Goal: Task Accomplishment & Management: Manage account settings

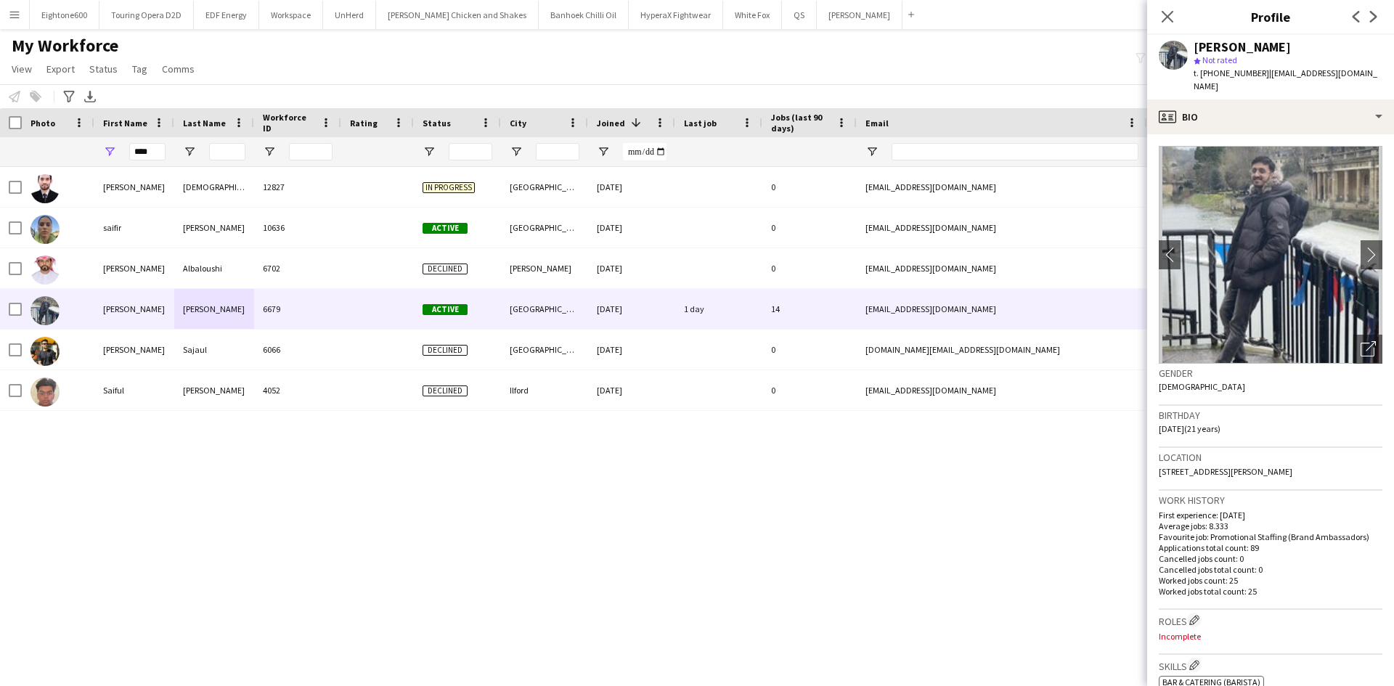
click at [163, 156] on div "****" at bounding box center [134, 151] width 80 height 29
drag, startPoint x: 163, startPoint y: 156, endPoint x: 97, endPoint y: 159, distance: 65.4
click at [97, 159] on div "****" at bounding box center [134, 151] width 80 height 29
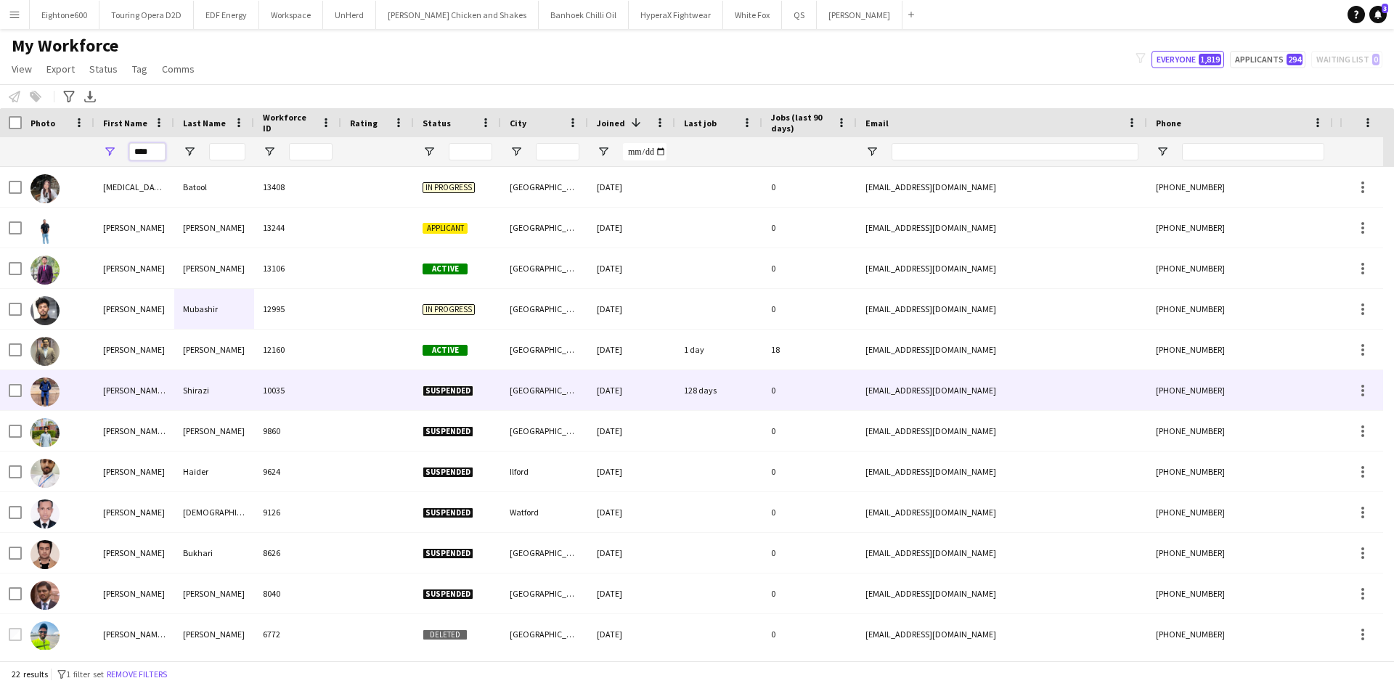
type input "****"
click at [220, 386] on div "Shirazi" at bounding box center [214, 390] width 80 height 40
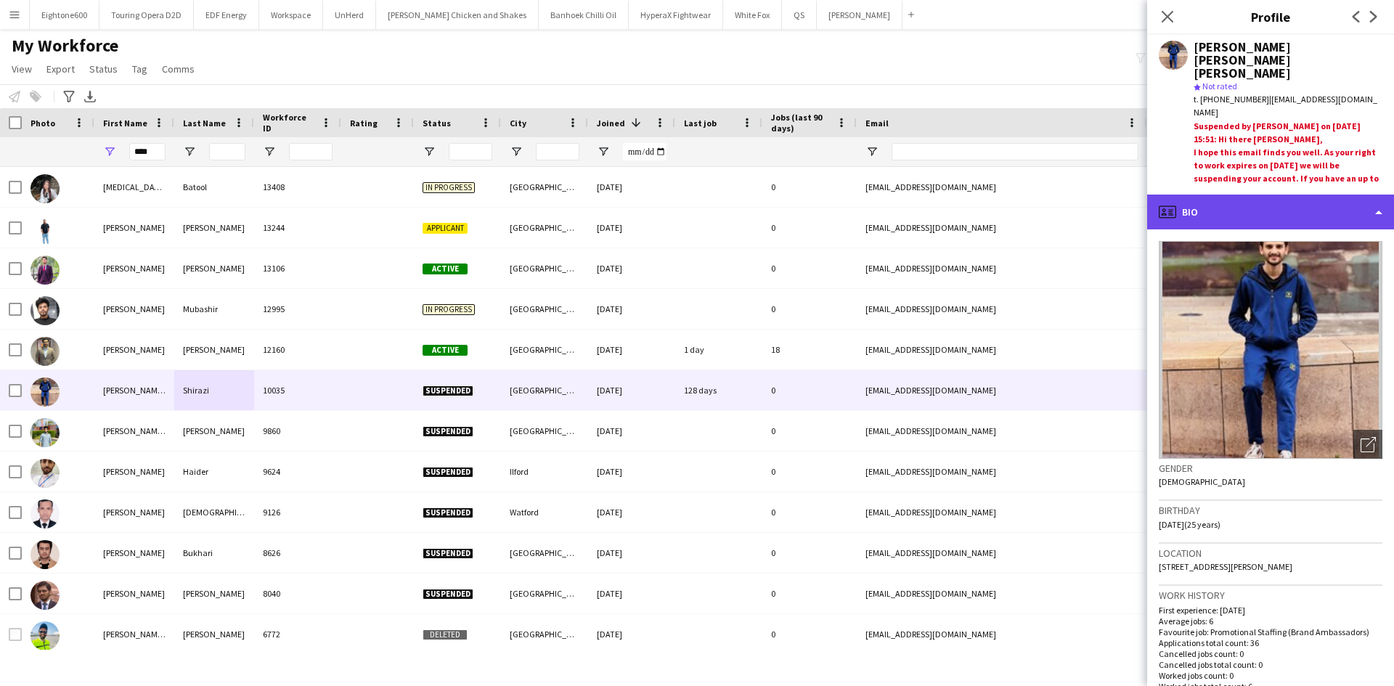
click at [1222, 211] on div "profile Bio" at bounding box center [1270, 212] width 247 height 35
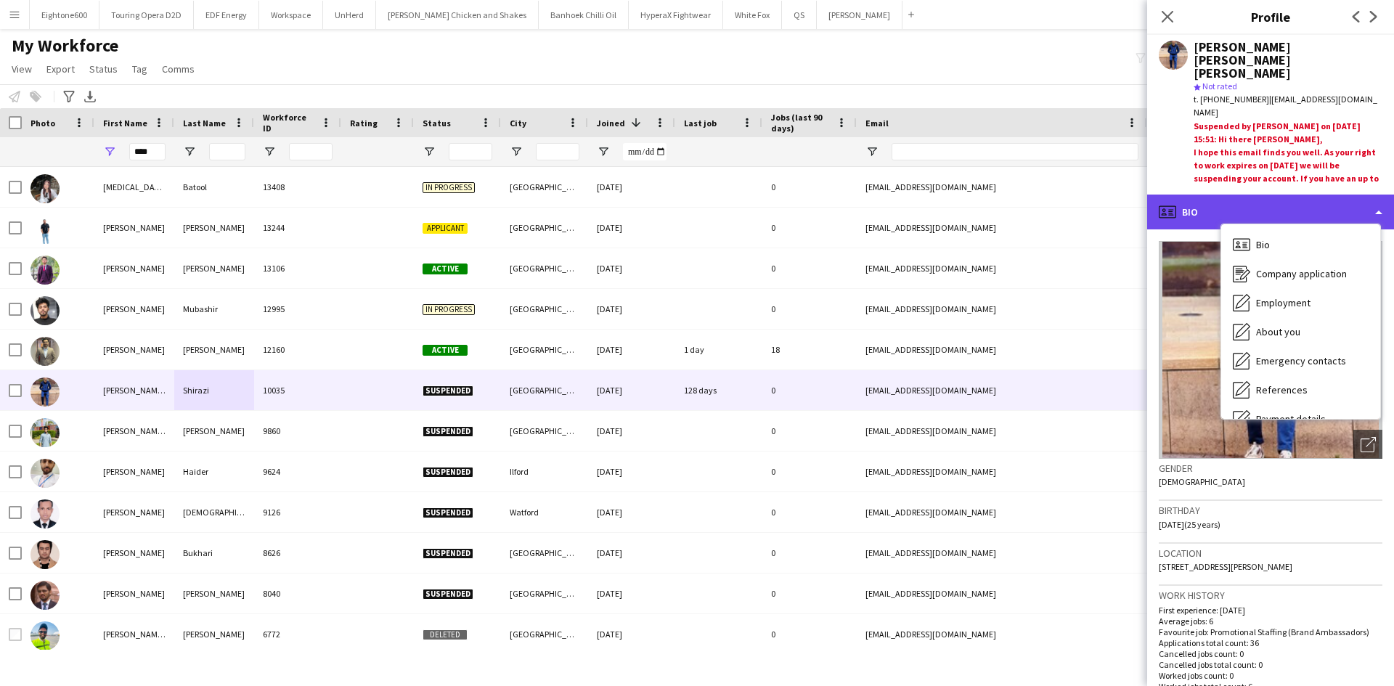
click at [1222, 211] on div "profile Bio" at bounding box center [1270, 212] width 247 height 35
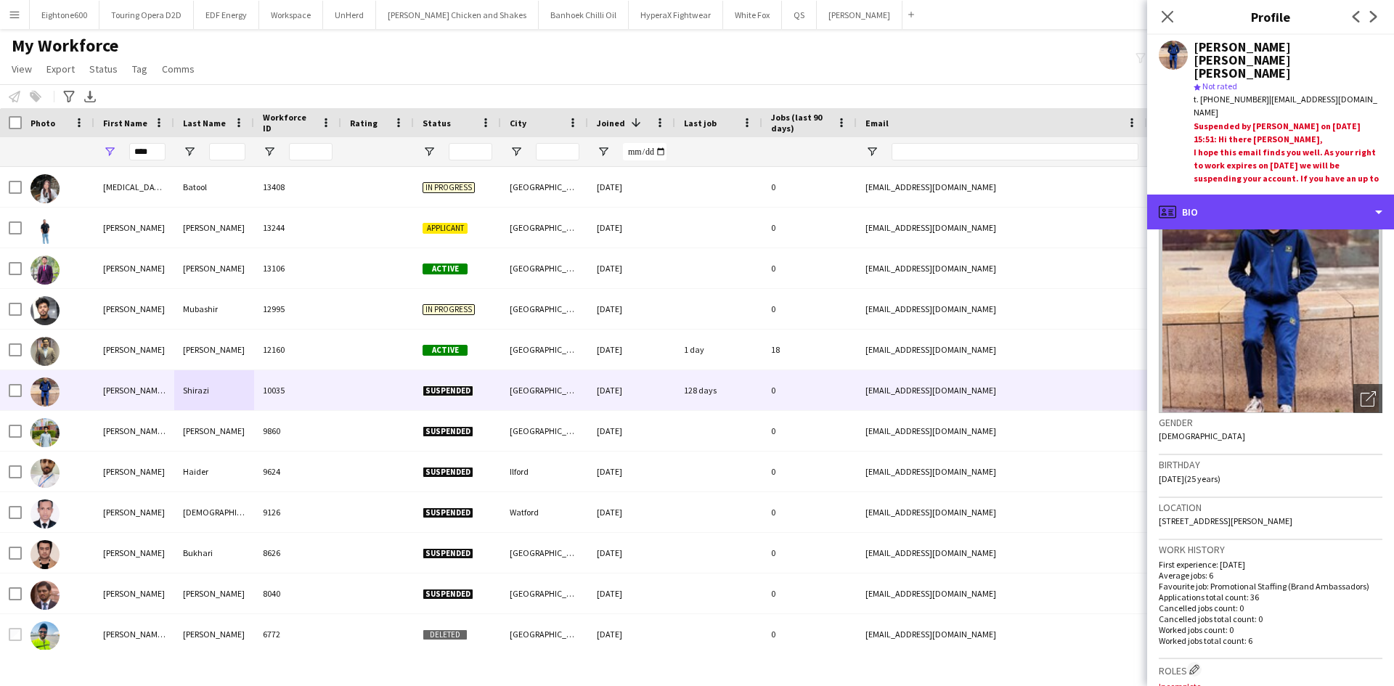
scroll to position [49, 0]
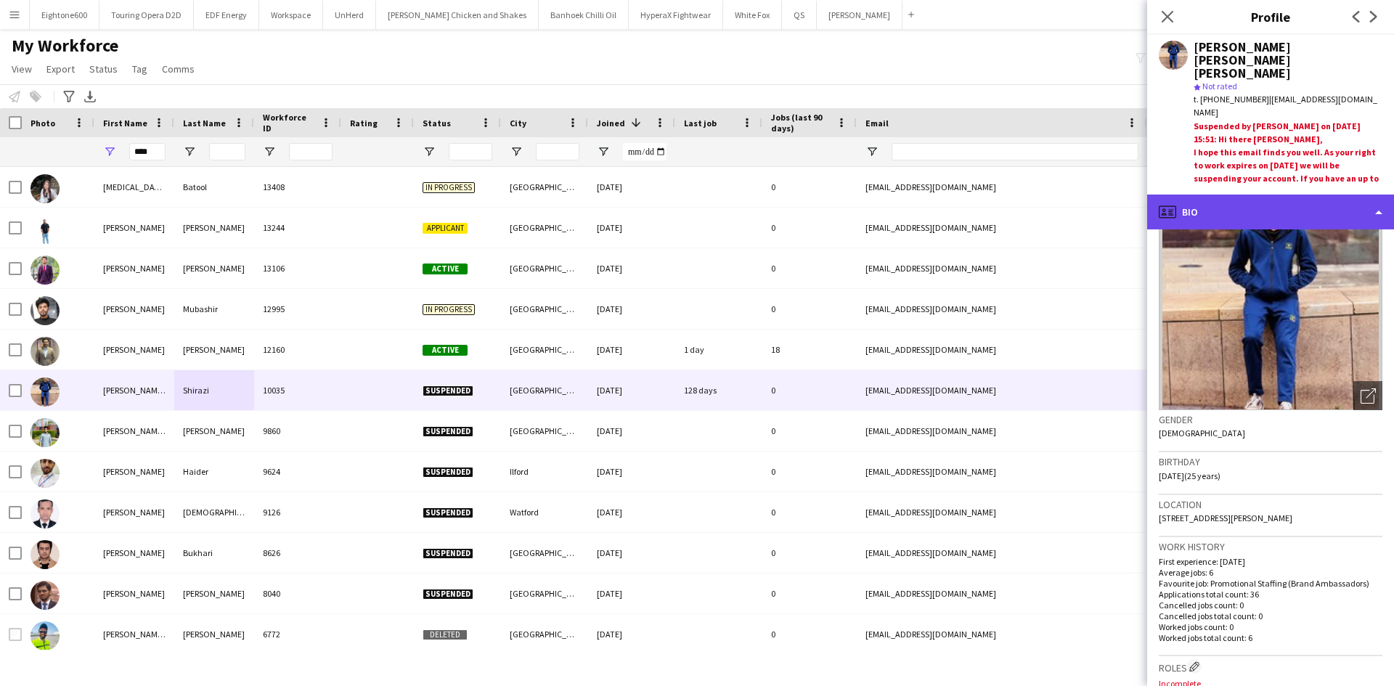
click at [1296, 214] on div "profile Bio" at bounding box center [1270, 212] width 247 height 35
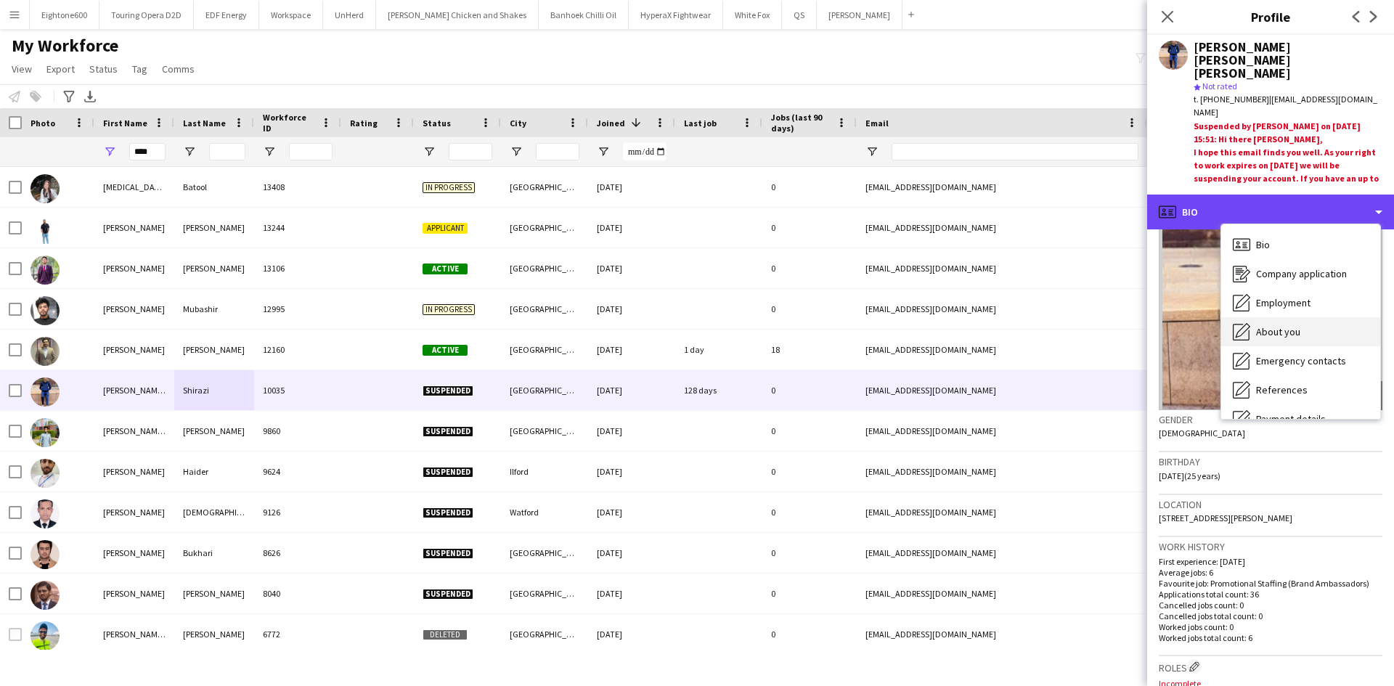
scroll to position [195, 0]
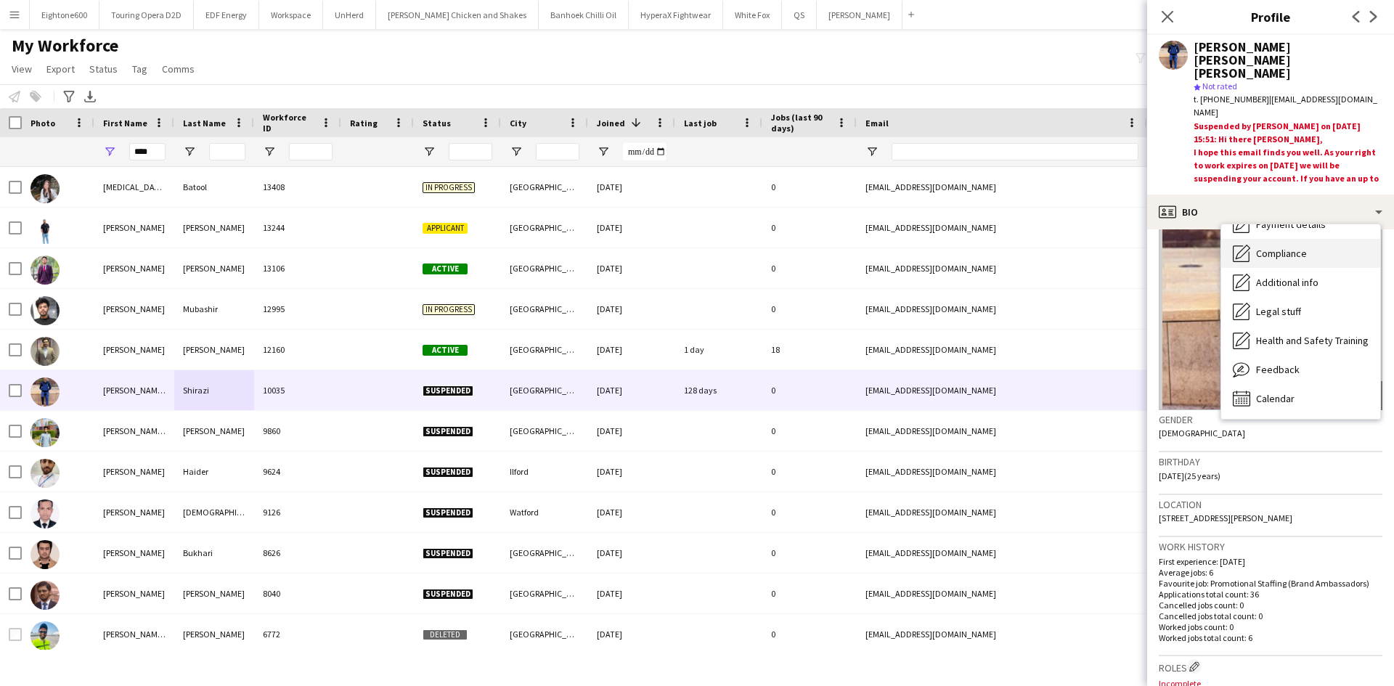
click at [1295, 257] on span "Compliance" at bounding box center [1281, 253] width 51 height 13
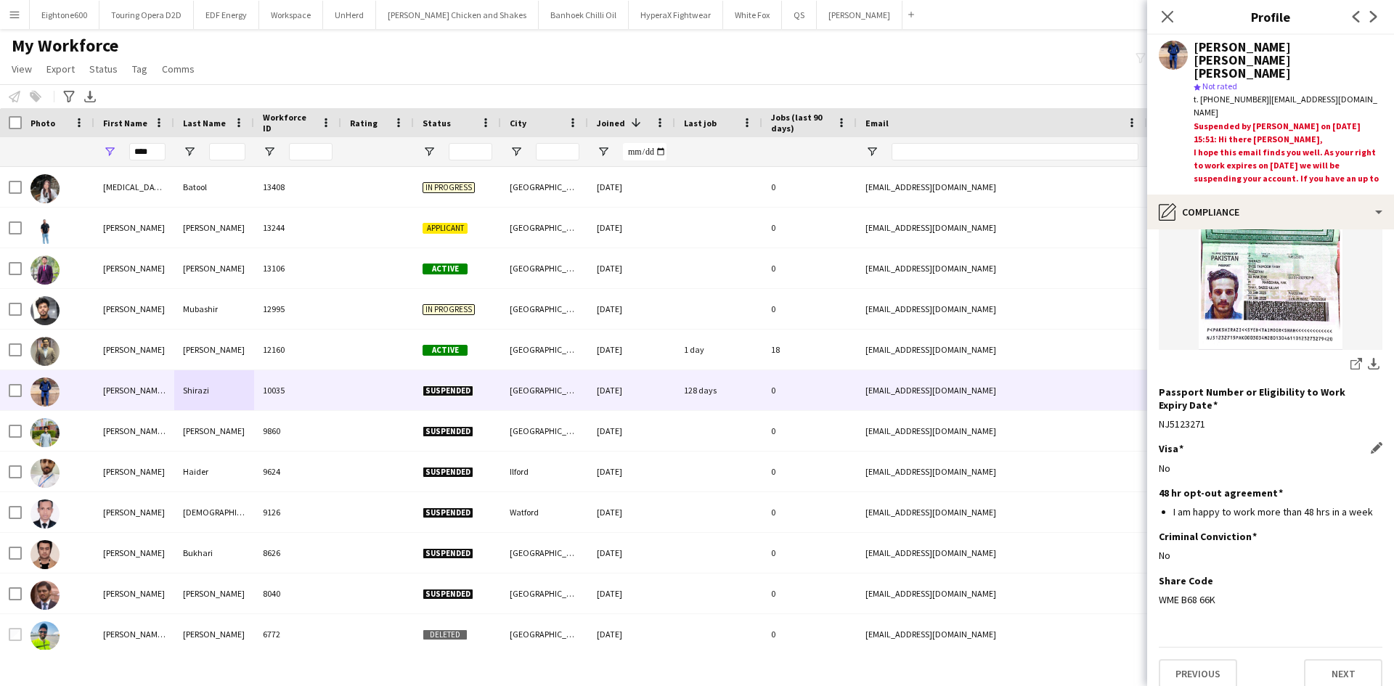
scroll to position [223, 0]
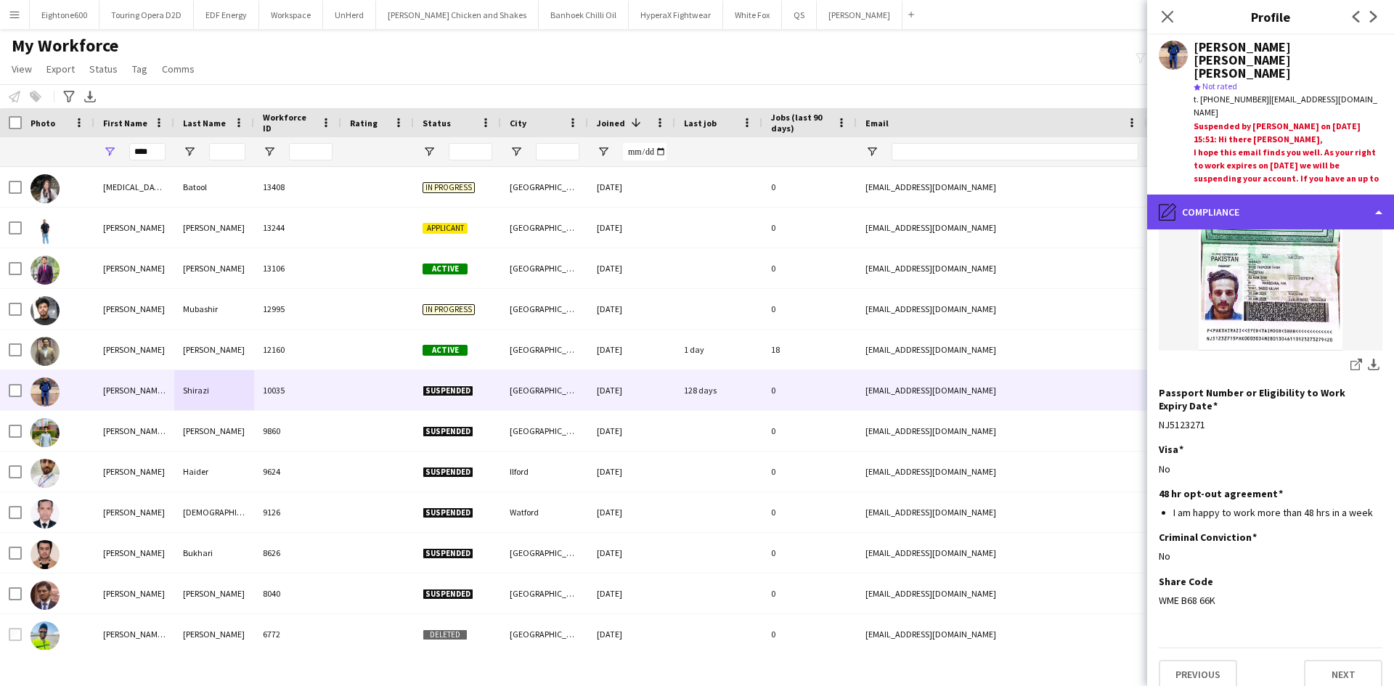
click at [1187, 205] on div "pencil4 Compliance" at bounding box center [1270, 212] width 247 height 35
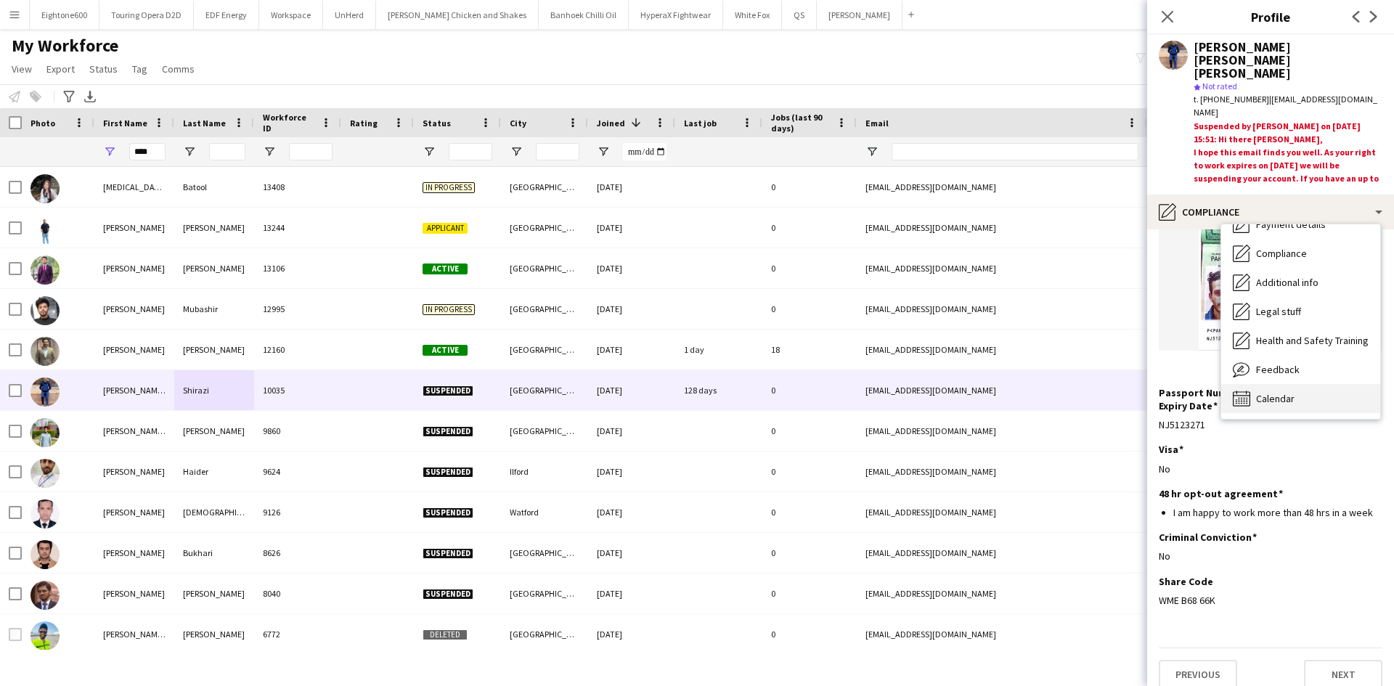
click at [1262, 399] on span "Calendar" at bounding box center [1275, 398] width 38 height 13
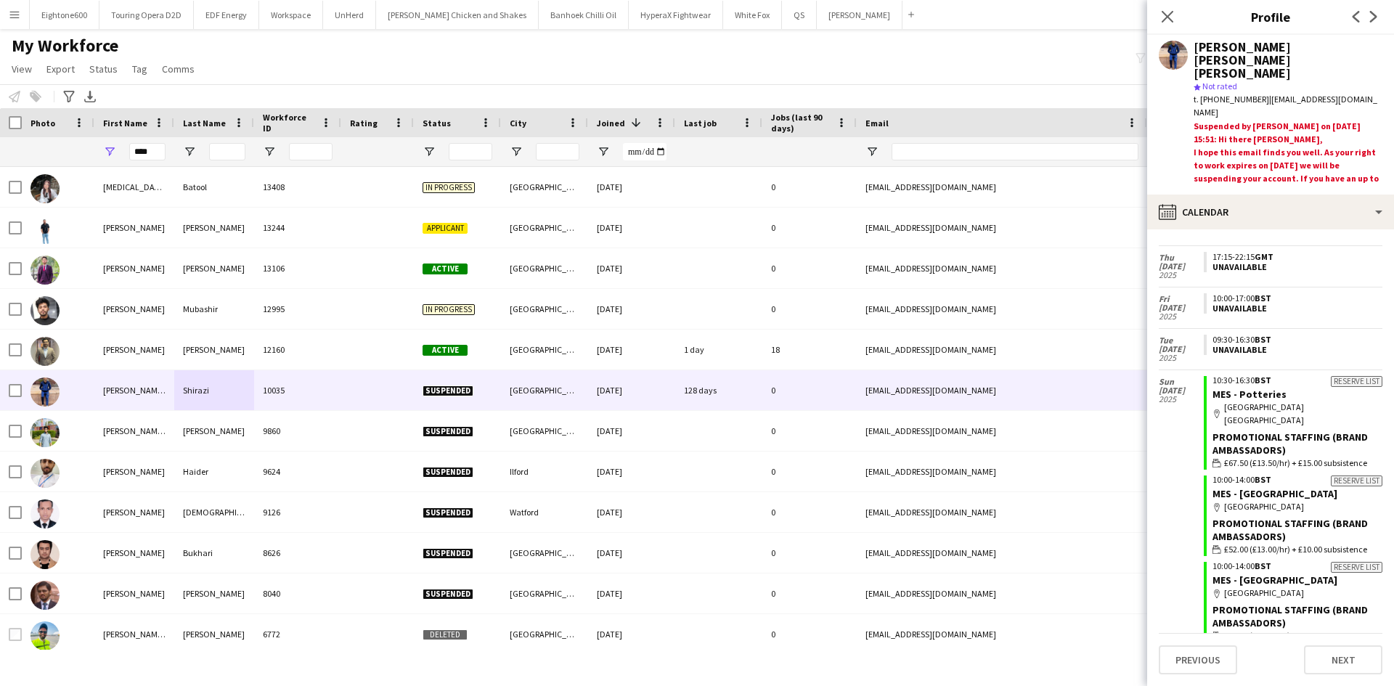
scroll to position [34, 0]
click at [547, 153] on input "City Filter Input" at bounding box center [558, 151] width 44 height 17
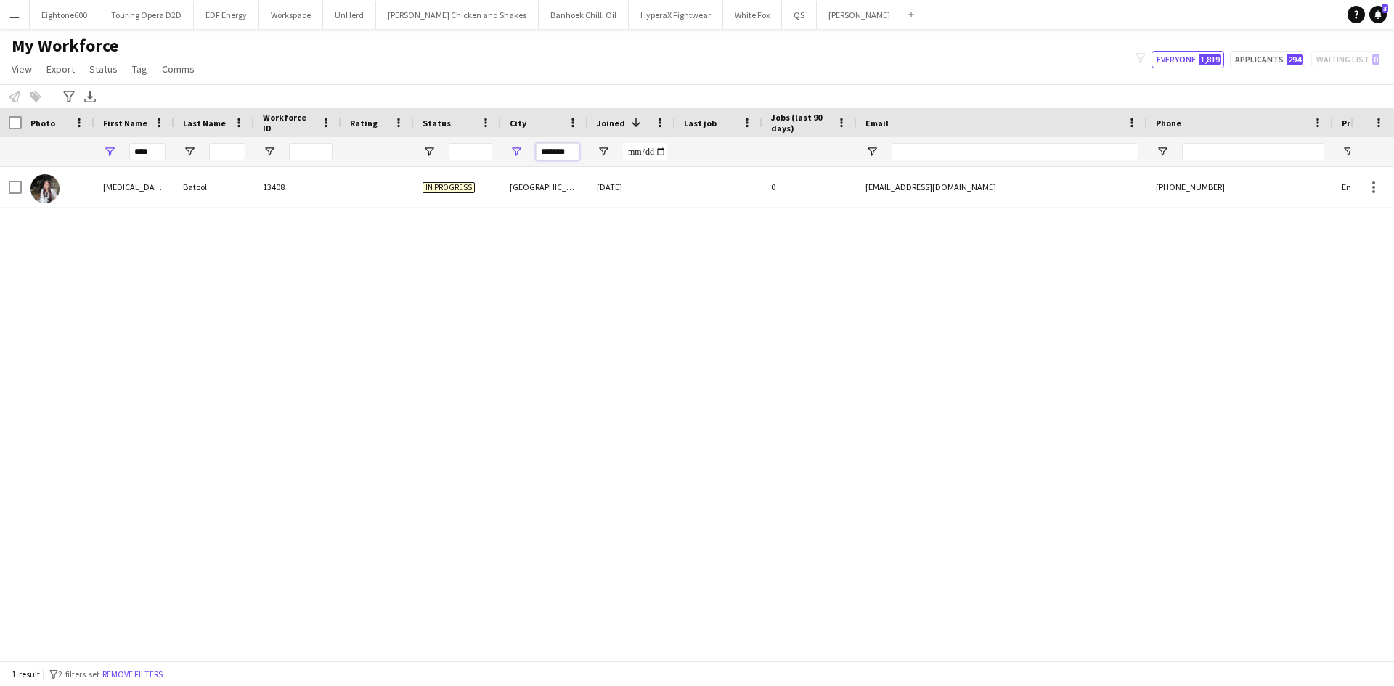
type input "*******"
click at [126, 158] on div "****" at bounding box center [134, 151] width 80 height 29
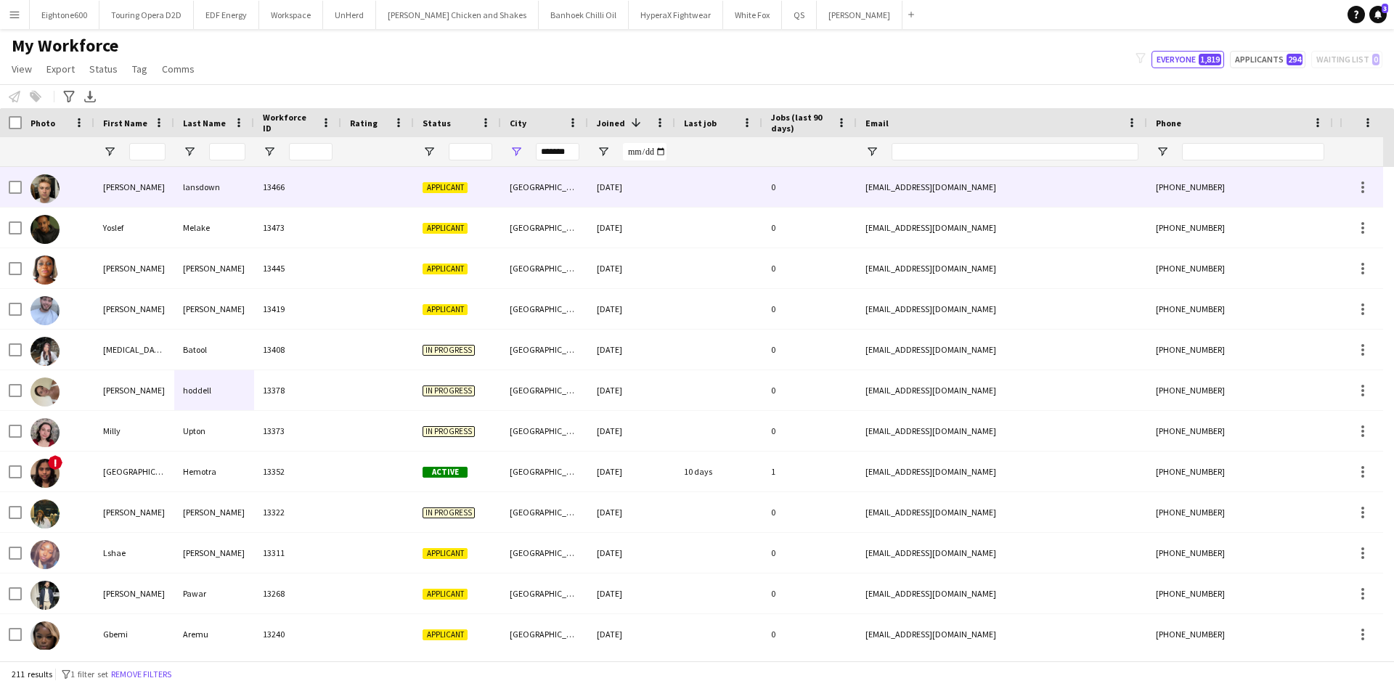
click at [501, 182] on div "Nottingham" at bounding box center [544, 187] width 87 height 40
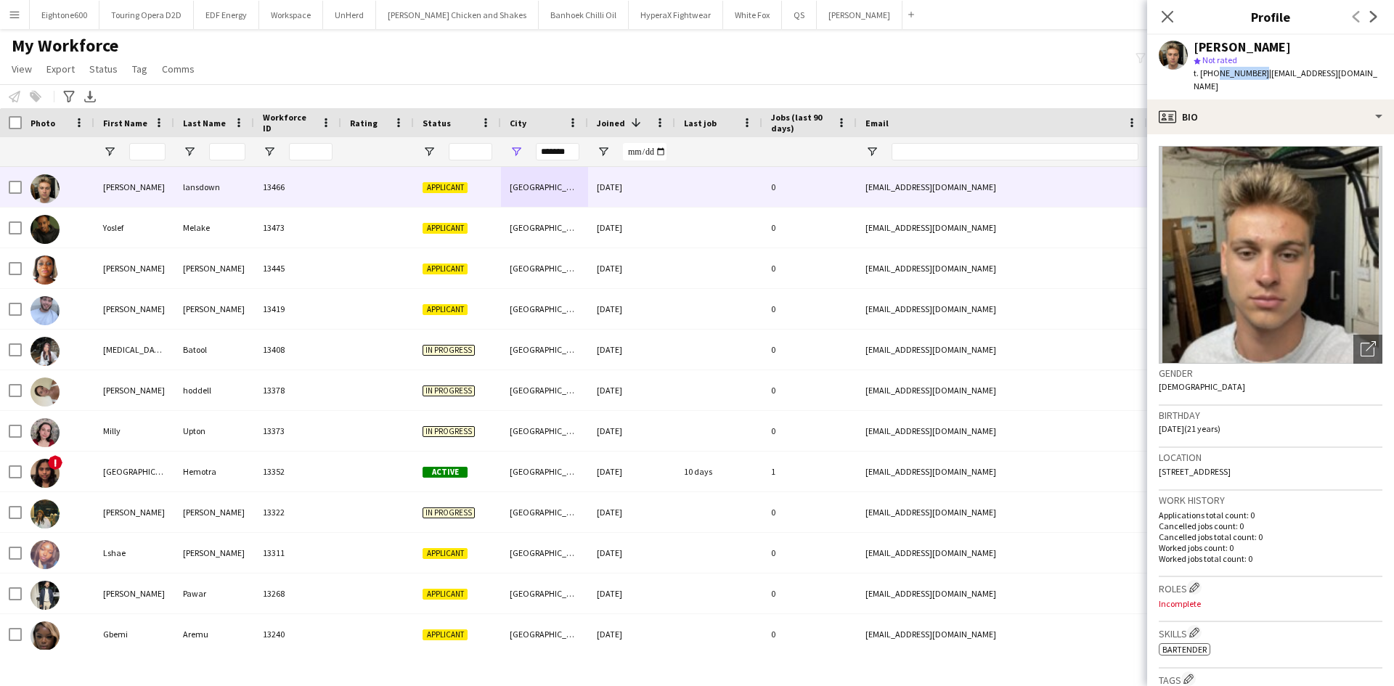
drag, startPoint x: 1214, startPoint y: 72, endPoint x: 1255, endPoint y: 70, distance: 41.4
click at [1255, 70] on span "t. +447815706173" at bounding box center [1230, 73] width 75 height 11
copy span "7815706173"
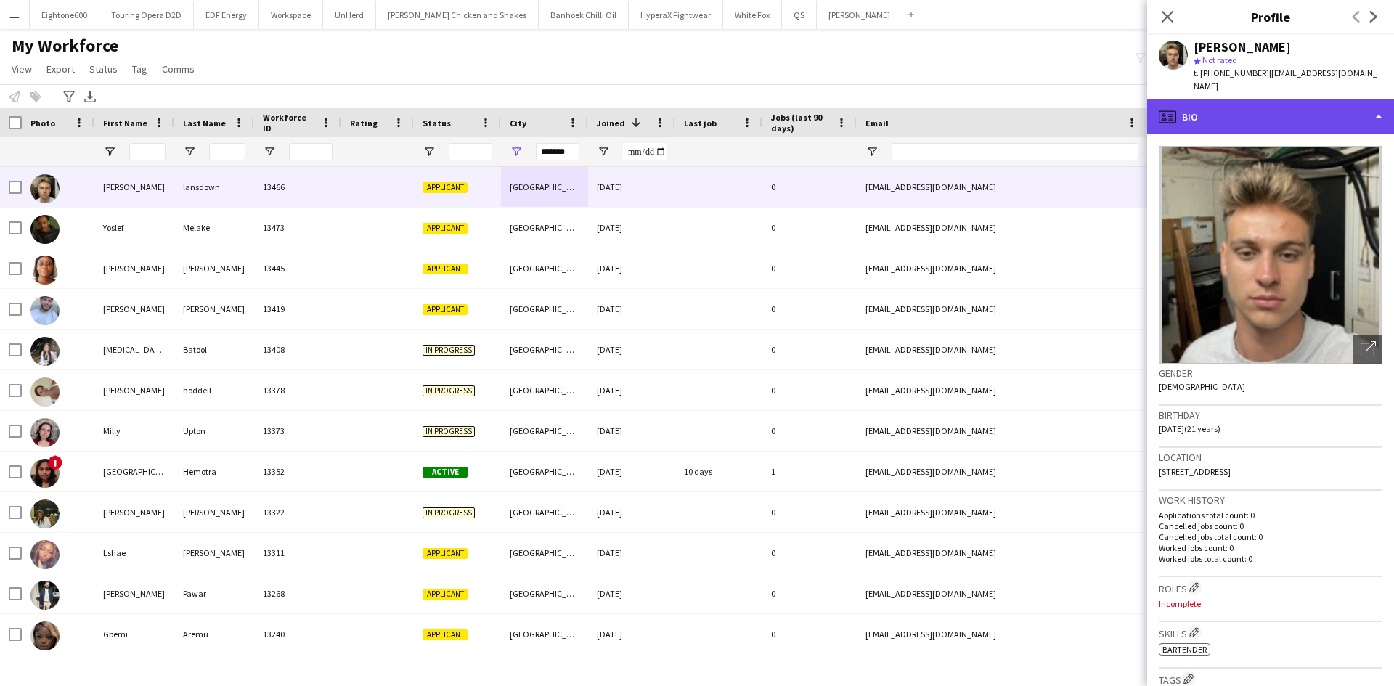
click at [1260, 99] on div "profile Bio" at bounding box center [1270, 116] width 247 height 35
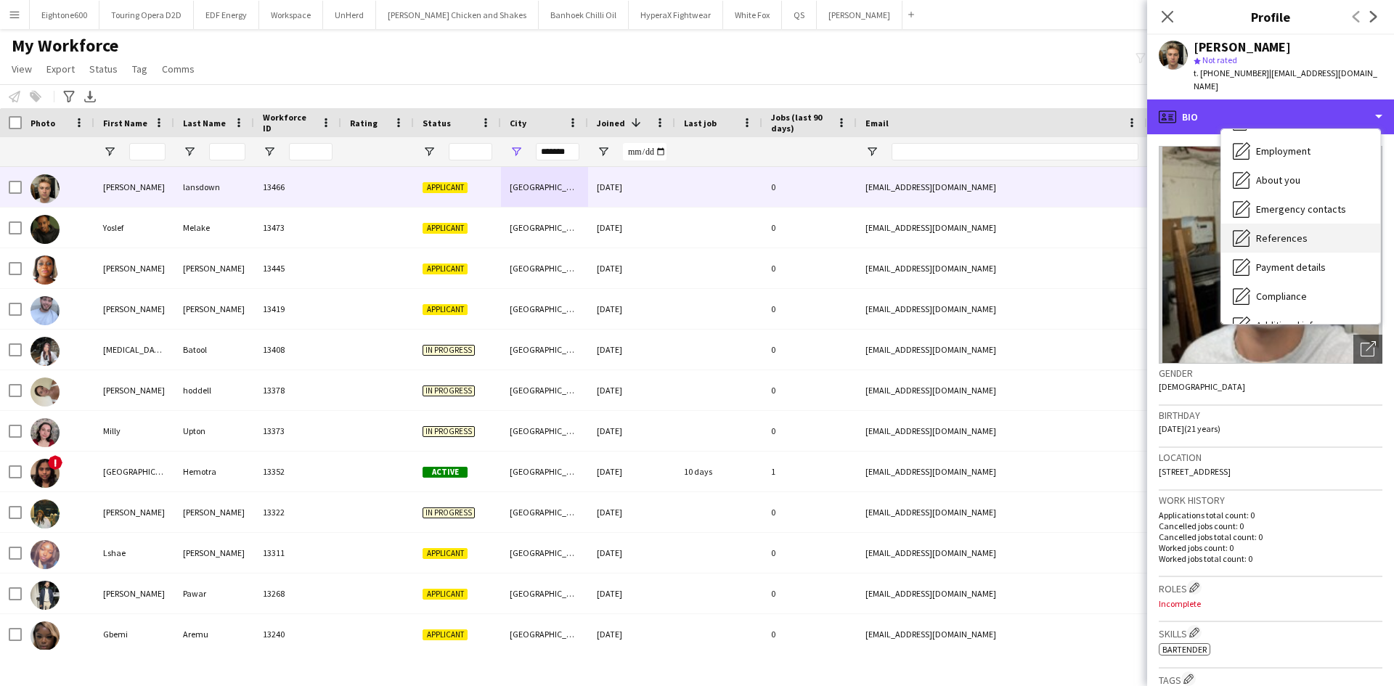
scroll to position [57, 0]
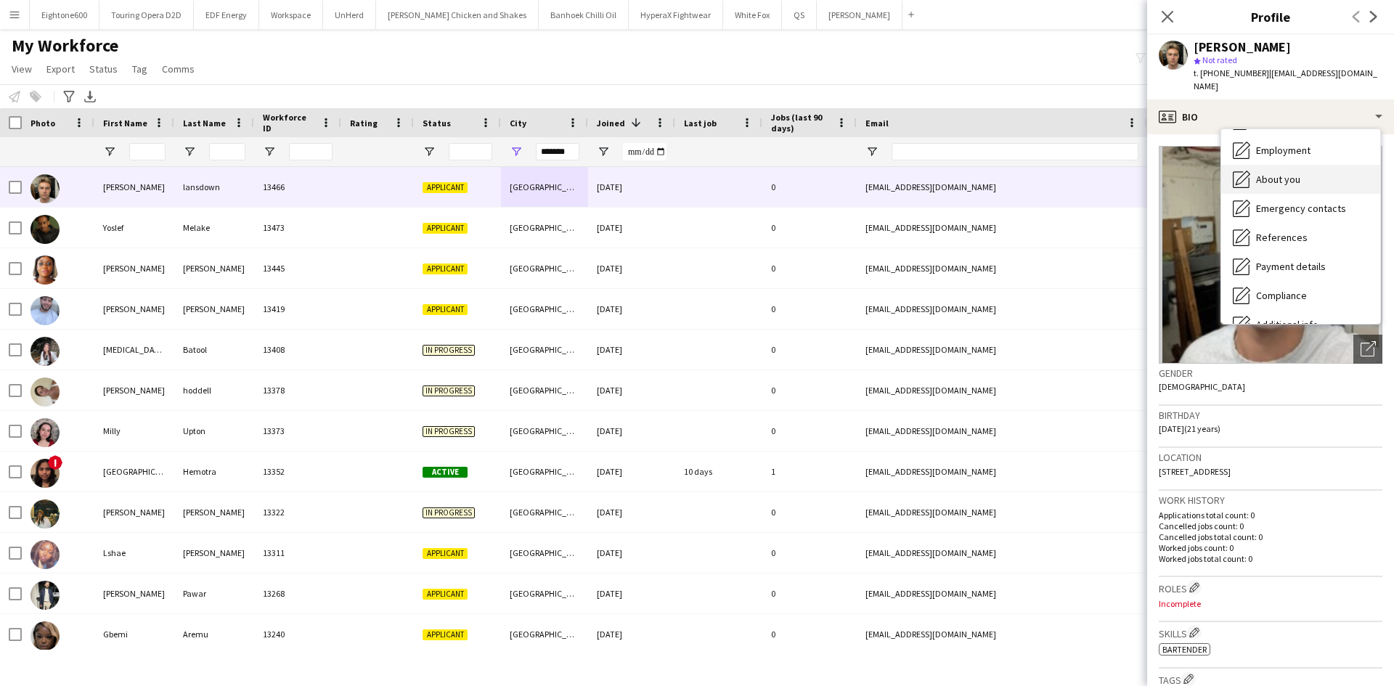
click at [1285, 173] on span "About you" at bounding box center [1278, 179] width 44 height 13
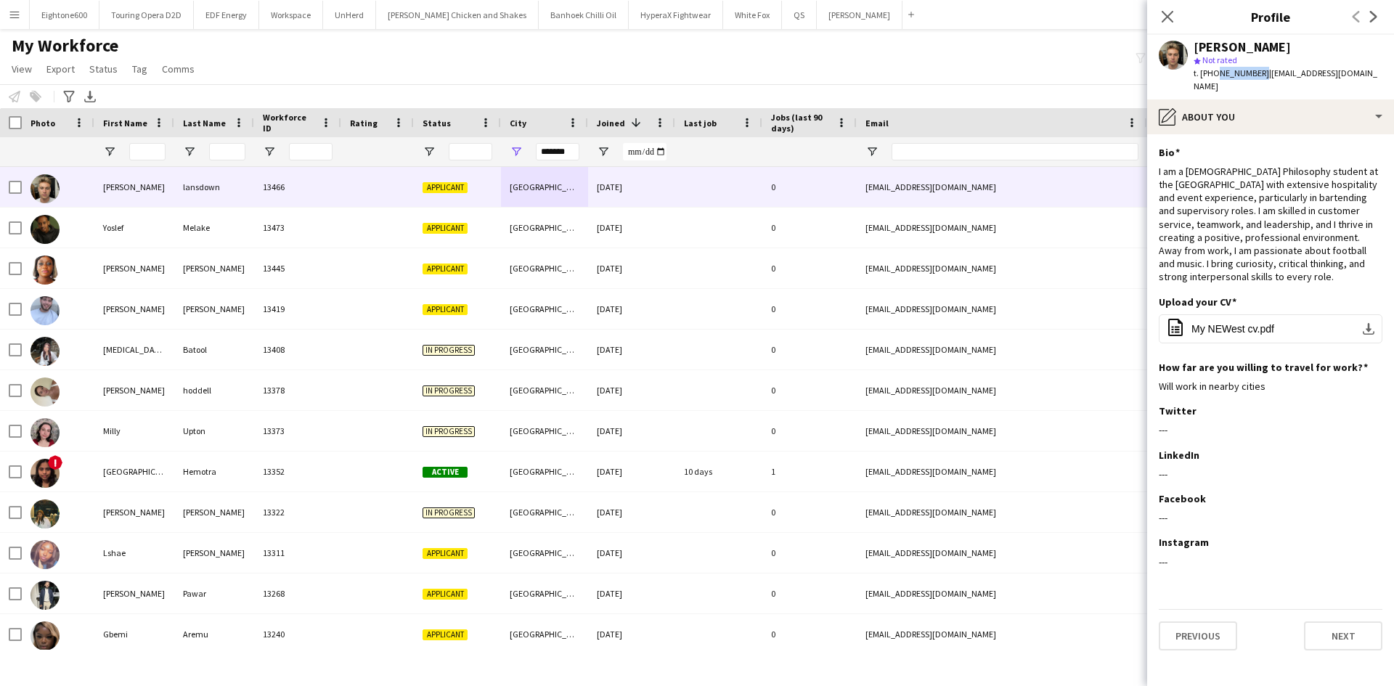
drag, startPoint x: 1214, startPoint y: 73, endPoint x: 1257, endPoint y: 77, distance: 43.7
click at [1257, 77] on span "t. +447815706173" at bounding box center [1230, 73] width 75 height 11
copy span "7815706173"
drag, startPoint x: 569, startPoint y: 155, endPoint x: 494, endPoint y: 155, distance: 74.8
click at [494, 155] on div at bounding box center [787, 151] width 1574 height 29
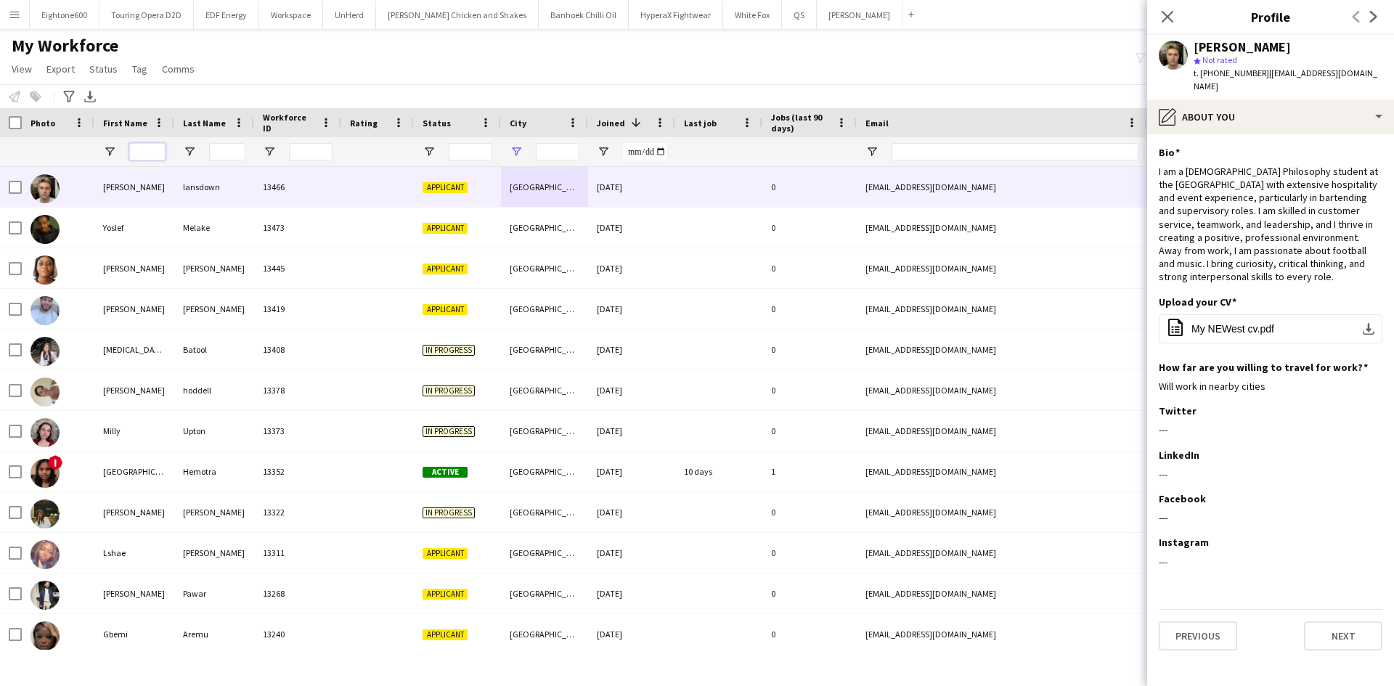
click at [138, 150] on input "First Name Filter Input" at bounding box center [147, 151] width 36 height 17
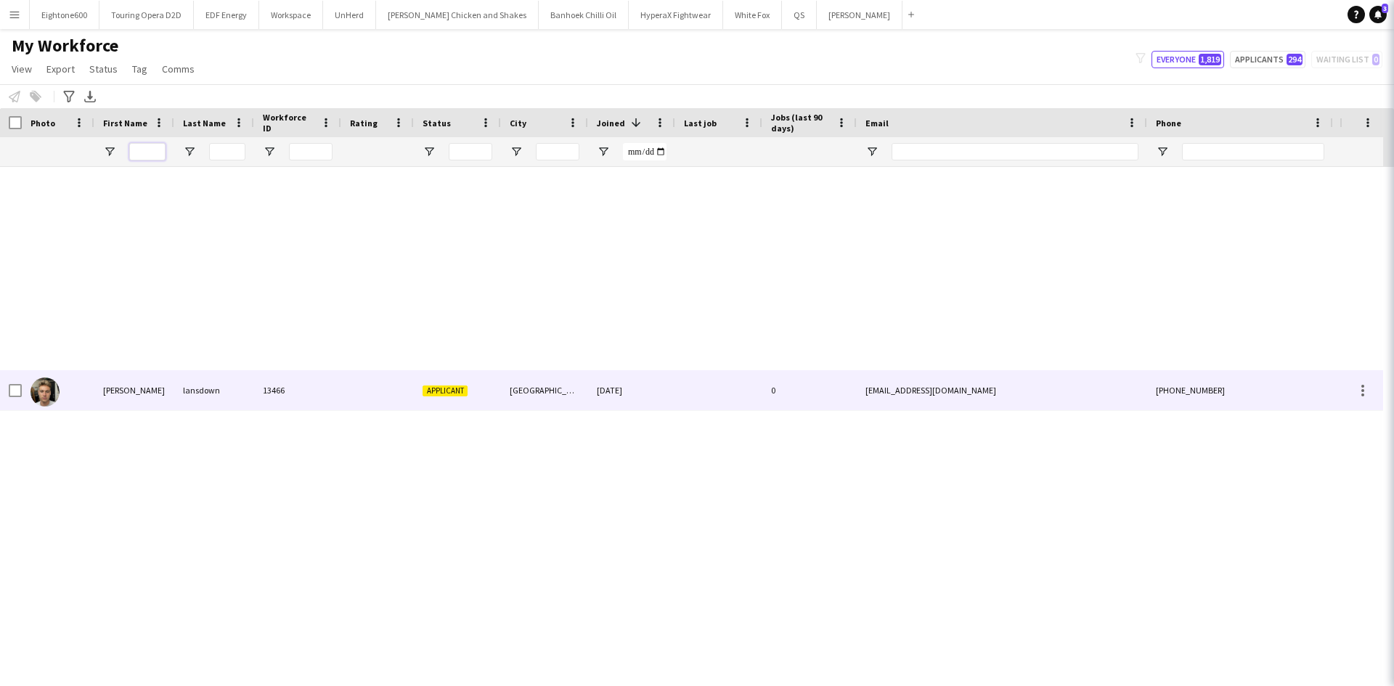
click at [138, 150] on input "First Name Filter Input" at bounding box center [147, 151] width 36 height 17
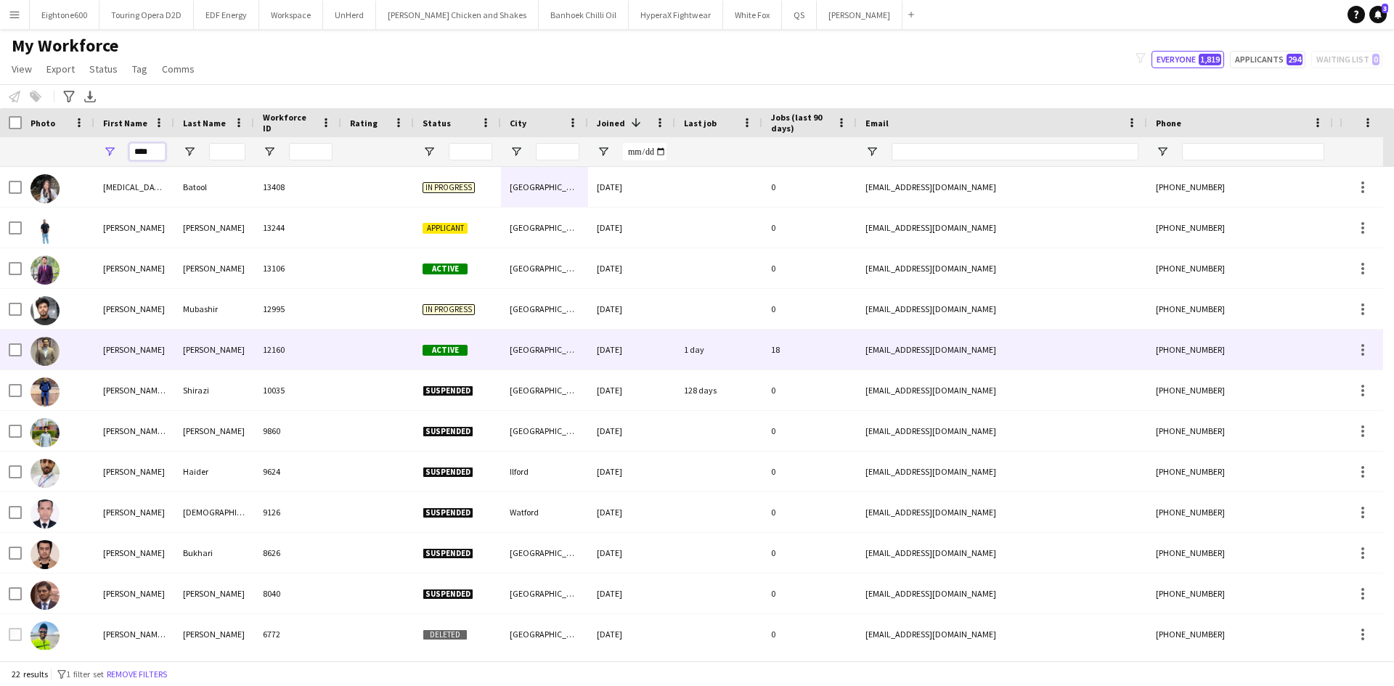
type input "****"
click at [226, 345] on div "Shah" at bounding box center [214, 350] width 80 height 40
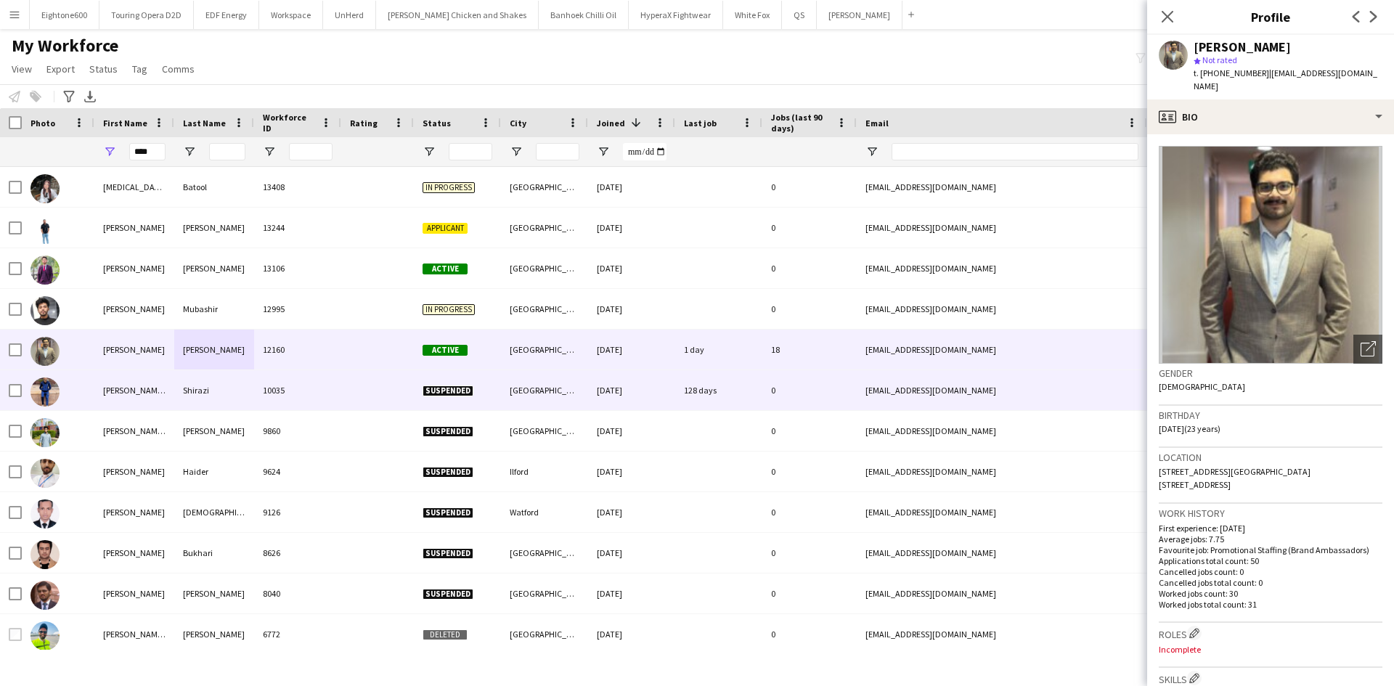
drag, startPoint x: 218, startPoint y: 401, endPoint x: 12, endPoint y: 540, distance: 247.8
click at [218, 401] on div "Shirazi" at bounding box center [214, 390] width 80 height 40
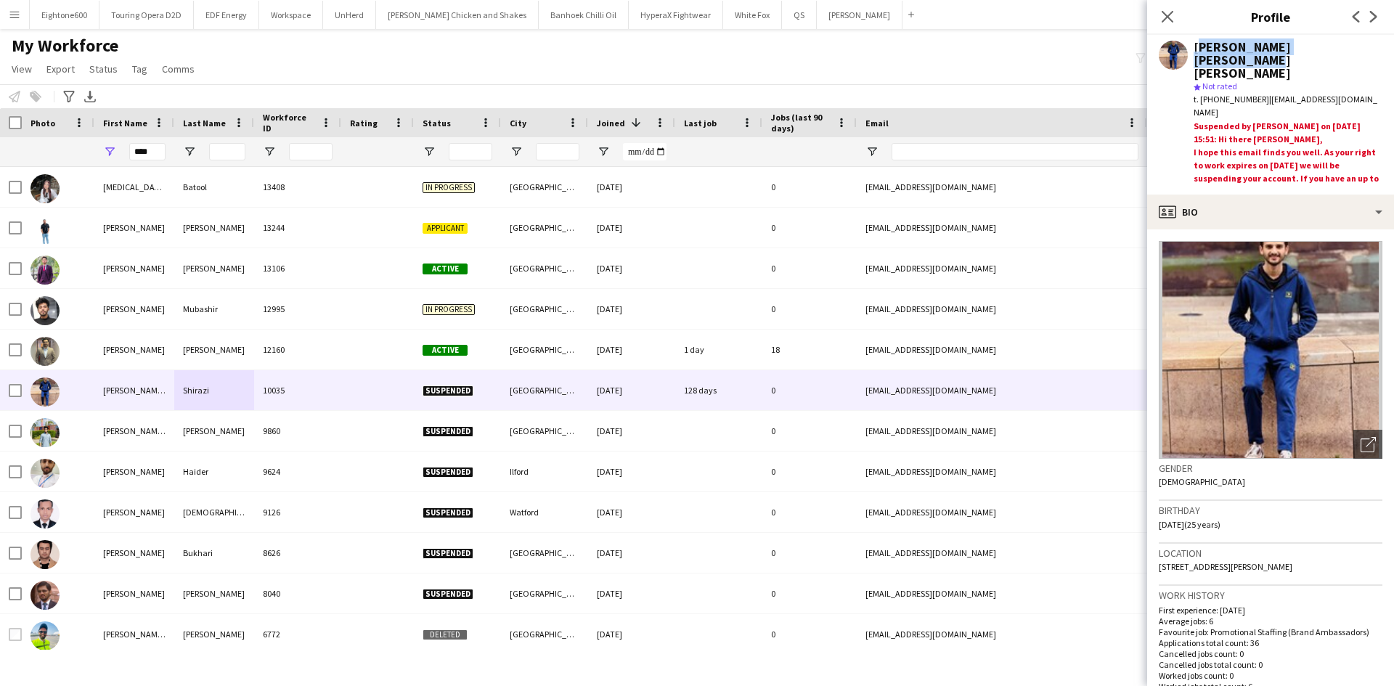
drag, startPoint x: 1196, startPoint y: 46, endPoint x: 1349, endPoint y: 44, distance: 153.9
click at [1349, 44] on div "Syed Taimoor Shah Shirazi" at bounding box center [1287, 60] width 189 height 39
copy div "Syed Taimoor Shah Shirazi"
click at [1234, 44] on div "Syed Taimoor Shah Shirazi" at bounding box center [1287, 60] width 189 height 39
drag, startPoint x: 1196, startPoint y: 48, endPoint x: 1346, endPoint y: 49, distance: 150.3
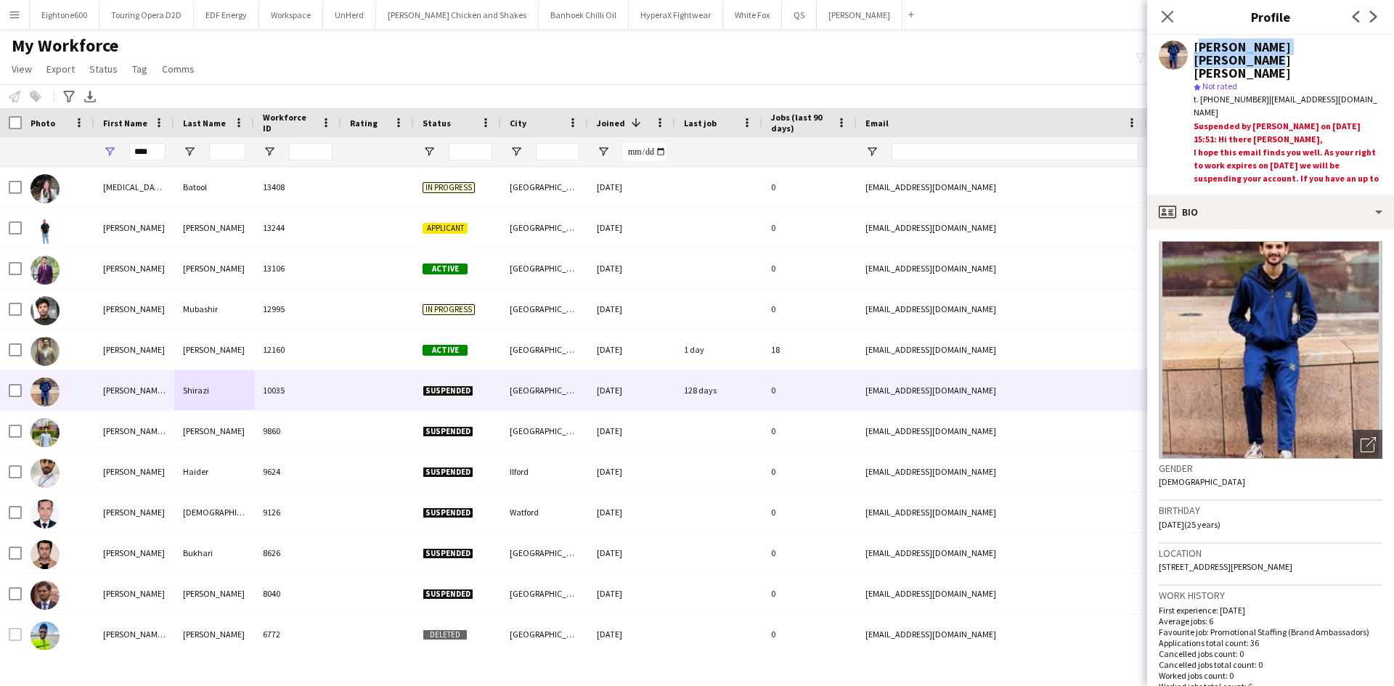
click at [1346, 49] on div "Syed Taimoor Shah Shirazi" at bounding box center [1287, 60] width 189 height 39
copy div "Syed Taimoor Shah Shirazi"
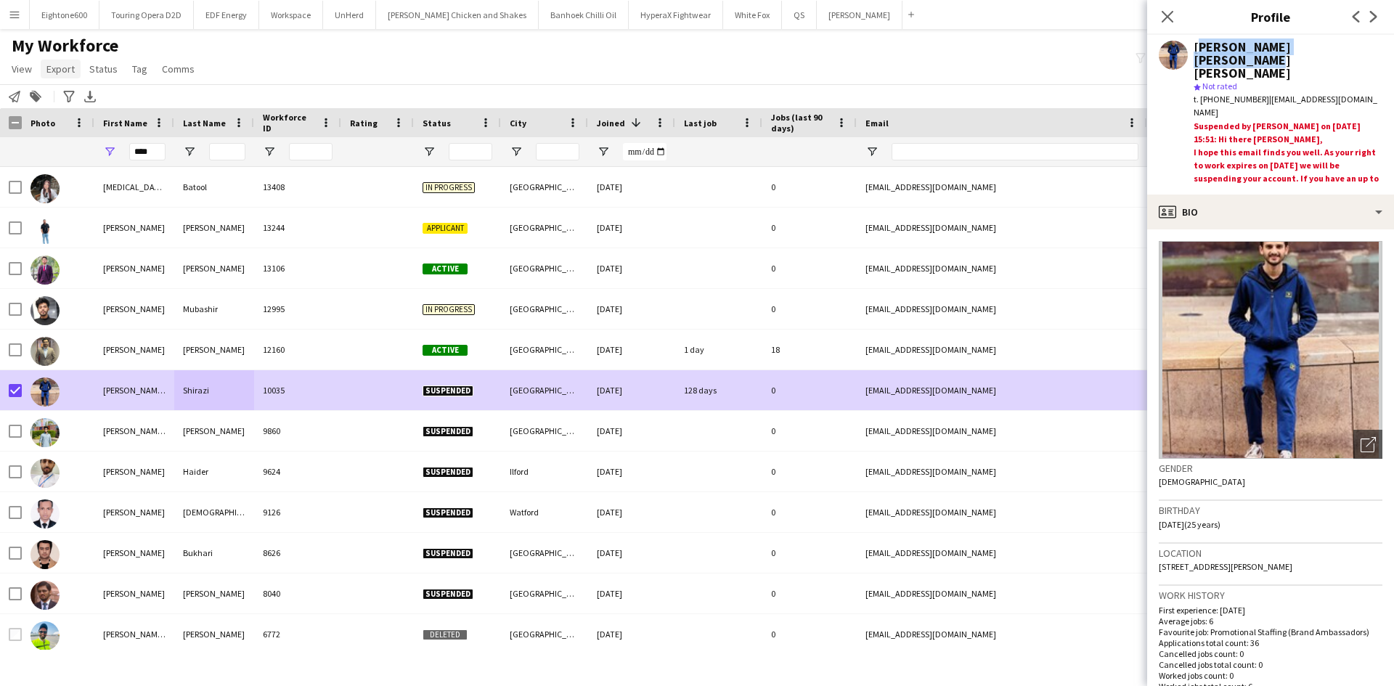
click at [73, 70] on span "Export" at bounding box center [60, 68] width 28 height 13
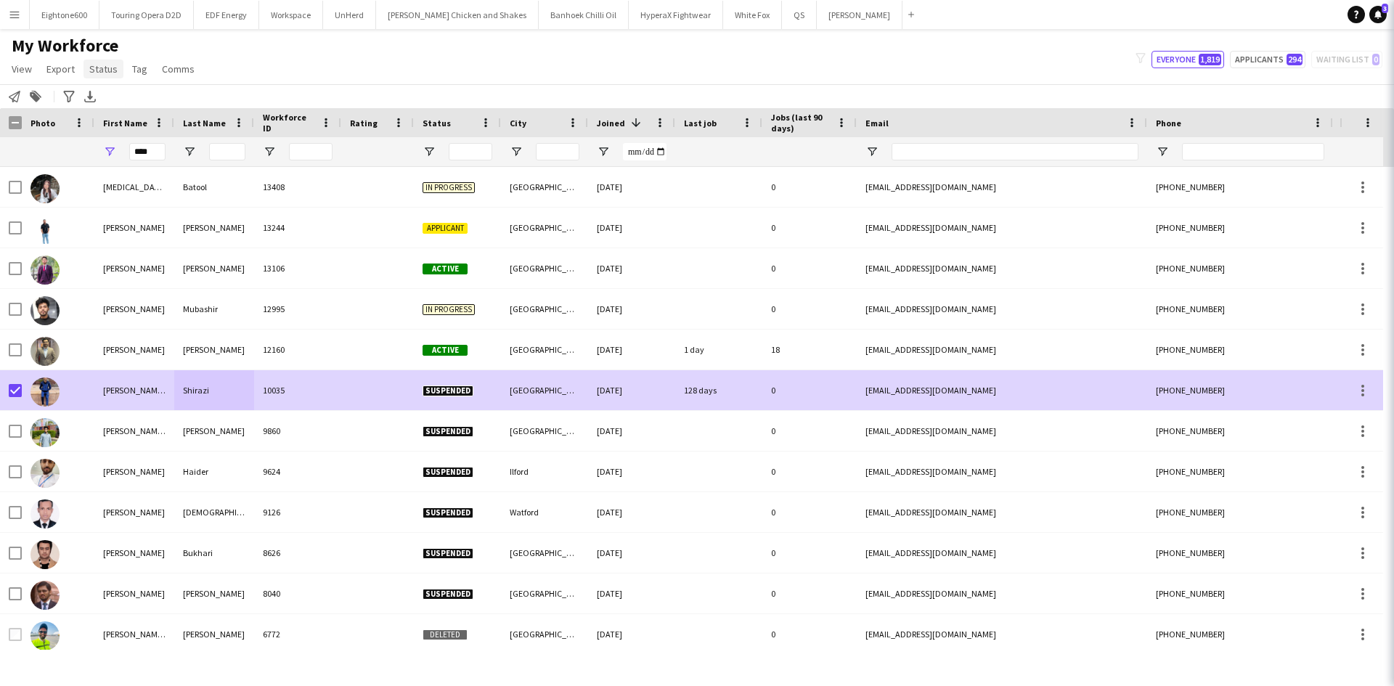
click at [67, 69] on span "Export" at bounding box center [60, 68] width 28 height 13
click at [95, 70] on span "Status" at bounding box center [103, 68] width 28 height 13
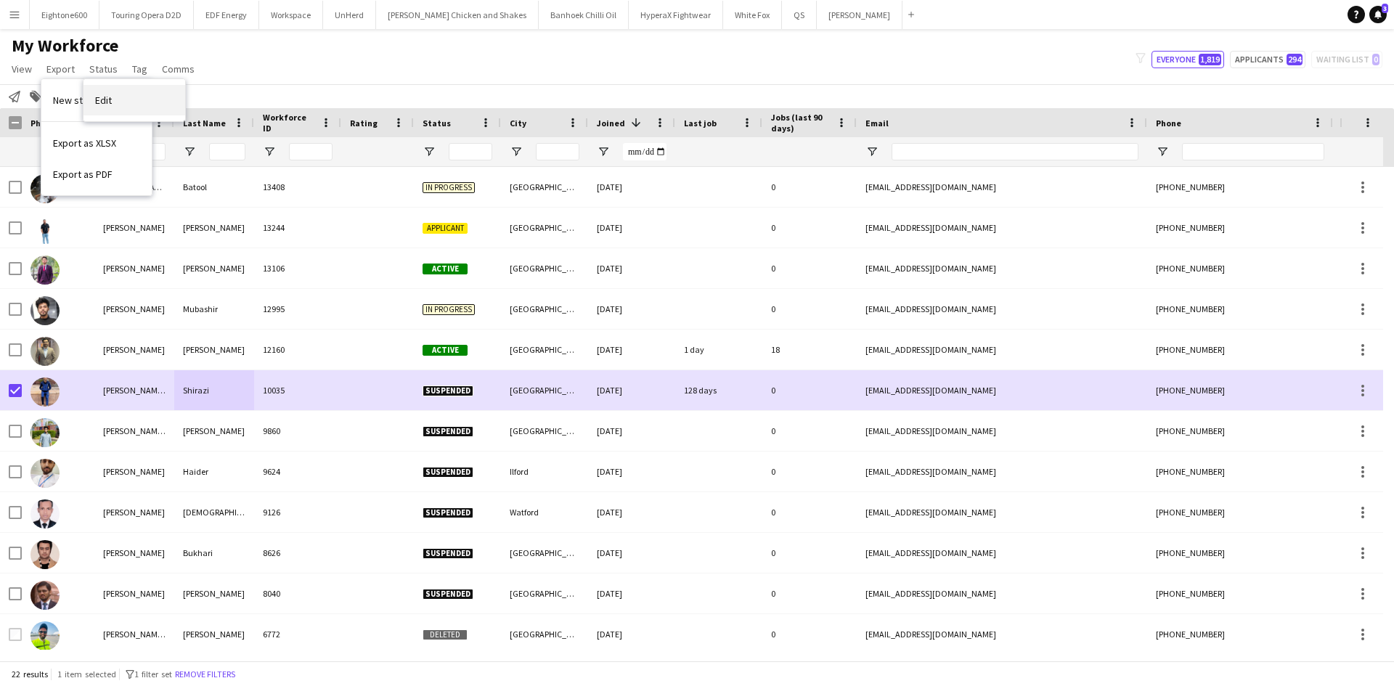
click at [131, 97] on link "Edit" at bounding box center [134, 100] width 102 height 30
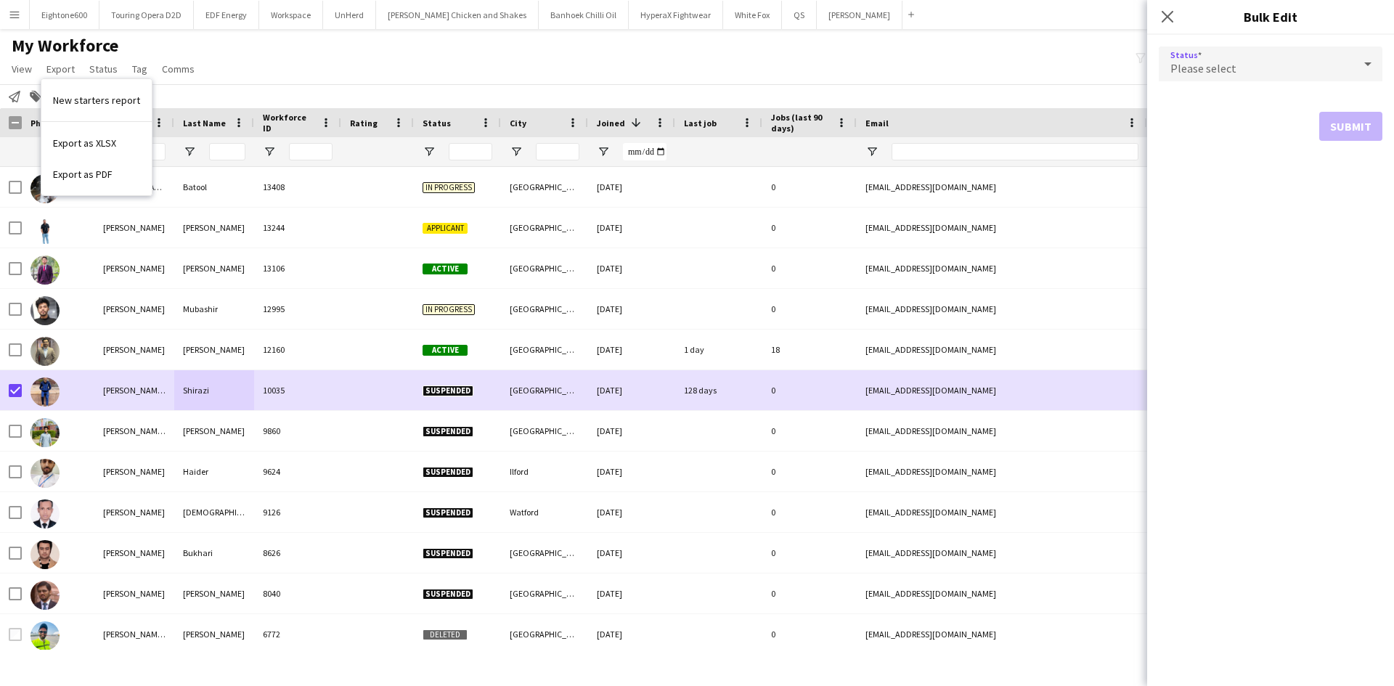
click at [1227, 53] on div "Please select" at bounding box center [1256, 63] width 195 height 35
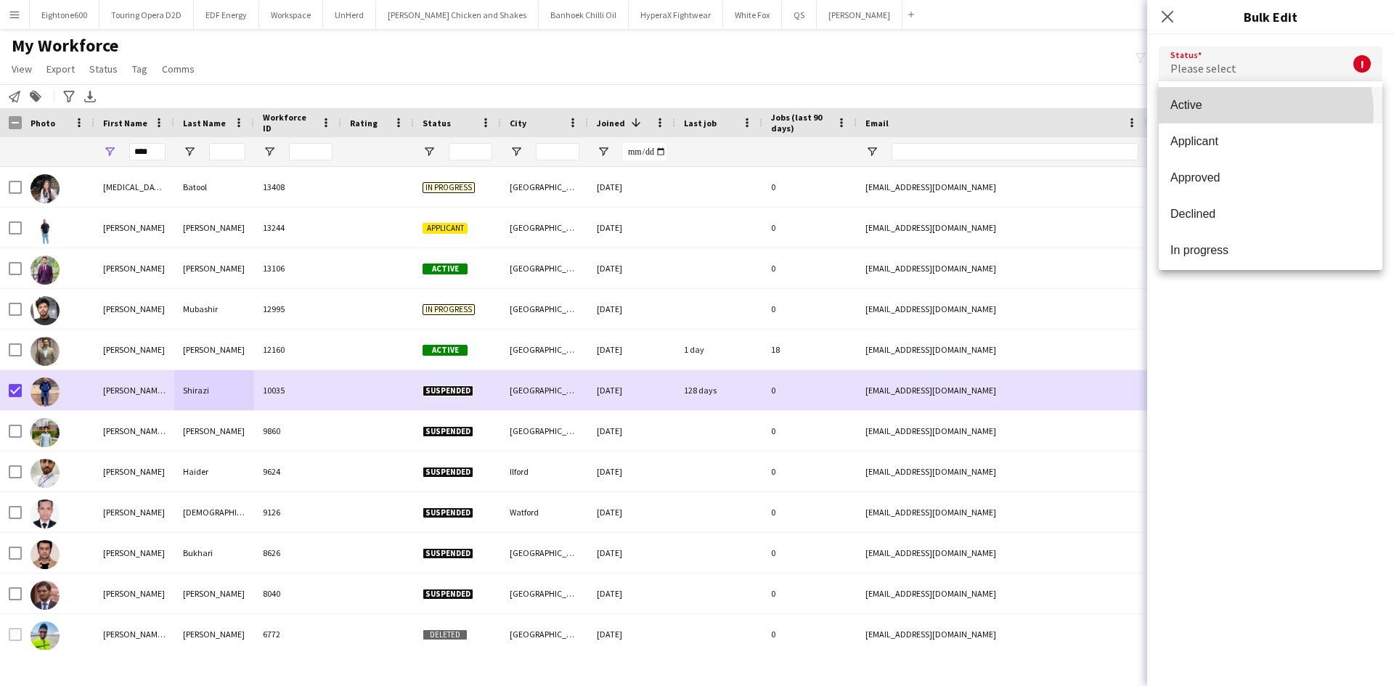
click at [1248, 112] on span "Active" at bounding box center [1270, 105] width 200 height 14
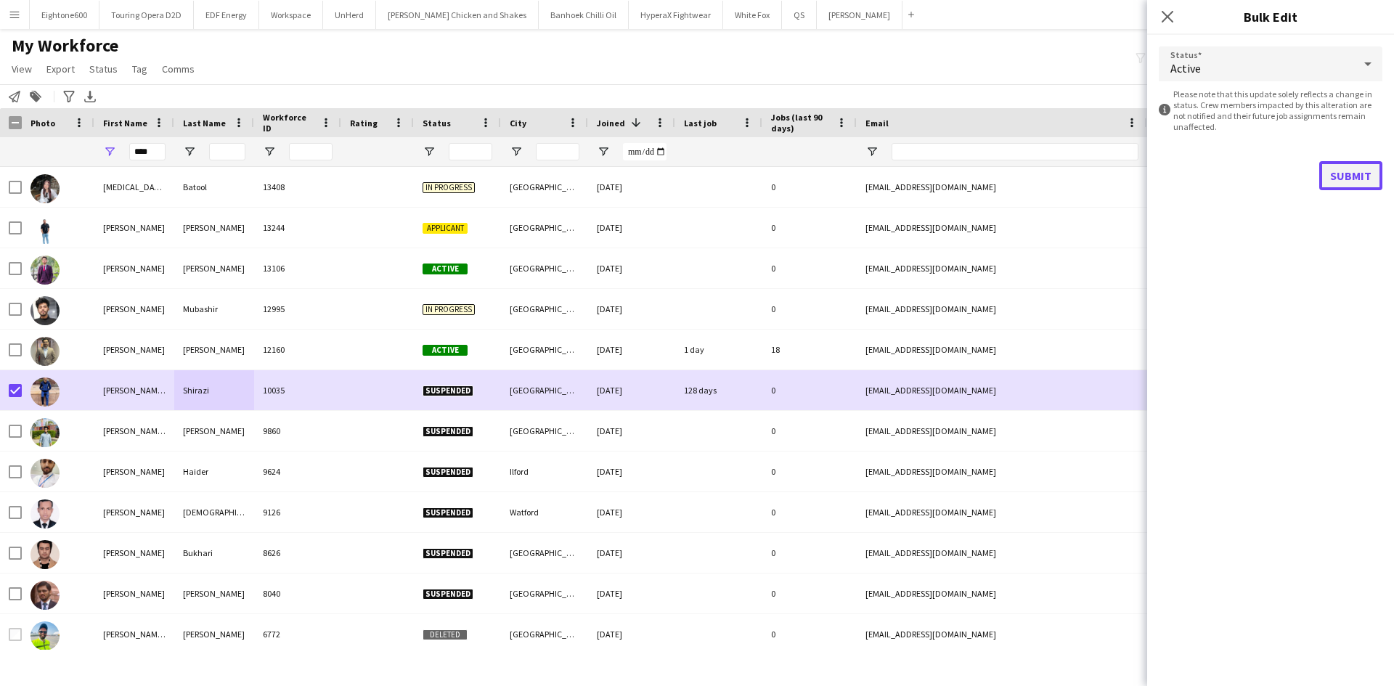
click at [1365, 187] on button "Submit" at bounding box center [1350, 175] width 63 height 29
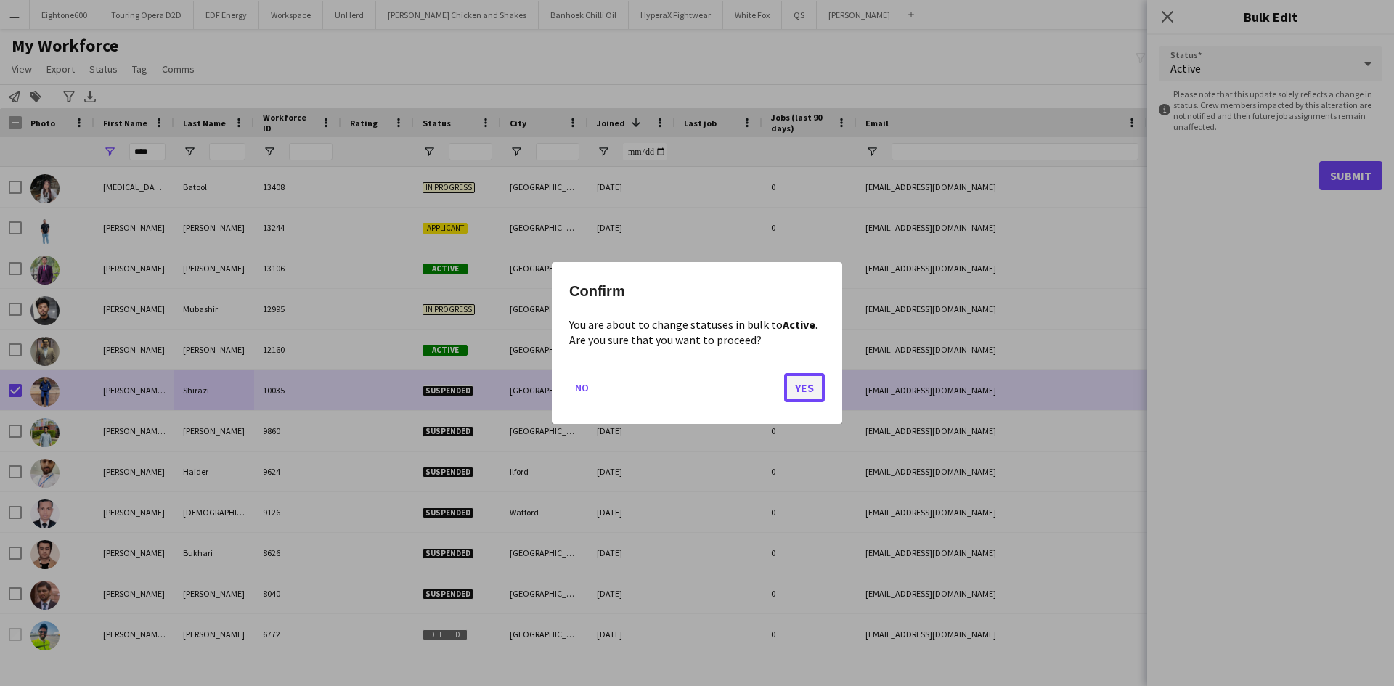
click at [820, 383] on button "Yes" at bounding box center [804, 387] width 41 height 29
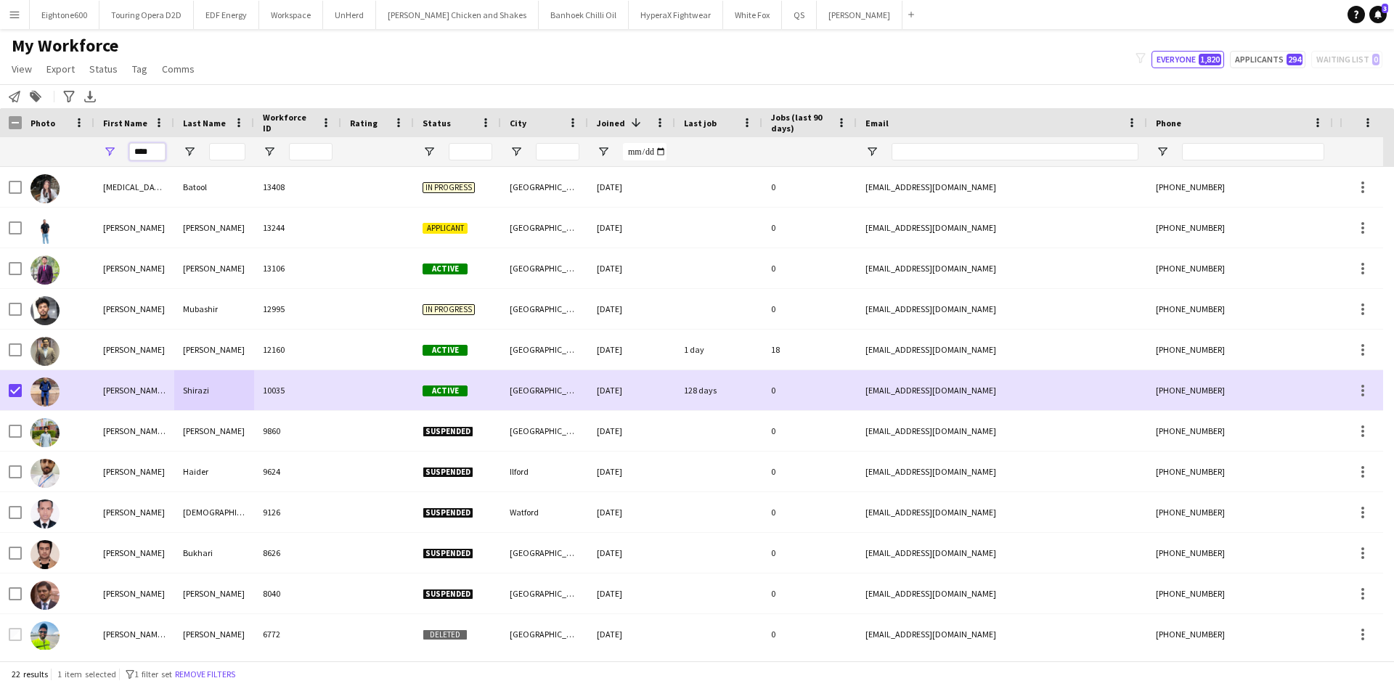
drag, startPoint x: 153, startPoint y: 152, endPoint x: 62, endPoint y: 165, distance: 92.3
click at [62, 165] on div "****" at bounding box center [787, 151] width 1574 height 29
click at [550, 152] on input "City Filter Input" at bounding box center [558, 151] width 44 height 17
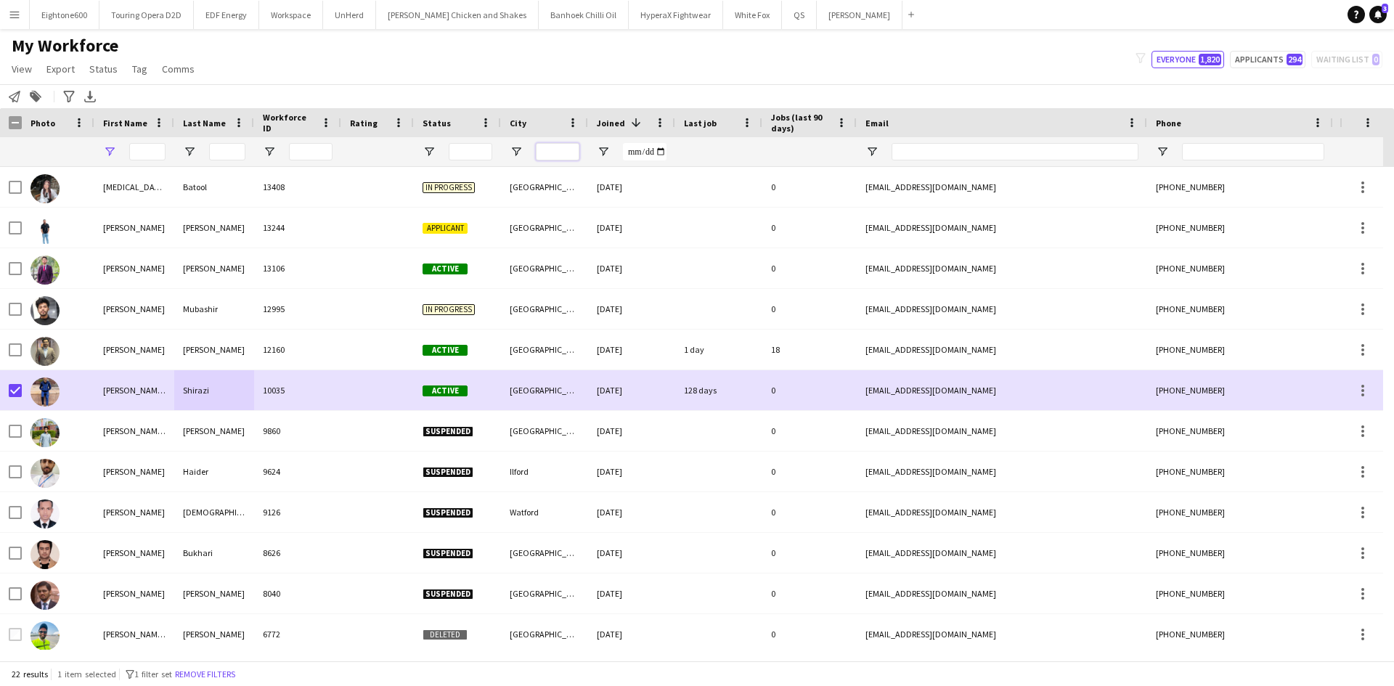
click at [550, 152] on input "City Filter Input" at bounding box center [558, 151] width 44 height 17
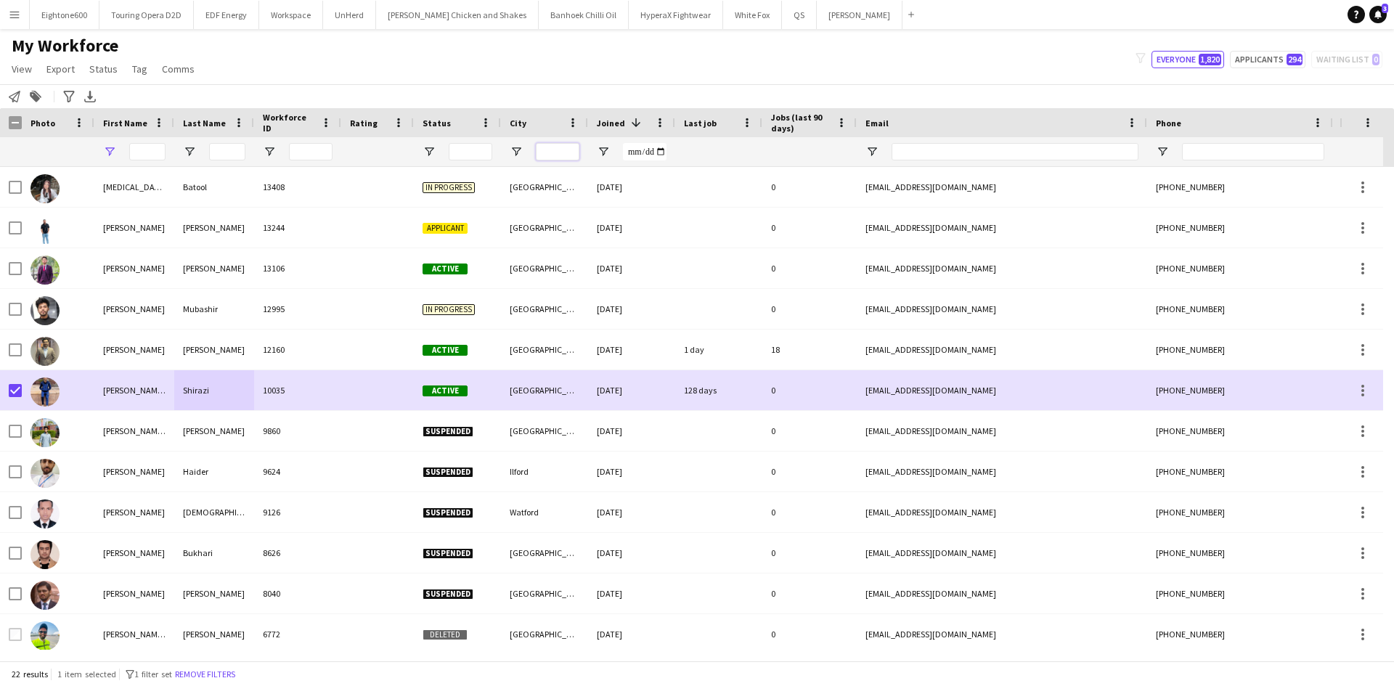
click at [550, 152] on input "City Filter Input" at bounding box center [558, 151] width 44 height 17
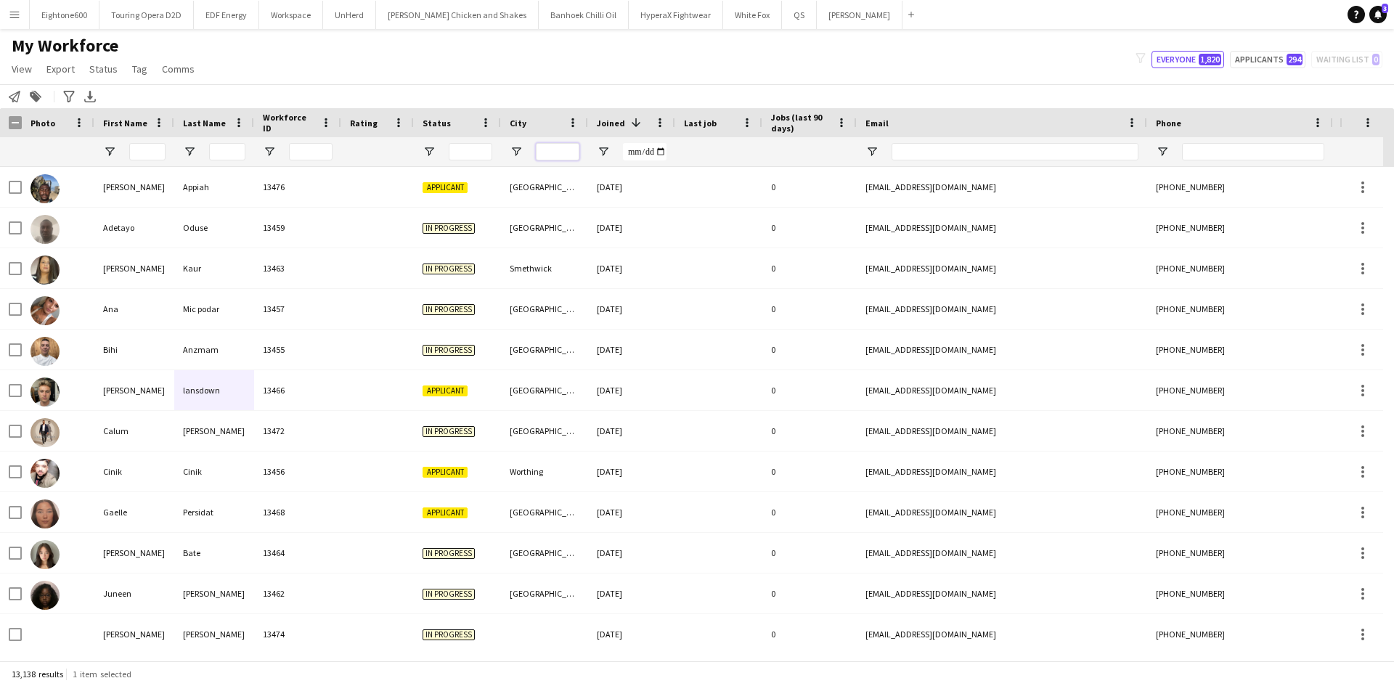
click at [550, 152] on input "City Filter Input" at bounding box center [558, 151] width 44 height 17
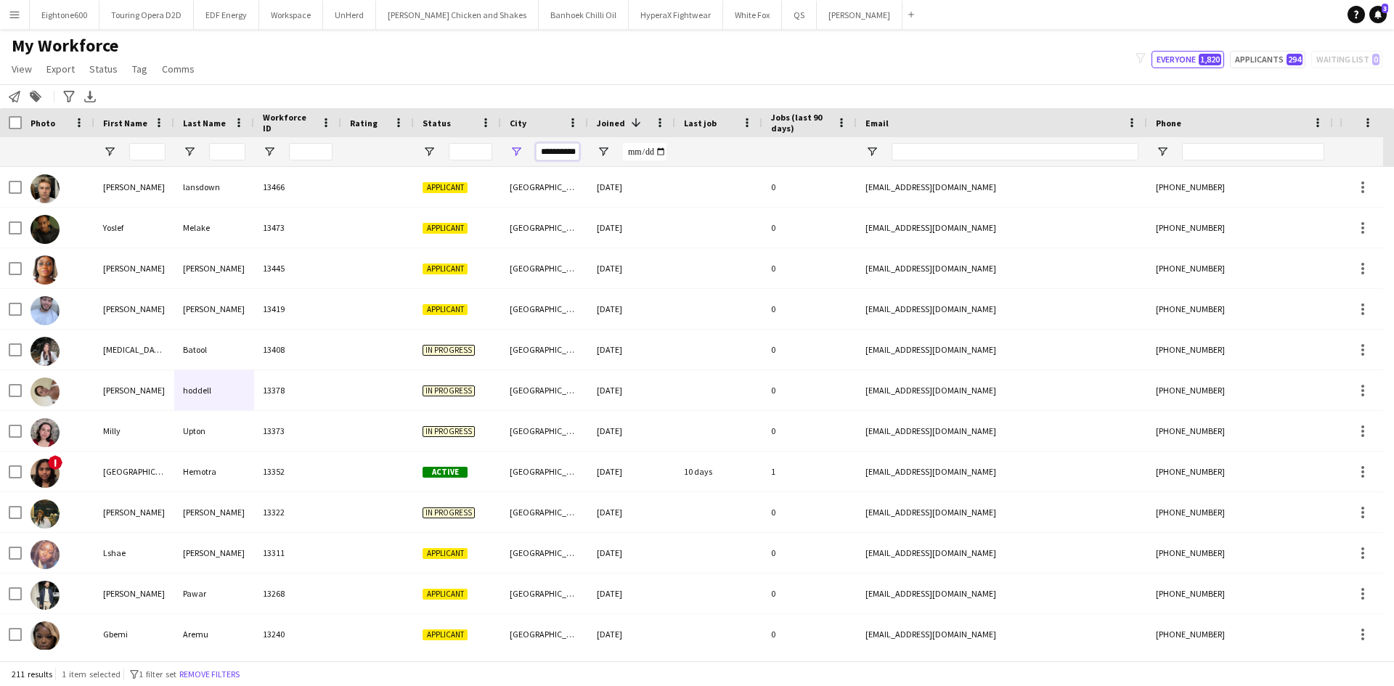
scroll to position [0, 6]
type input "**********"
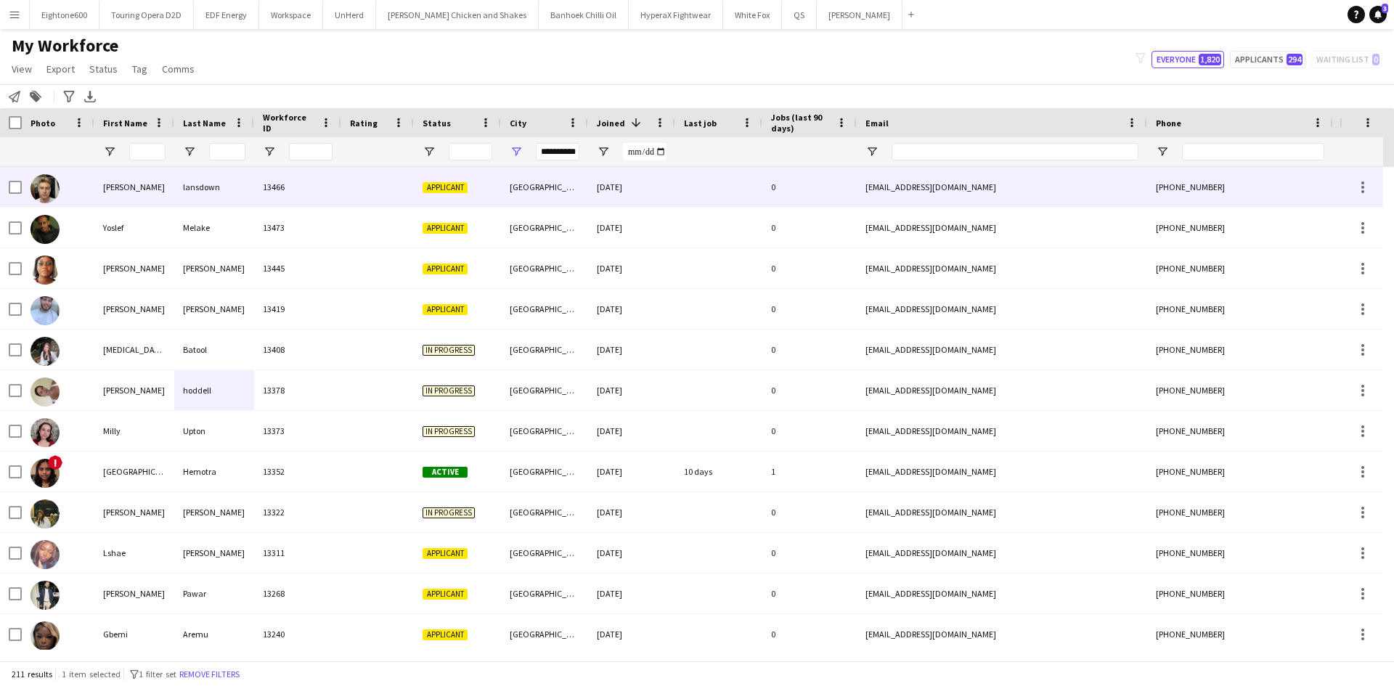
drag, startPoint x: 139, startPoint y: 171, endPoint x: 1192, endPoint y: 89, distance: 1056.5
click at [139, 171] on div "bruno" at bounding box center [134, 187] width 80 height 40
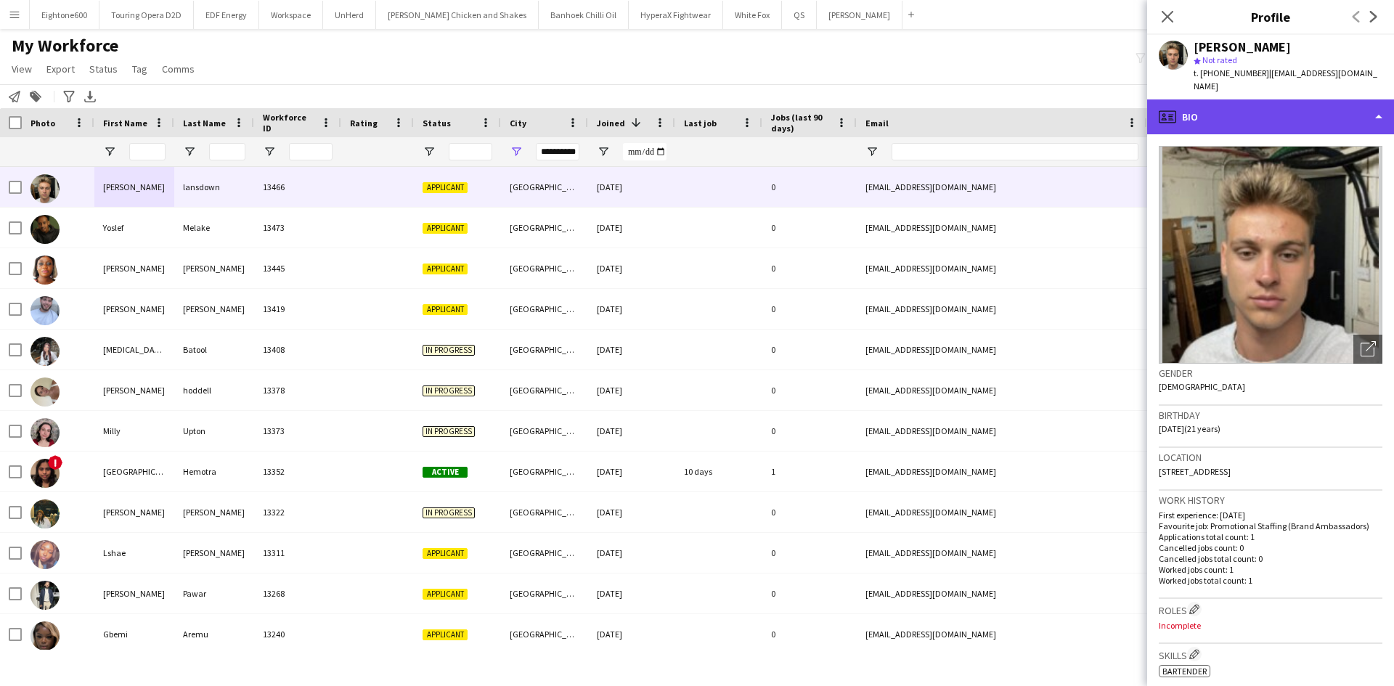
click at [1288, 99] on div "profile Bio" at bounding box center [1270, 116] width 247 height 35
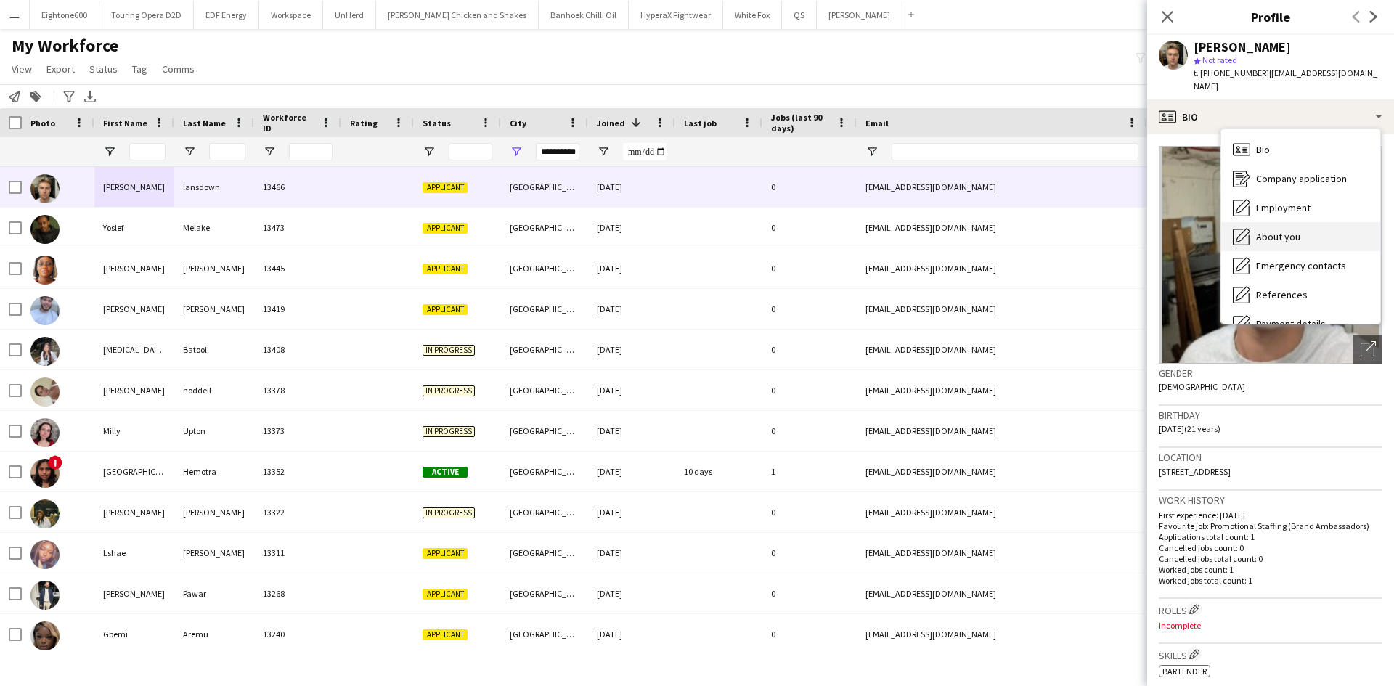
click at [1322, 222] on div "About you About you" at bounding box center [1300, 236] width 159 height 29
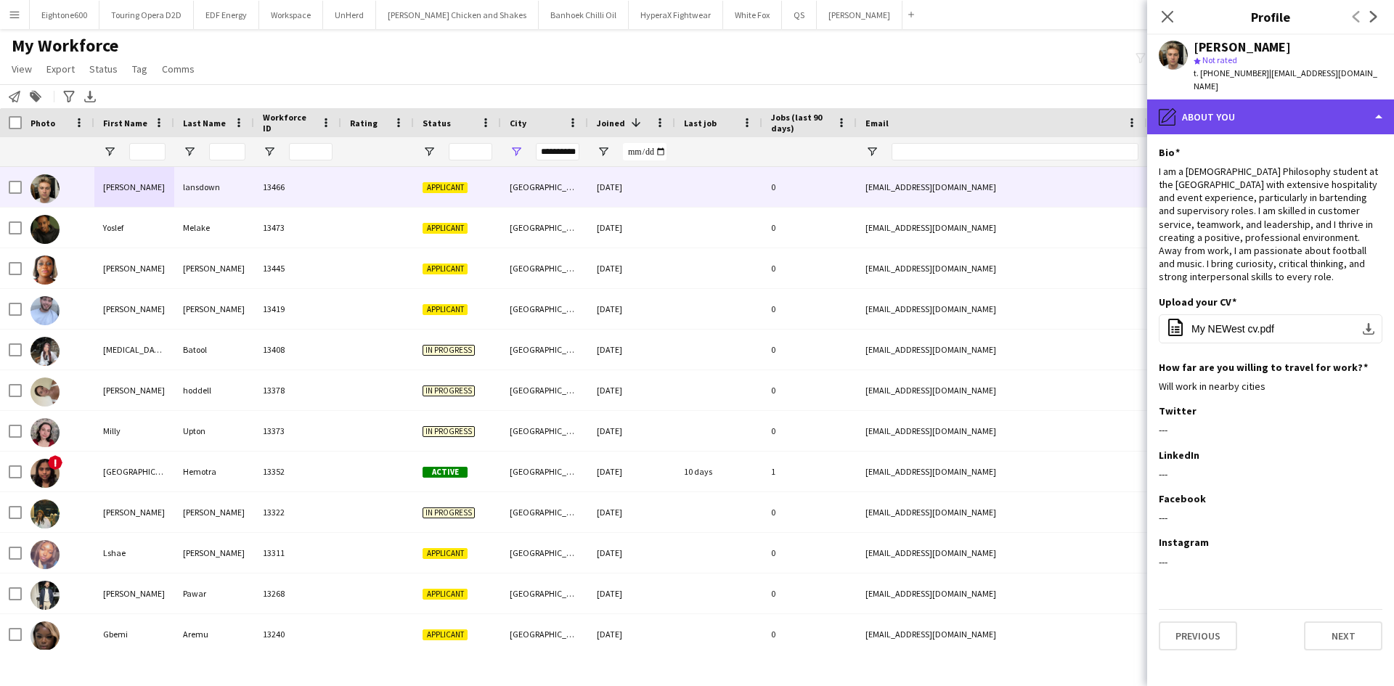
click at [1279, 113] on div "pencil4 About you" at bounding box center [1270, 116] width 247 height 35
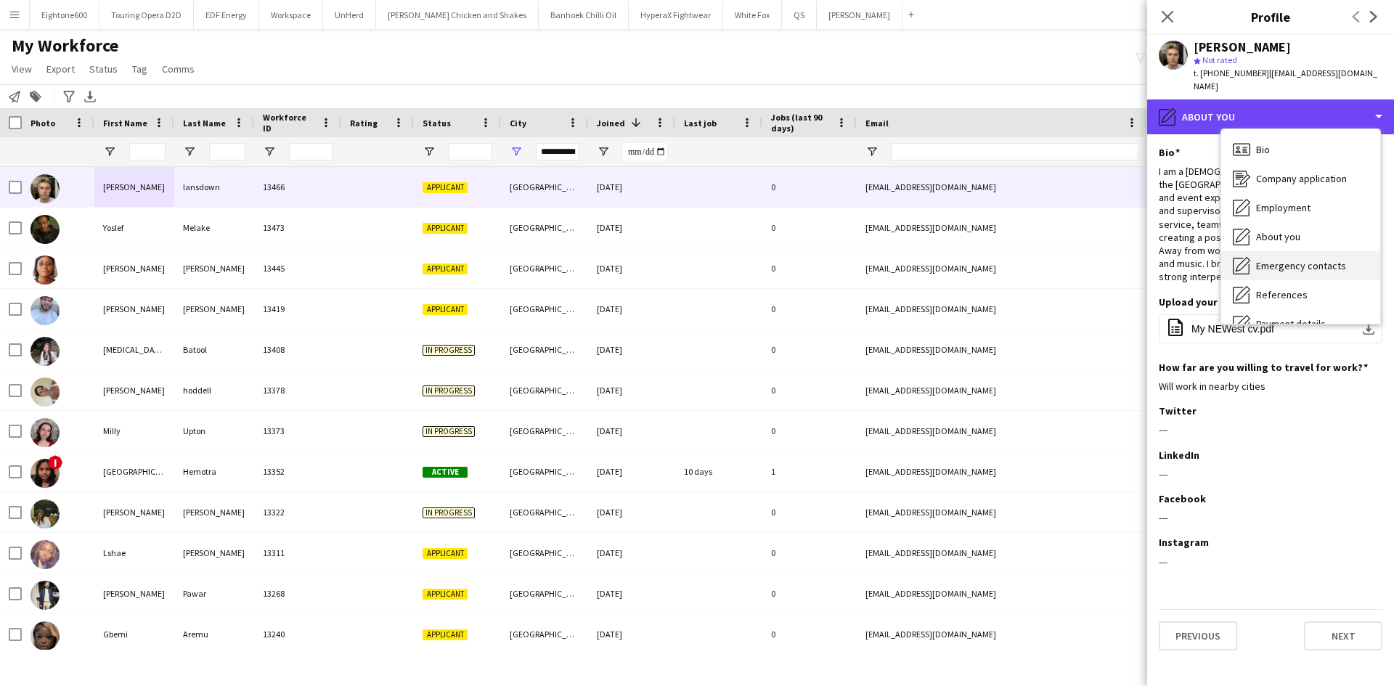
scroll to position [195, 0]
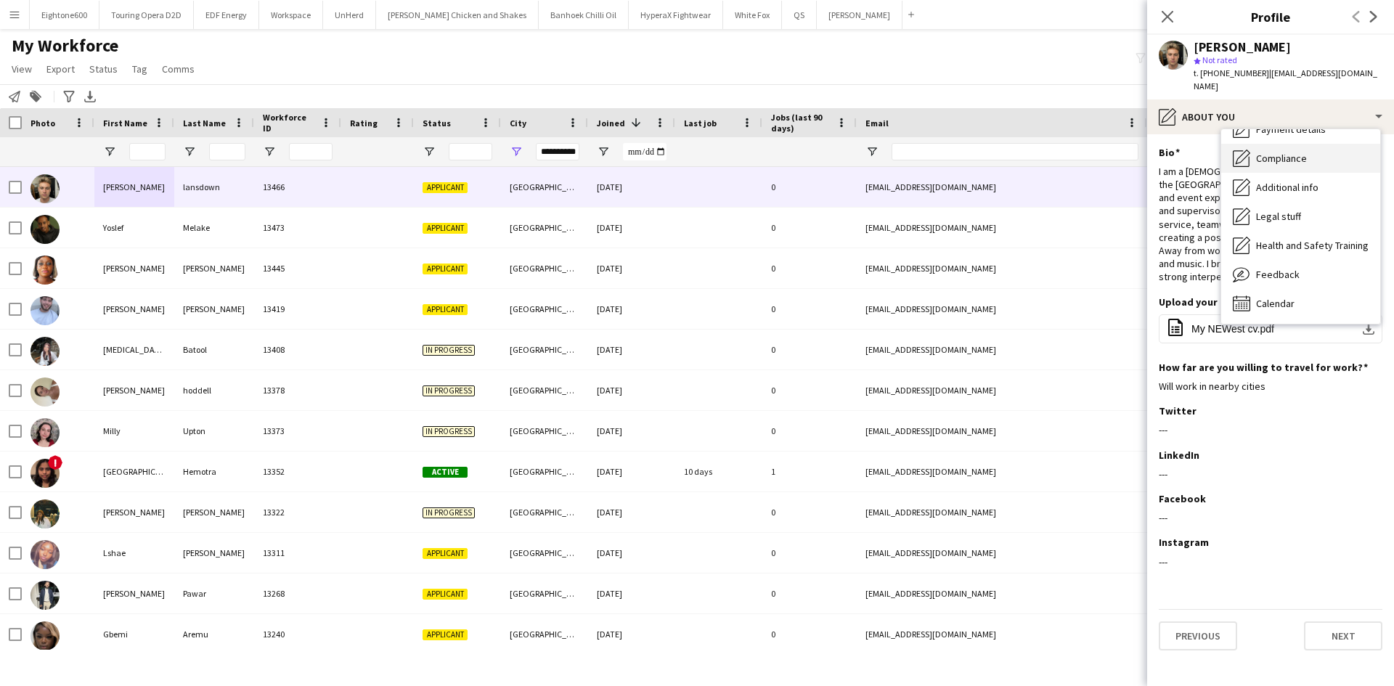
click at [1290, 152] on div "Compliance Compliance" at bounding box center [1300, 158] width 159 height 29
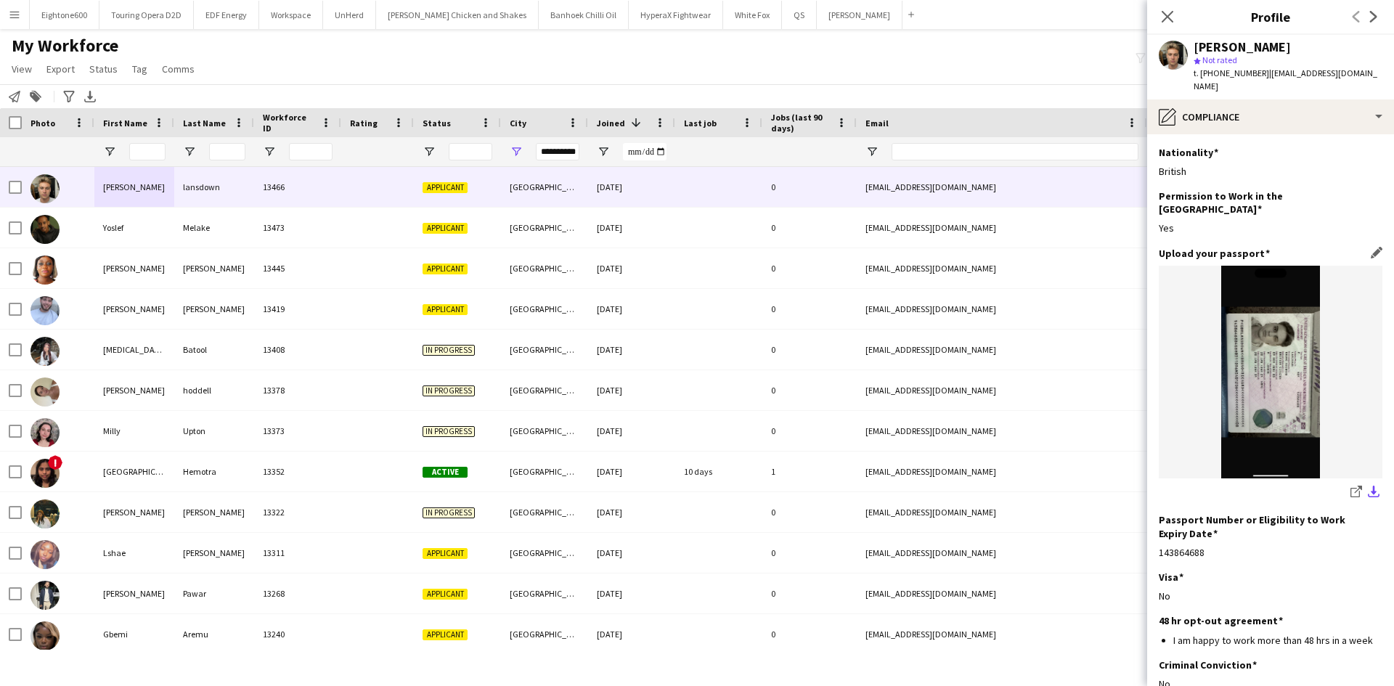
click at [1368, 484] on button "download-bottom" at bounding box center [1373, 492] width 17 height 17
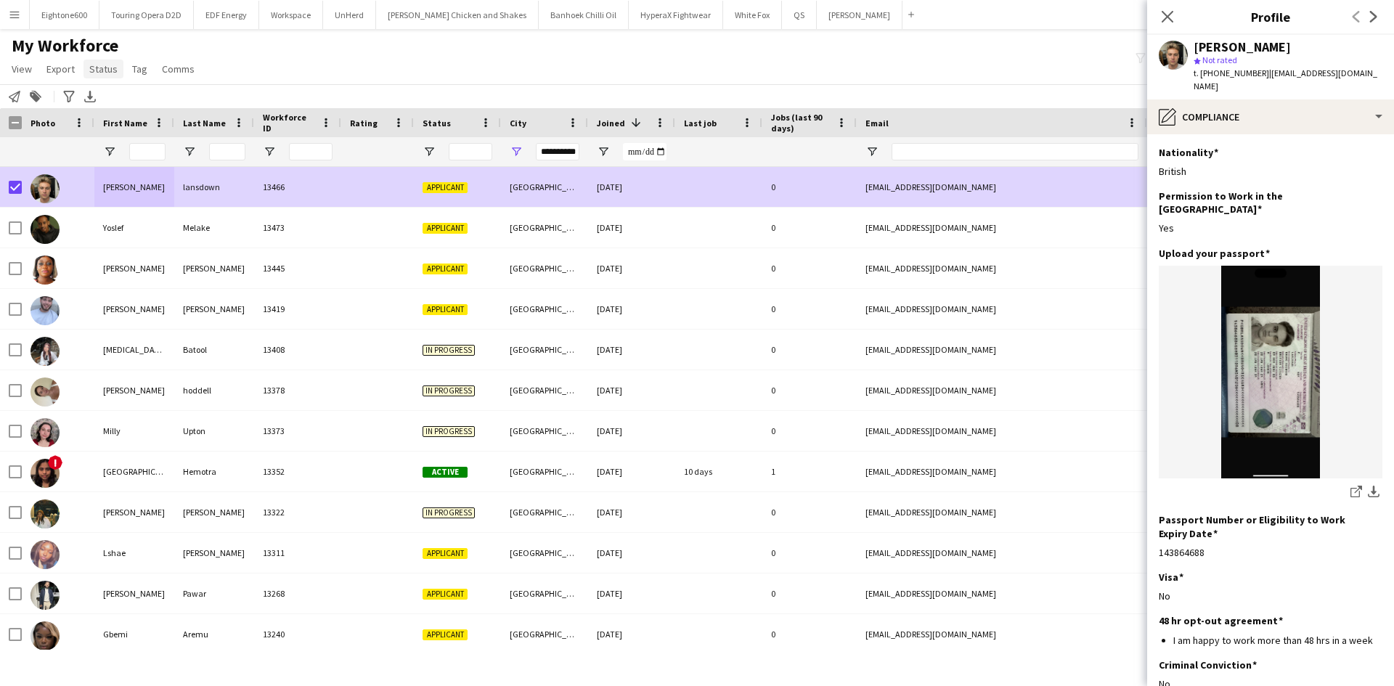
click at [97, 65] on span "Status" at bounding box center [103, 68] width 28 height 13
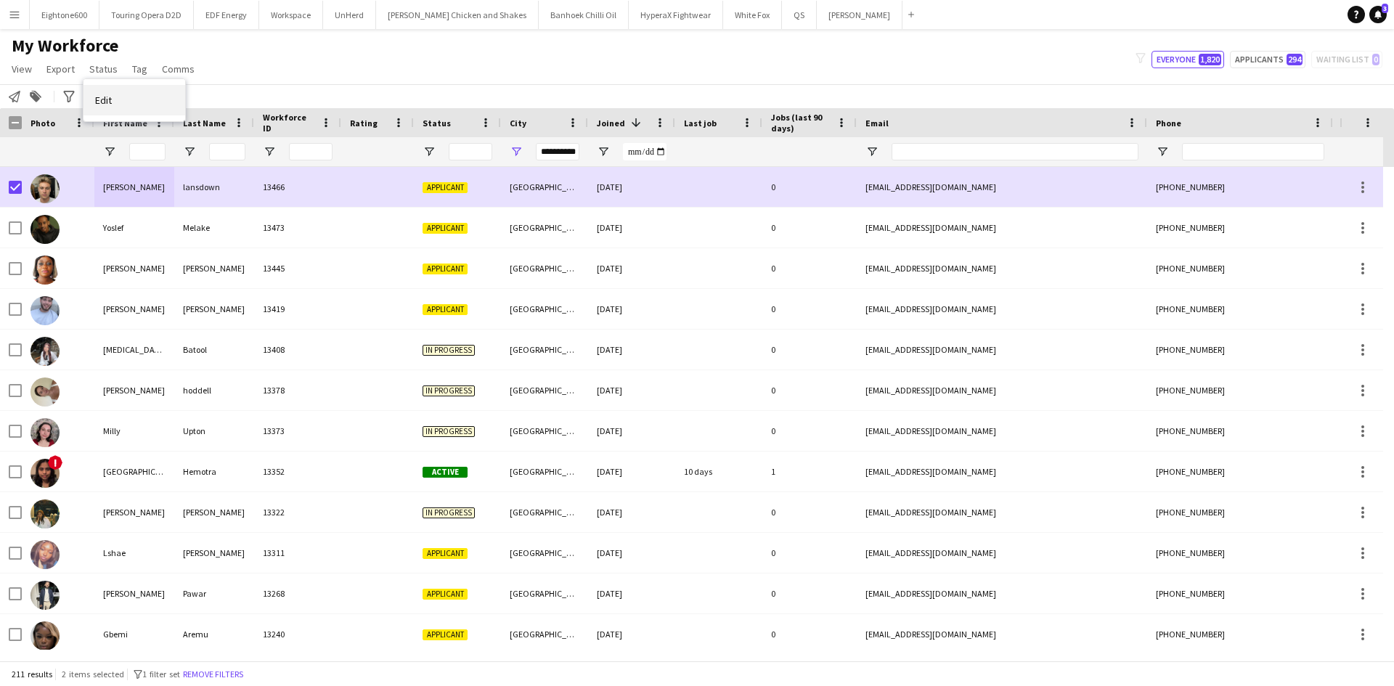
click at [110, 96] on span "Edit" at bounding box center [103, 100] width 17 height 13
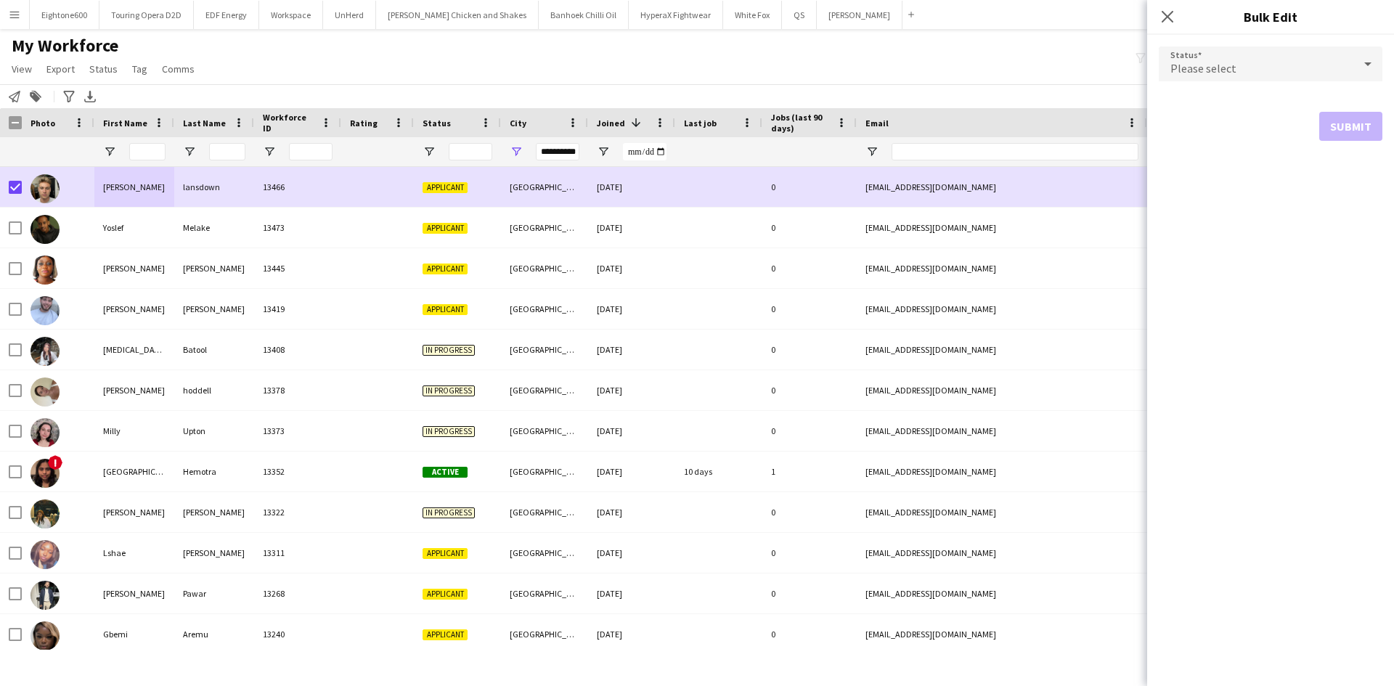
click at [1246, 57] on div "Please select" at bounding box center [1256, 63] width 195 height 35
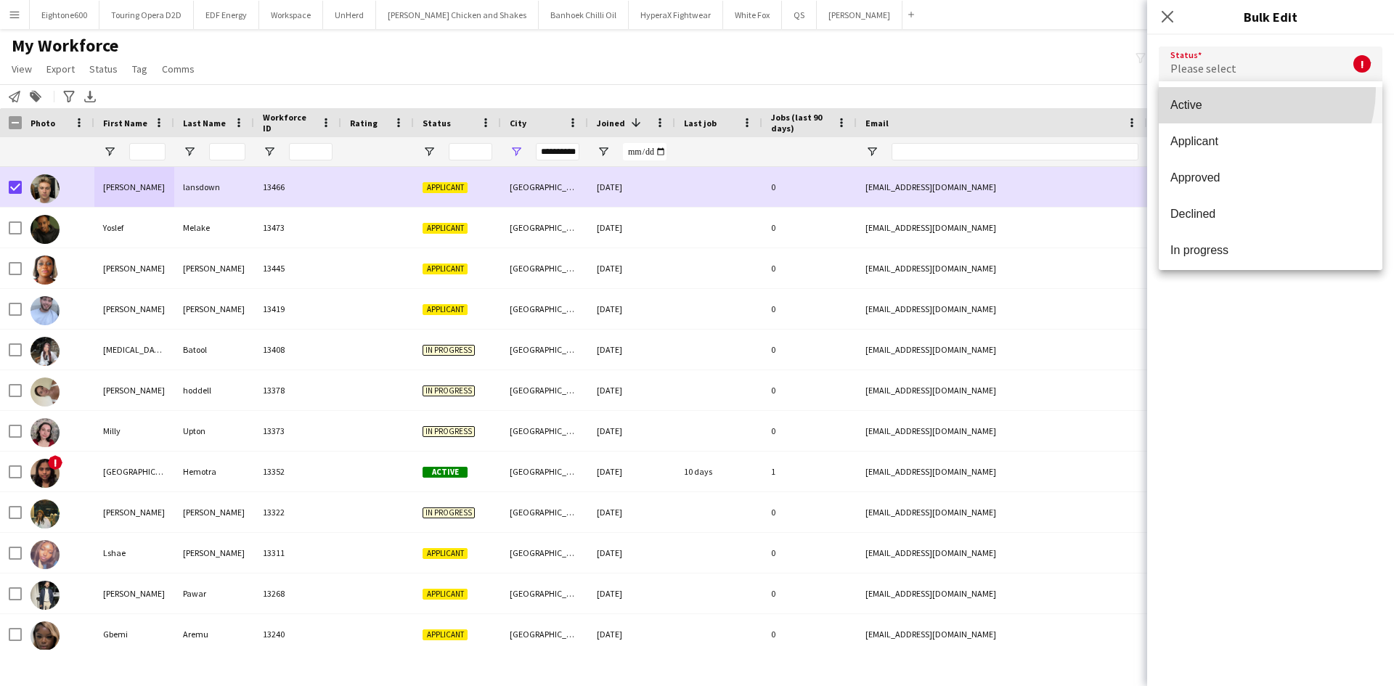
click at [1243, 89] on mat-option "Active" at bounding box center [1271, 105] width 224 height 36
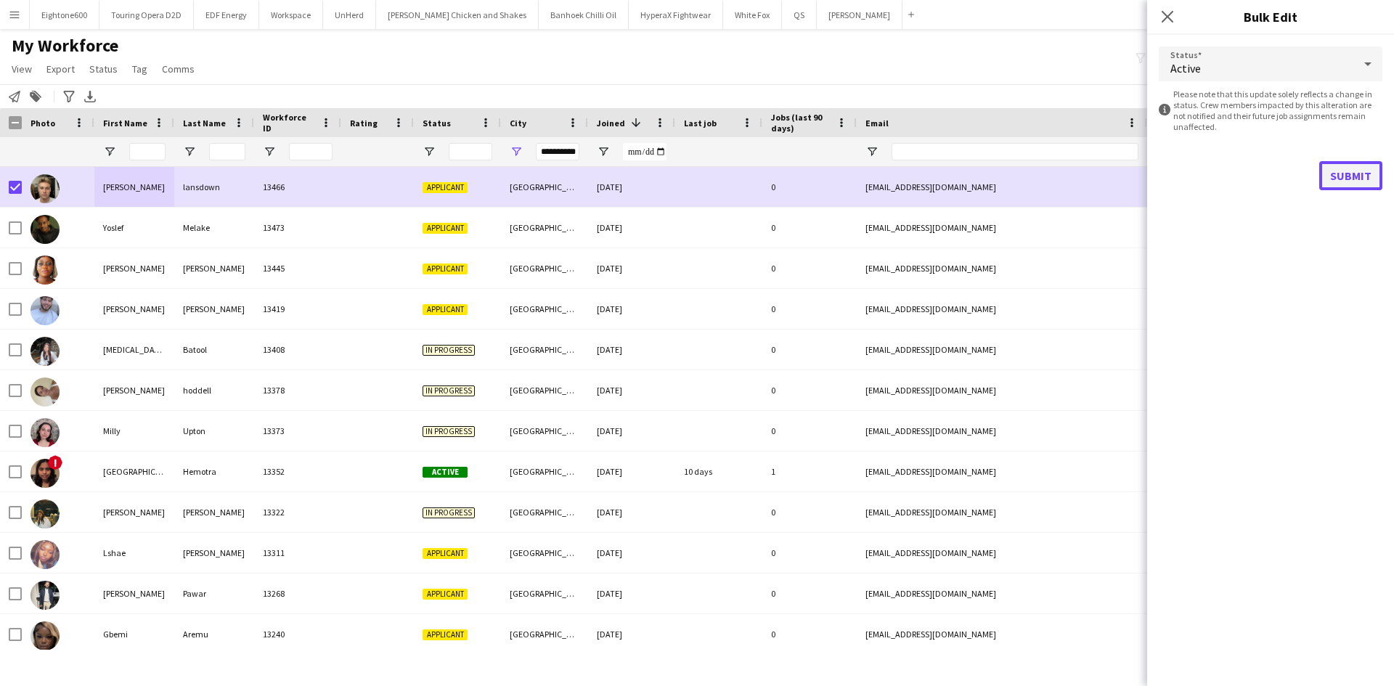
click at [1333, 168] on button "Submit" at bounding box center [1350, 175] width 63 height 29
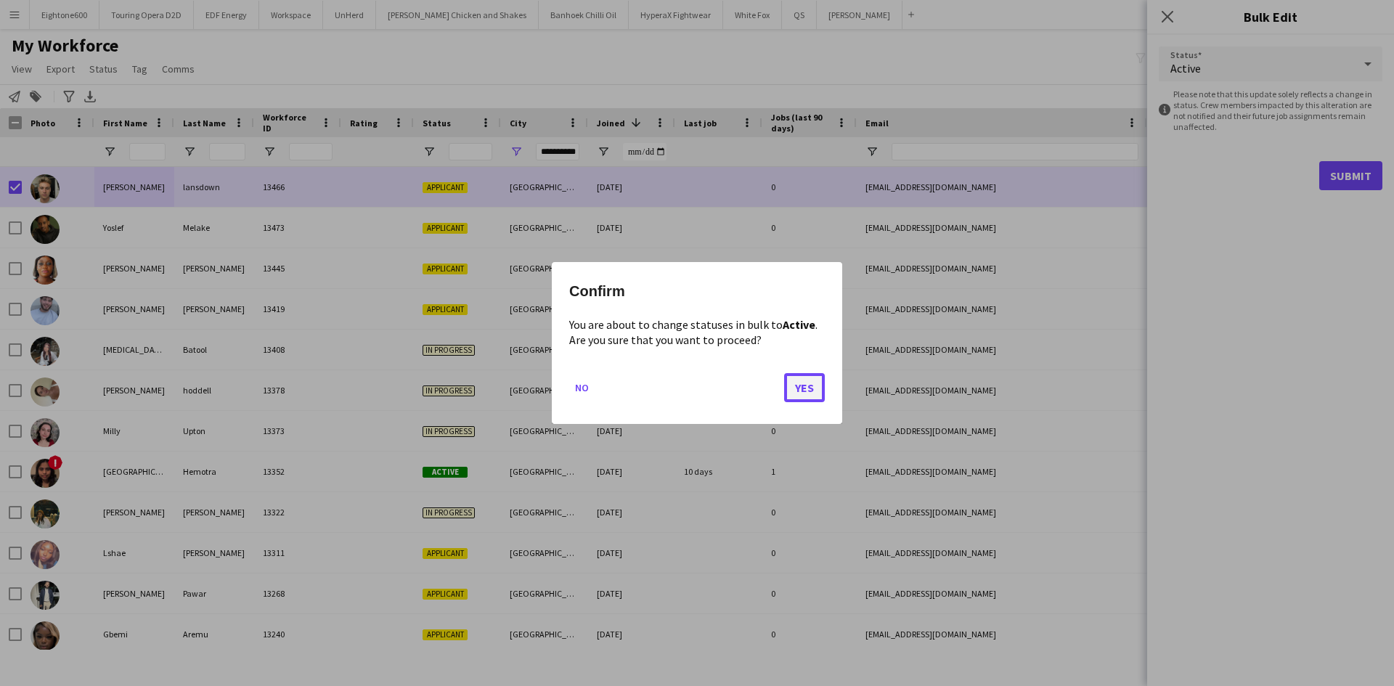
click at [798, 380] on button "Yes" at bounding box center [804, 387] width 41 height 29
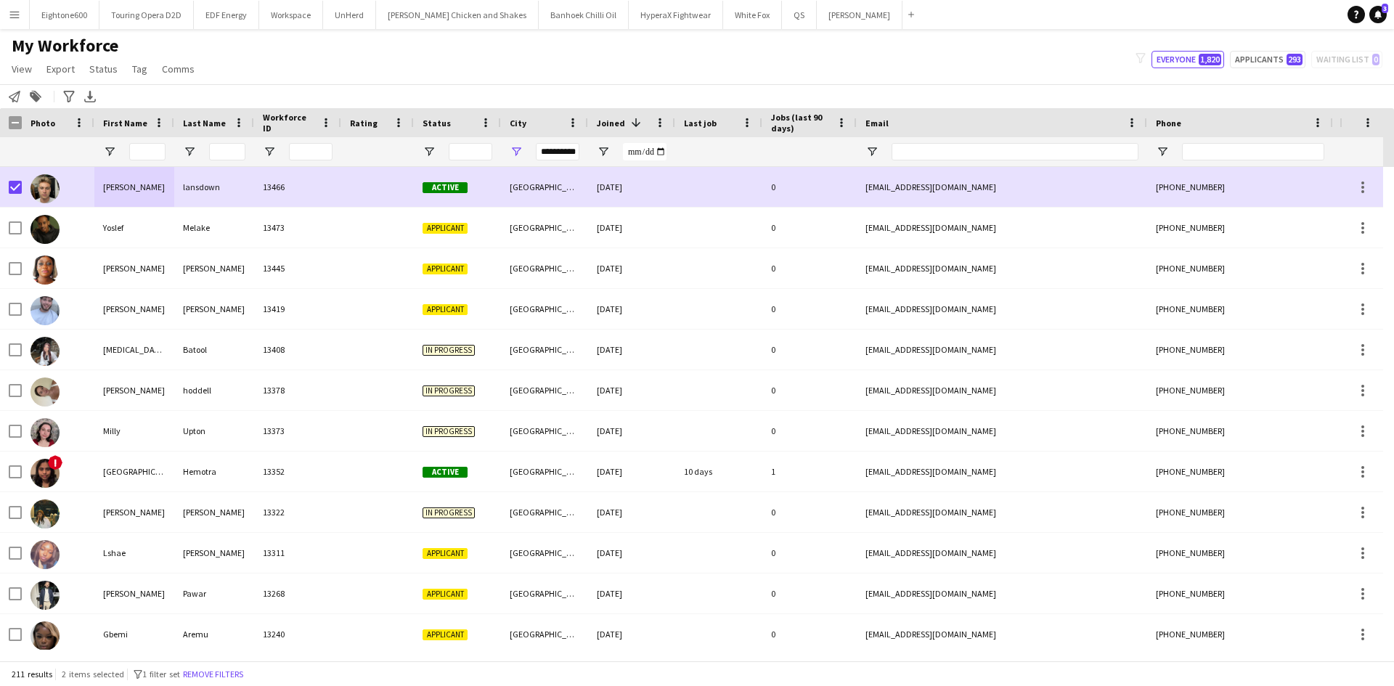
click at [254, 51] on div "My Workforce View Views Default view New view Update view Delete view Edit name…" at bounding box center [697, 59] width 1394 height 49
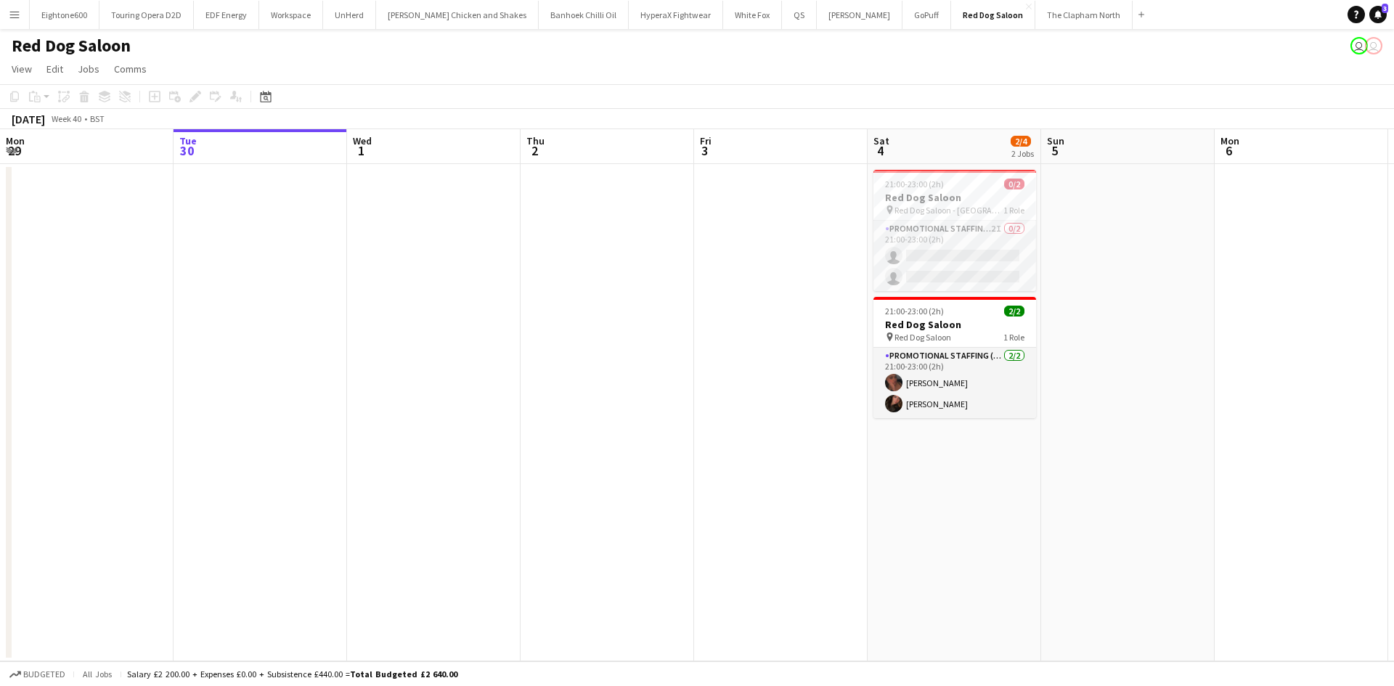
click at [934, 189] on span "21:00-23:00 (2h)" at bounding box center [914, 184] width 59 height 11
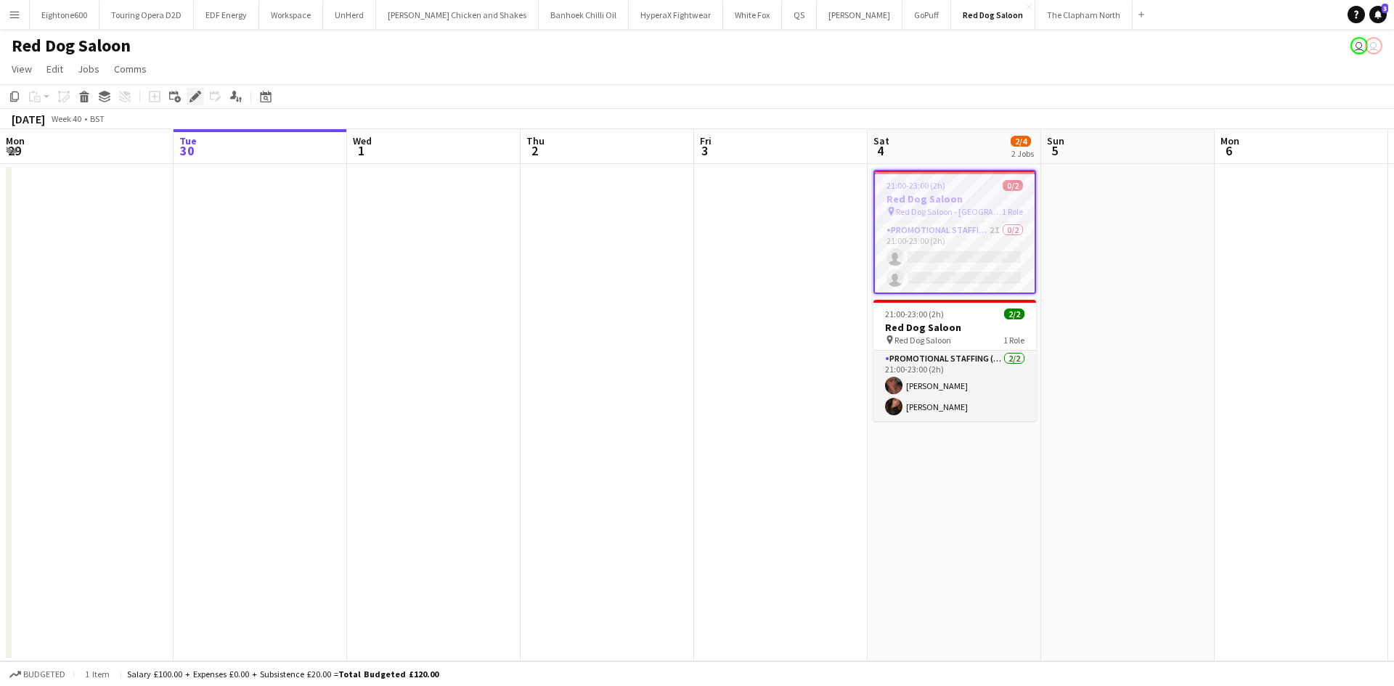
click at [199, 98] on icon "Edit" at bounding box center [195, 97] width 12 height 12
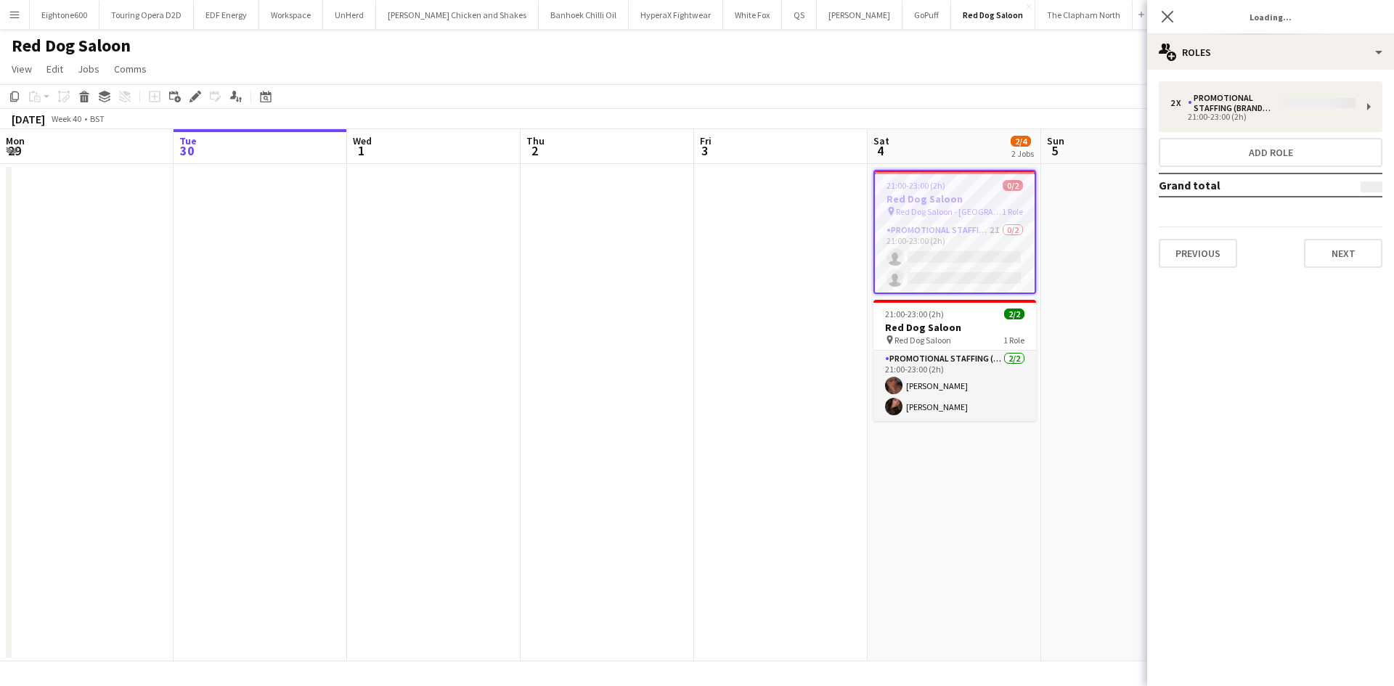
type input "**********"
click at [1342, 269] on div "2 x Promotional Staffing (Brand Ambassadors) £120.00 21:00-23:00 (2h) Add role …" at bounding box center [1270, 175] width 247 height 210
click at [1341, 264] on button "Next" at bounding box center [1343, 253] width 78 height 29
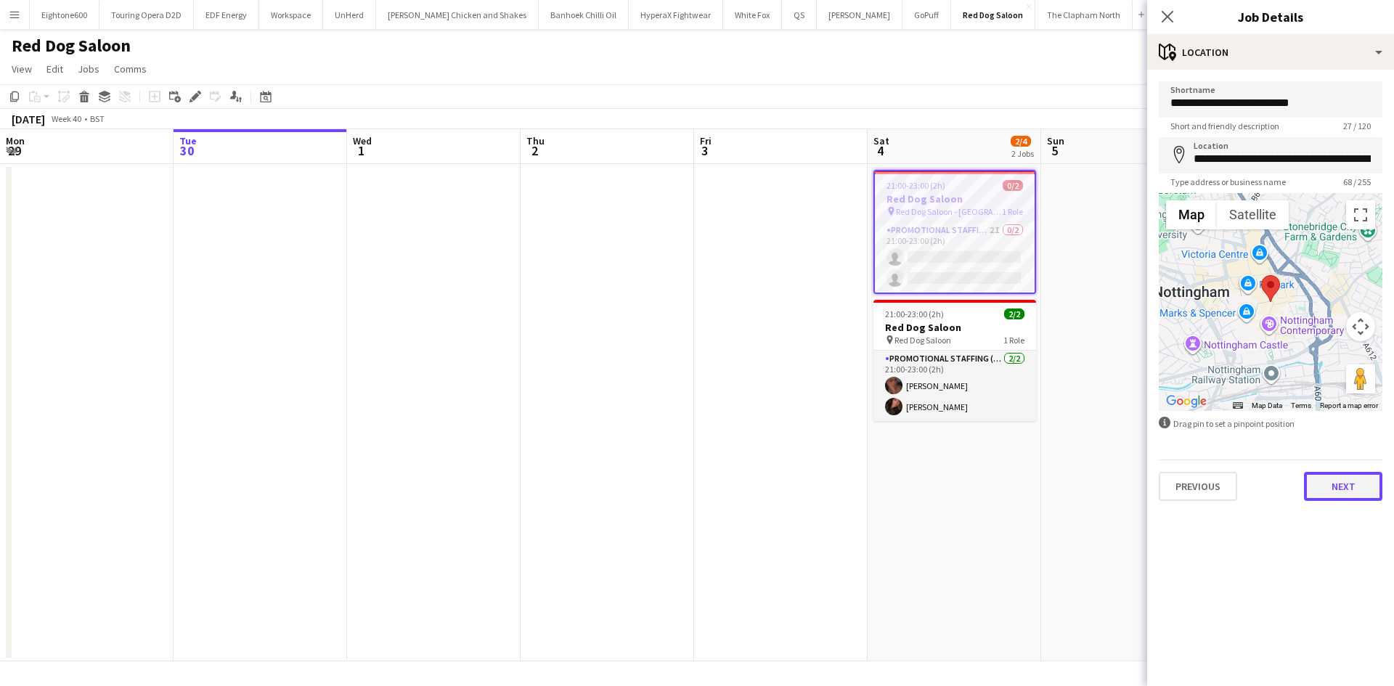
click at [1317, 480] on button "Next" at bounding box center [1343, 486] width 78 height 29
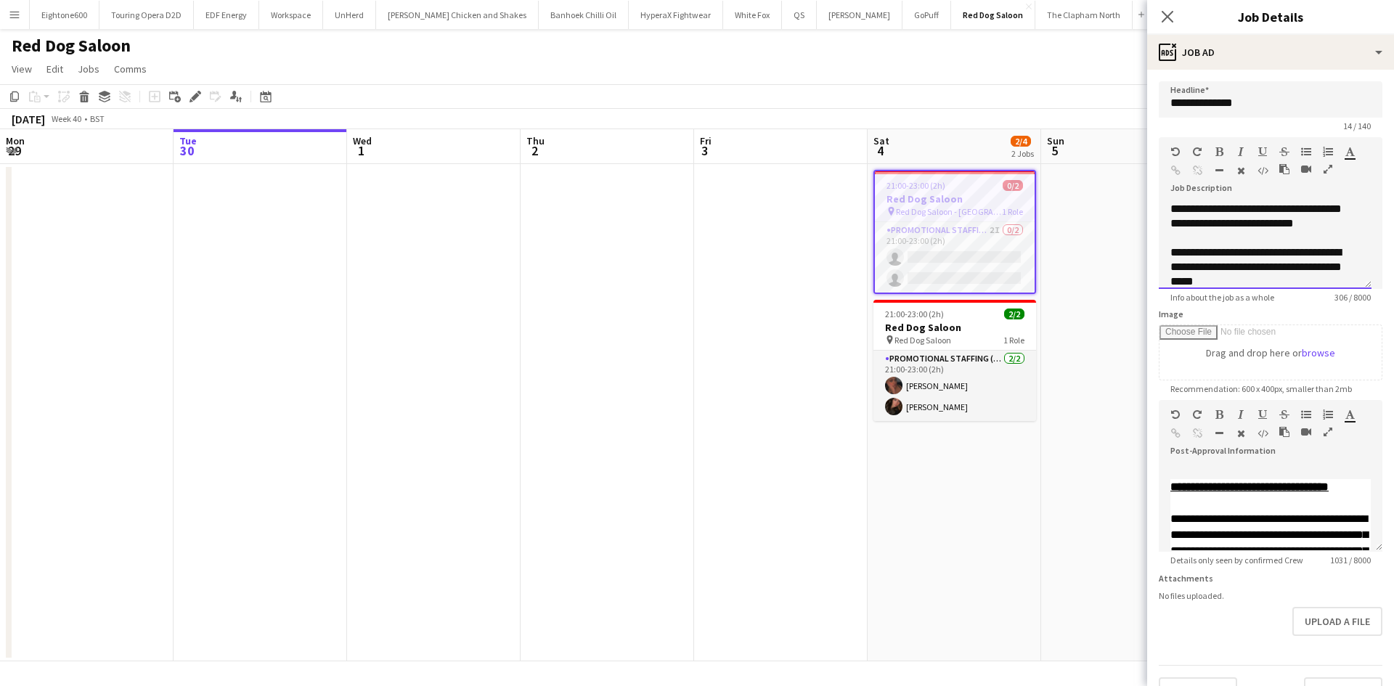
click at [1189, 214] on div "**********" at bounding box center [1265, 245] width 213 height 87
drag, startPoint x: 1170, startPoint y: 205, endPoint x: 1230, endPoint y: 266, distance: 84.7
click at [1230, 266] on div "**********" at bounding box center [1265, 245] width 213 height 87
click at [1266, 275] on div "**********" at bounding box center [1259, 267] width 179 height 44
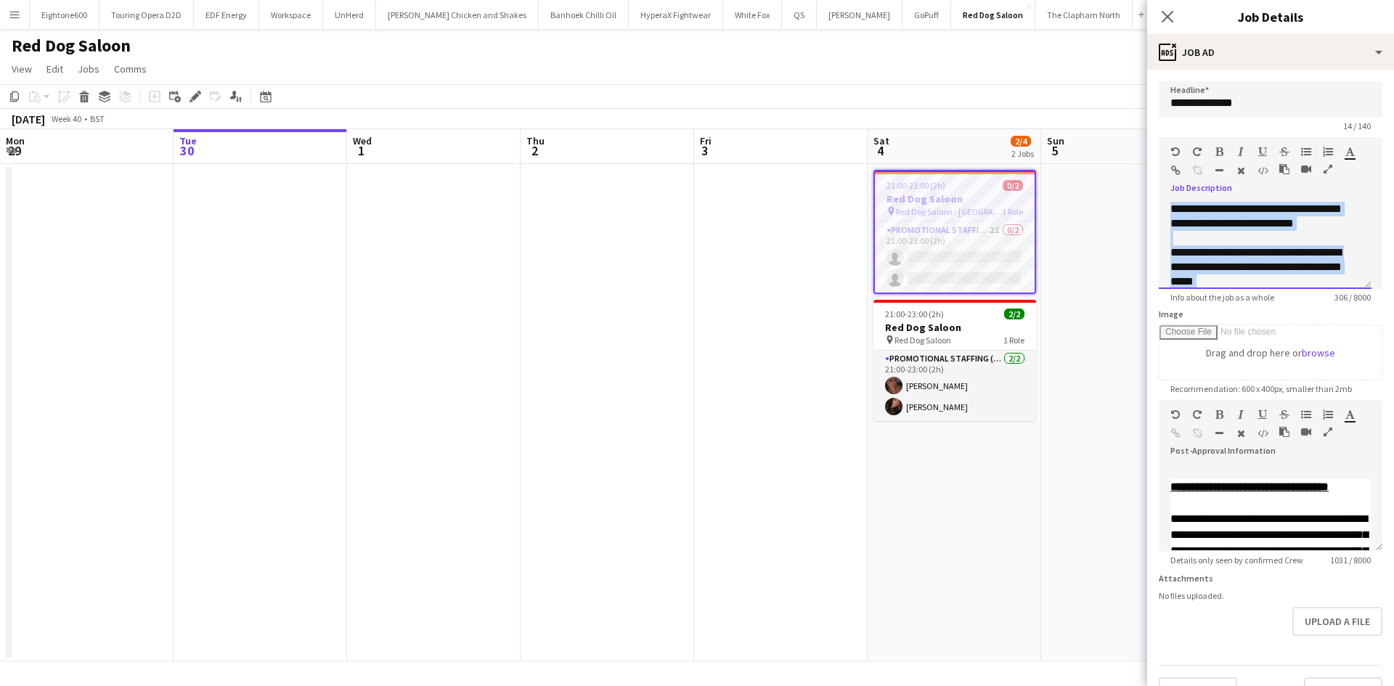
drag, startPoint x: 1245, startPoint y: 269, endPoint x: 1146, endPoint y: 177, distance: 134.6
click at [1146, 177] on body "Menu Boards Boards Boards All jobs Status Workforce Workforce My Workforce Recr…" at bounding box center [697, 343] width 1394 height 686
paste div
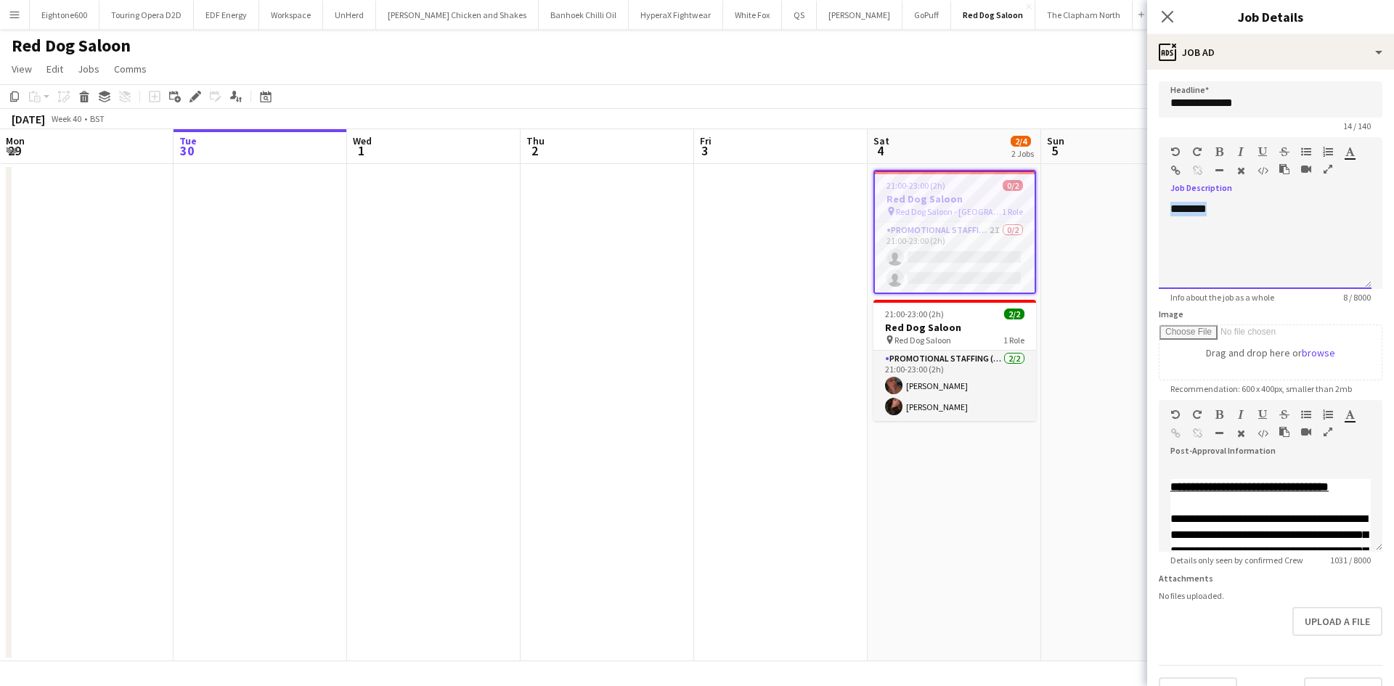
drag, startPoint x: 1285, startPoint y: 211, endPoint x: 1078, endPoint y: 210, distance: 206.9
click at [1078, 210] on body "Menu Boards Boards Boards All jobs Status Workforce Workforce My Workforce Recr…" at bounding box center [697, 343] width 1394 height 686
click at [1172, 17] on icon "Close pop-in" at bounding box center [1167, 16] width 14 height 14
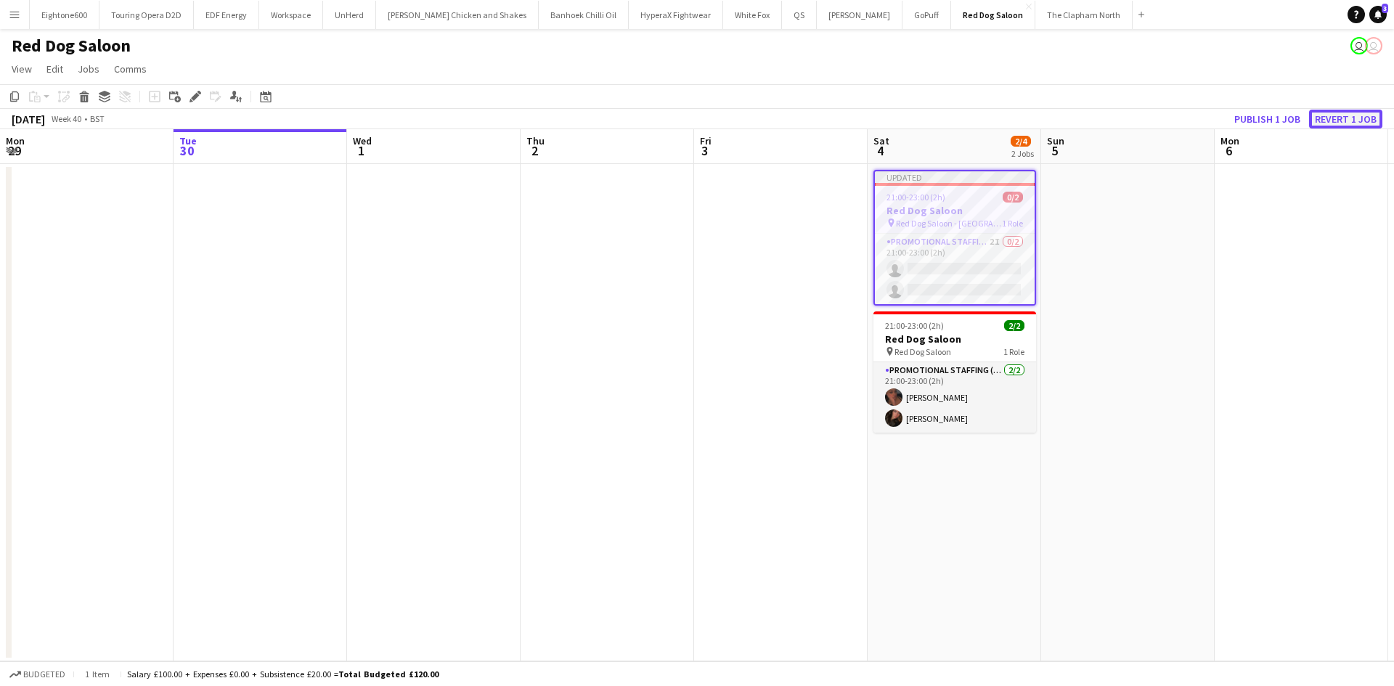
click at [1326, 115] on button "Revert 1 job" at bounding box center [1345, 119] width 73 height 19
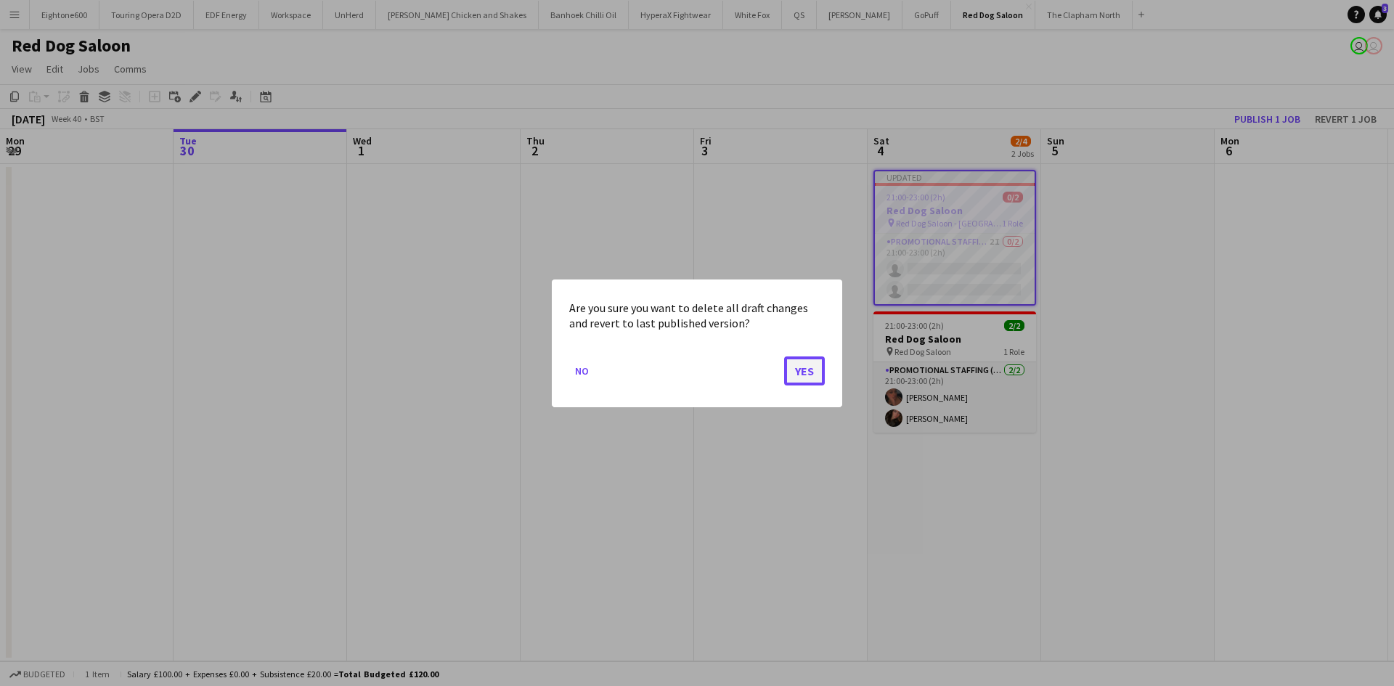
click at [804, 359] on button "Yes" at bounding box center [804, 370] width 41 height 29
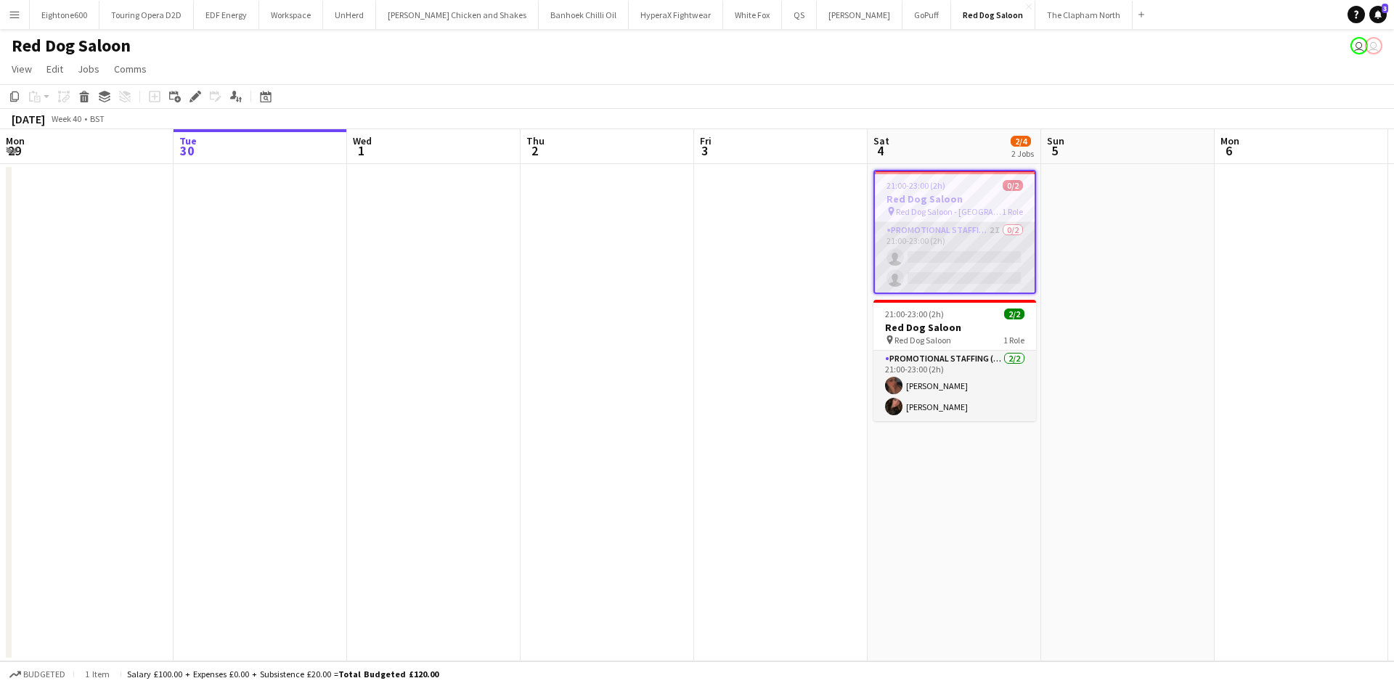
click at [951, 236] on app-card-role "Promotional Staffing (Brand Ambassadors) 2I 0/2 21:00-23:00 (2h) single-neutral…" at bounding box center [955, 257] width 160 height 70
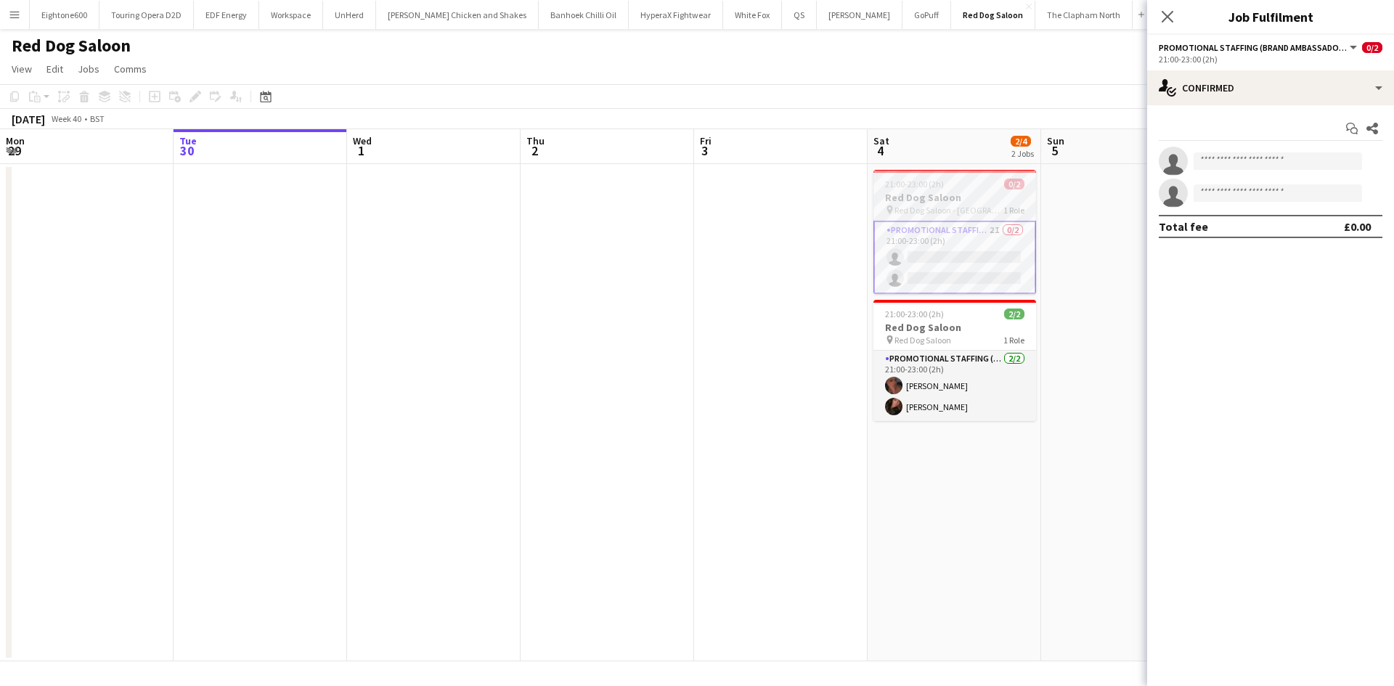
click at [943, 209] on span "Red Dog Saloon - Nottingham" at bounding box center [948, 210] width 109 height 11
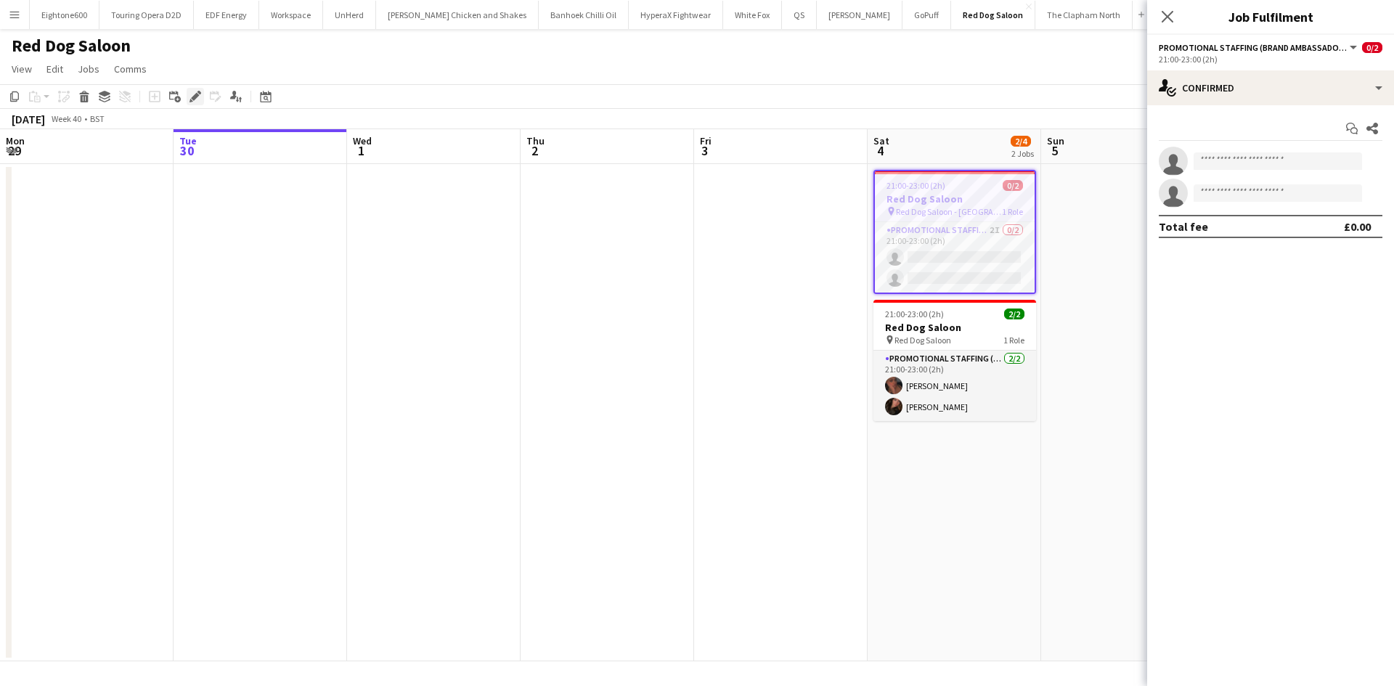
click at [200, 93] on icon at bounding box center [199, 93] width 4 height 4
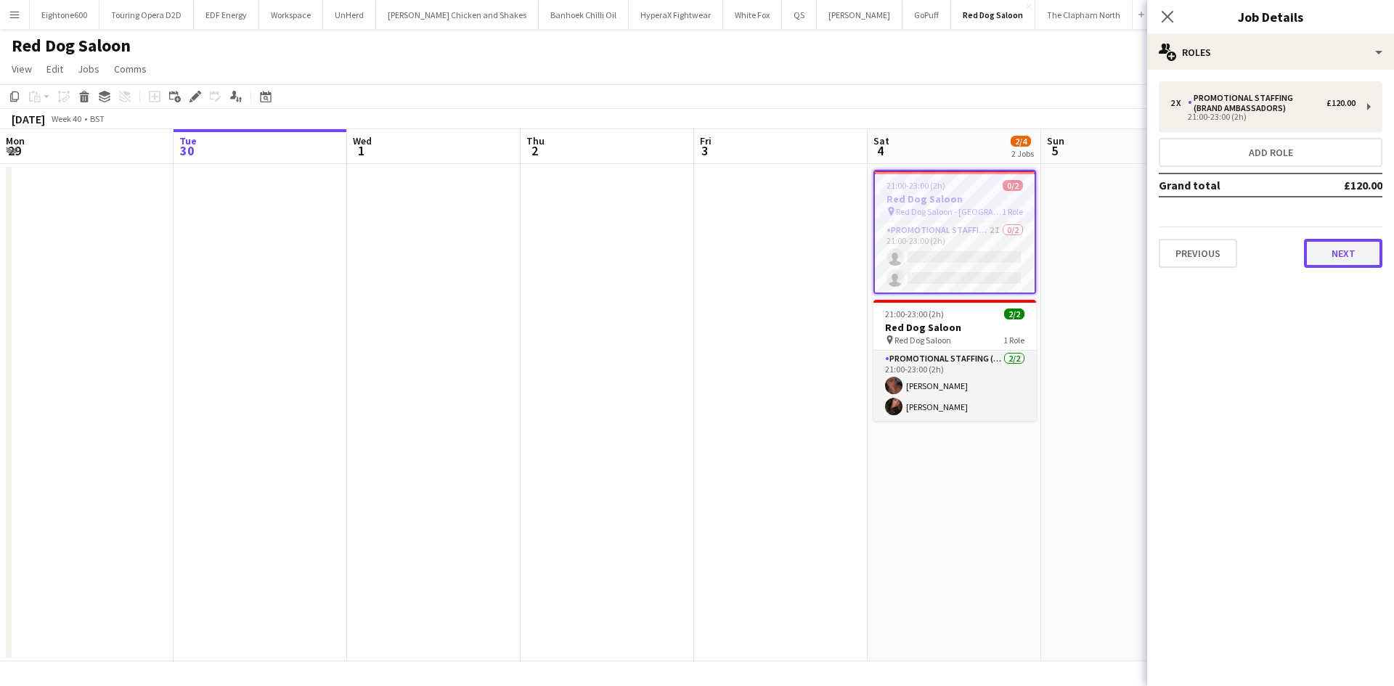
click at [1321, 246] on button "Next" at bounding box center [1343, 253] width 78 height 29
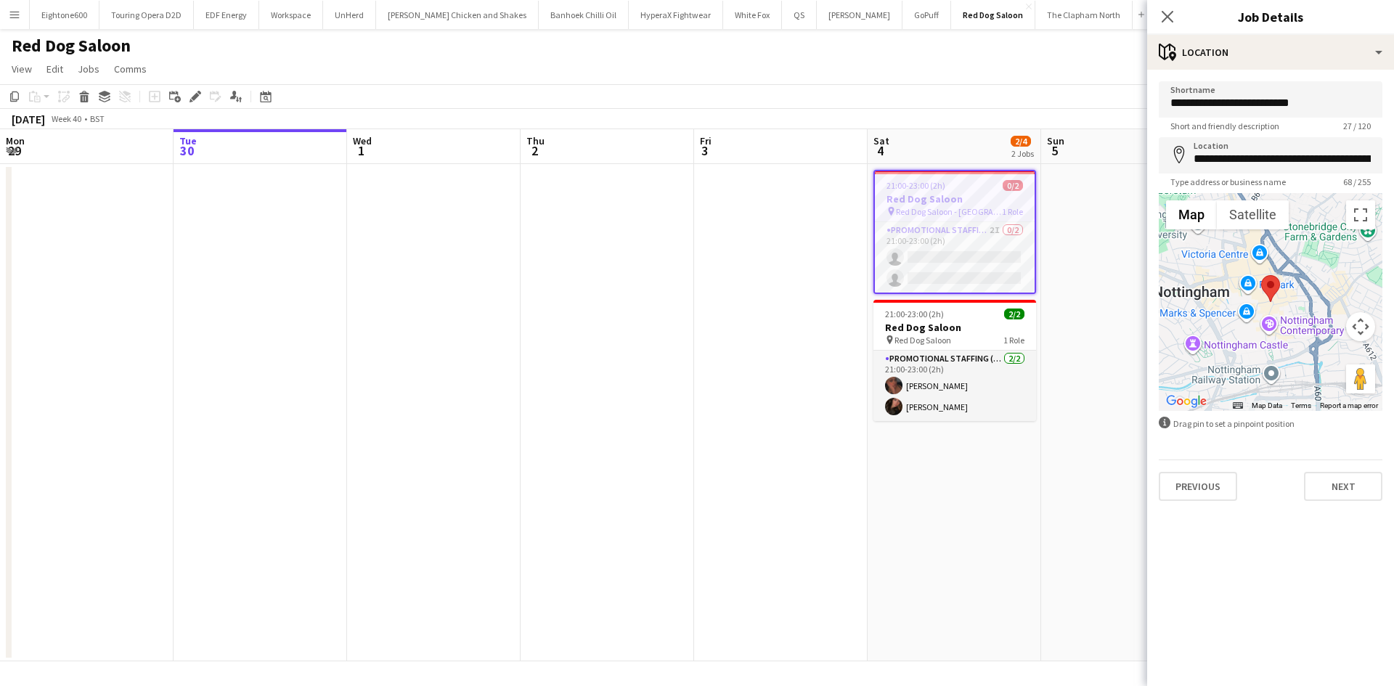
click at [1331, 470] on div "Previous Next" at bounding box center [1271, 480] width 224 height 41
click at [1340, 498] on button "Next" at bounding box center [1343, 486] width 78 height 29
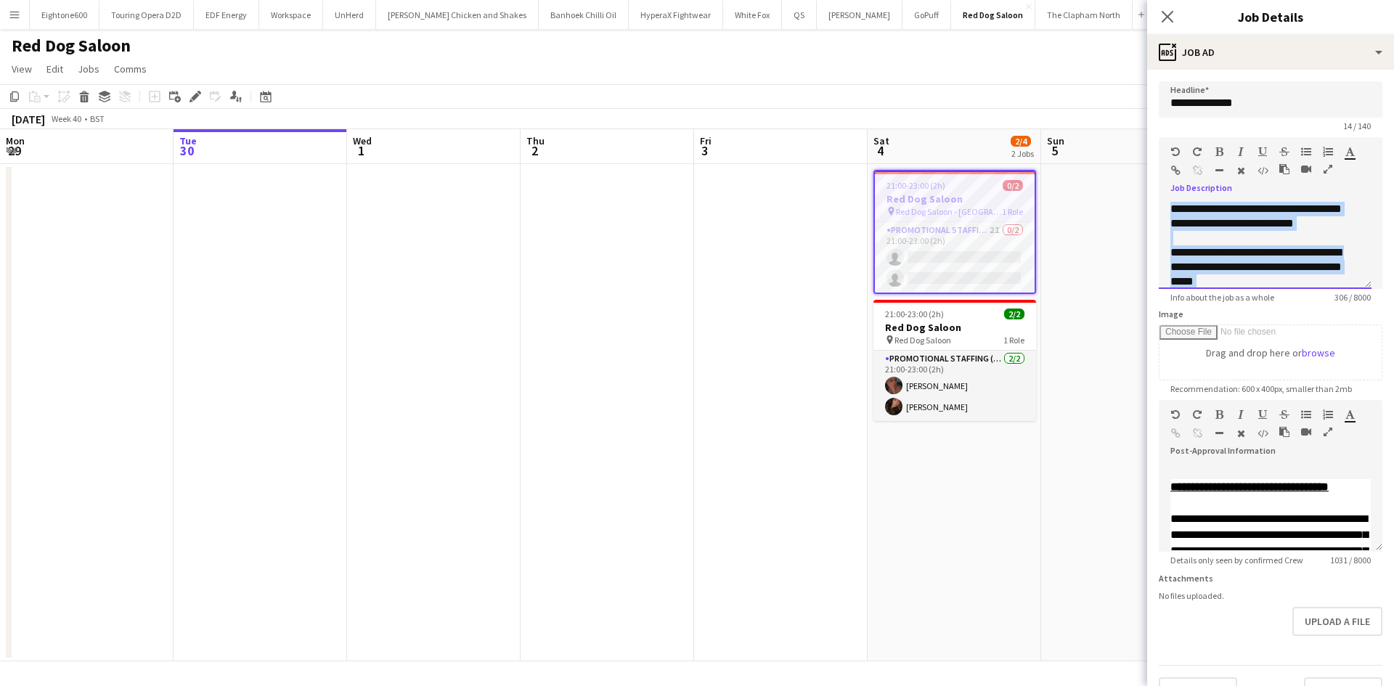
scroll to position [99, 0]
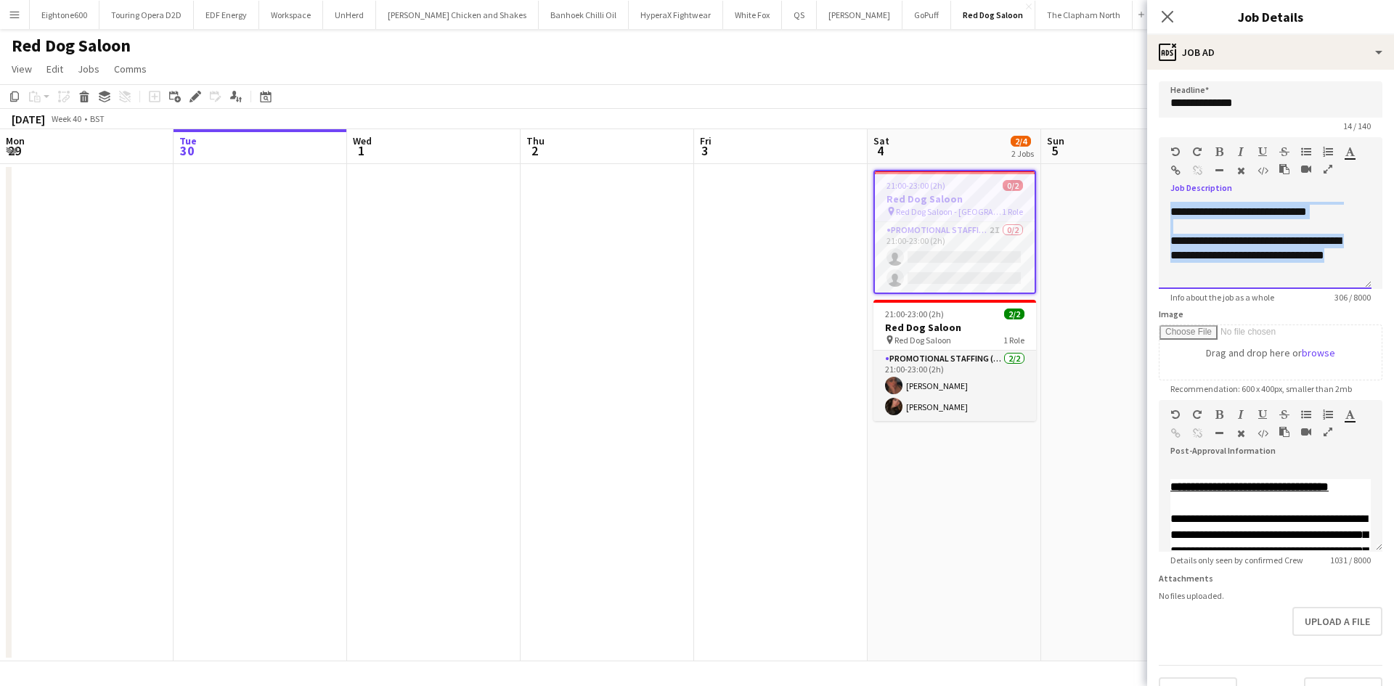
drag, startPoint x: 1166, startPoint y: 211, endPoint x: 1321, endPoint y: 310, distance: 184.5
click at [1321, 310] on form "**********" at bounding box center [1270, 393] width 247 height 625
copy div "**********"
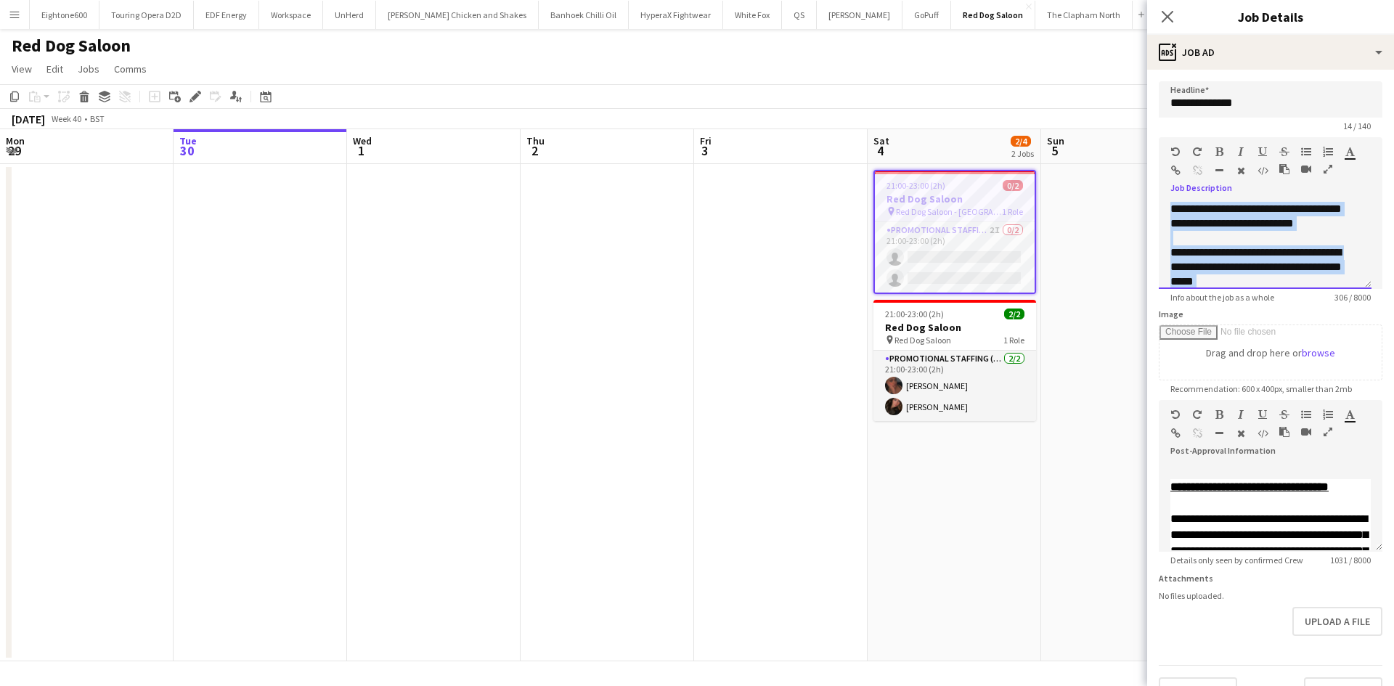
scroll to position [43, 0]
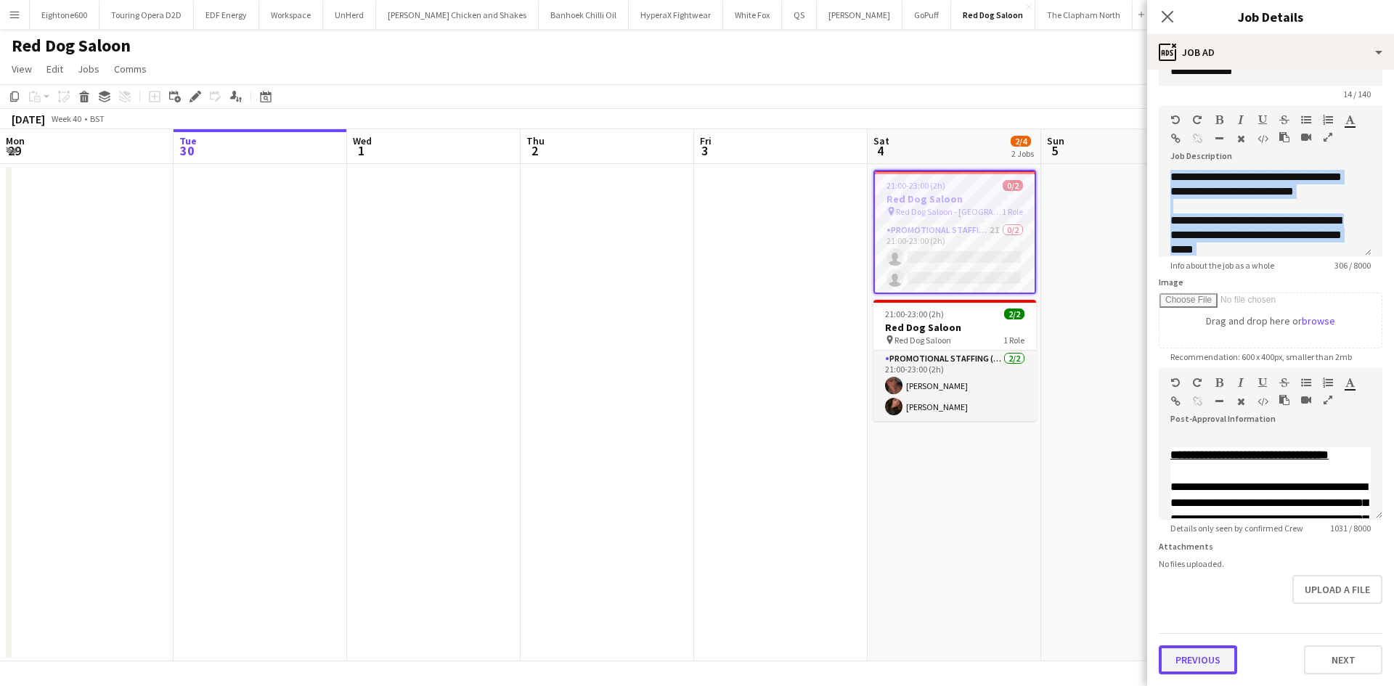
click at [1185, 663] on button "Previous" at bounding box center [1198, 659] width 78 height 29
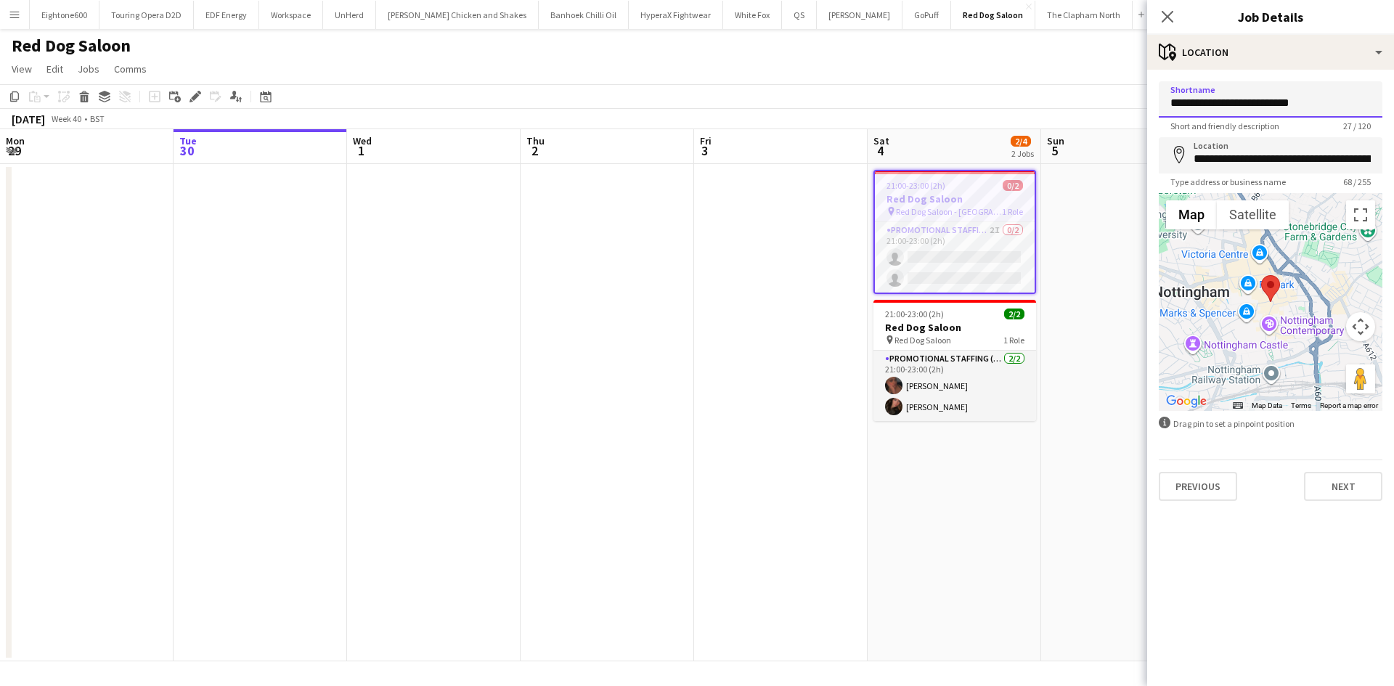
drag, startPoint x: 1328, startPoint y: 97, endPoint x: 1111, endPoint y: 100, distance: 217.1
click at [1111, 100] on body "Menu Boards Boards Boards All jobs Status Workforce Workforce My Workforce Recr…" at bounding box center [697, 343] width 1394 height 686
click at [1159, 16] on app-icon "Close pop-in" at bounding box center [1167, 17] width 21 height 21
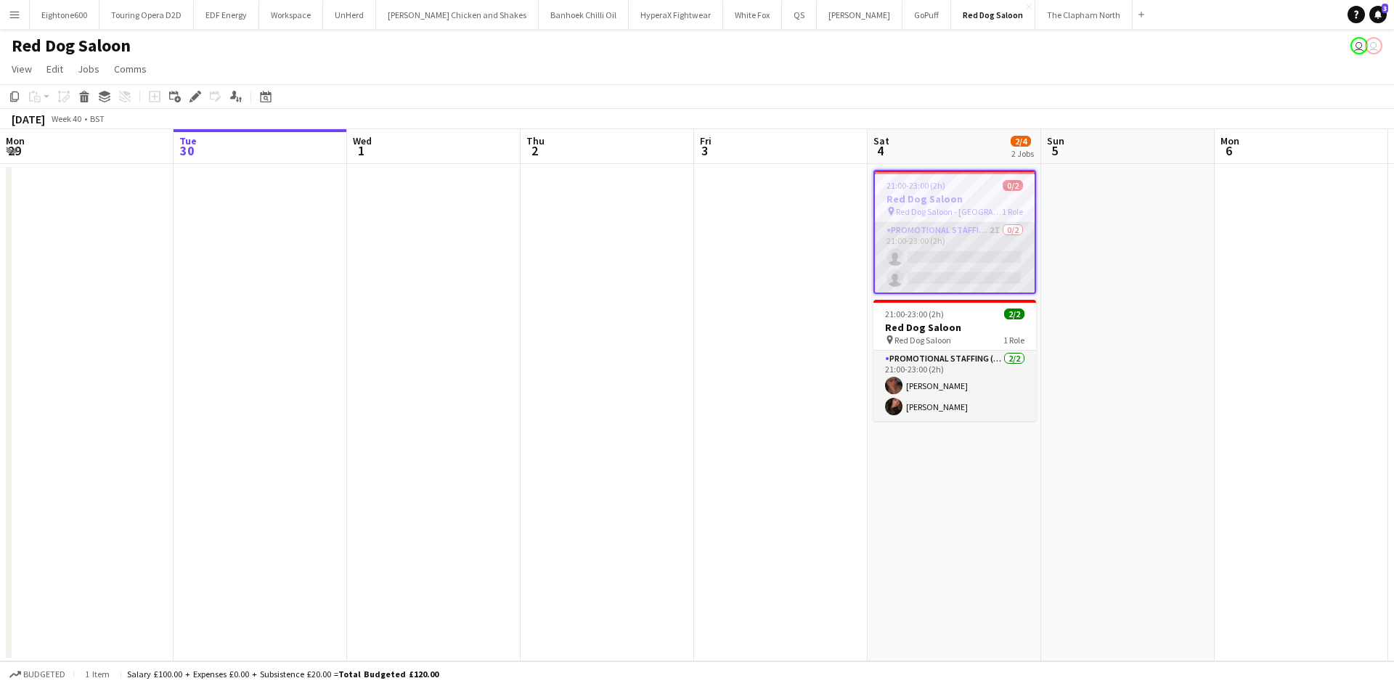
click at [980, 265] on app-card-role "Promotional Staffing (Brand Ambassadors) 2I 0/2 21:00-23:00 (2h) single-neutral…" at bounding box center [955, 257] width 160 height 70
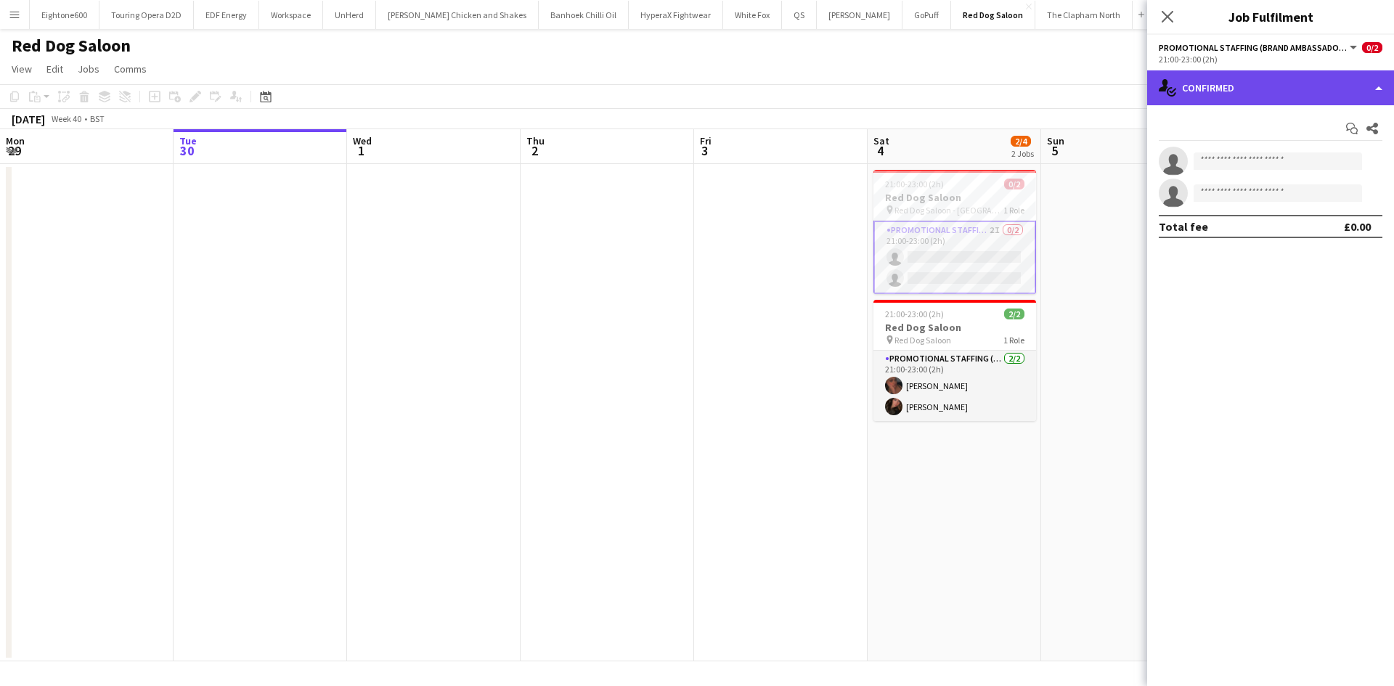
click at [1281, 86] on div "single-neutral-actions-check-2 Confirmed" at bounding box center [1270, 87] width 247 height 35
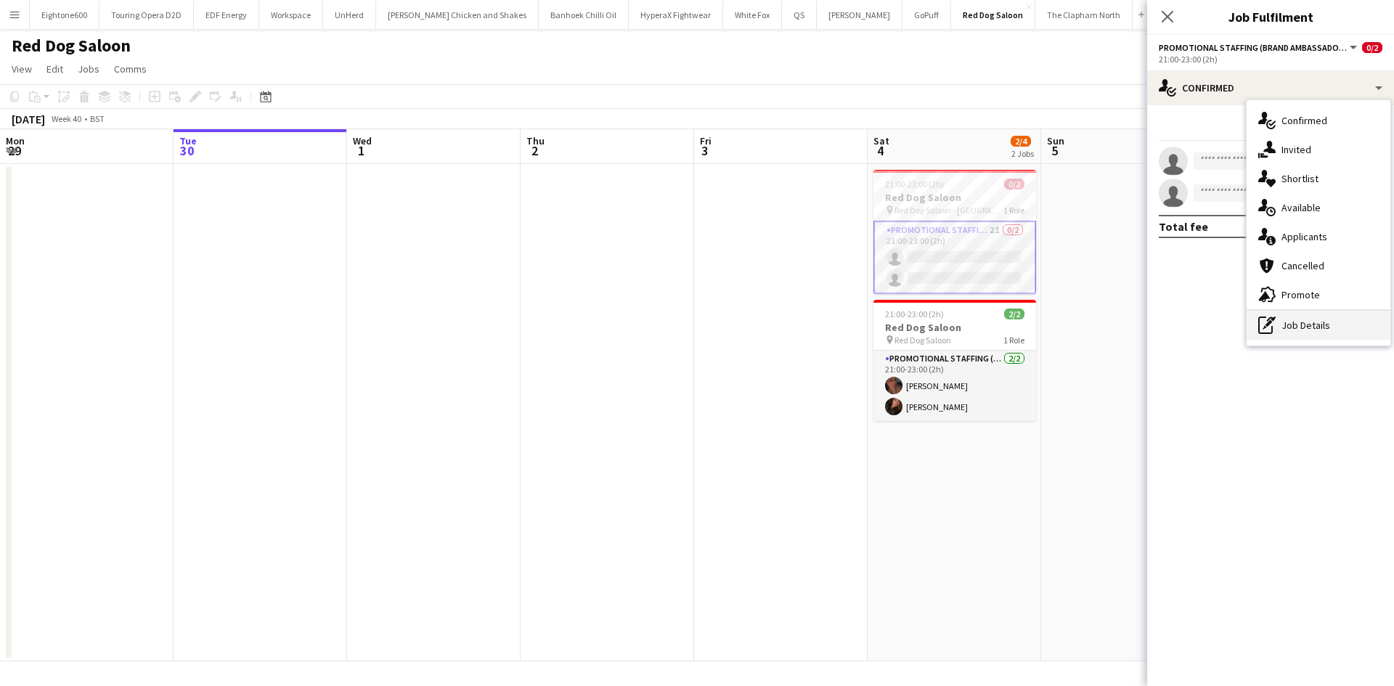
click at [1310, 326] on div "pen-write Job Details" at bounding box center [1318, 325] width 144 height 29
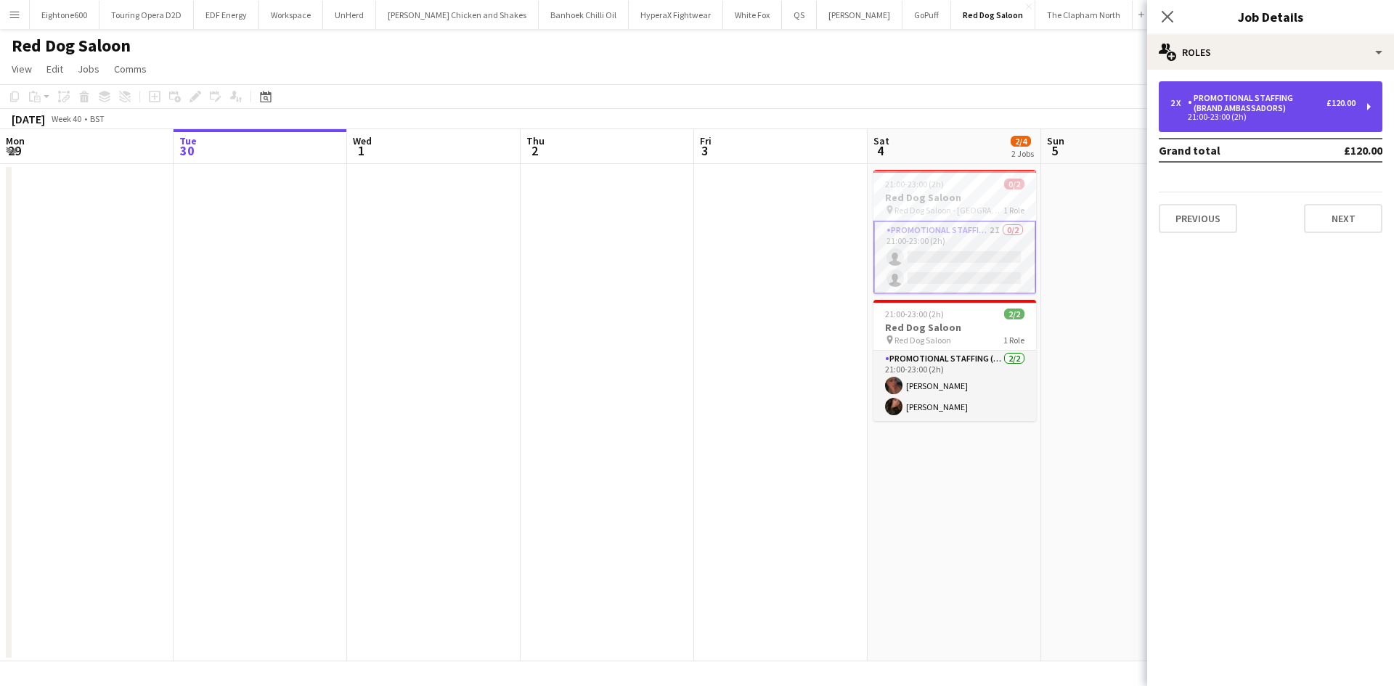
click at [1268, 126] on div "2 x Promotional Staffing (Brand Ambassadors) £120.00 21:00-23:00 (2h)" at bounding box center [1271, 106] width 224 height 51
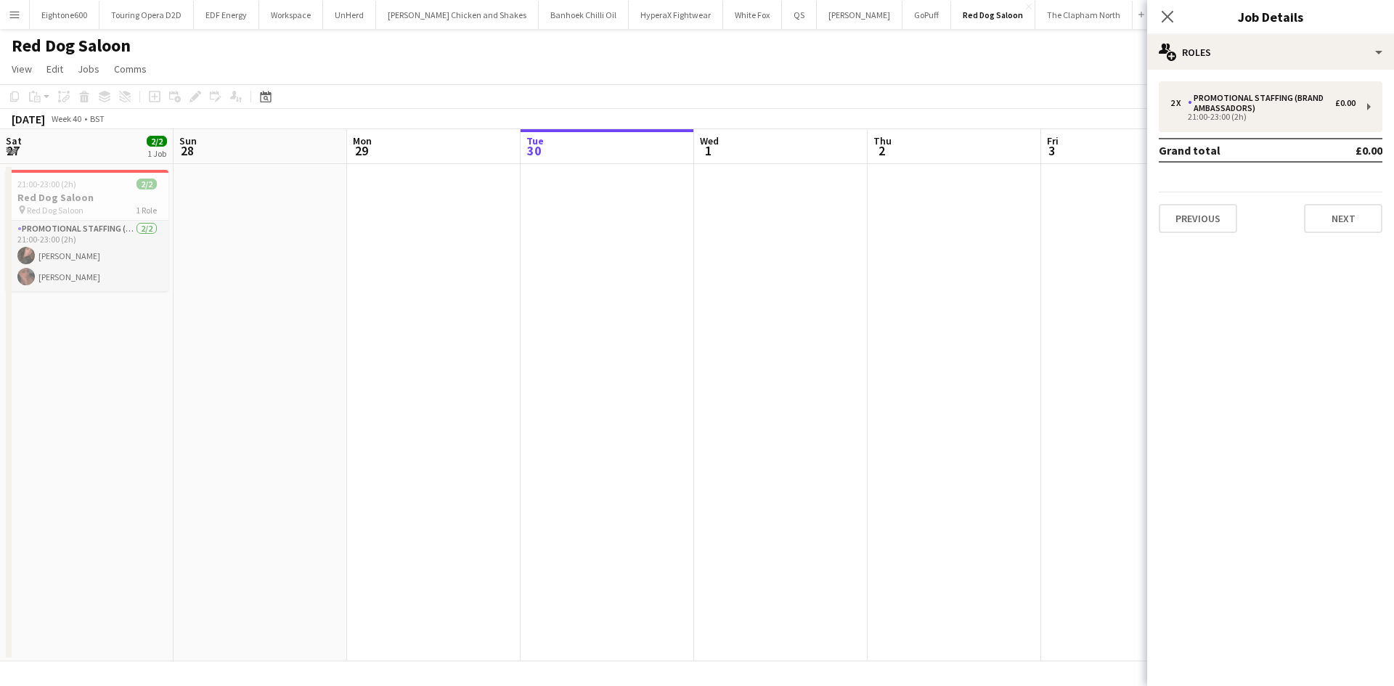
scroll to position [0, 347]
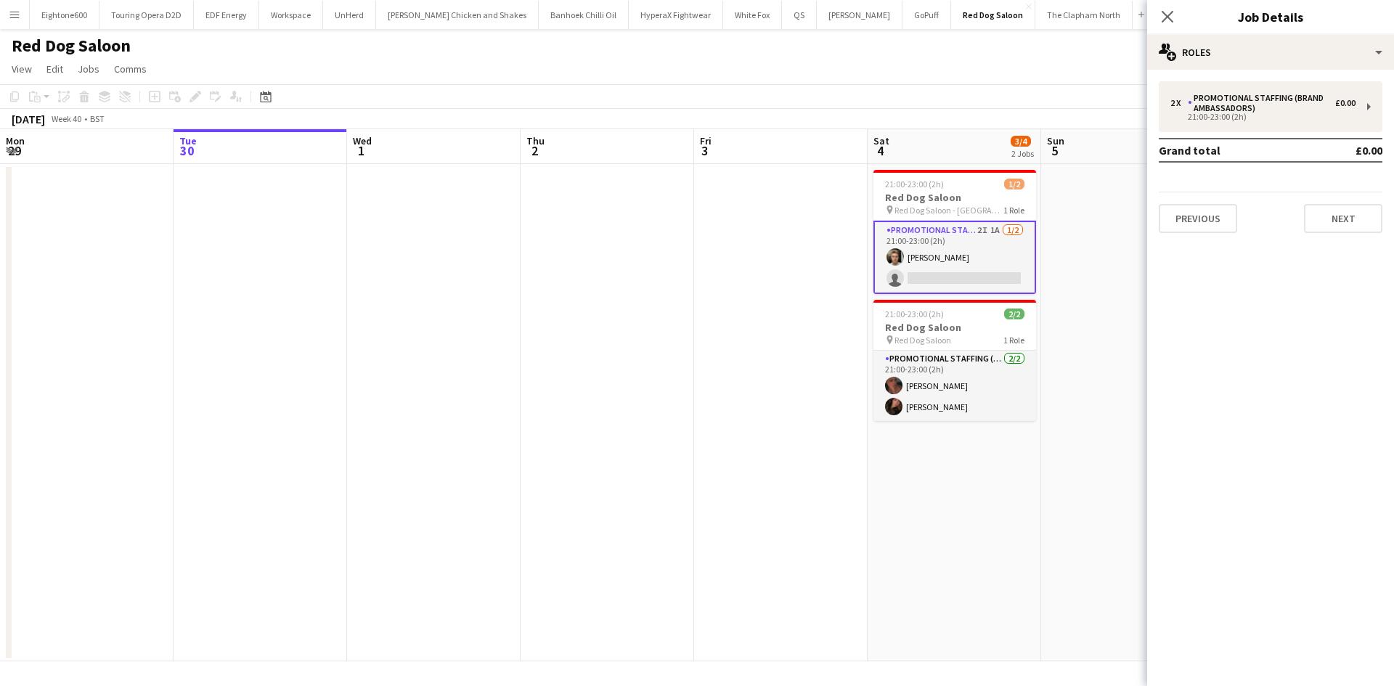
click at [1096, 147] on app-board-header-date "Sun 5" at bounding box center [1127, 146] width 173 height 35
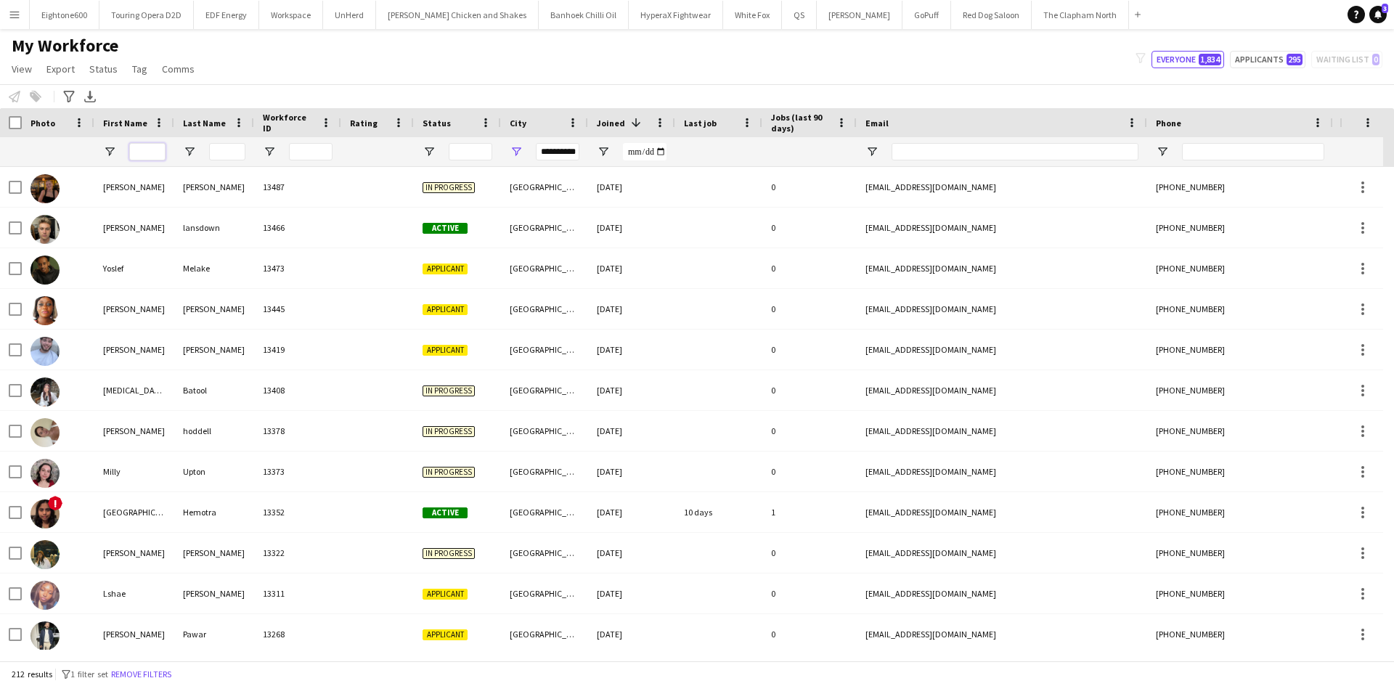
click at [158, 154] on input "First Name Filter Input" at bounding box center [147, 151] width 36 height 17
click at [238, 157] on input "Last Name Filter Input" at bounding box center [227, 151] width 36 height 17
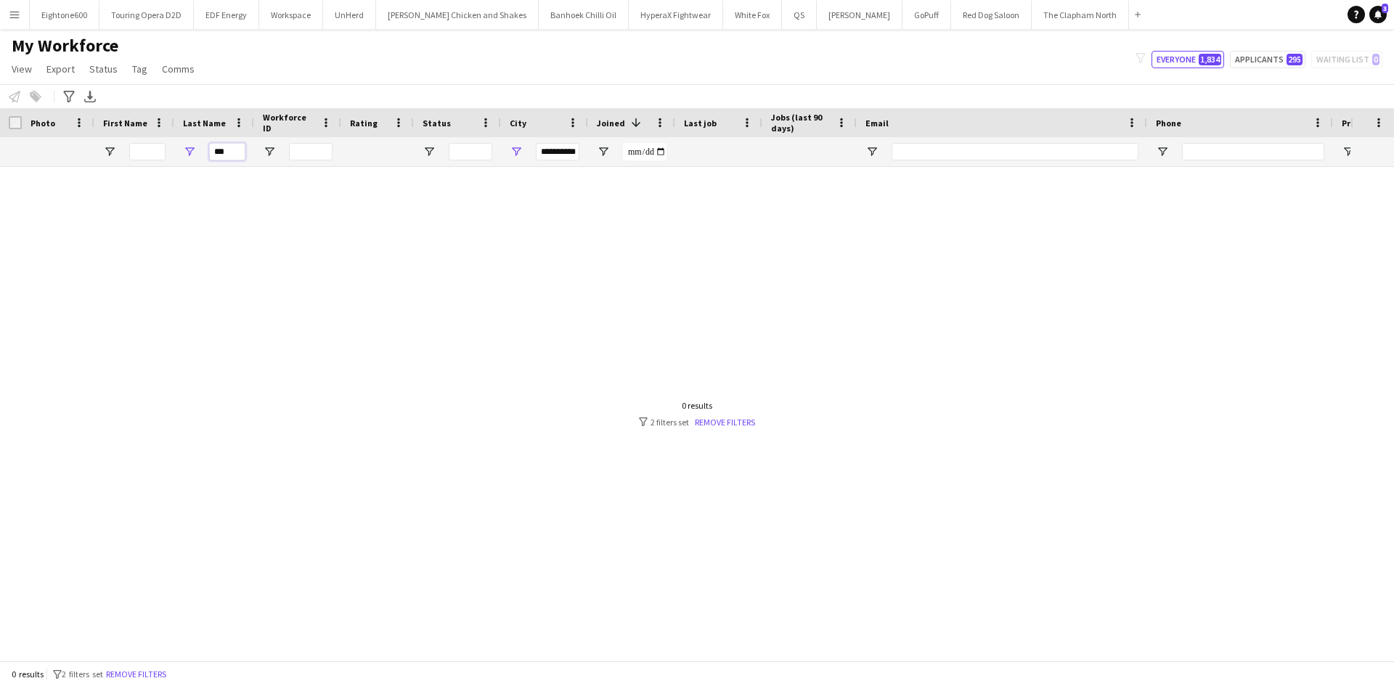
type input "***"
drag, startPoint x: 541, startPoint y: 151, endPoint x: 751, endPoint y: 152, distance: 209.8
click at [751, 152] on div "***" at bounding box center [787, 151] width 1574 height 29
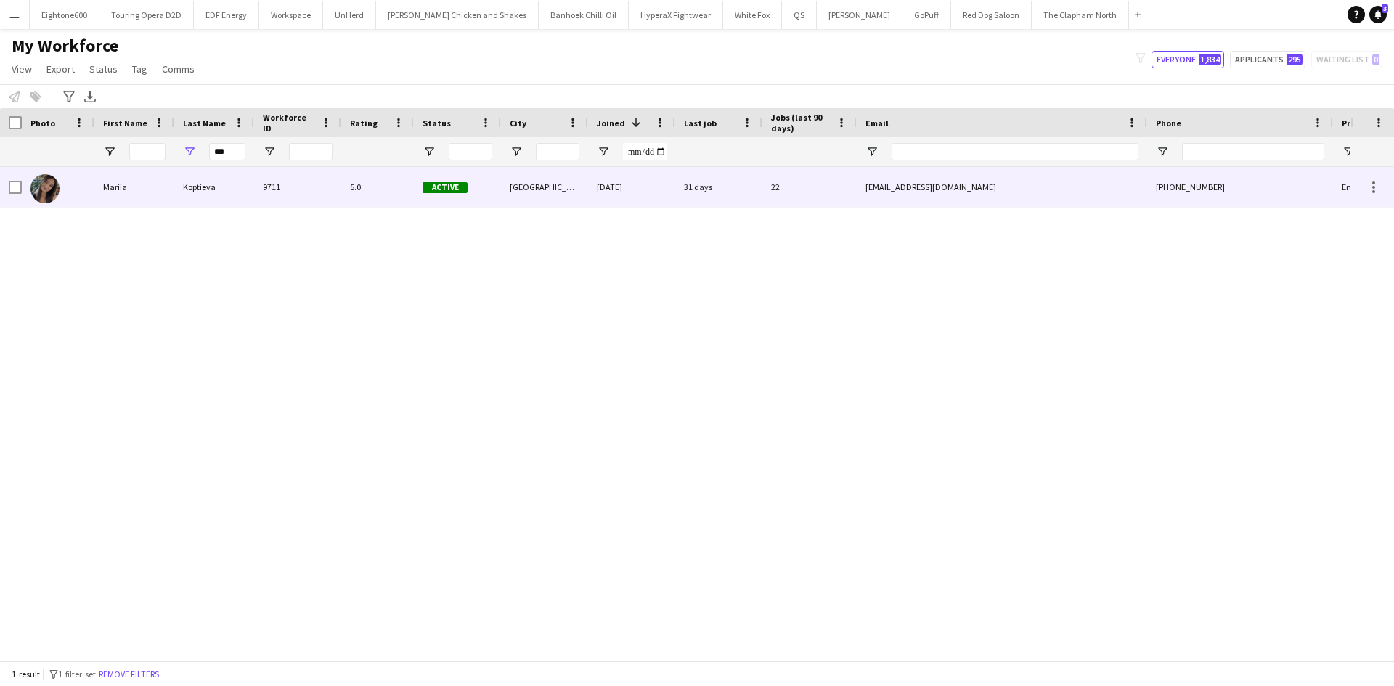
click at [234, 185] on div "Koptieva" at bounding box center [214, 187] width 80 height 40
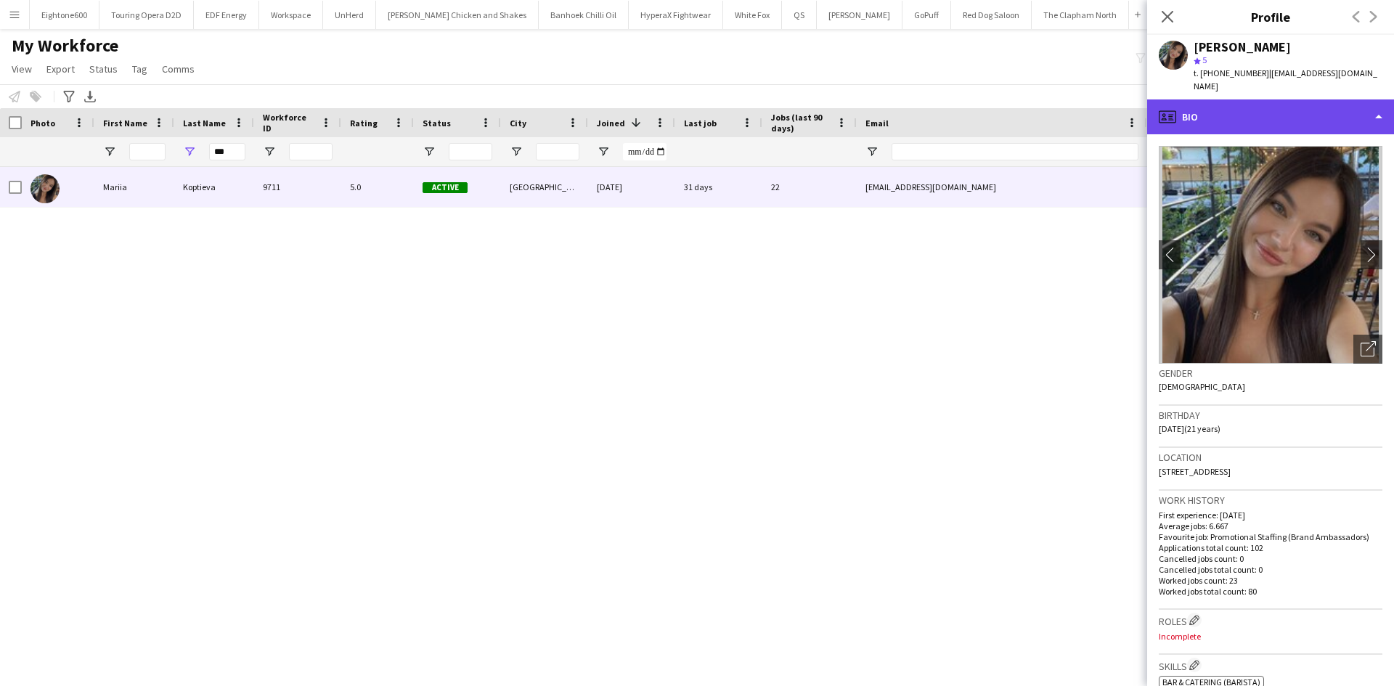
click at [1264, 105] on div "profile Bio" at bounding box center [1270, 116] width 247 height 35
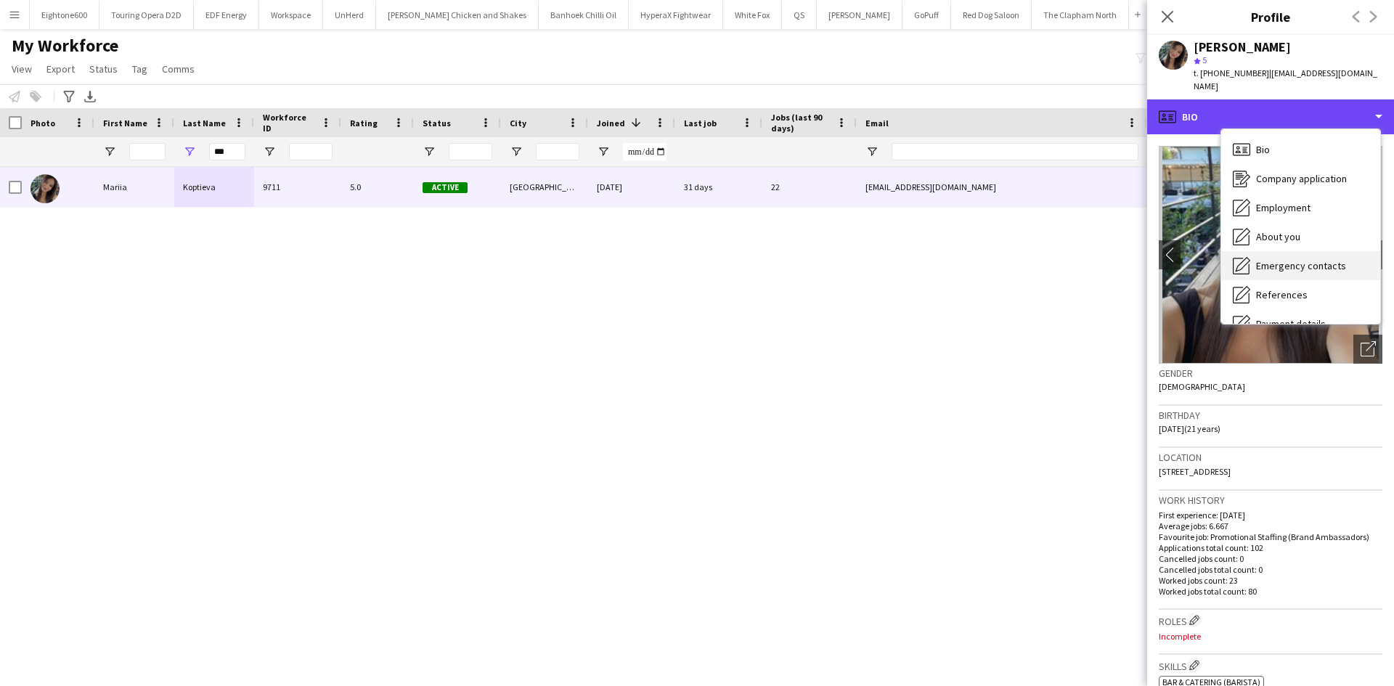
scroll to position [195, 0]
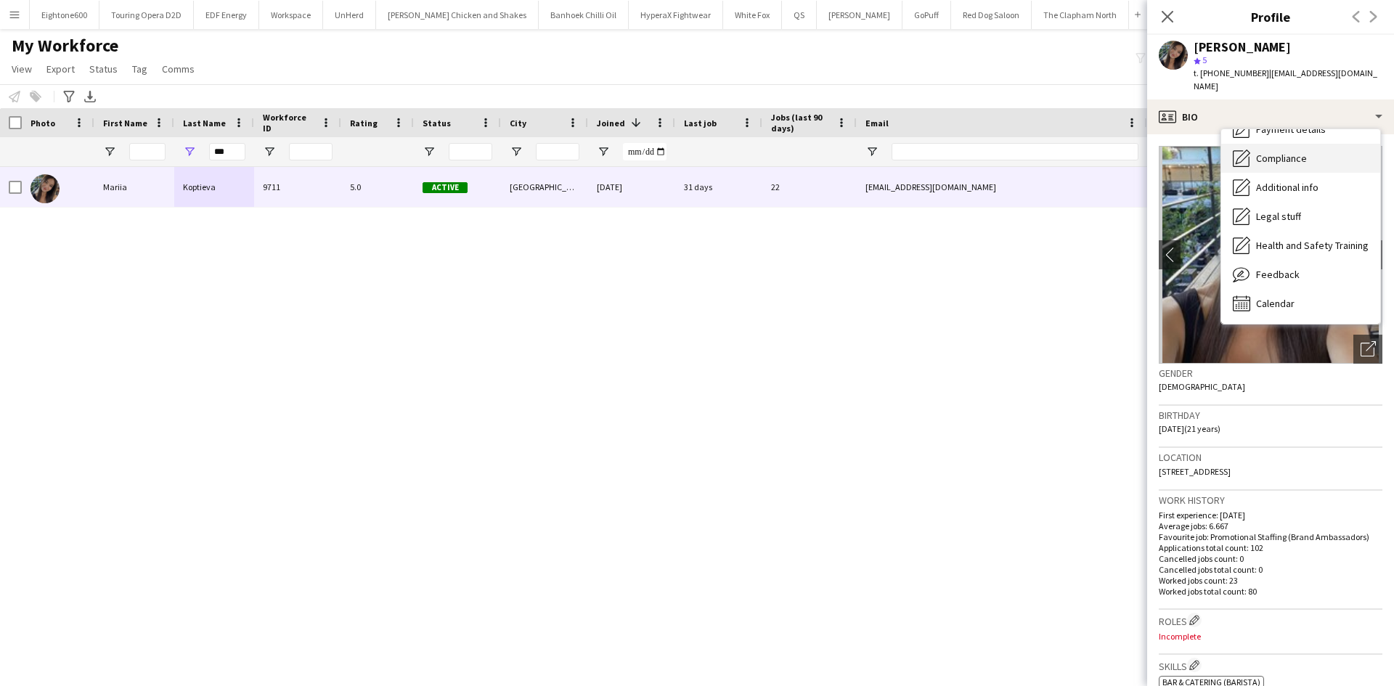
click at [1310, 150] on div "Compliance Compliance" at bounding box center [1300, 158] width 159 height 29
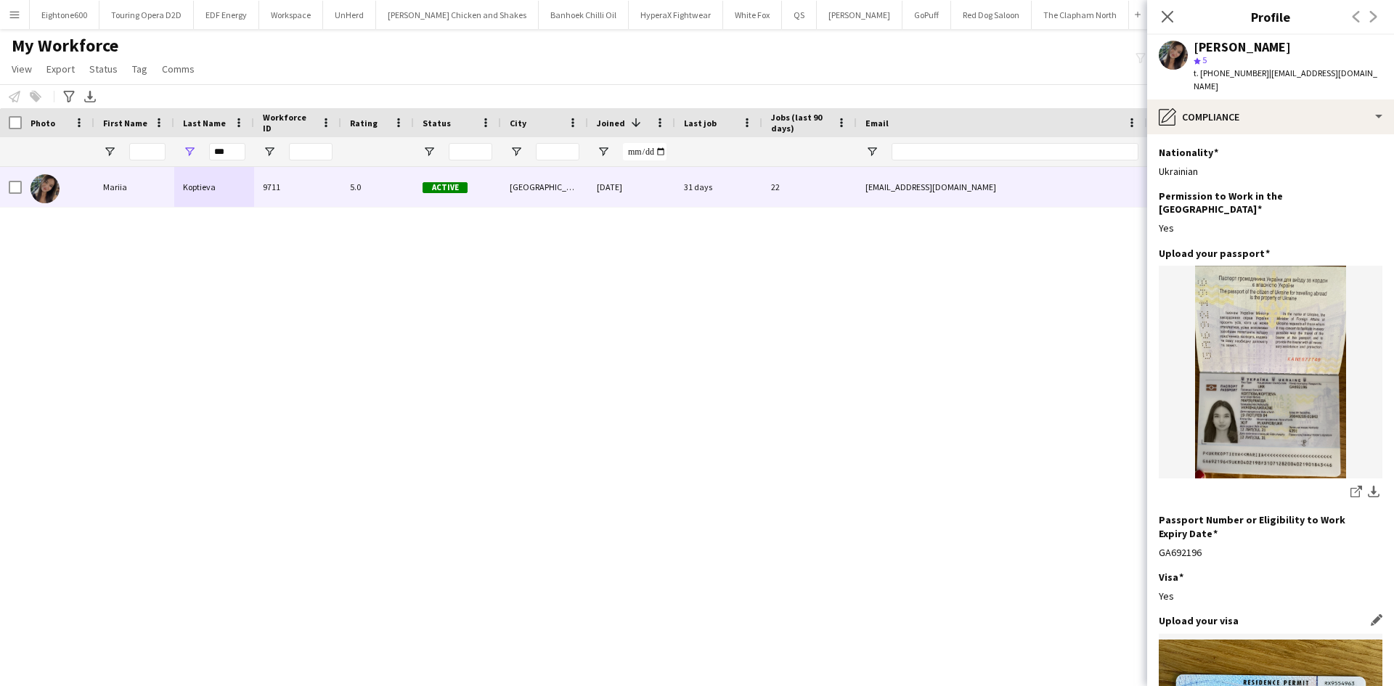
scroll to position [426, 0]
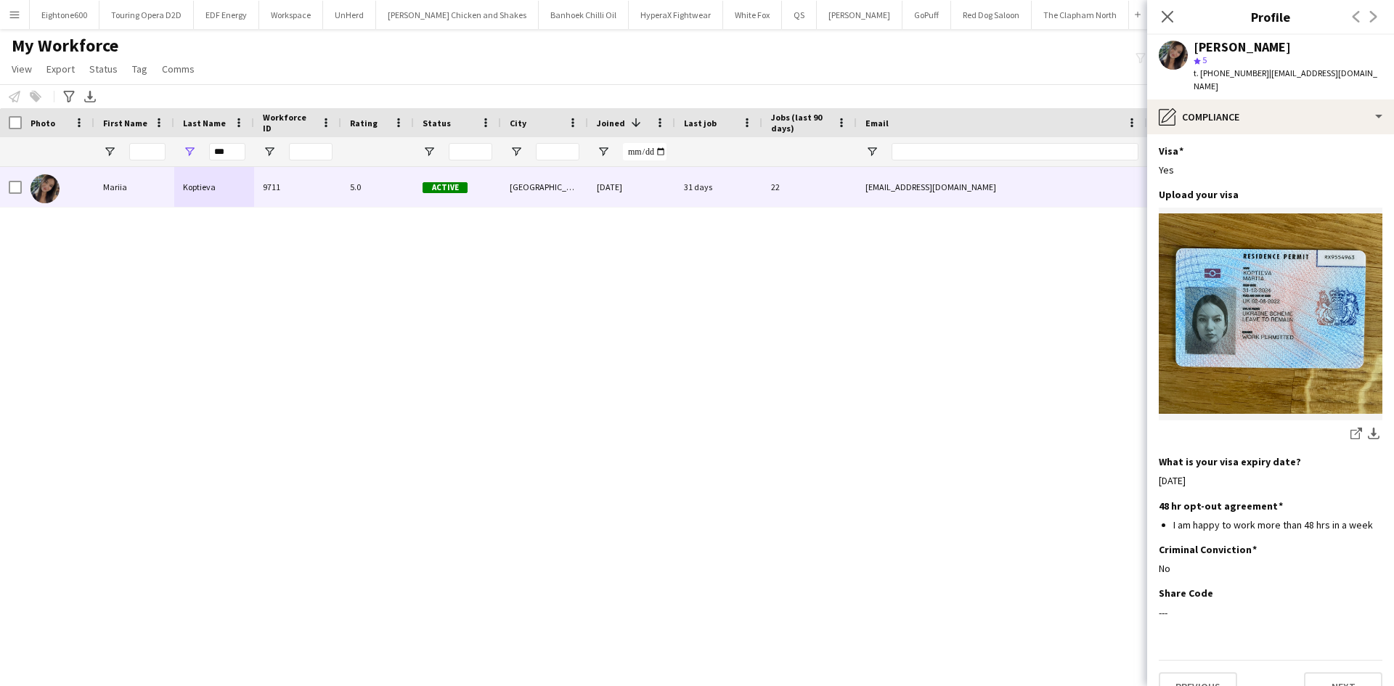
click at [15, 22] on button "Menu" at bounding box center [14, 14] width 29 height 29
click at [9, 17] on app-icon "Menu" at bounding box center [15, 15] width 12 height 12
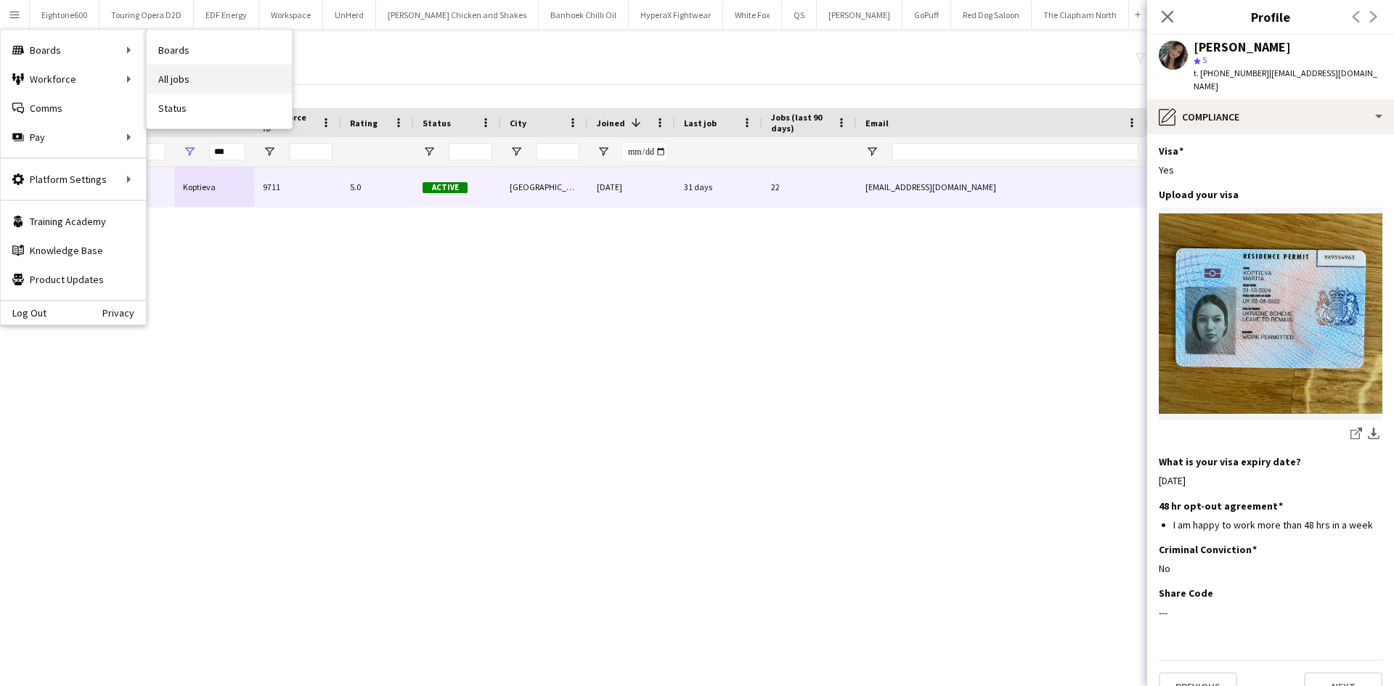
click at [169, 70] on link "All jobs" at bounding box center [219, 79] width 145 height 29
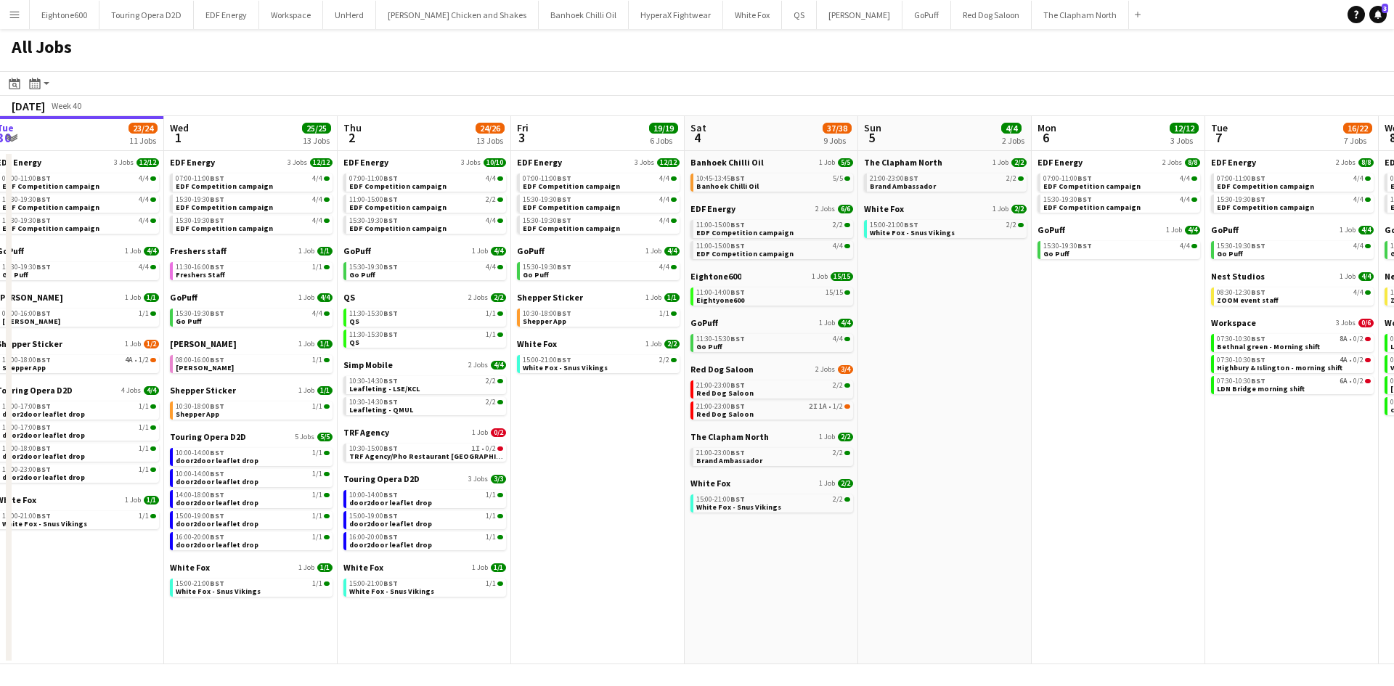
scroll to position [0, 544]
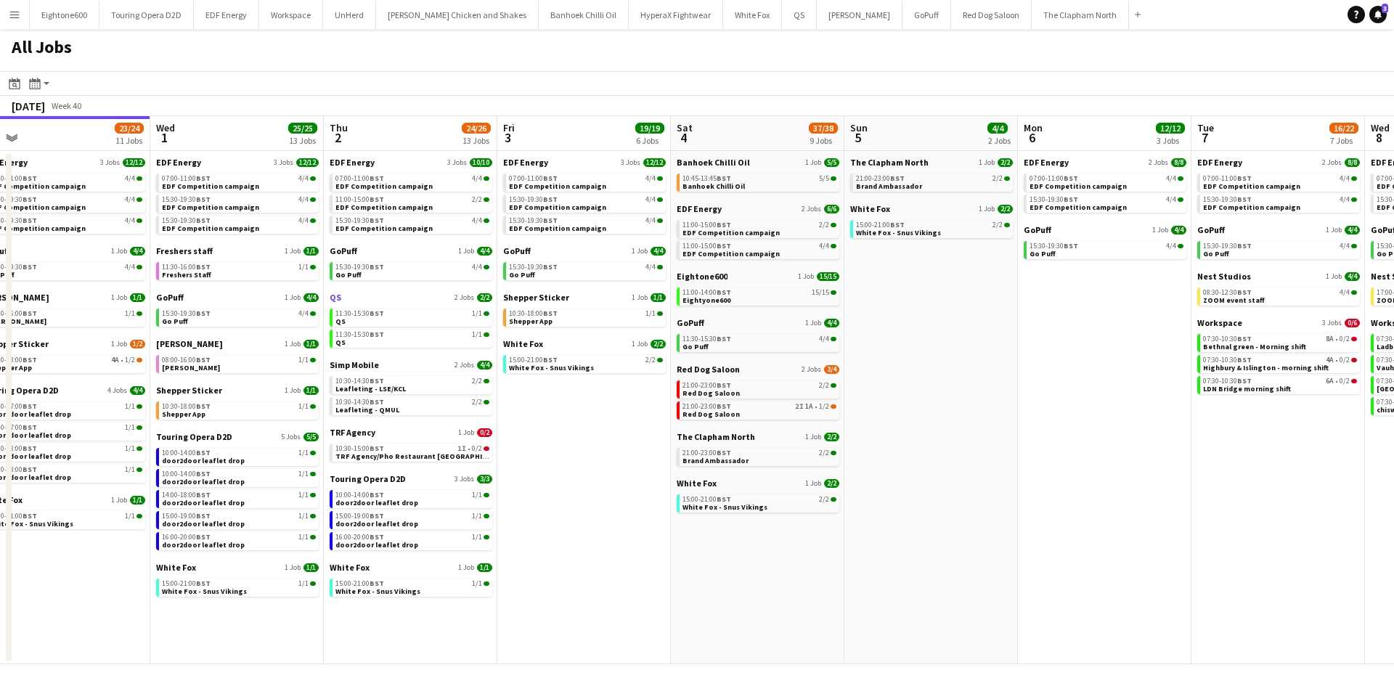
click at [341, 297] on link "QS 2 Jobs 2/2" at bounding box center [411, 297] width 163 height 11
click at [17, 9] on app-icon "Menu" at bounding box center [15, 15] width 12 height 12
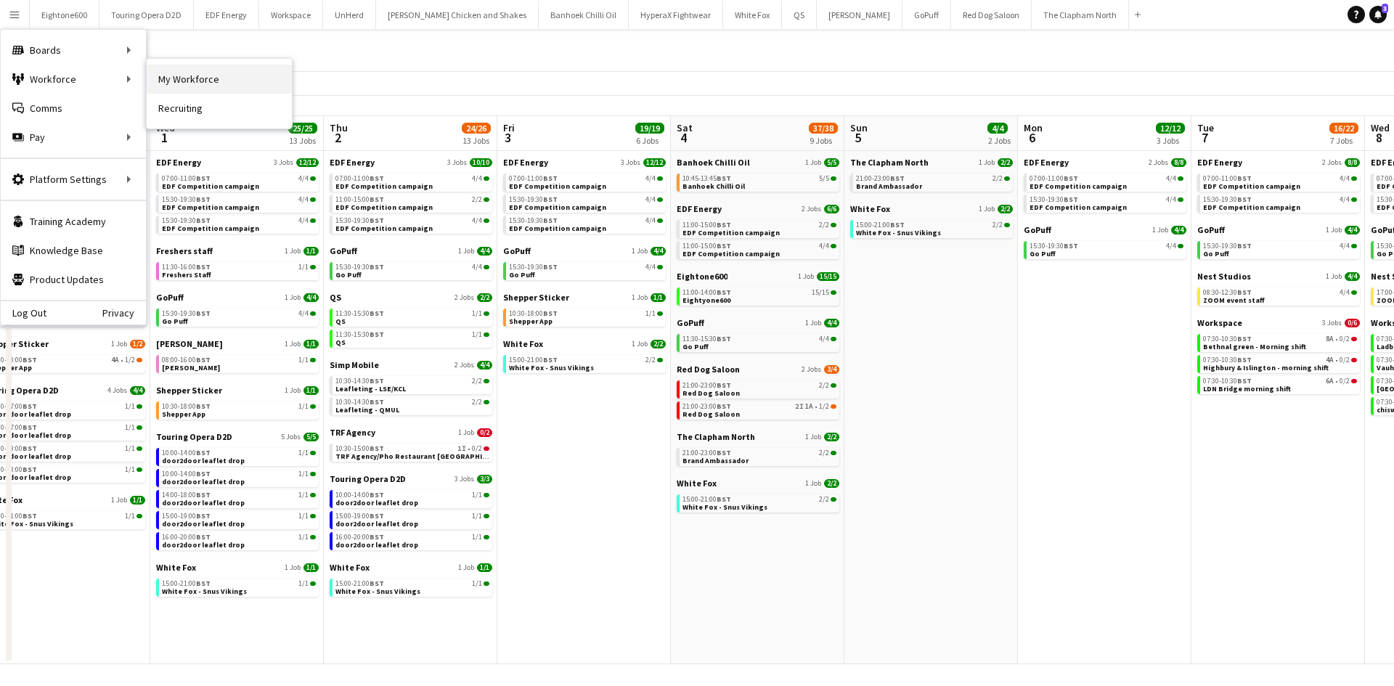
click at [200, 75] on link "My Workforce" at bounding box center [219, 79] width 145 height 29
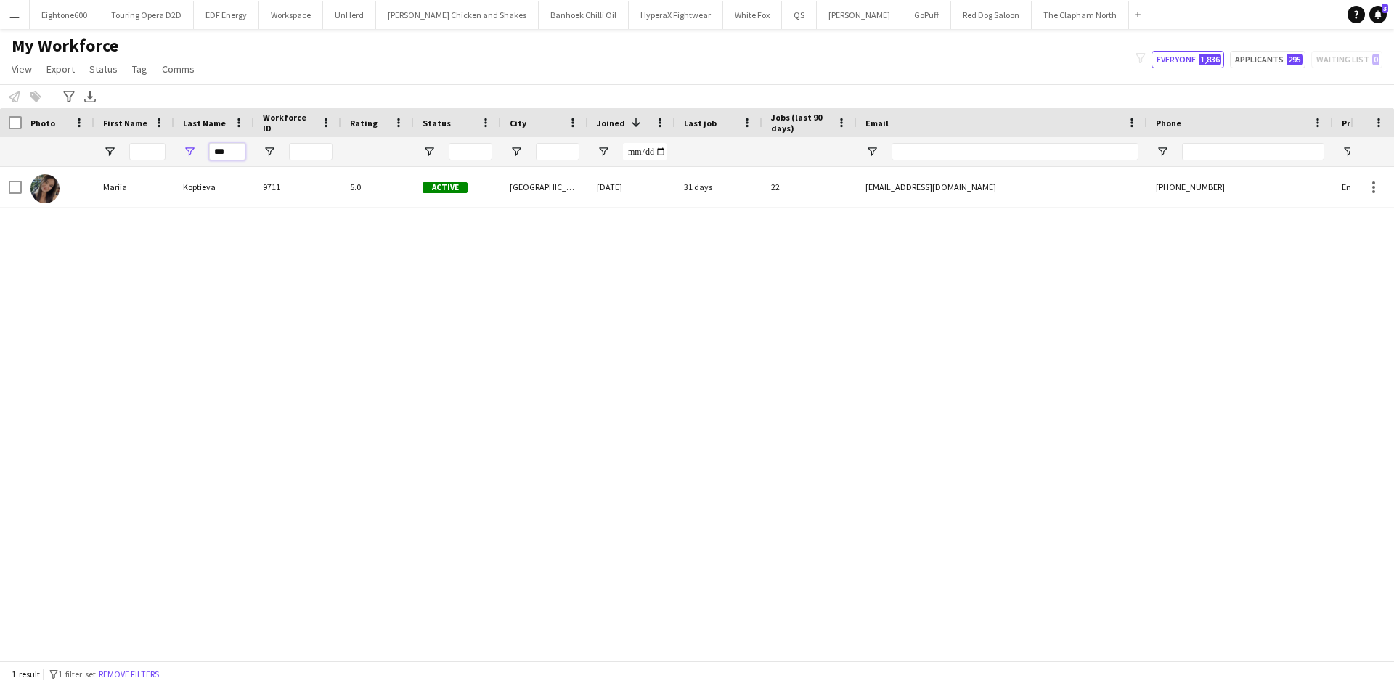
drag, startPoint x: 231, startPoint y: 150, endPoint x: 203, endPoint y: 152, distance: 27.7
click at [203, 152] on div "***" at bounding box center [214, 151] width 80 height 29
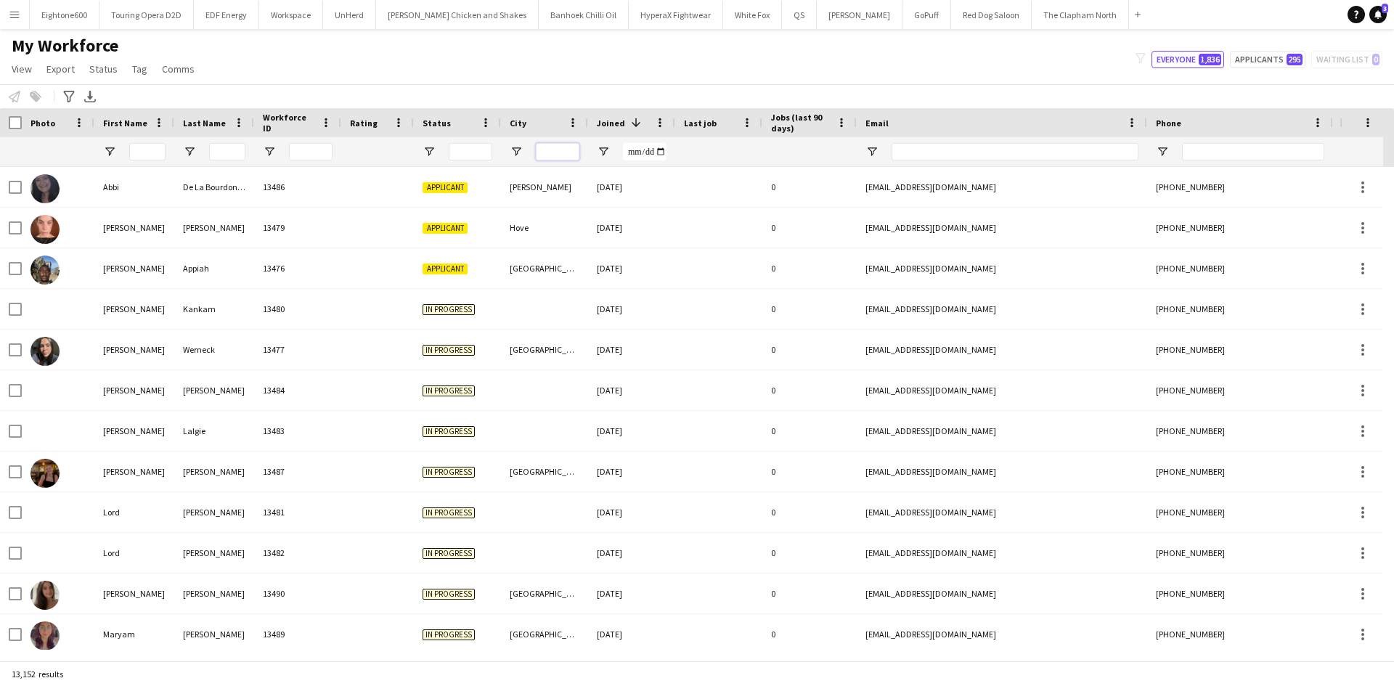
click at [553, 151] on input "City Filter Input" at bounding box center [558, 151] width 44 height 17
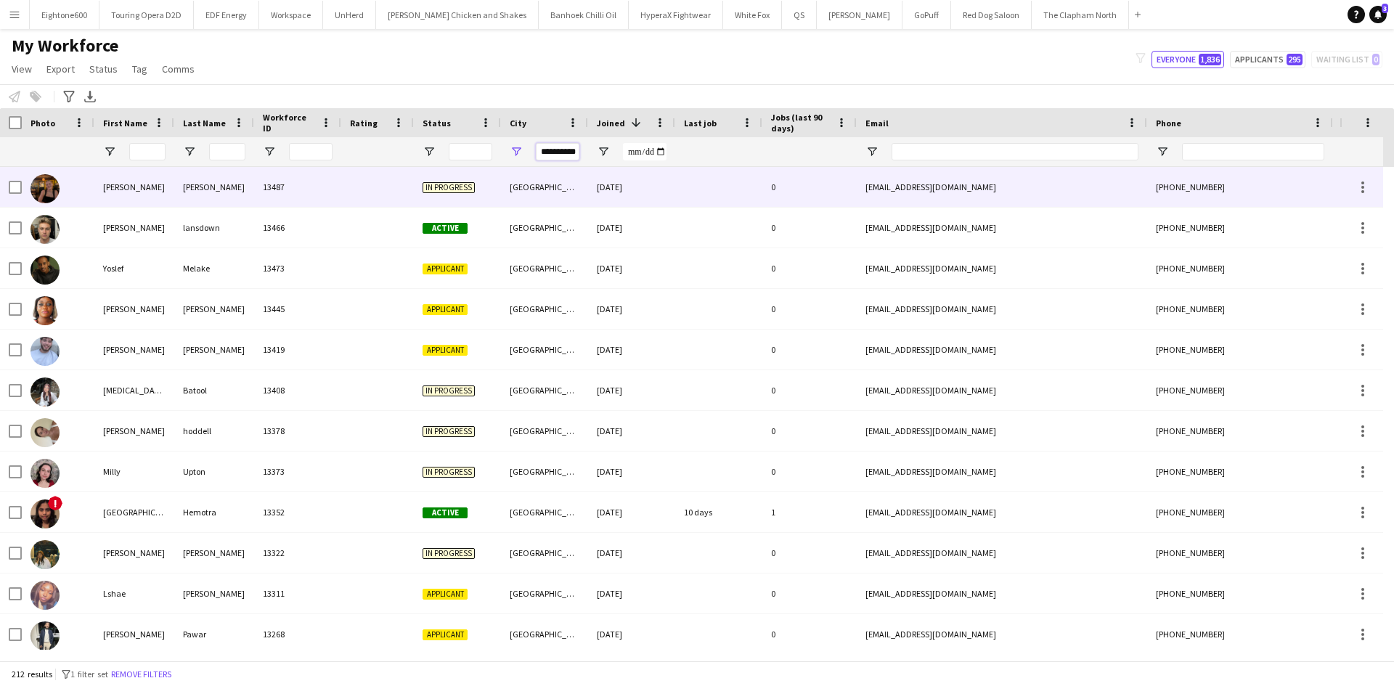
type input "**********"
click at [543, 176] on div "Nottingham" at bounding box center [544, 187] width 87 height 40
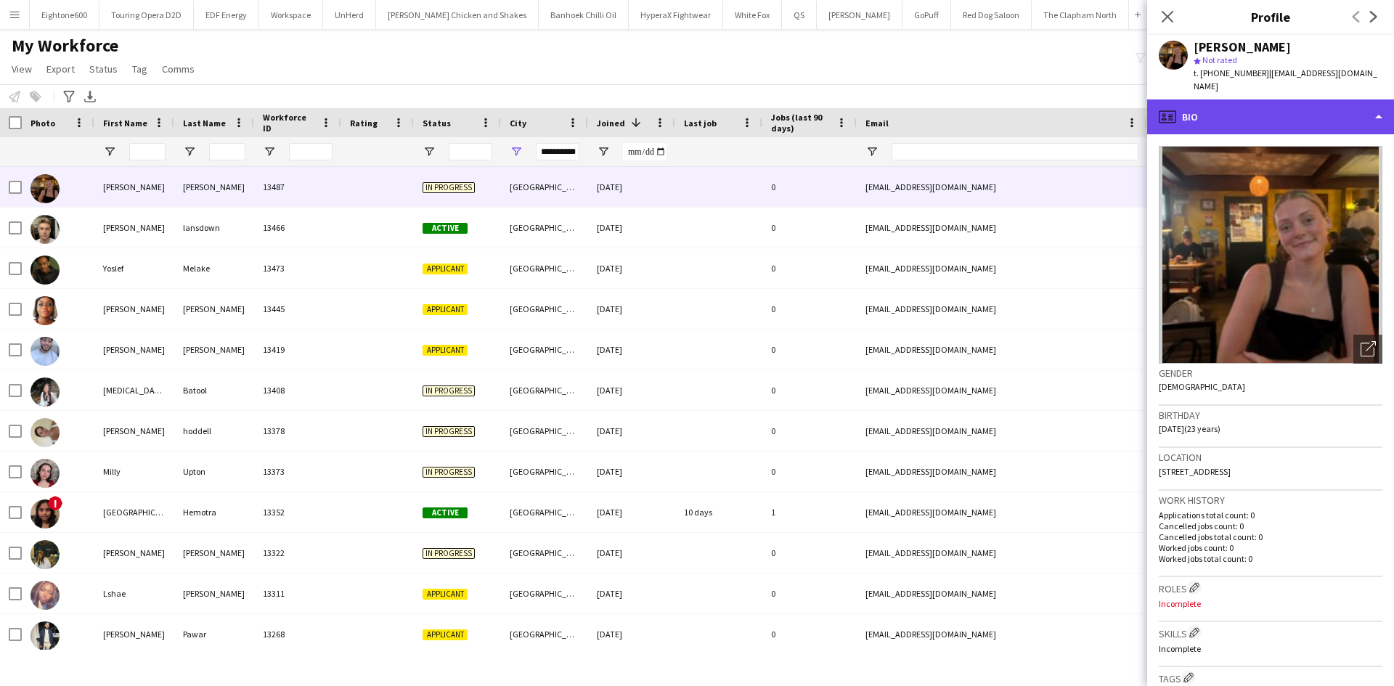
click at [1241, 99] on div "profile Bio" at bounding box center [1270, 116] width 247 height 35
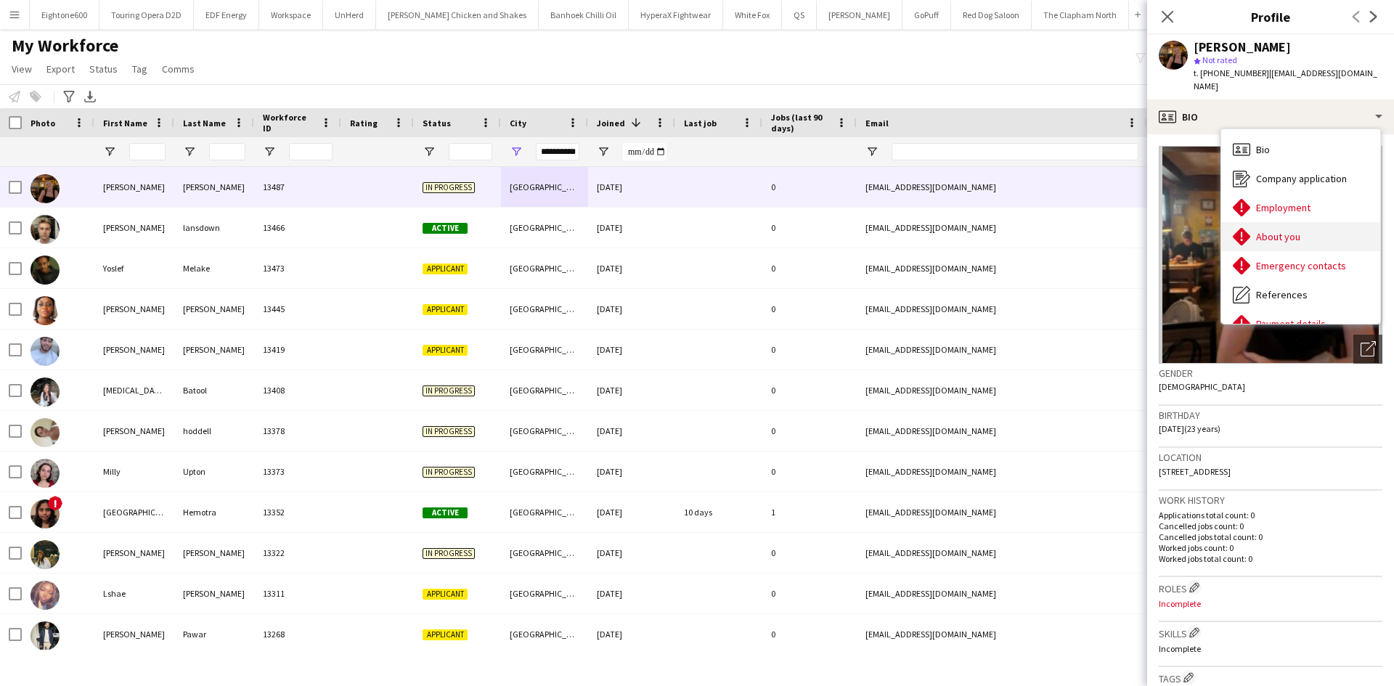
click at [1329, 222] on div "About you About you" at bounding box center [1300, 236] width 159 height 29
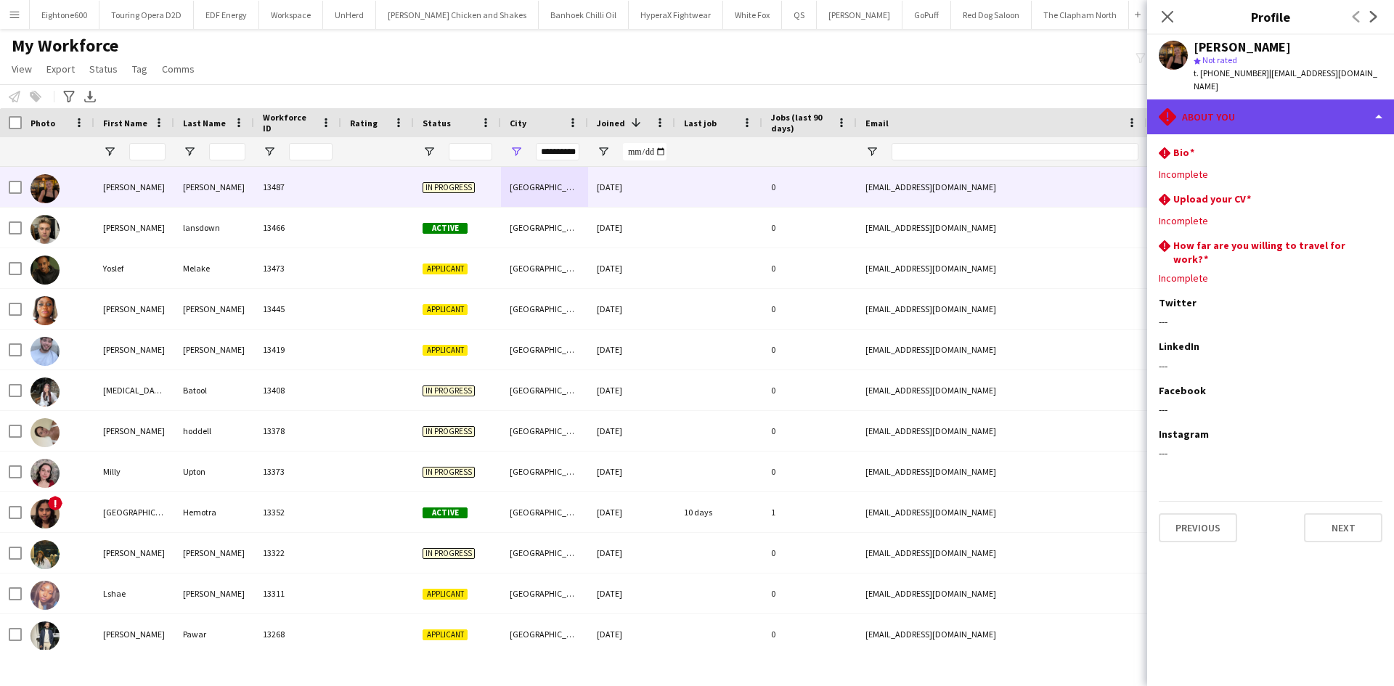
click at [1201, 99] on div "rhombus-alert About you" at bounding box center [1270, 116] width 247 height 35
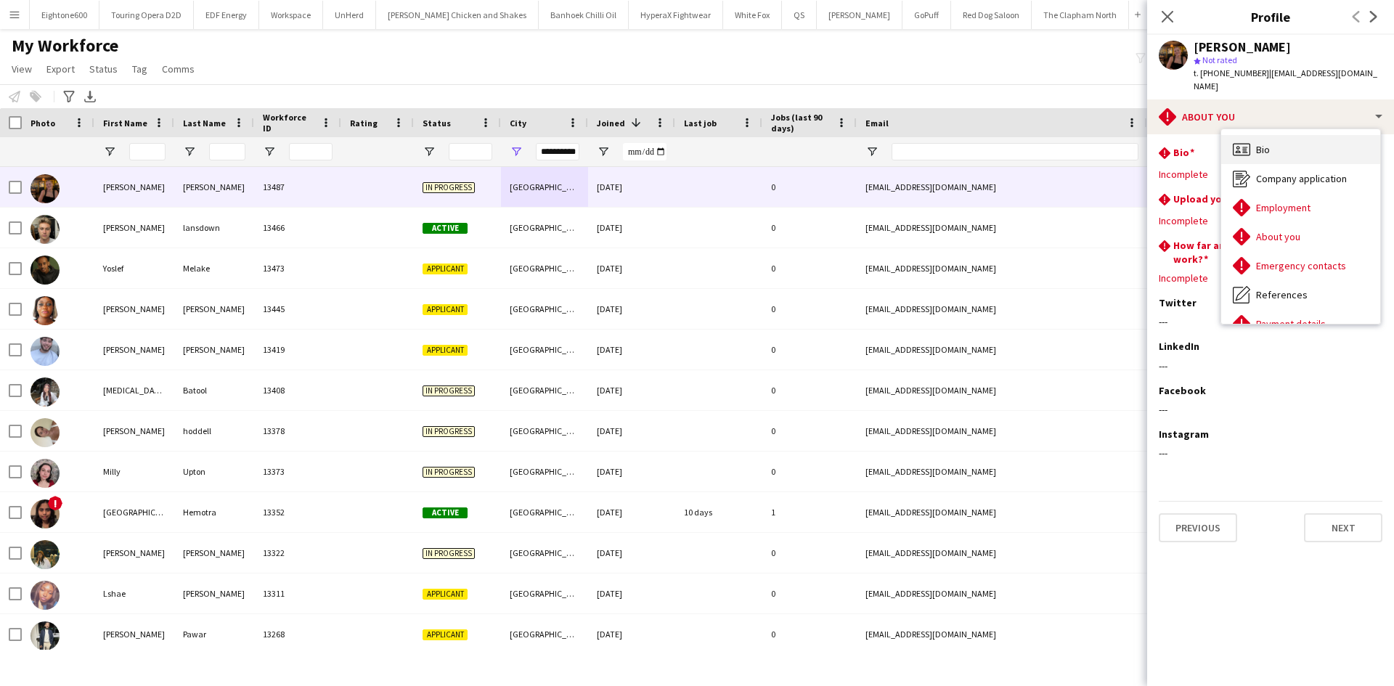
click at [1262, 144] on div "Bio Bio" at bounding box center [1300, 149] width 159 height 29
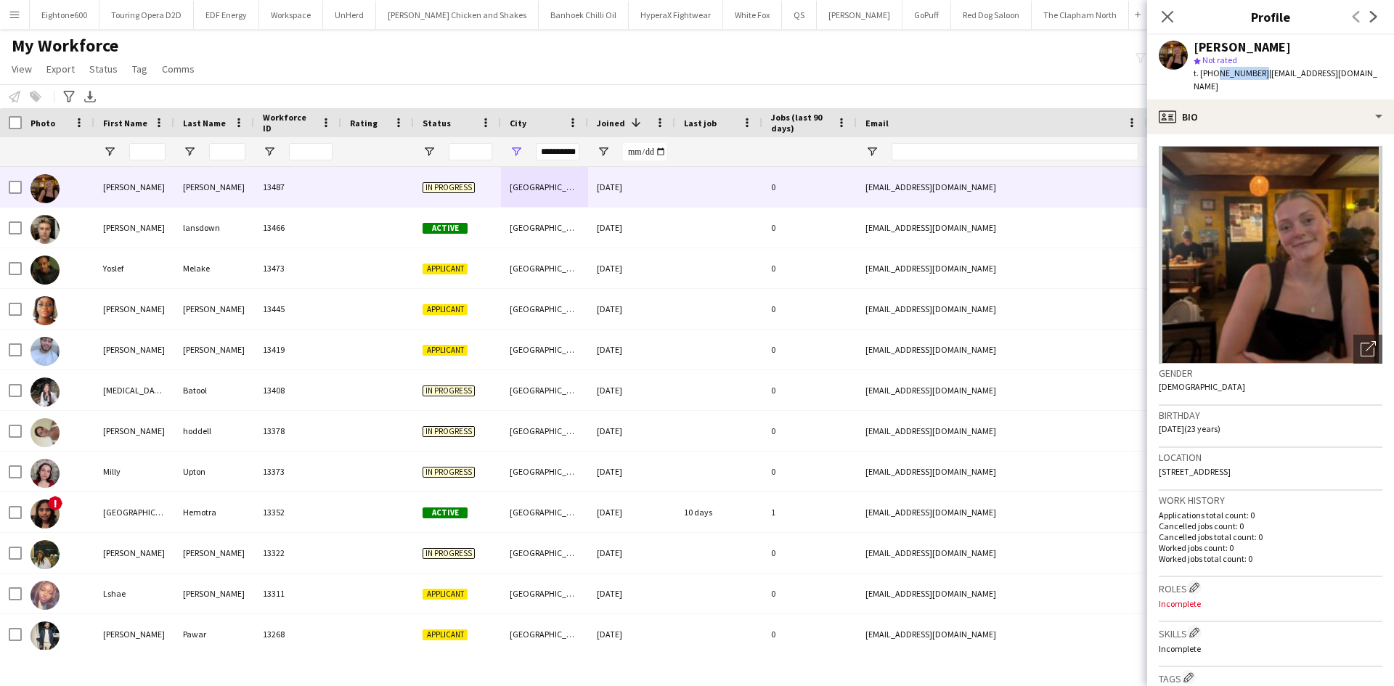
drag, startPoint x: 1213, startPoint y: 73, endPoint x: 1257, endPoint y: 75, distance: 44.4
click at [1257, 75] on span "t. +447866986010" at bounding box center [1230, 73] width 75 height 11
copy span "7866986010"
drag, startPoint x: 1163, startPoint y: 23, endPoint x: 1209, endPoint y: 56, distance: 56.6
click at [1163, 23] on icon "Close pop-in" at bounding box center [1167, 17] width 12 height 12
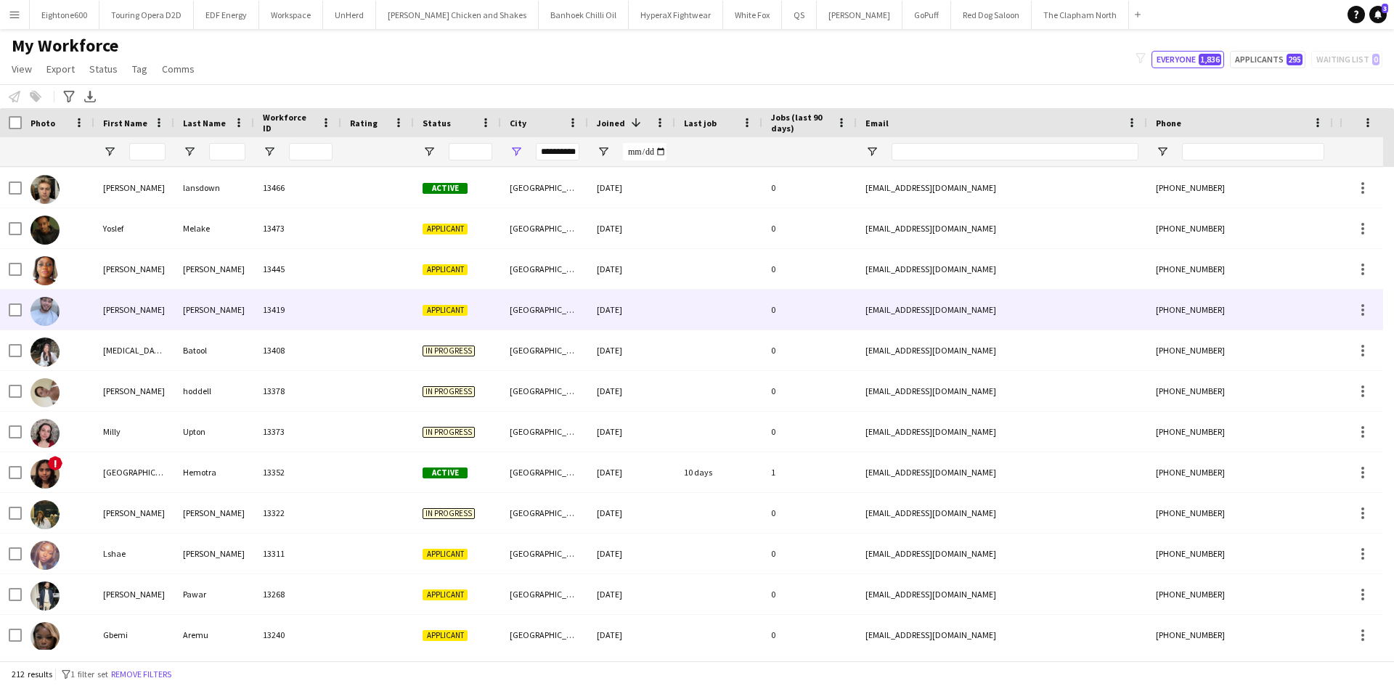
scroll to position [41, 0]
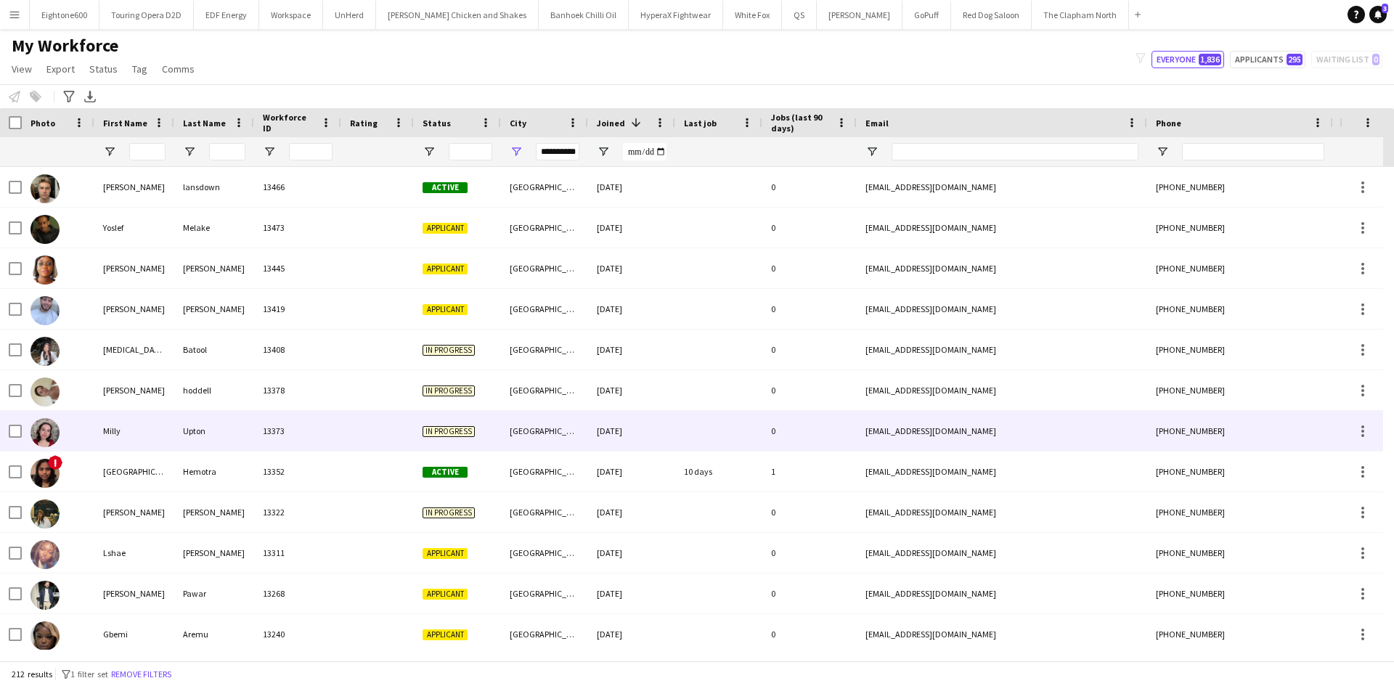
click at [547, 433] on div "Nottingham" at bounding box center [544, 431] width 87 height 40
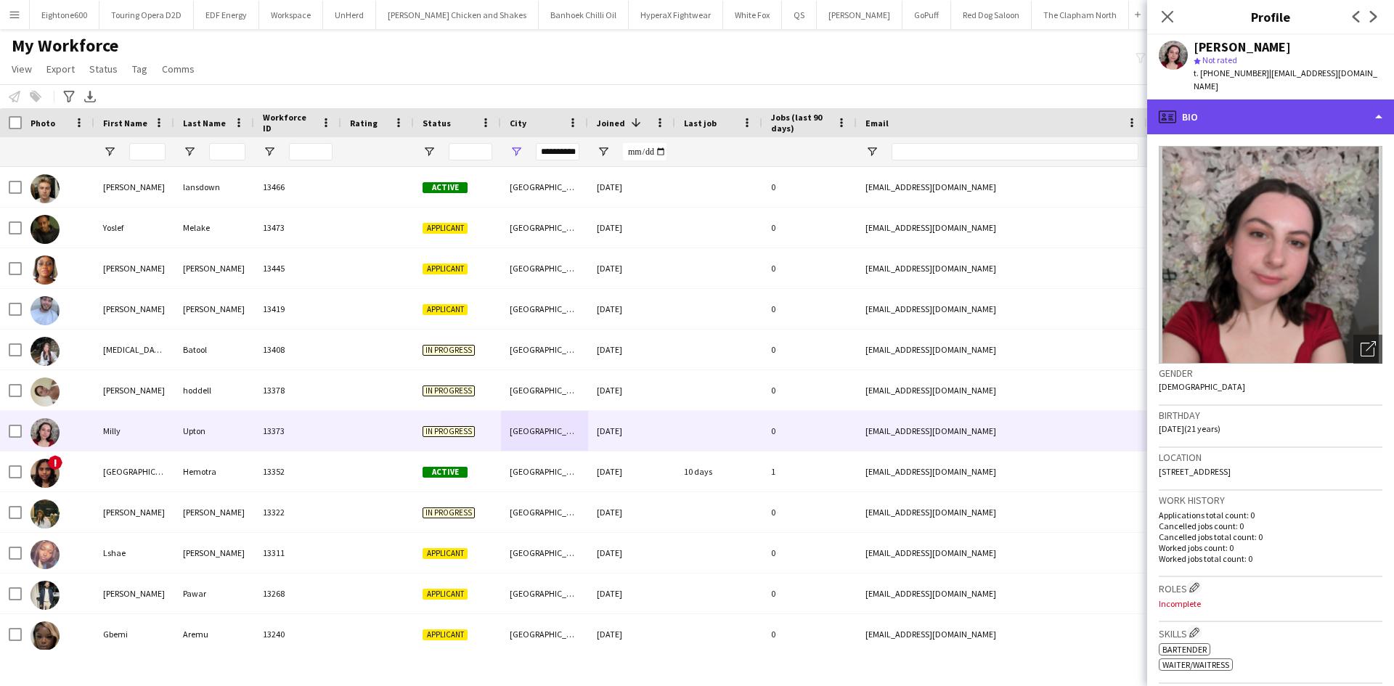
click at [1273, 112] on div "profile Bio" at bounding box center [1270, 116] width 247 height 35
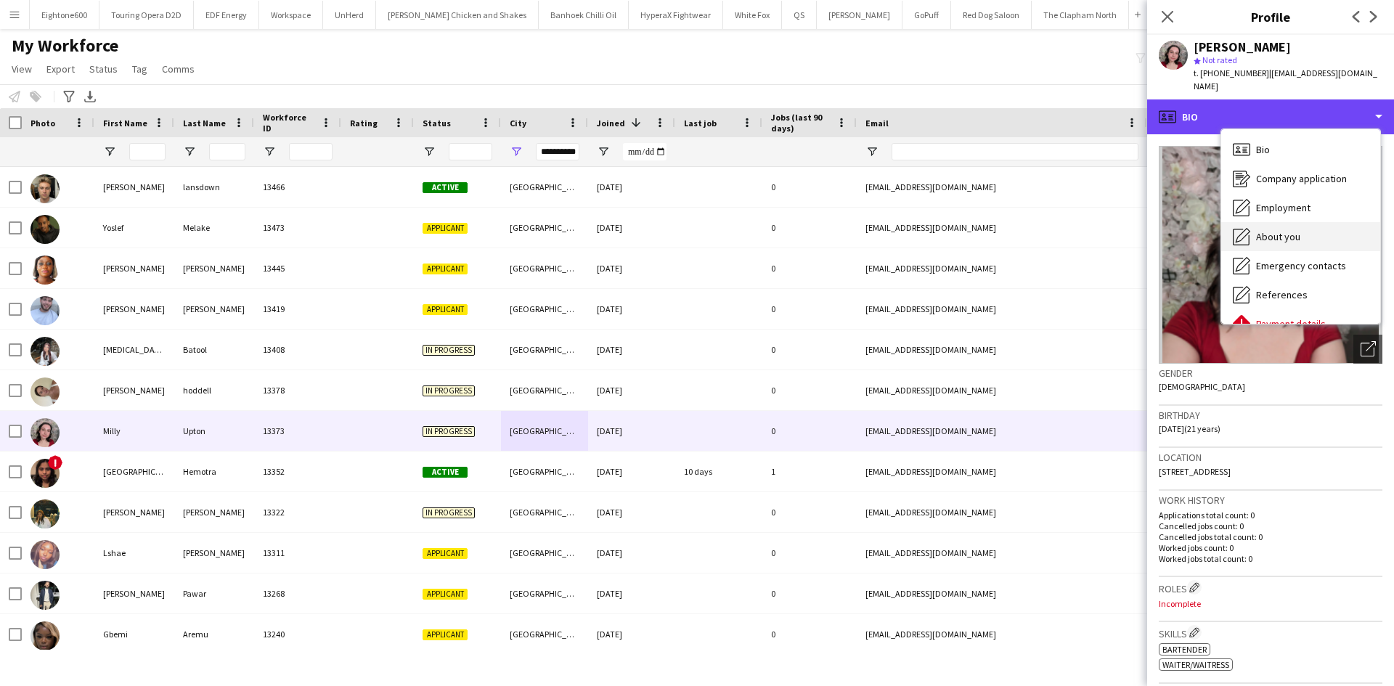
scroll to position [33, 0]
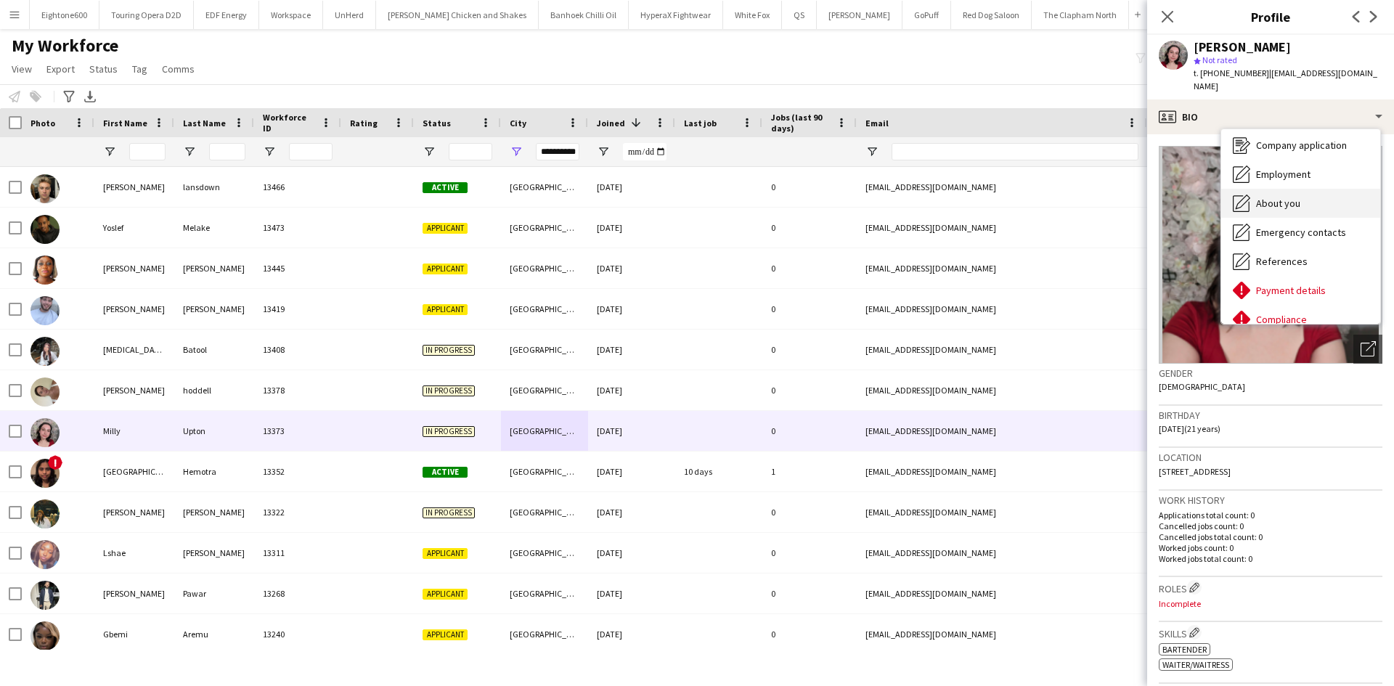
click at [1291, 198] on div "About you About you" at bounding box center [1300, 203] width 159 height 29
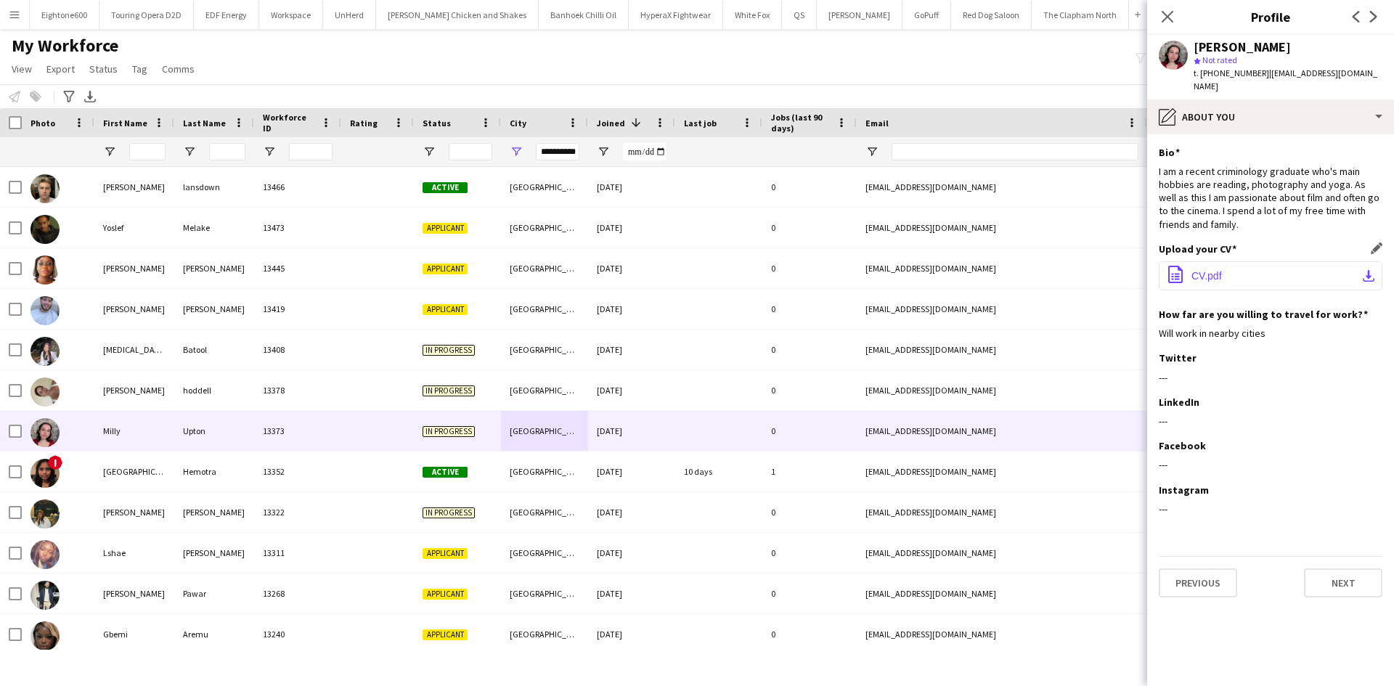
click at [1269, 261] on button "office-file-sheet CV.pdf download-bottom" at bounding box center [1271, 275] width 224 height 29
click at [1175, 47] on app-user-avatar at bounding box center [1173, 55] width 29 height 29
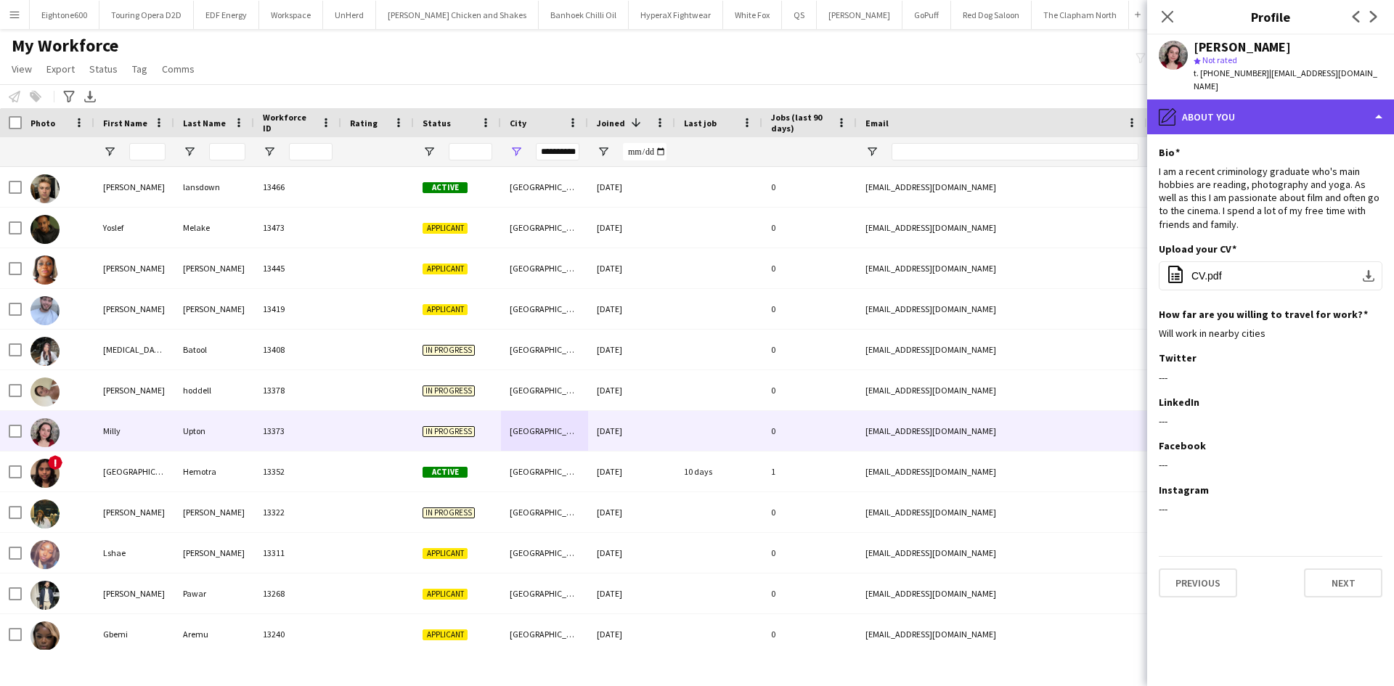
click at [1218, 99] on div "pencil4 About you" at bounding box center [1270, 116] width 247 height 35
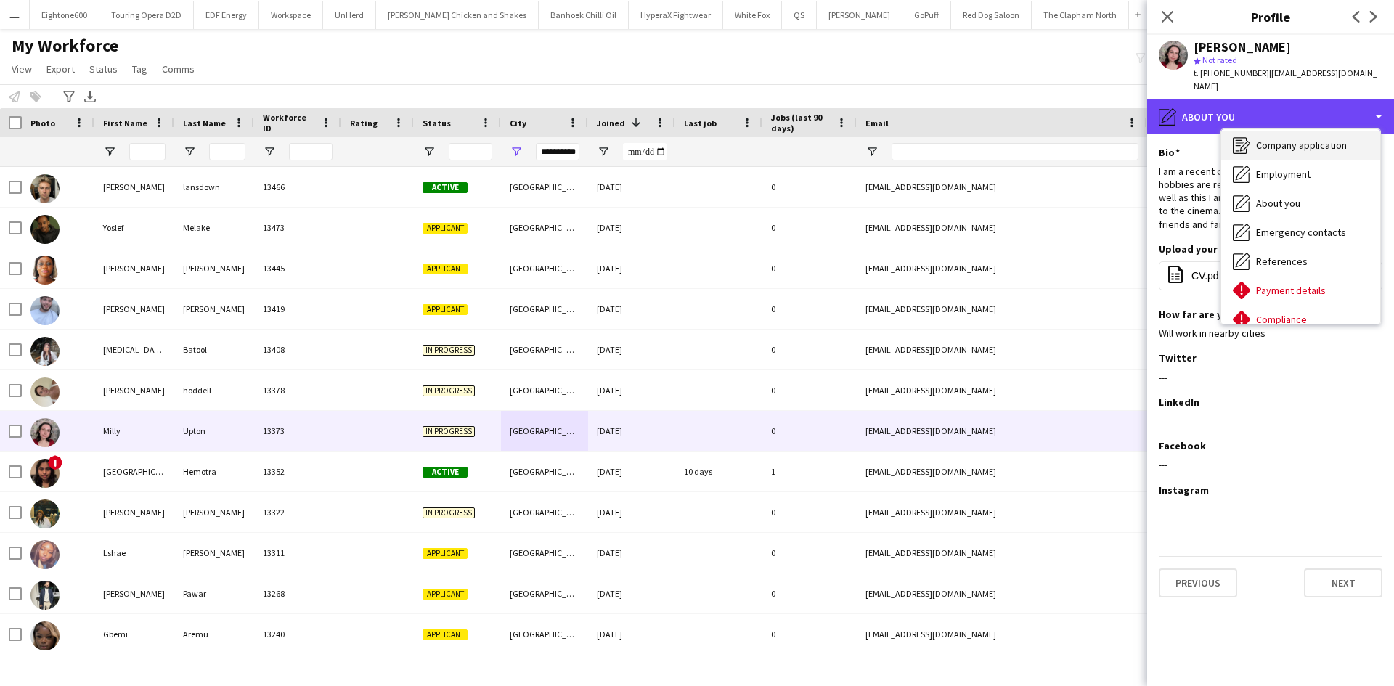
scroll to position [0, 0]
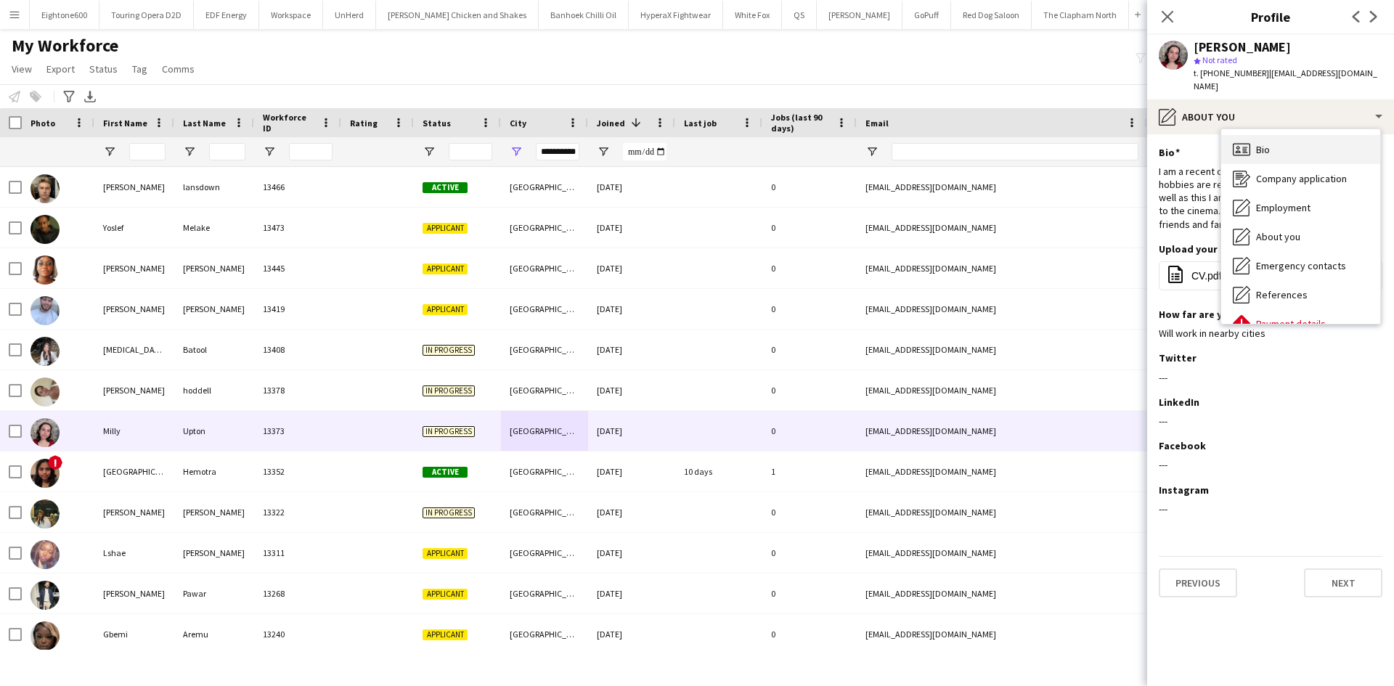
click at [1278, 135] on div "Bio Bio" at bounding box center [1300, 149] width 159 height 29
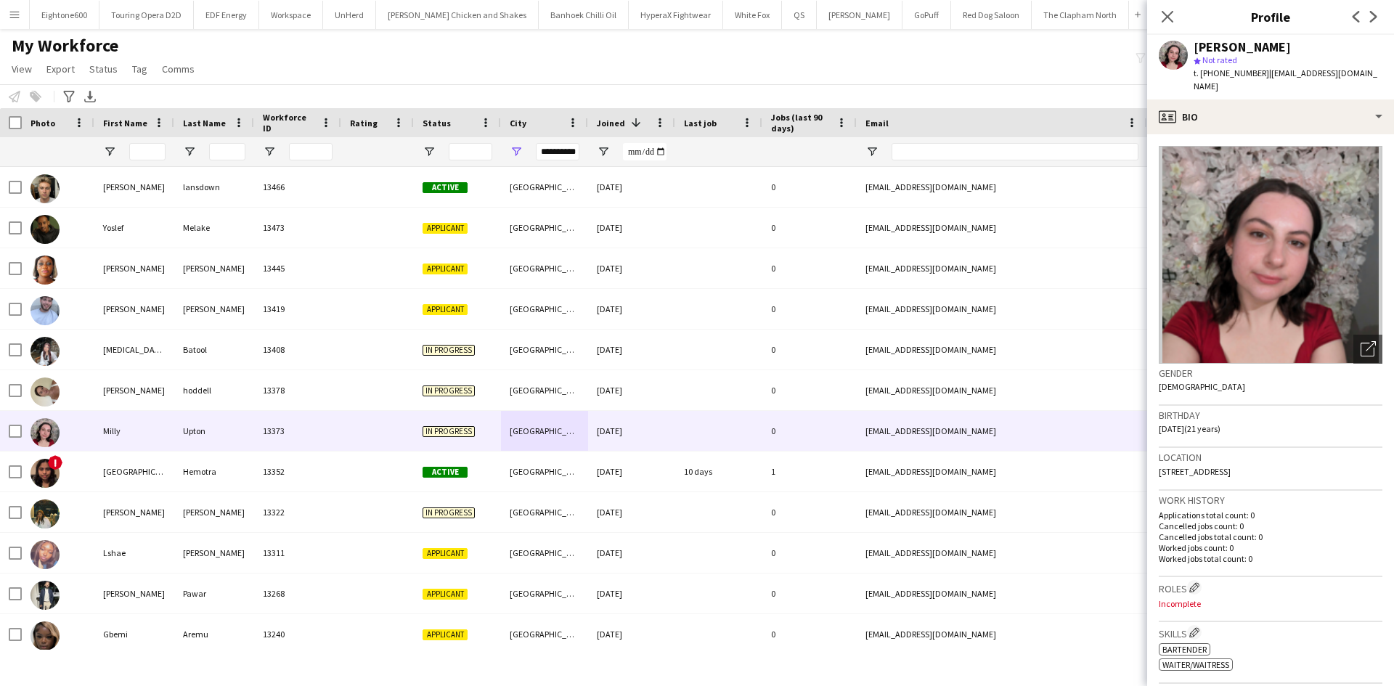
click at [1320, 258] on img at bounding box center [1271, 255] width 224 height 218
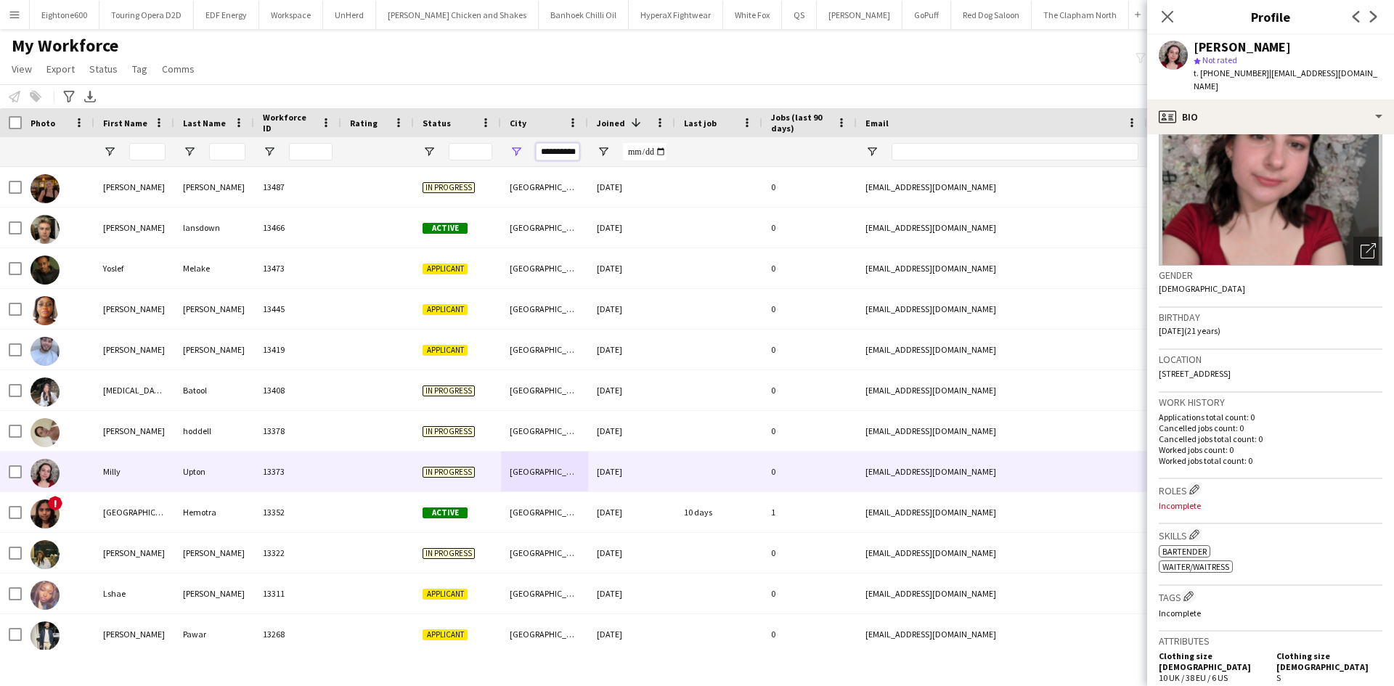
scroll to position [0, 7]
drag, startPoint x: 539, startPoint y: 155, endPoint x: 700, endPoint y: 155, distance: 160.4
click at [700, 155] on div at bounding box center [787, 151] width 1574 height 29
click at [147, 151] on input "First Name Filter Input" at bounding box center [147, 151] width 36 height 17
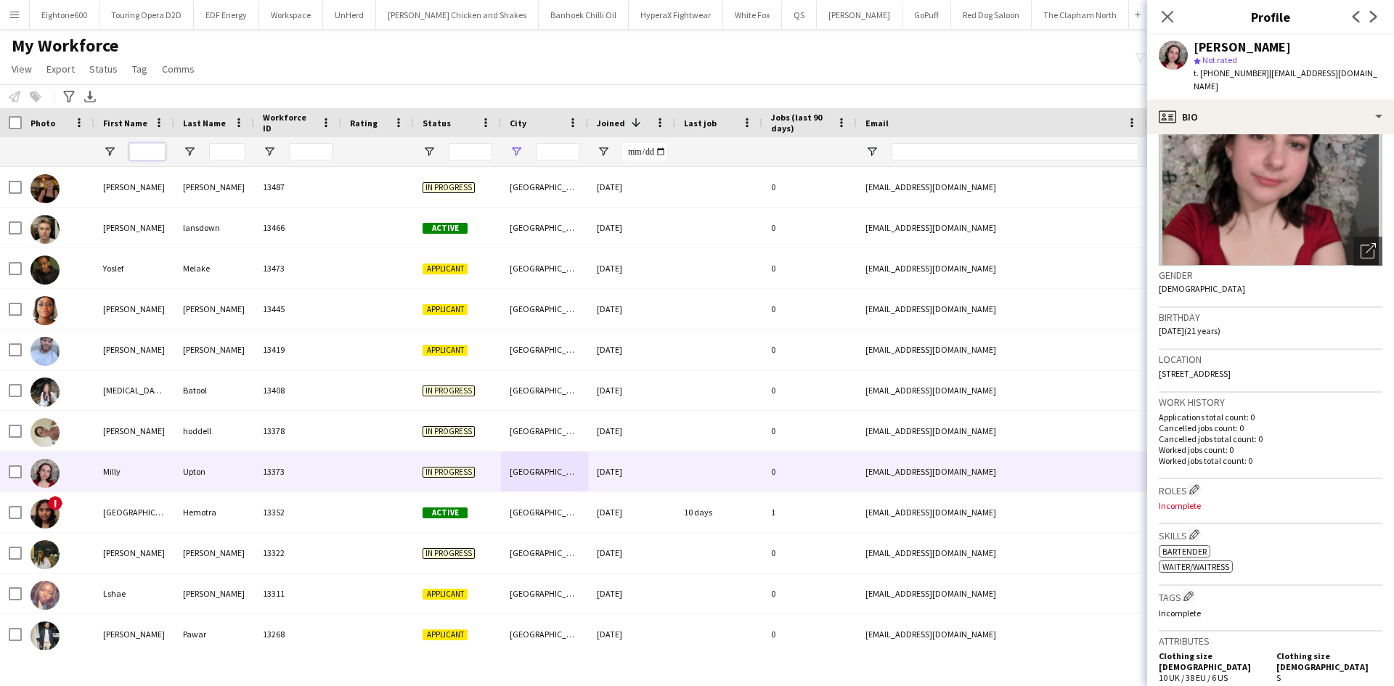
click at [145, 151] on input "First Name Filter Input" at bounding box center [147, 151] width 36 height 17
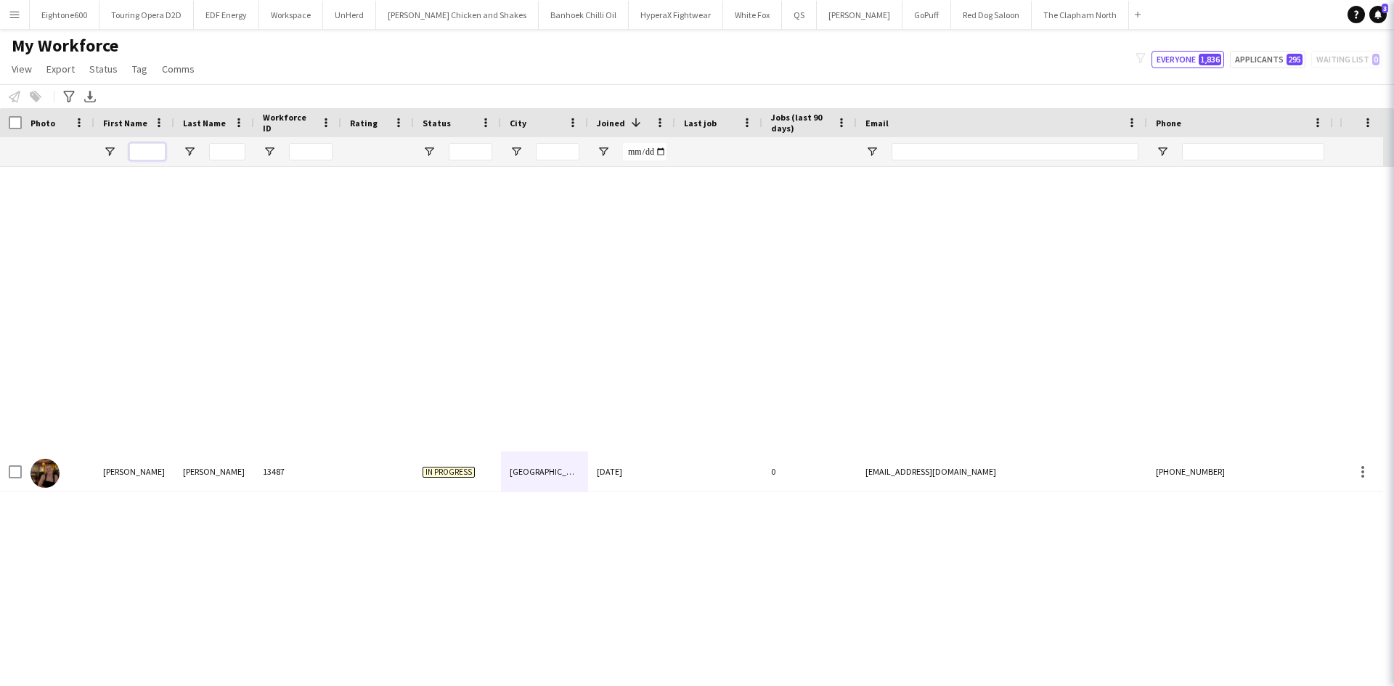
click at [145, 151] on input "First Name Filter Input" at bounding box center [147, 151] width 36 height 17
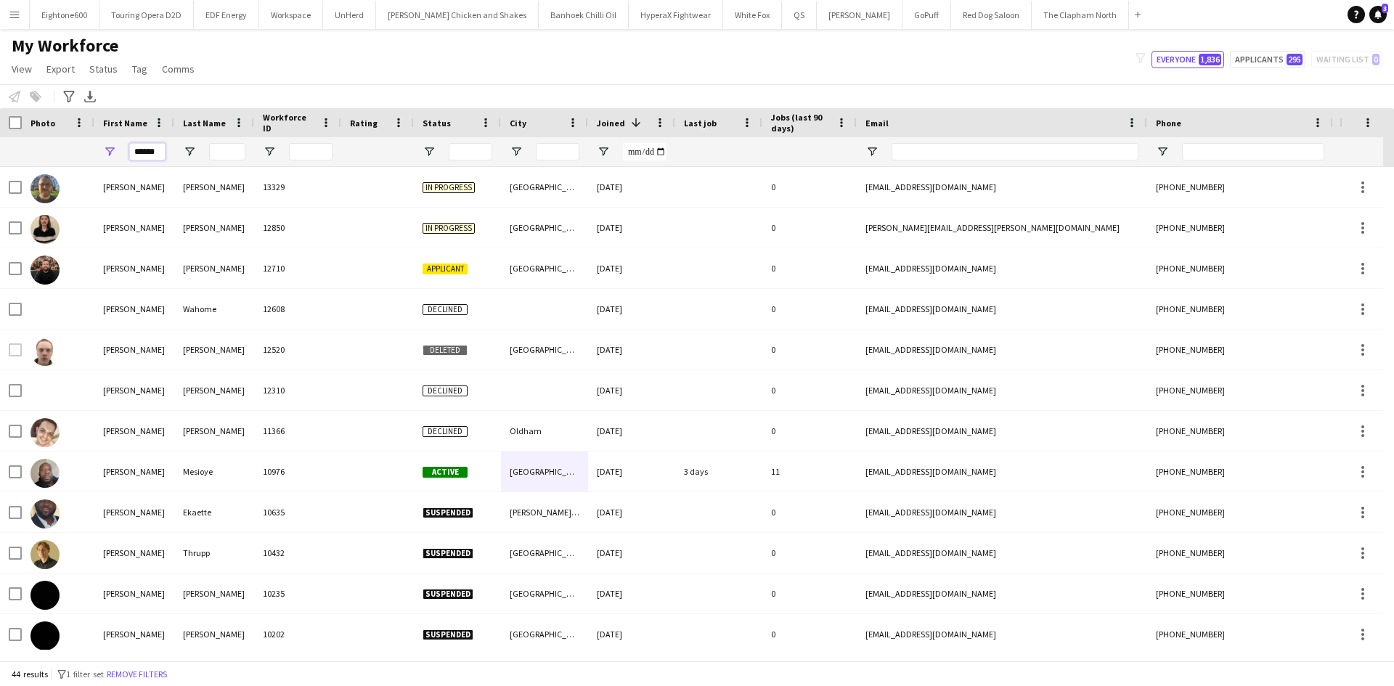
type input "******"
click at [216, 152] on input "Last Name Filter Input" at bounding box center [227, 151] width 36 height 17
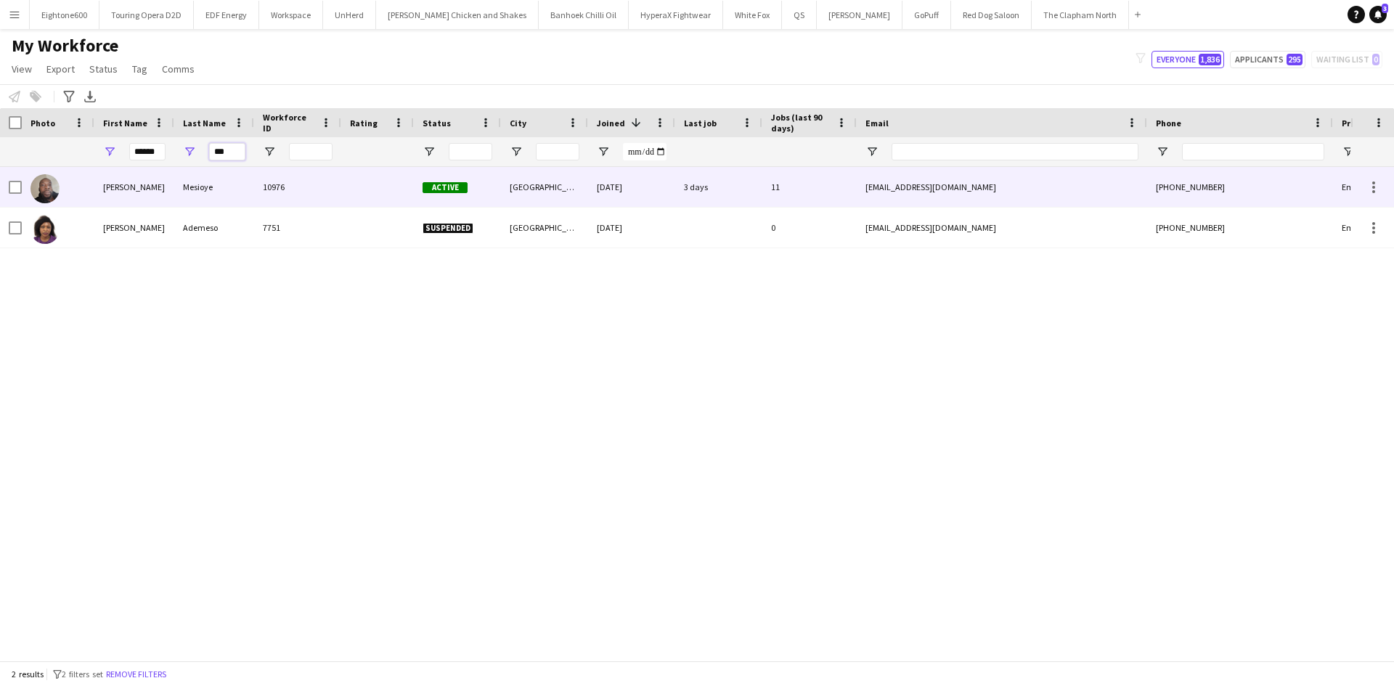
type input "***"
click at [225, 185] on div "Mesioye" at bounding box center [214, 187] width 80 height 40
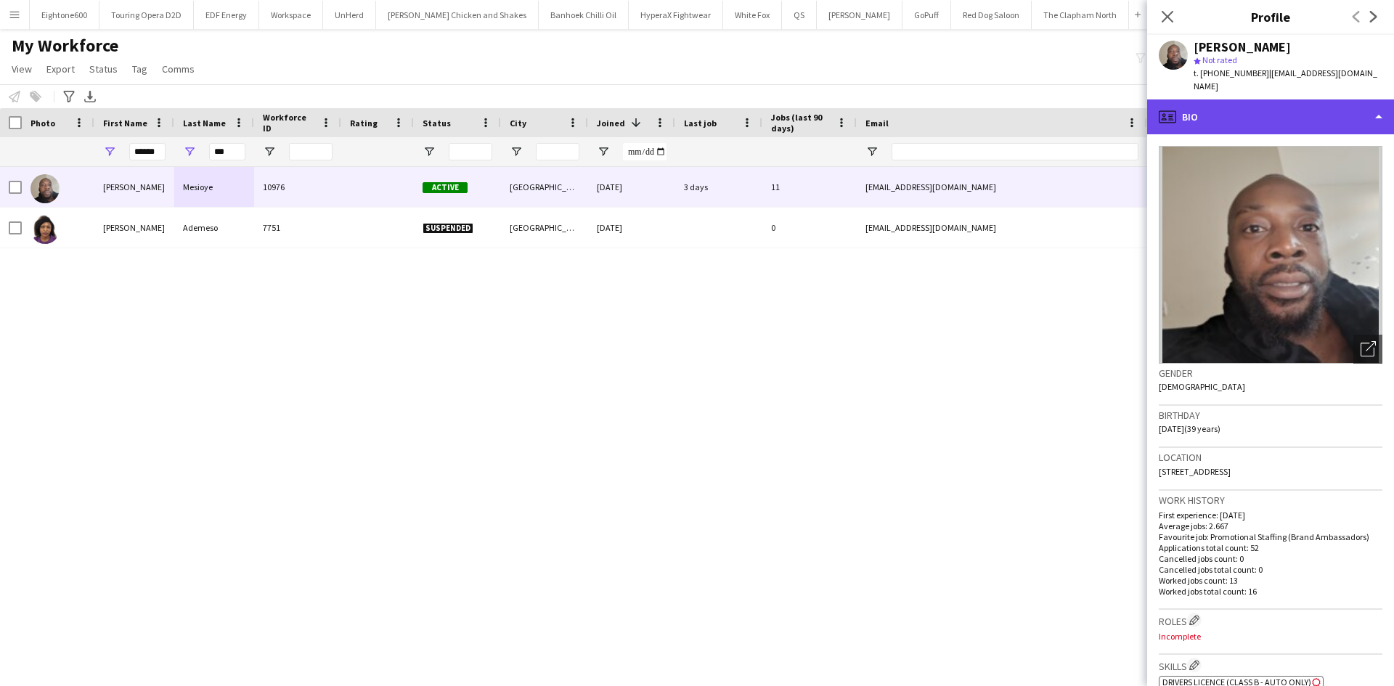
click at [1245, 113] on div "profile Bio" at bounding box center [1270, 116] width 247 height 35
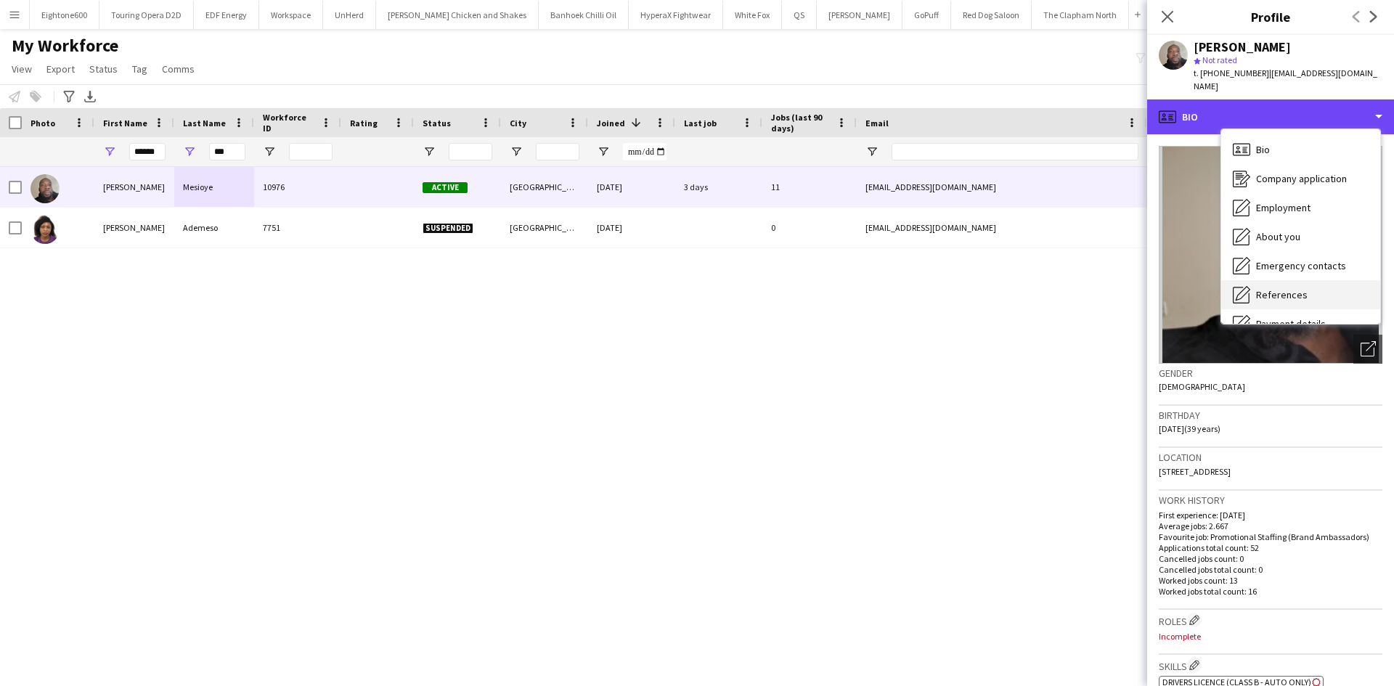
scroll to position [195, 0]
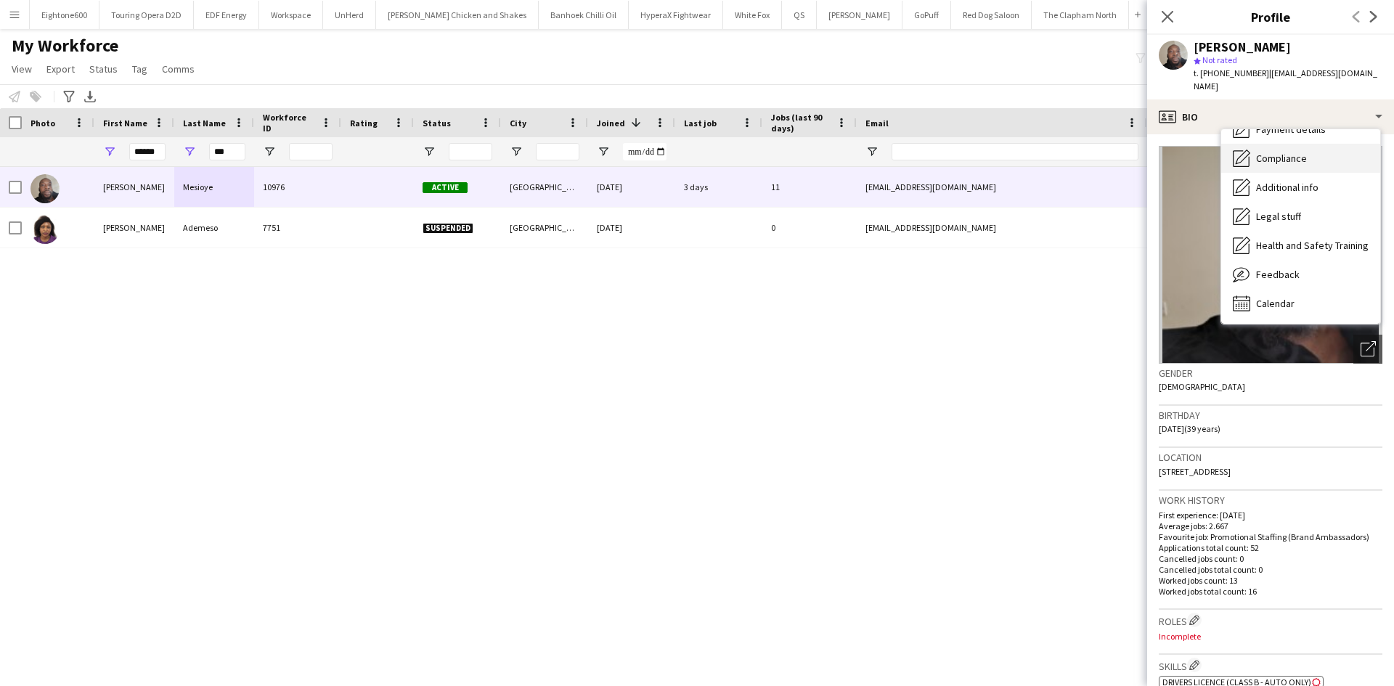
click at [1307, 144] on div "Compliance Compliance" at bounding box center [1300, 158] width 159 height 29
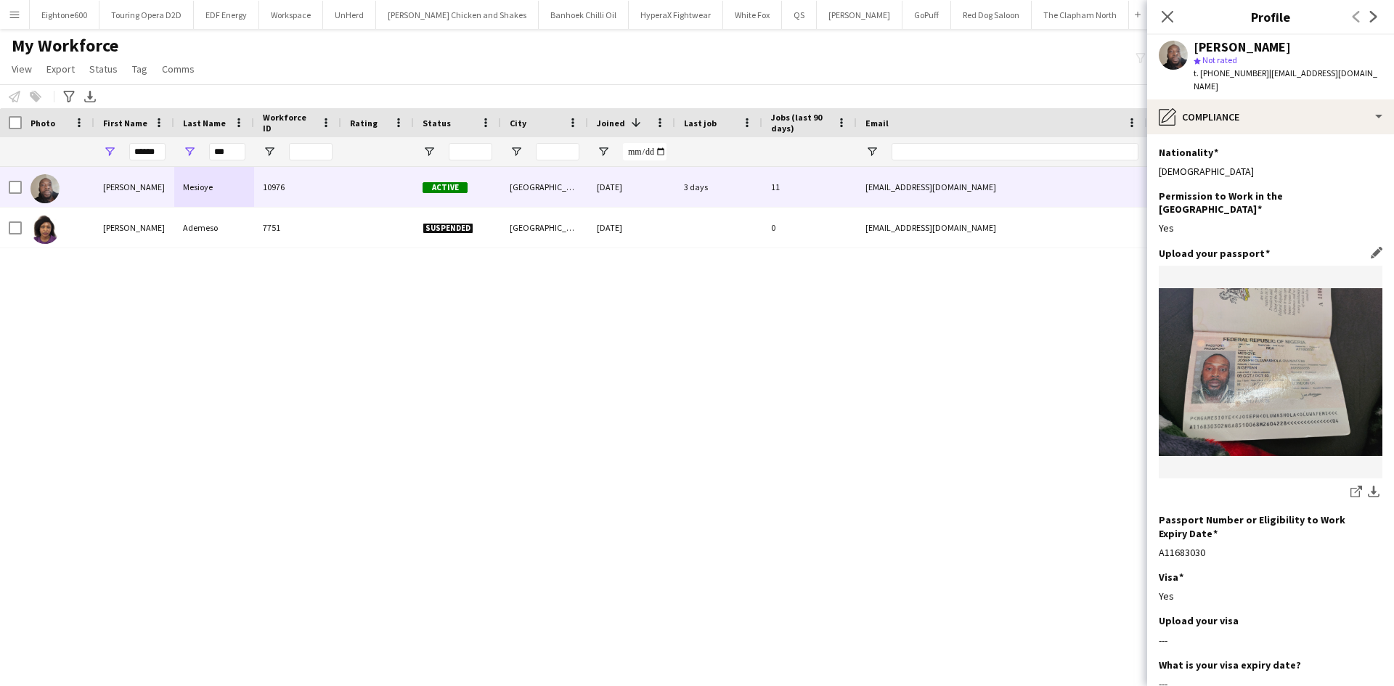
scroll to position [203, 0]
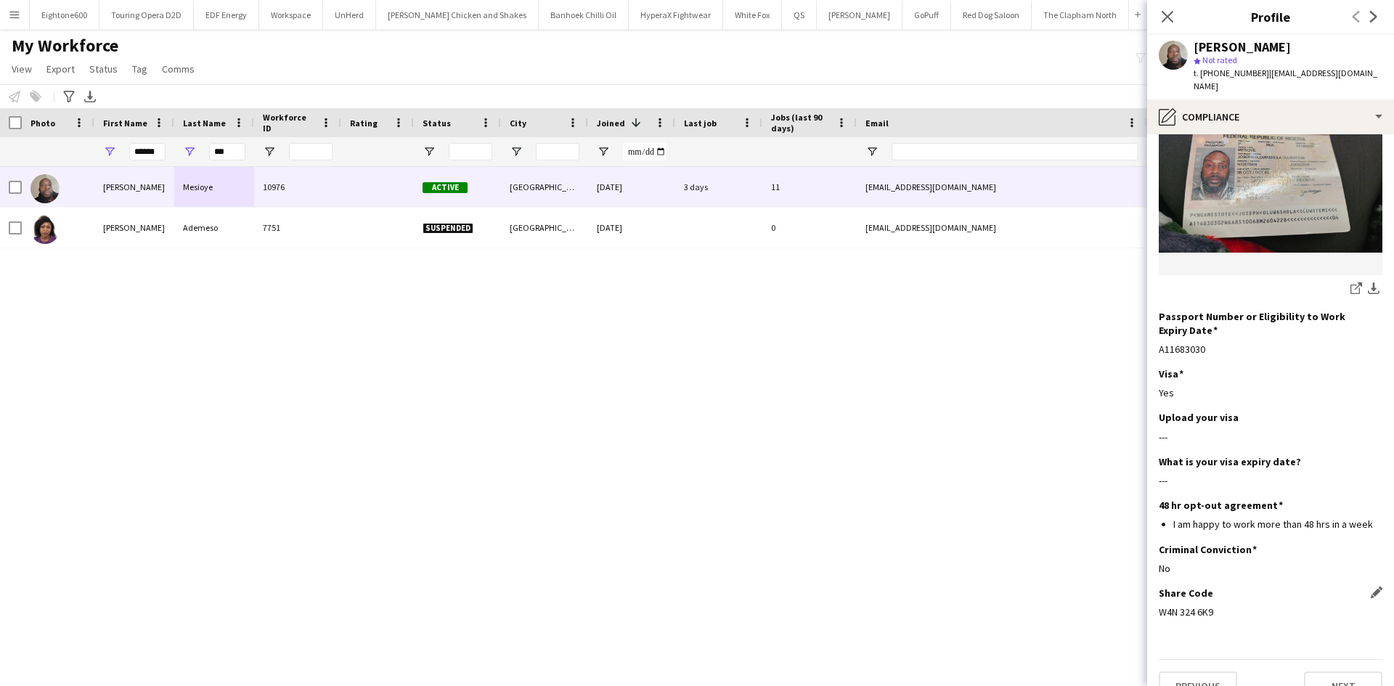
drag, startPoint x: 1222, startPoint y: 583, endPoint x: 1159, endPoint y: 586, distance: 63.9
click at [1159, 605] on div "W4N 324 6K9" at bounding box center [1271, 611] width 224 height 13
copy div "W4N 324 6K9"
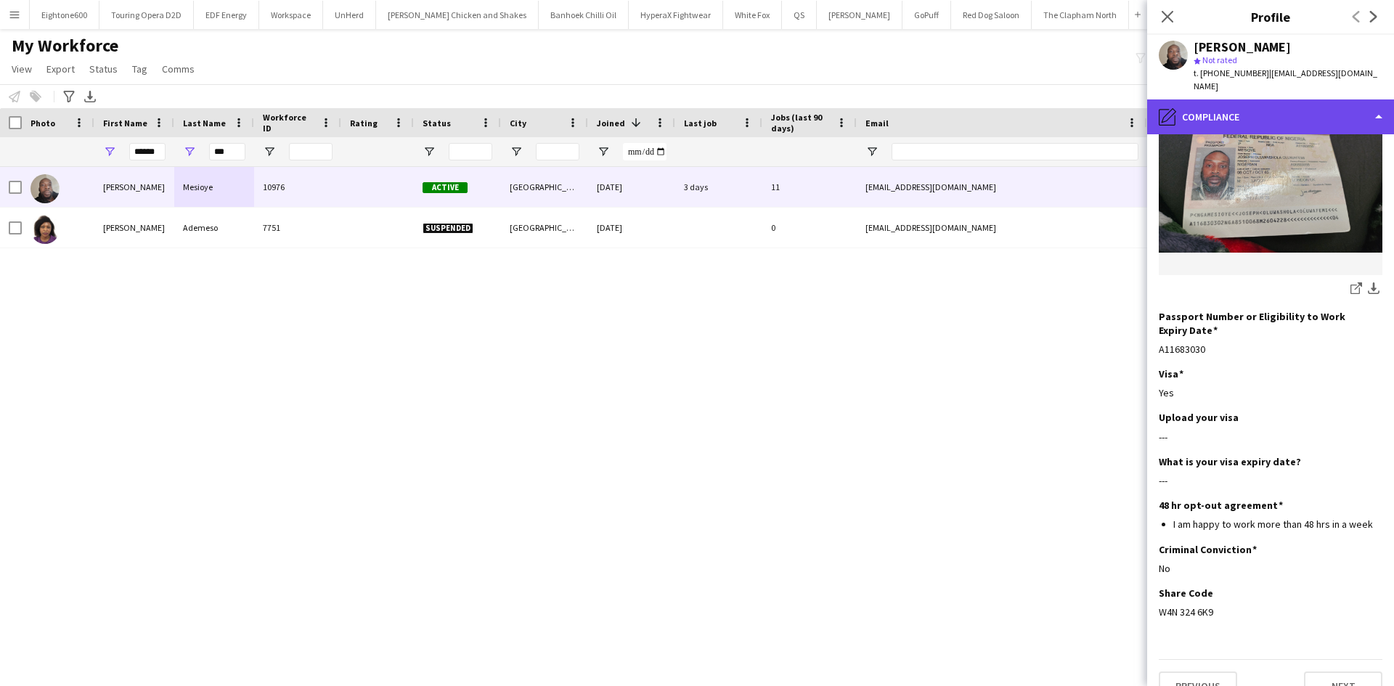
click at [1265, 102] on div "pencil4 Compliance" at bounding box center [1270, 116] width 247 height 35
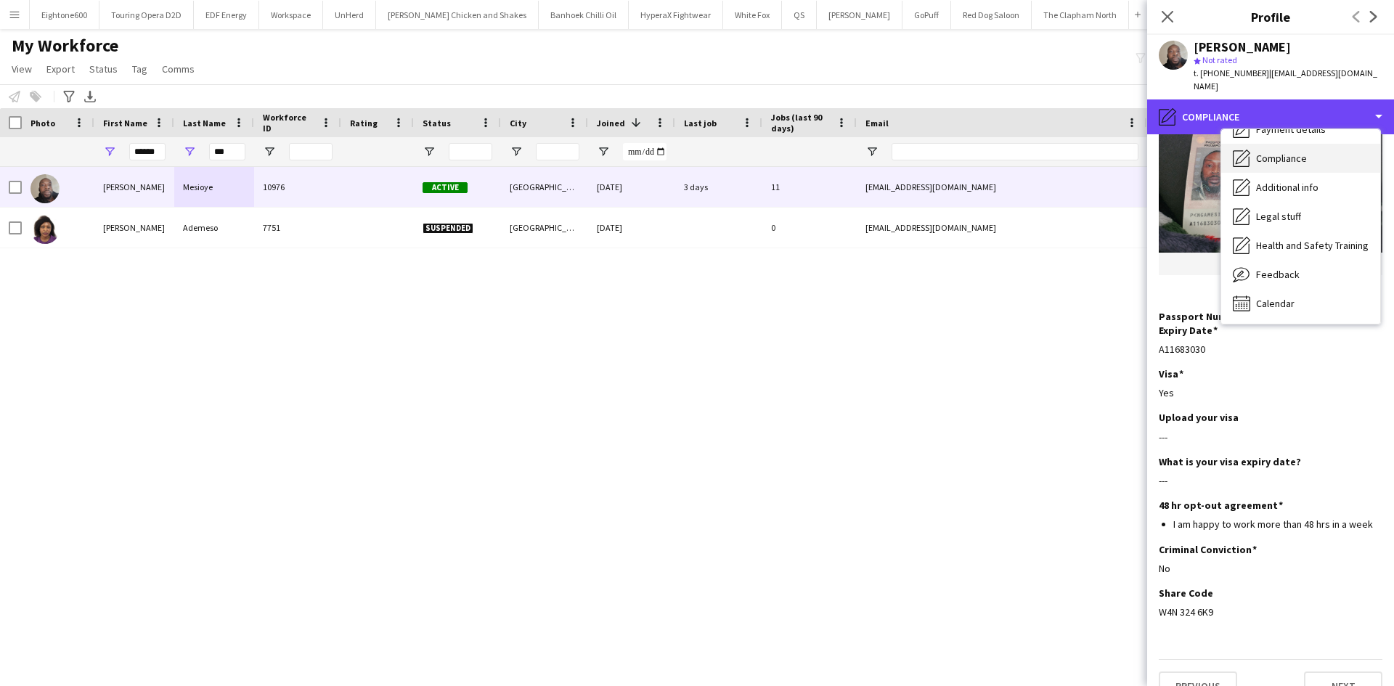
scroll to position [0, 0]
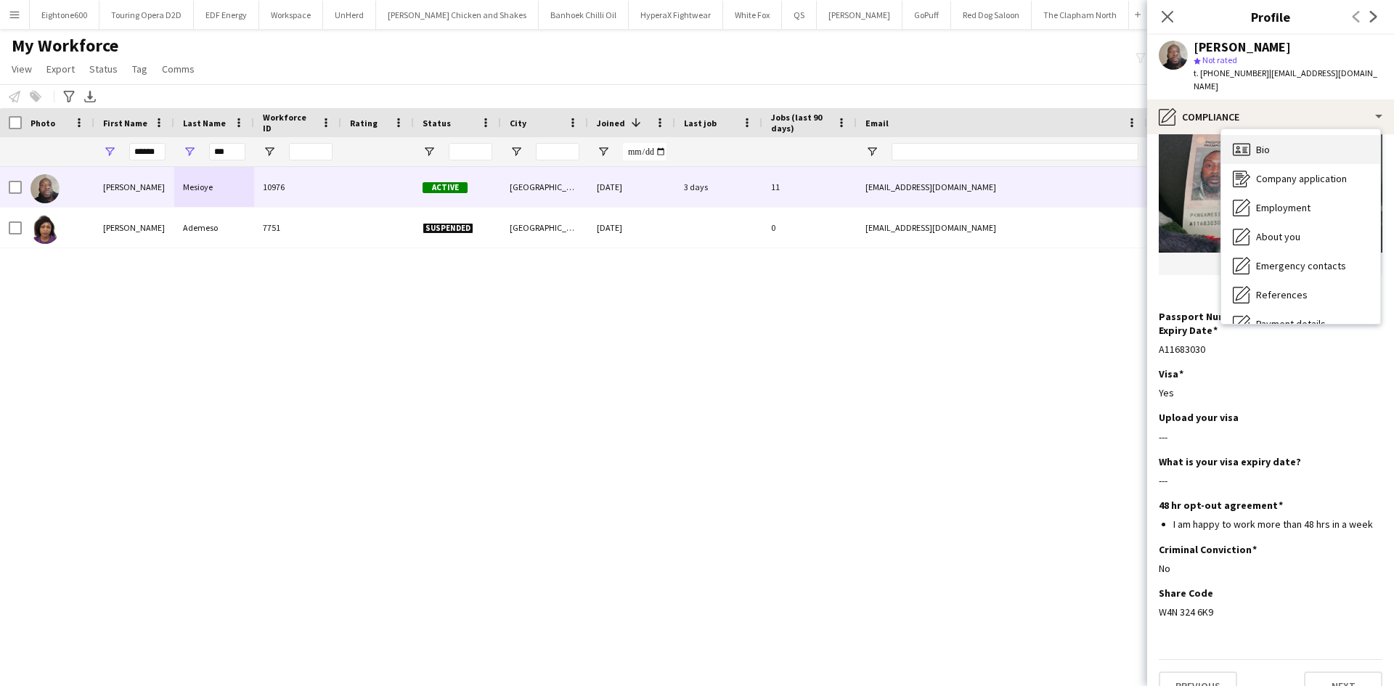
click at [1318, 143] on div "Bio Bio" at bounding box center [1300, 149] width 159 height 29
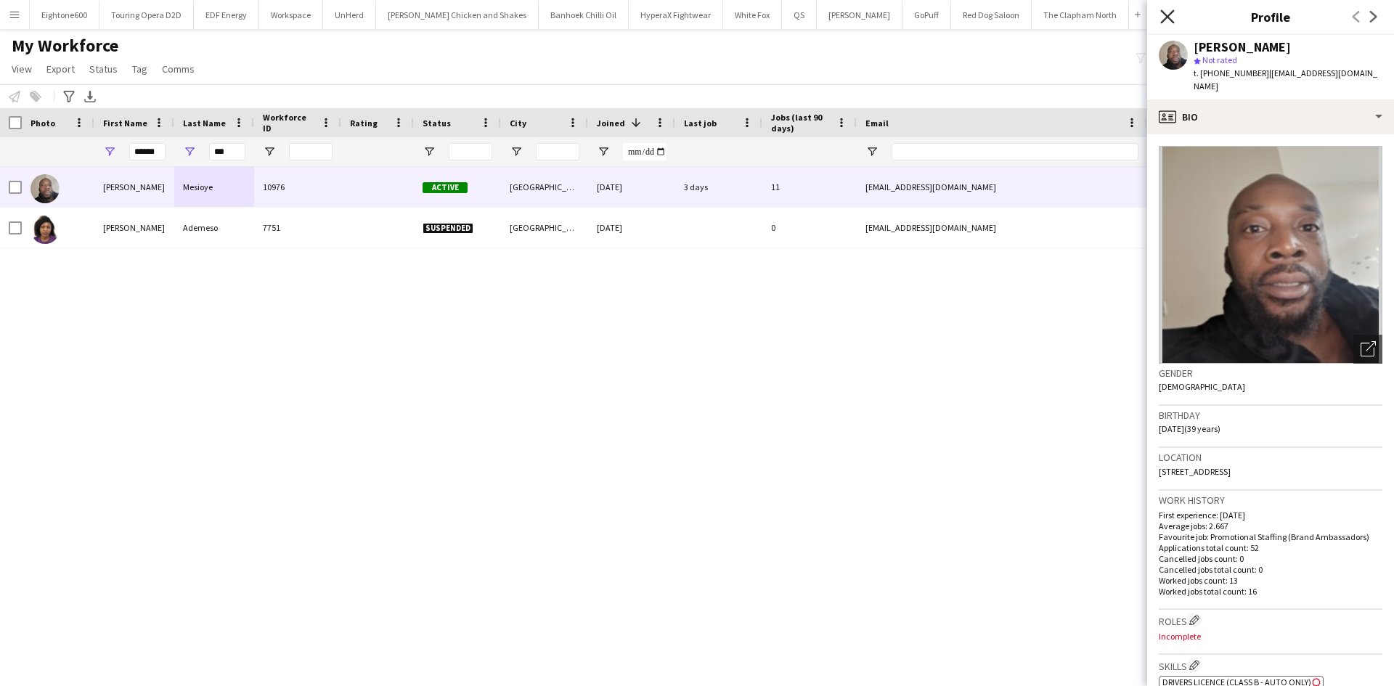
click at [1166, 19] on icon at bounding box center [1167, 16] width 14 height 14
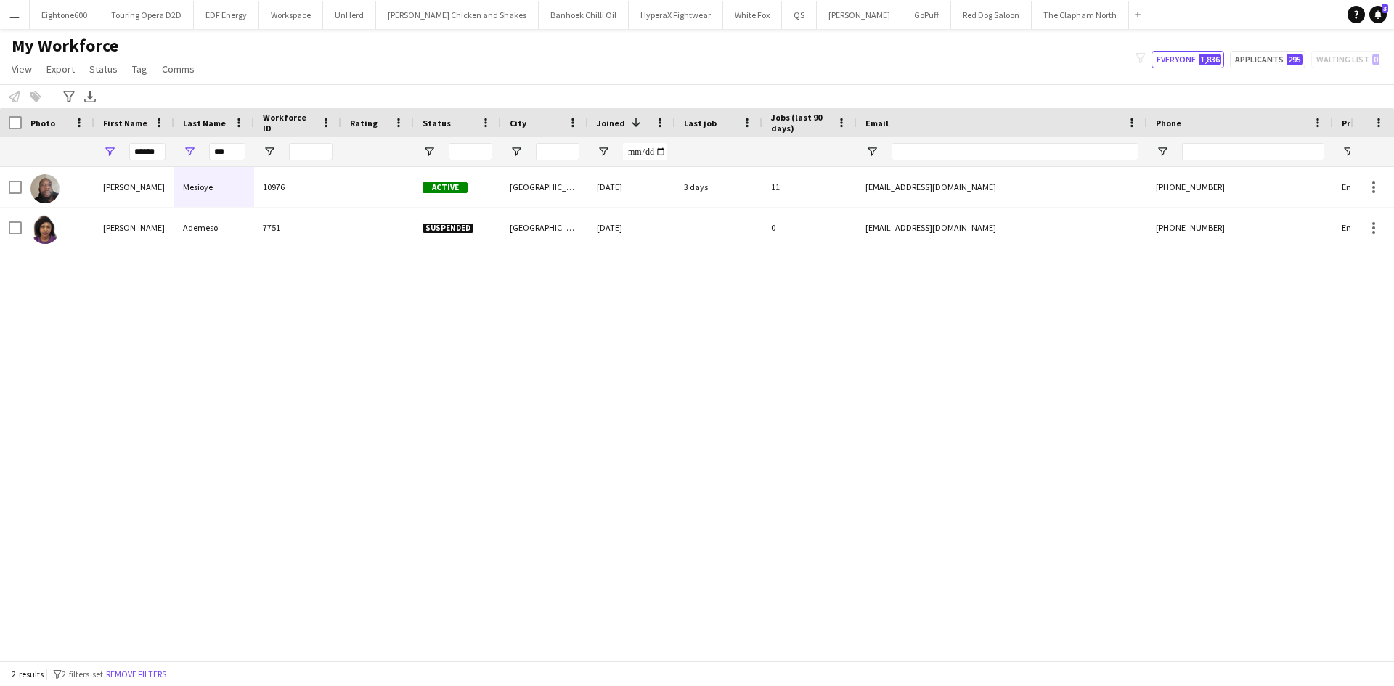
click at [8, 15] on button "Menu" at bounding box center [14, 14] width 29 height 29
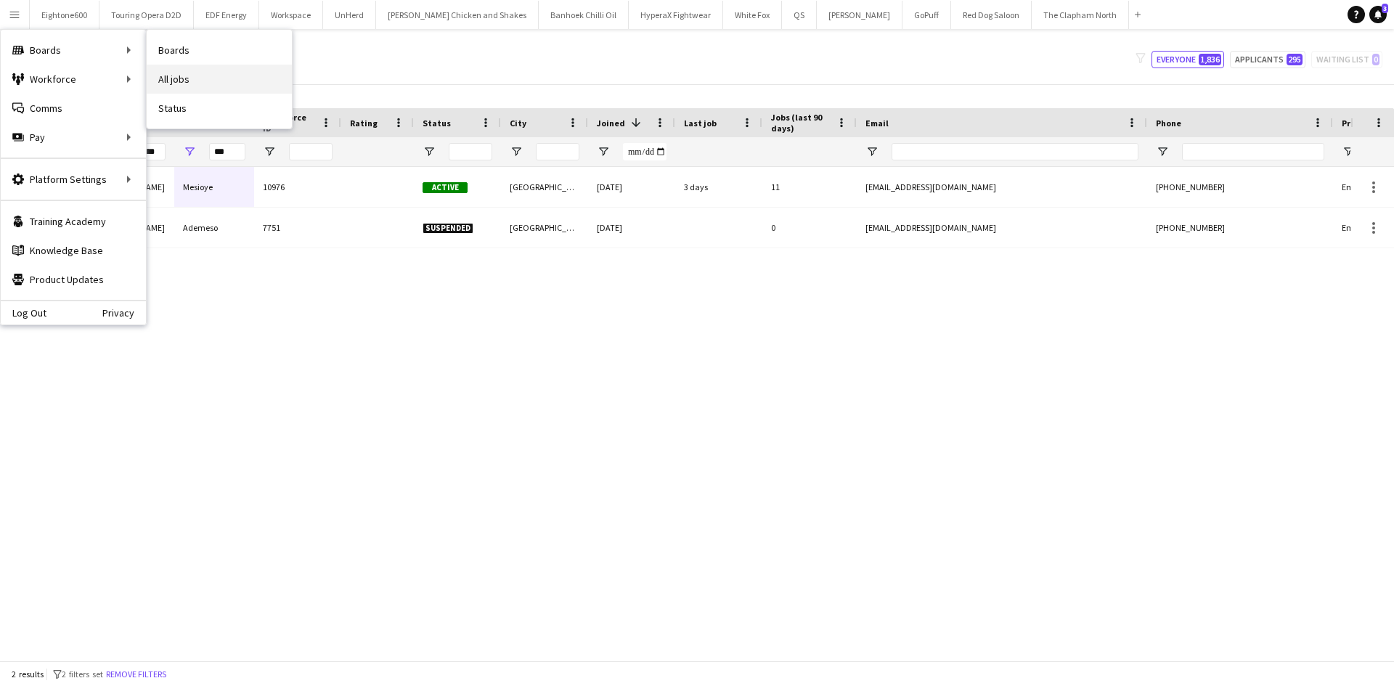
click at [171, 72] on link "All jobs" at bounding box center [219, 79] width 145 height 29
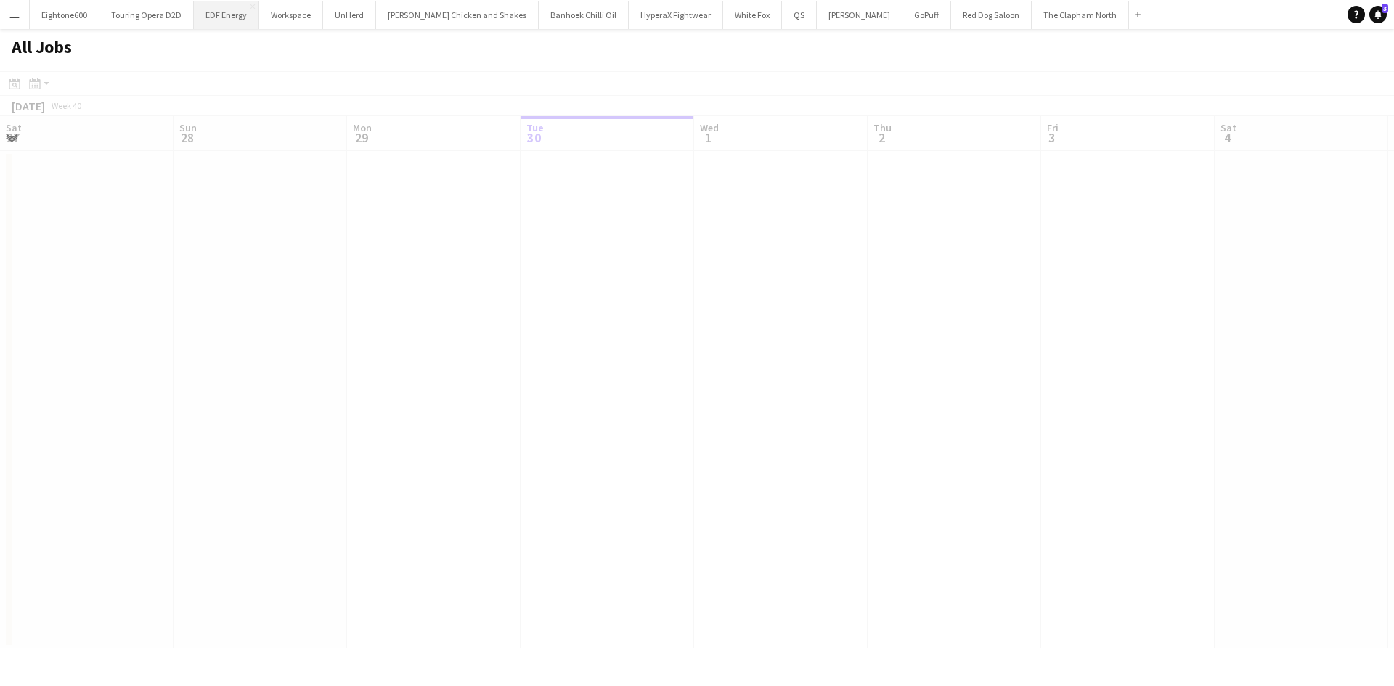
scroll to position [0, 347]
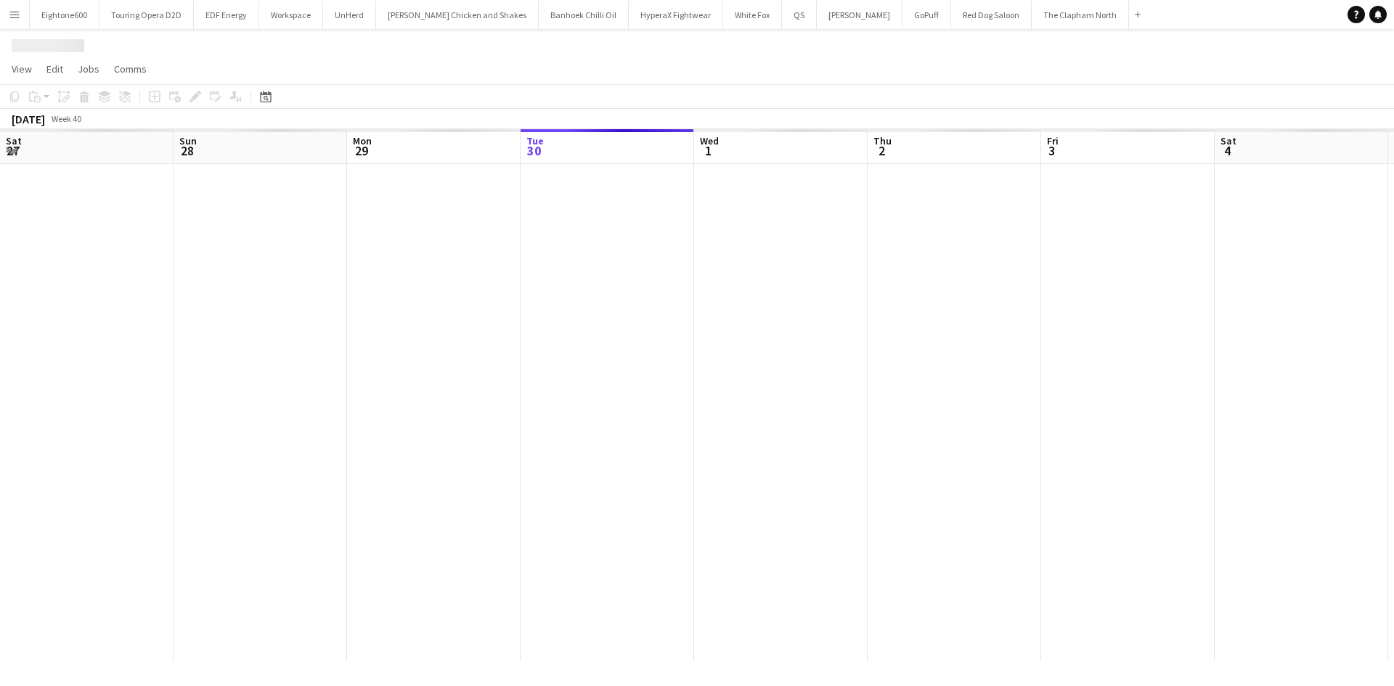
scroll to position [0, 347]
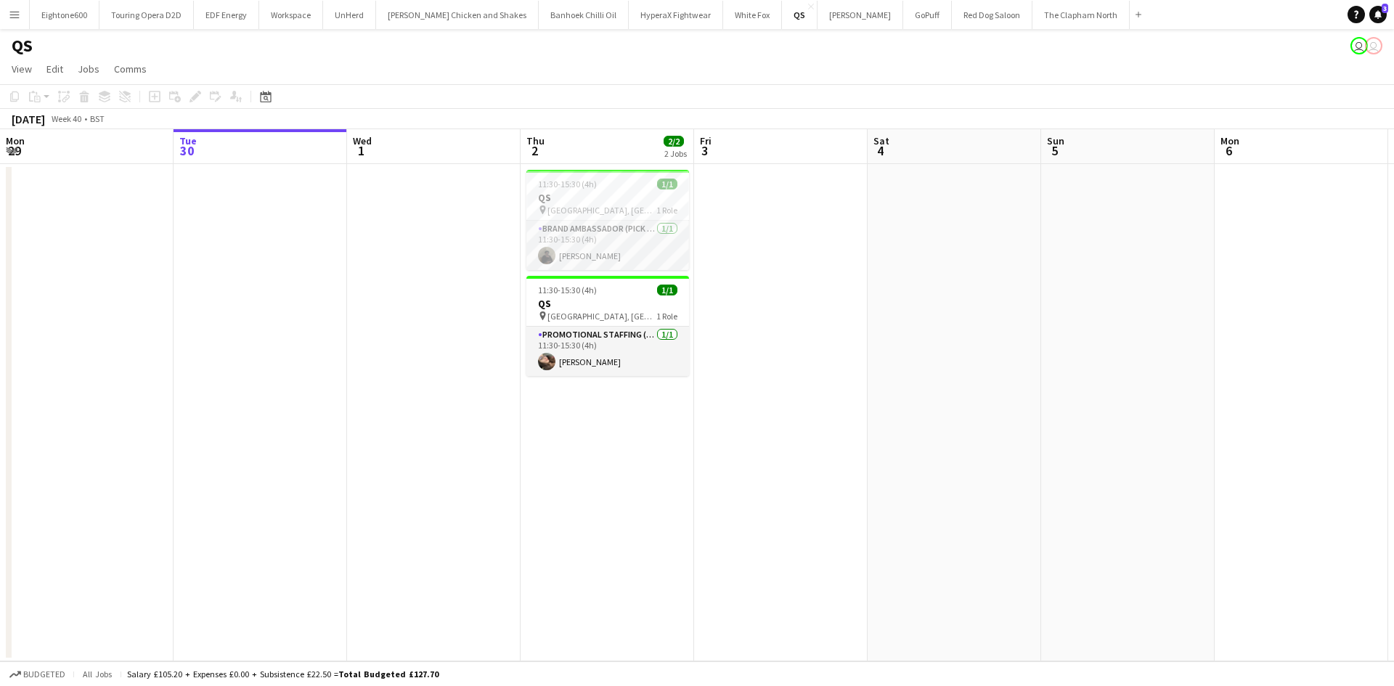
click at [822, 260] on app-date-cell at bounding box center [780, 412] width 173 height 497
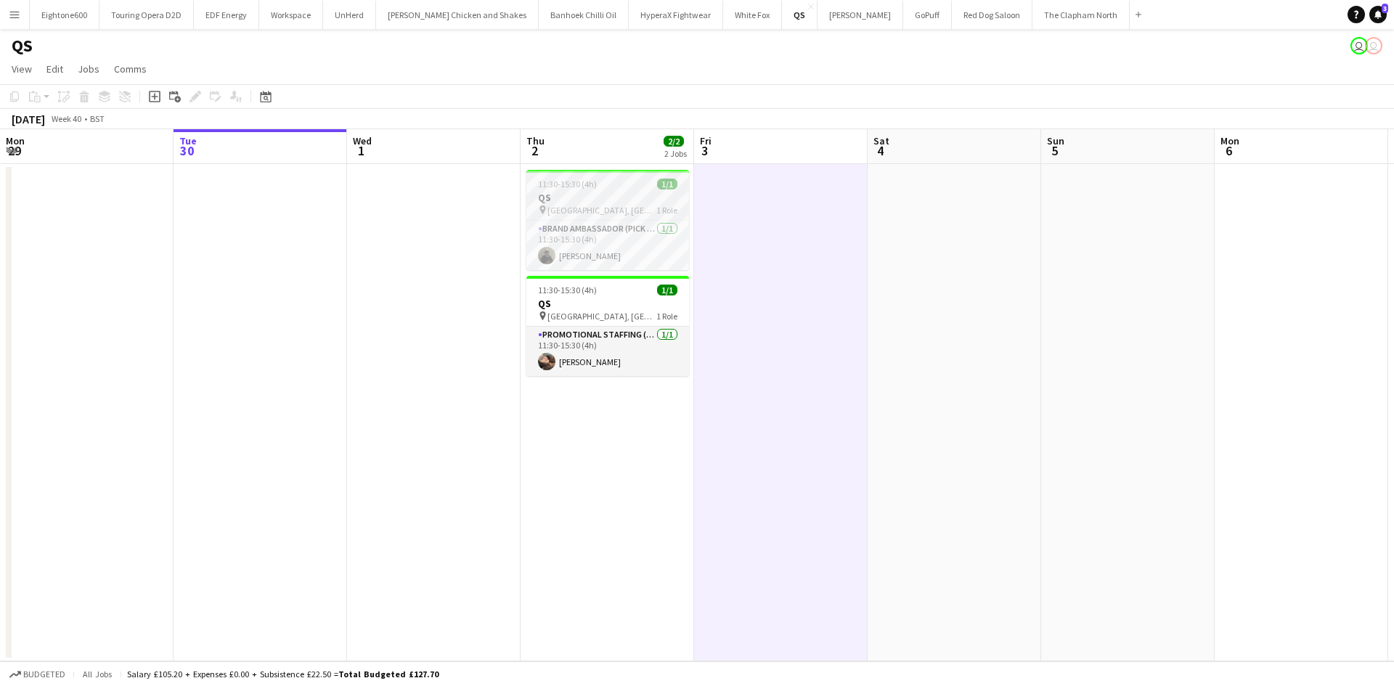
click at [613, 212] on span "[GEOGRAPHIC_DATA], [GEOGRAPHIC_DATA]" at bounding box center [601, 210] width 109 height 11
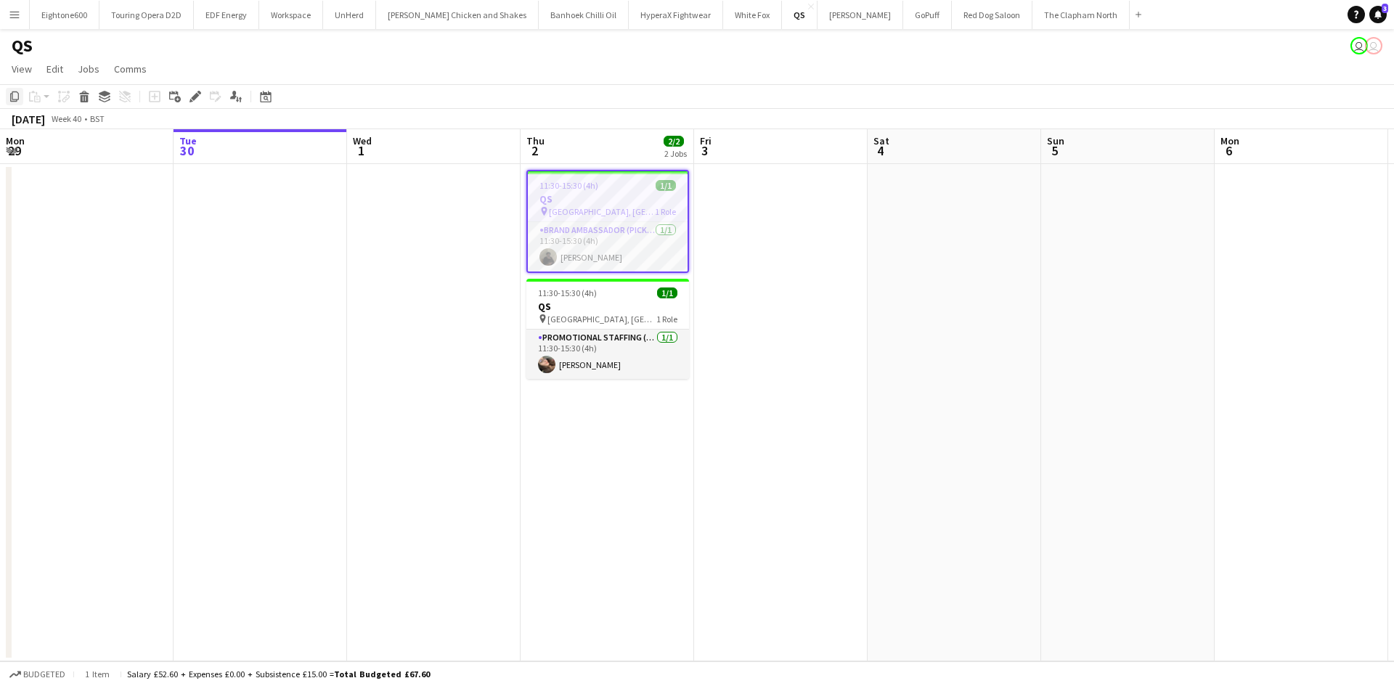
click at [16, 95] on icon "Copy" at bounding box center [15, 97] width 12 height 12
click at [825, 207] on app-date-cell at bounding box center [780, 412] width 173 height 497
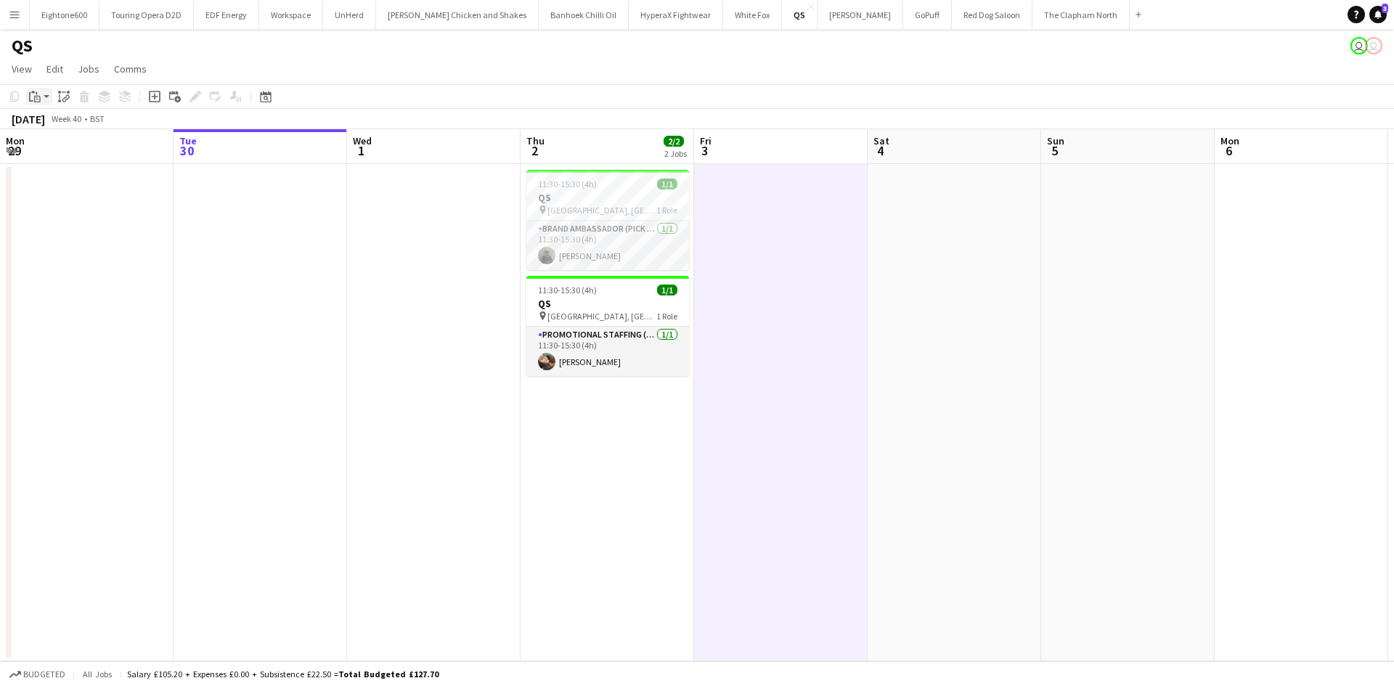
click at [44, 97] on app-action-btn "Paste" at bounding box center [39, 96] width 26 height 17
click at [73, 149] on link "Paste with crew Ctrl+Shift+V" at bounding box center [106, 148] width 136 height 13
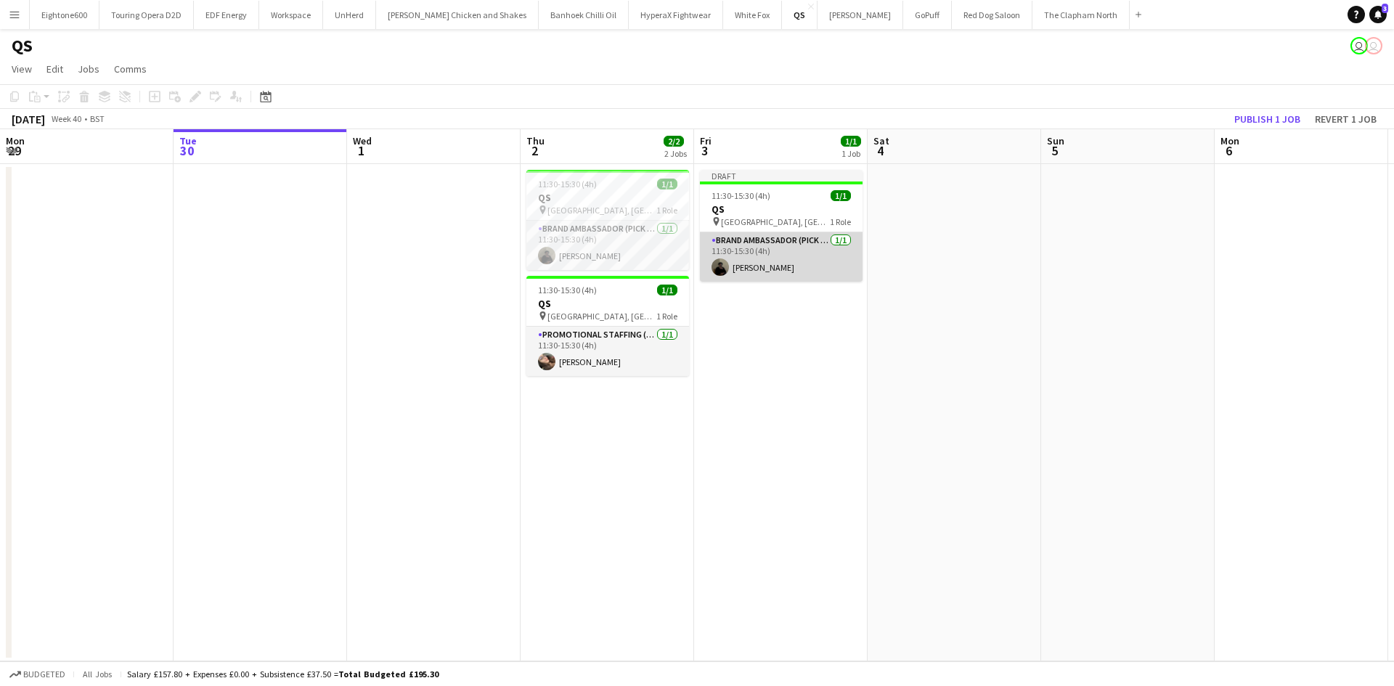
click at [778, 254] on app-card-role "Brand Ambassador (Pick up) [DATE] 11:30-15:30 (4h) [PERSON_NAME]" at bounding box center [781, 256] width 163 height 49
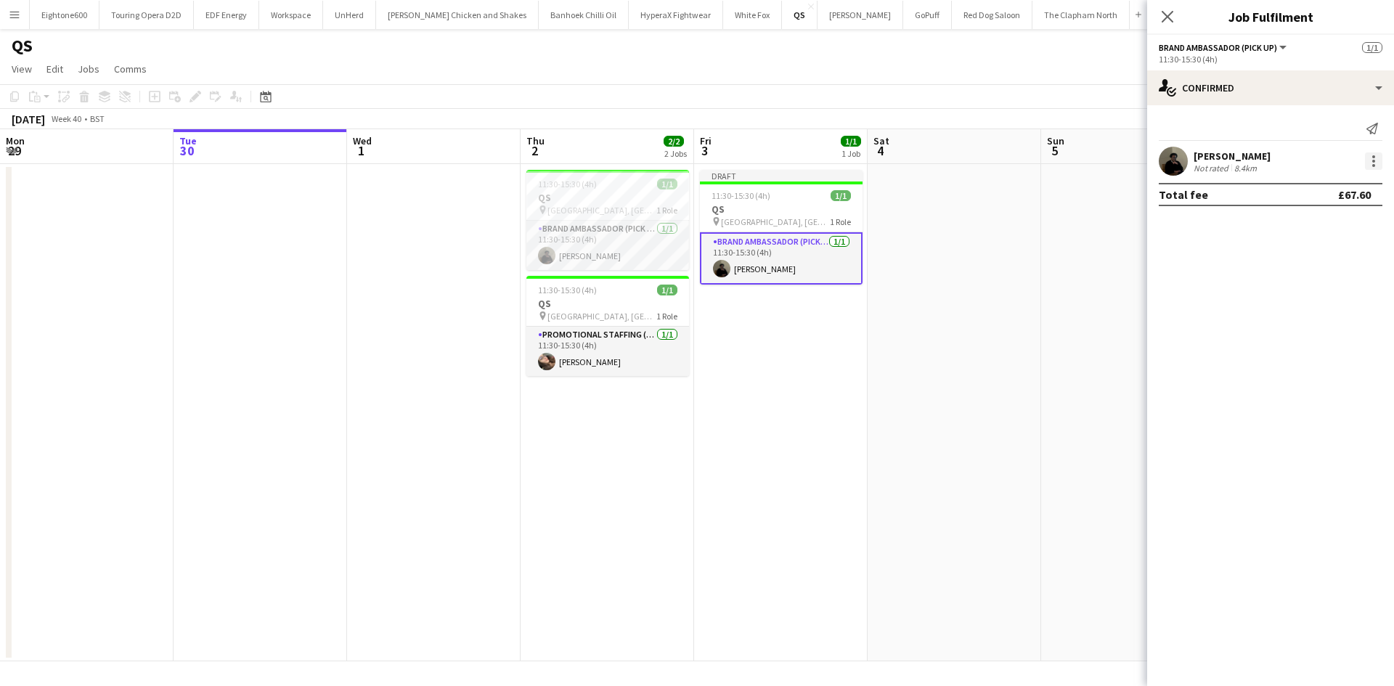
click at [1375, 157] on div at bounding box center [1373, 160] width 17 height 17
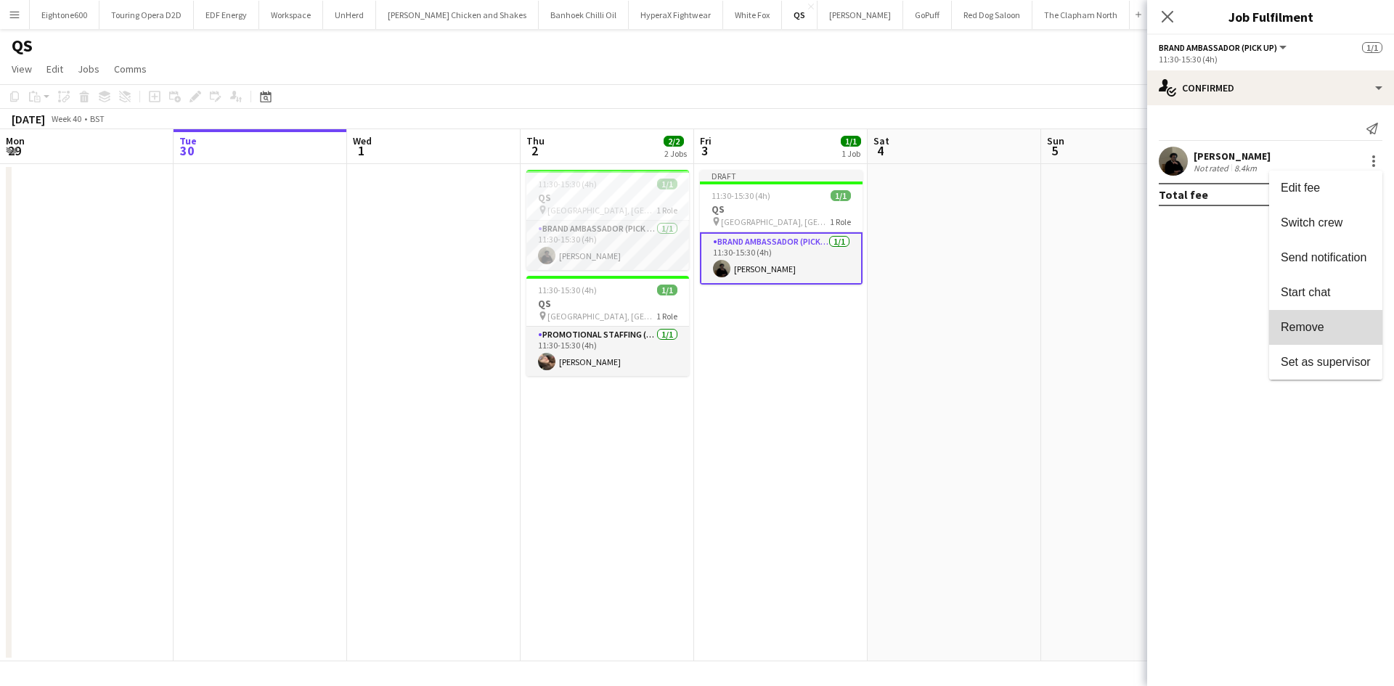
click at [1336, 321] on span "Remove" at bounding box center [1326, 327] width 90 height 13
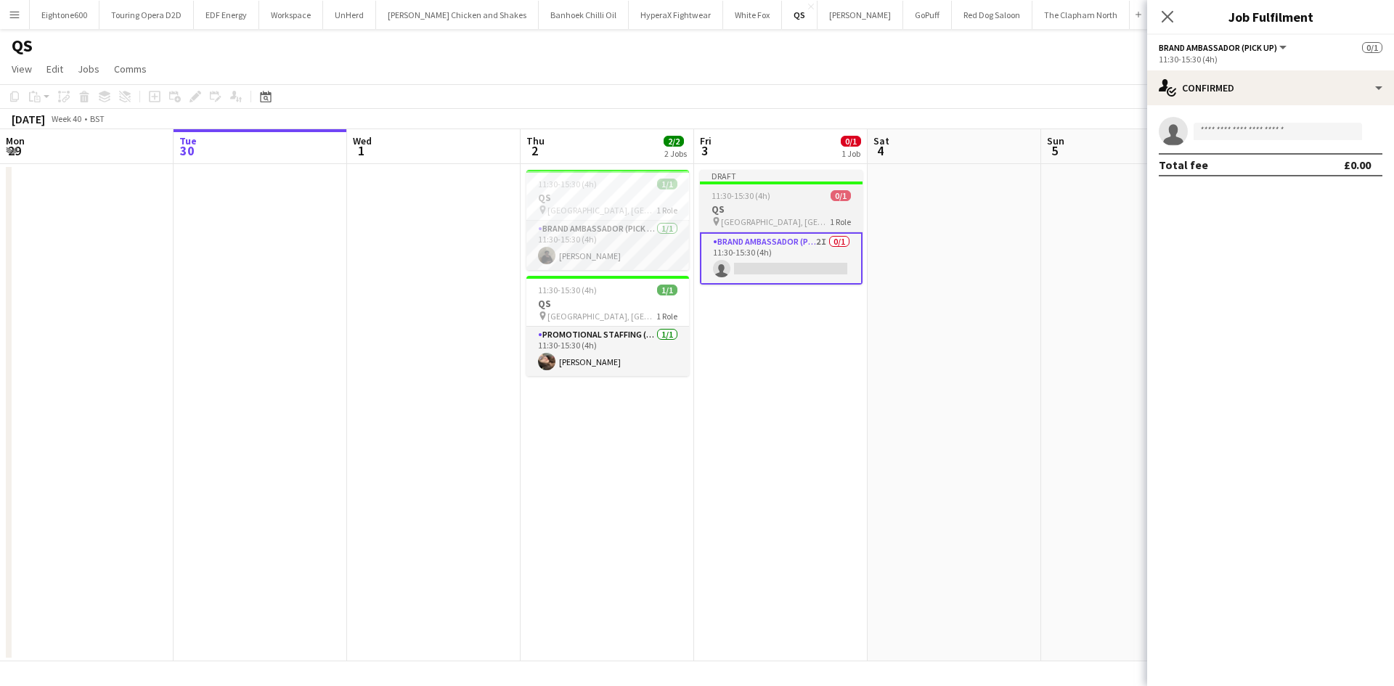
click at [727, 182] on div at bounding box center [781, 182] width 163 height 3
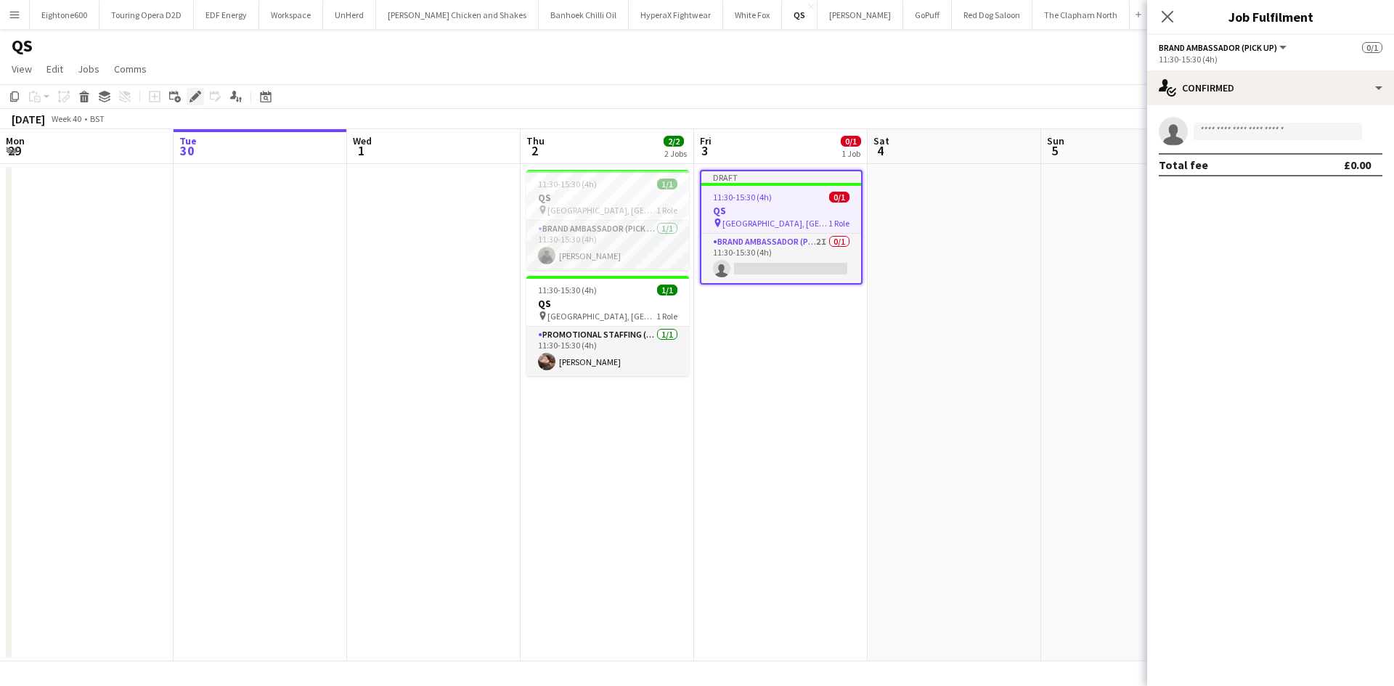
click at [191, 102] on icon at bounding box center [191, 101] width 4 height 4
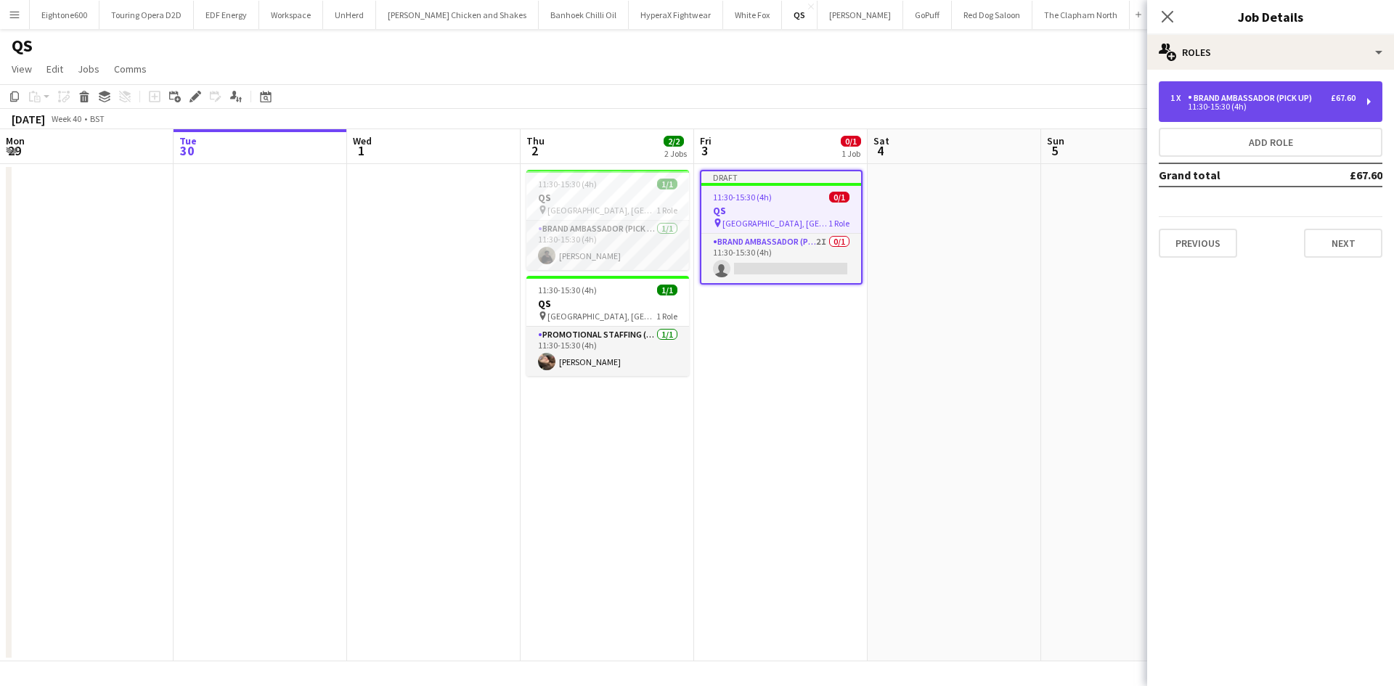
click at [1279, 102] on div "Brand Ambassador (Pick up)" at bounding box center [1253, 98] width 130 height 10
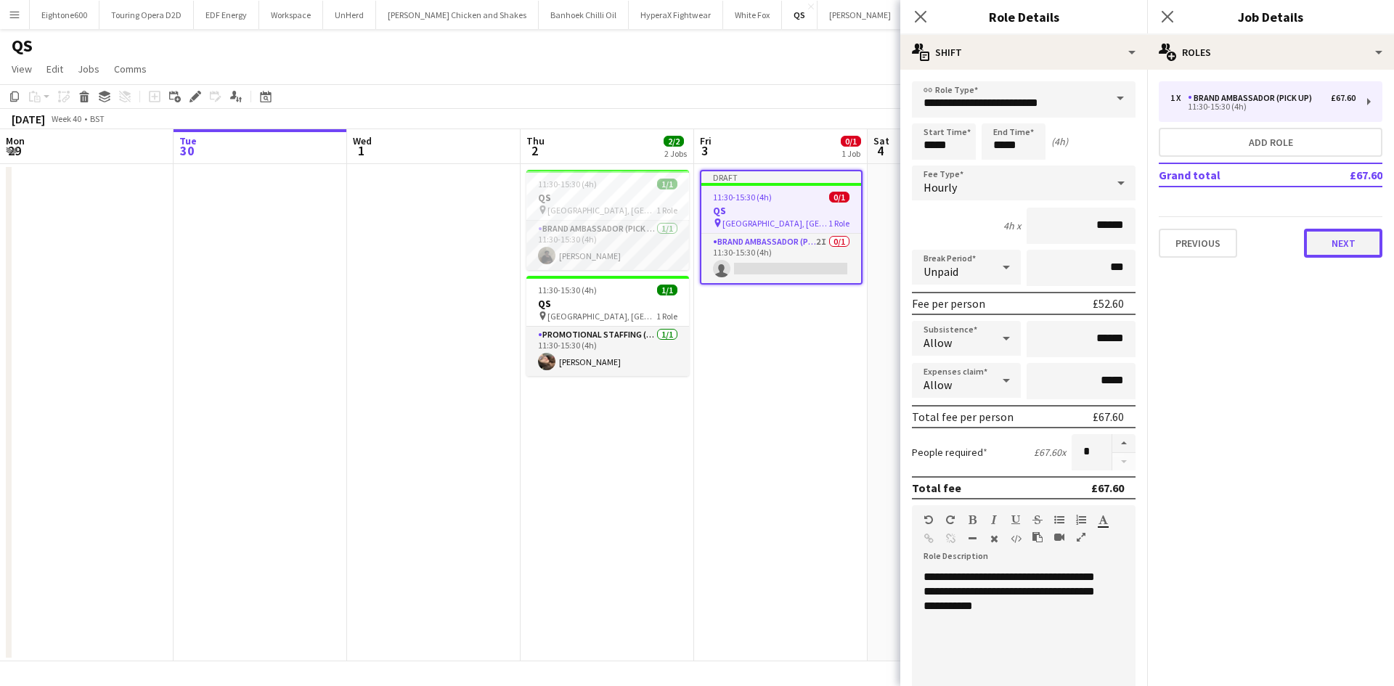
click at [1361, 243] on button "Next" at bounding box center [1343, 243] width 78 height 29
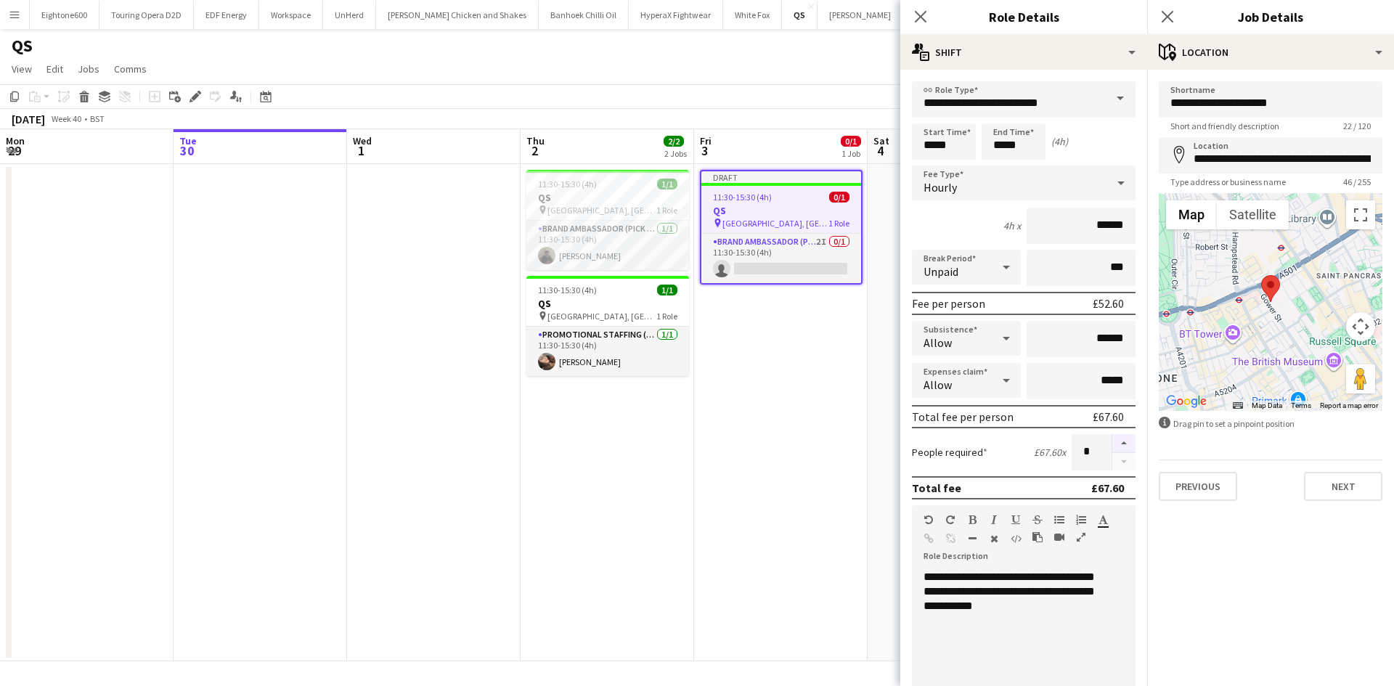
click at [1113, 441] on button "button" at bounding box center [1123, 443] width 23 height 19
click at [1347, 486] on button "Next" at bounding box center [1343, 486] width 78 height 29
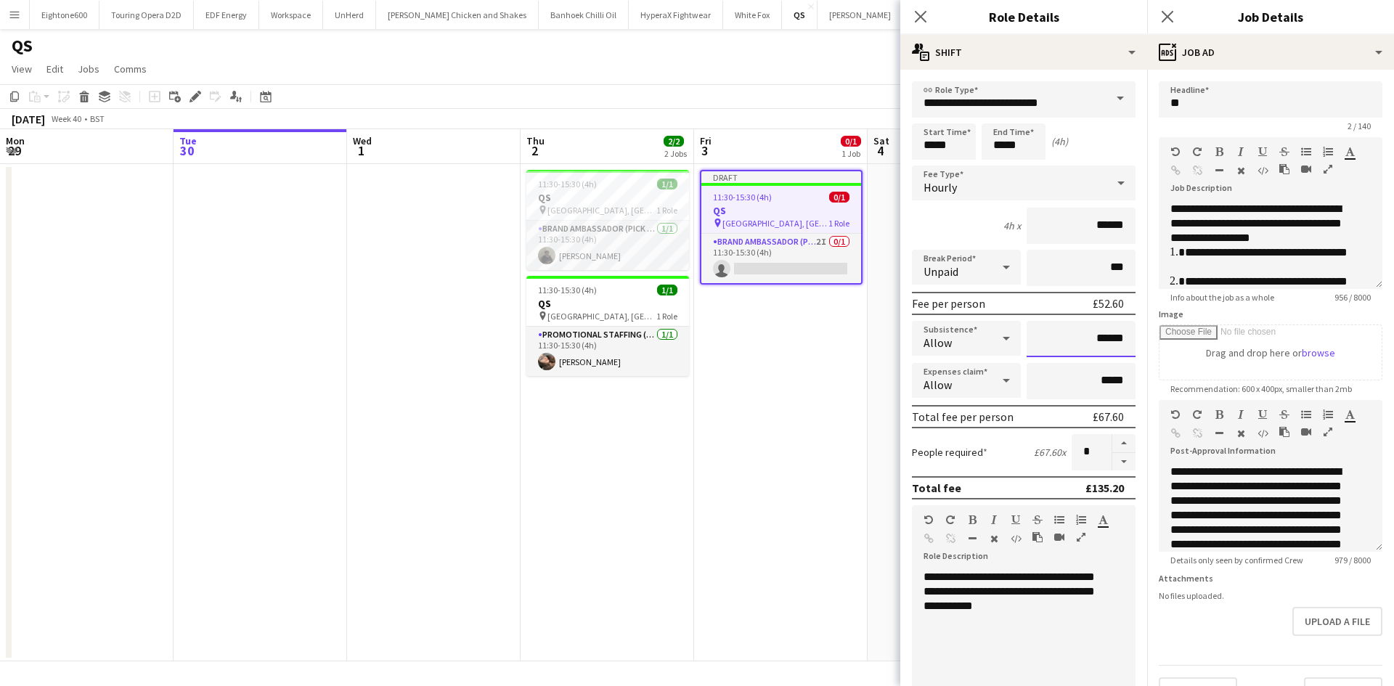
drag, startPoint x: 1085, startPoint y: 340, endPoint x: 1125, endPoint y: 341, distance: 40.7
click at [1125, 341] on form "**********" at bounding box center [1023, 532] width 247 height 902
click at [1112, 466] on button "button" at bounding box center [1123, 462] width 23 height 18
type input "*"
click at [766, 367] on app-date-cell "Draft 11:30-15:30 (4h) 0/1 QS pin UCL, [GEOGRAPHIC_DATA] 1 Role Brand Ambassado…" at bounding box center [780, 412] width 173 height 497
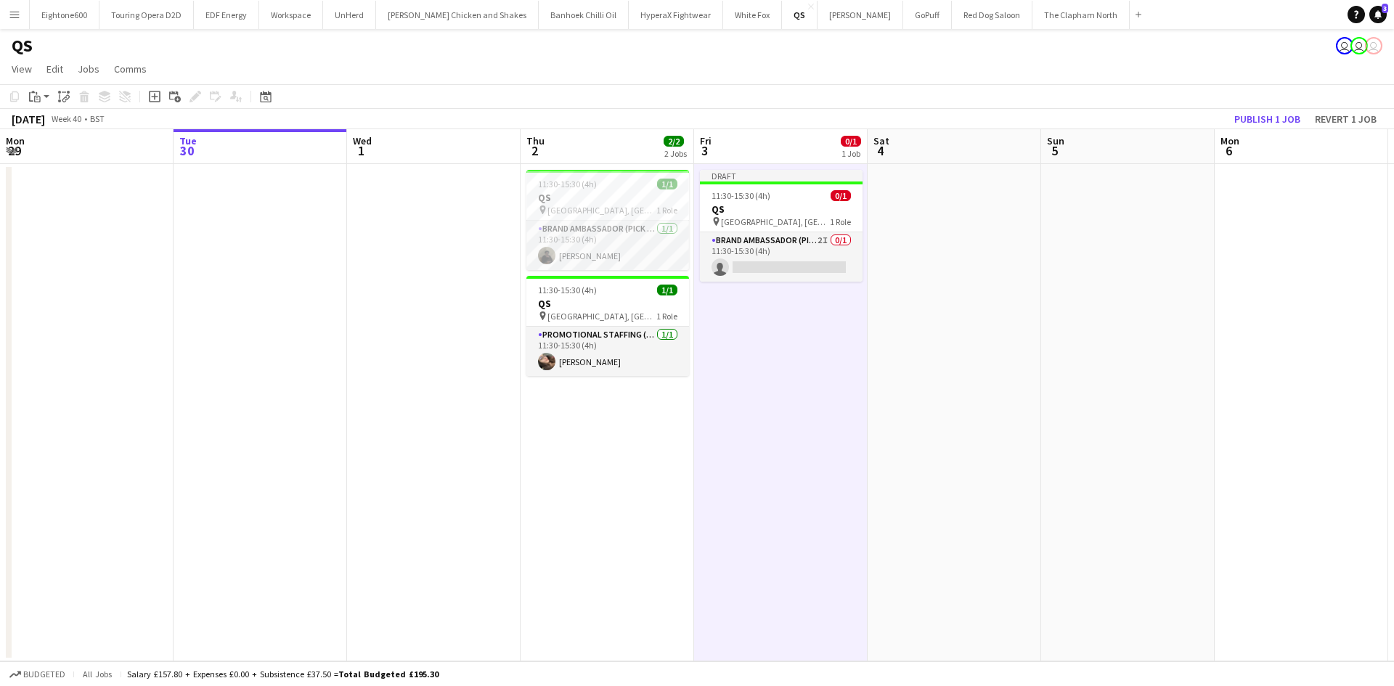
click at [772, 300] on app-date-cell "Draft 11:30-15:30 (4h) 0/1 QS pin UCL, [GEOGRAPHIC_DATA] 1 Role Brand Ambassado…" at bounding box center [780, 412] width 173 height 497
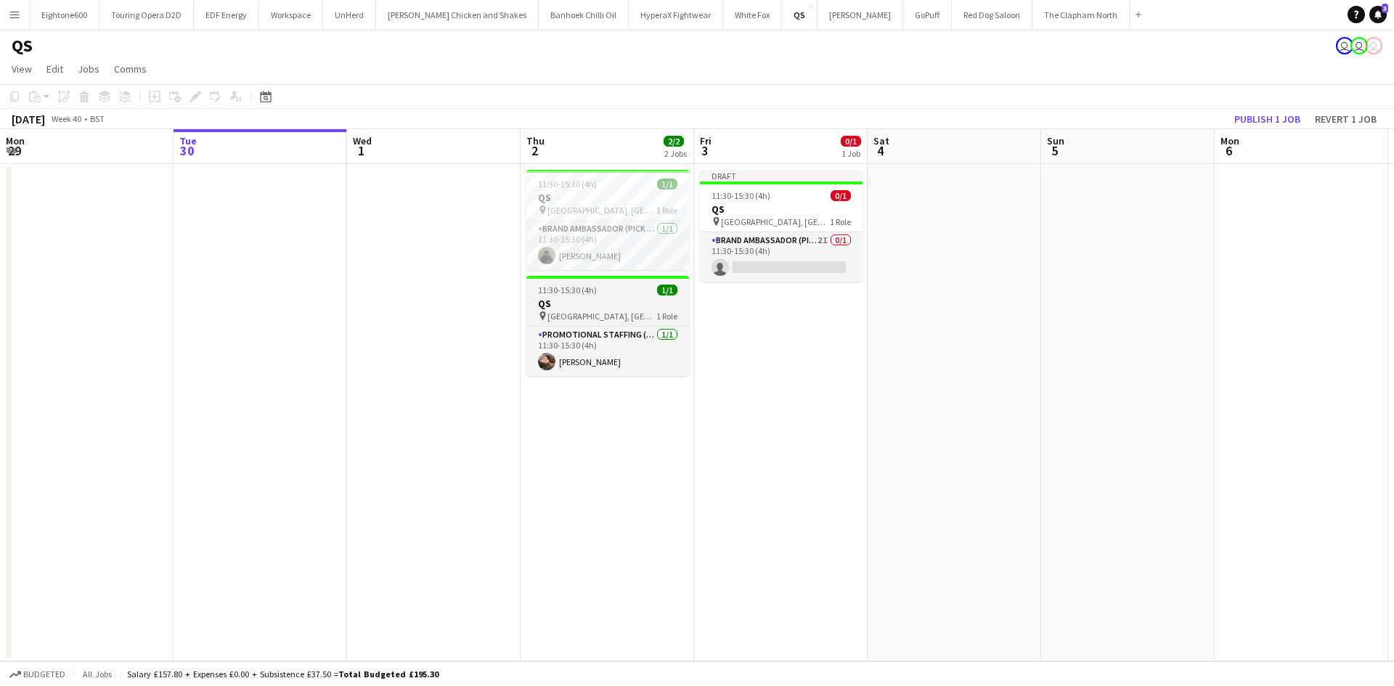
click at [607, 309] on h3 "QS" at bounding box center [607, 303] width 163 height 13
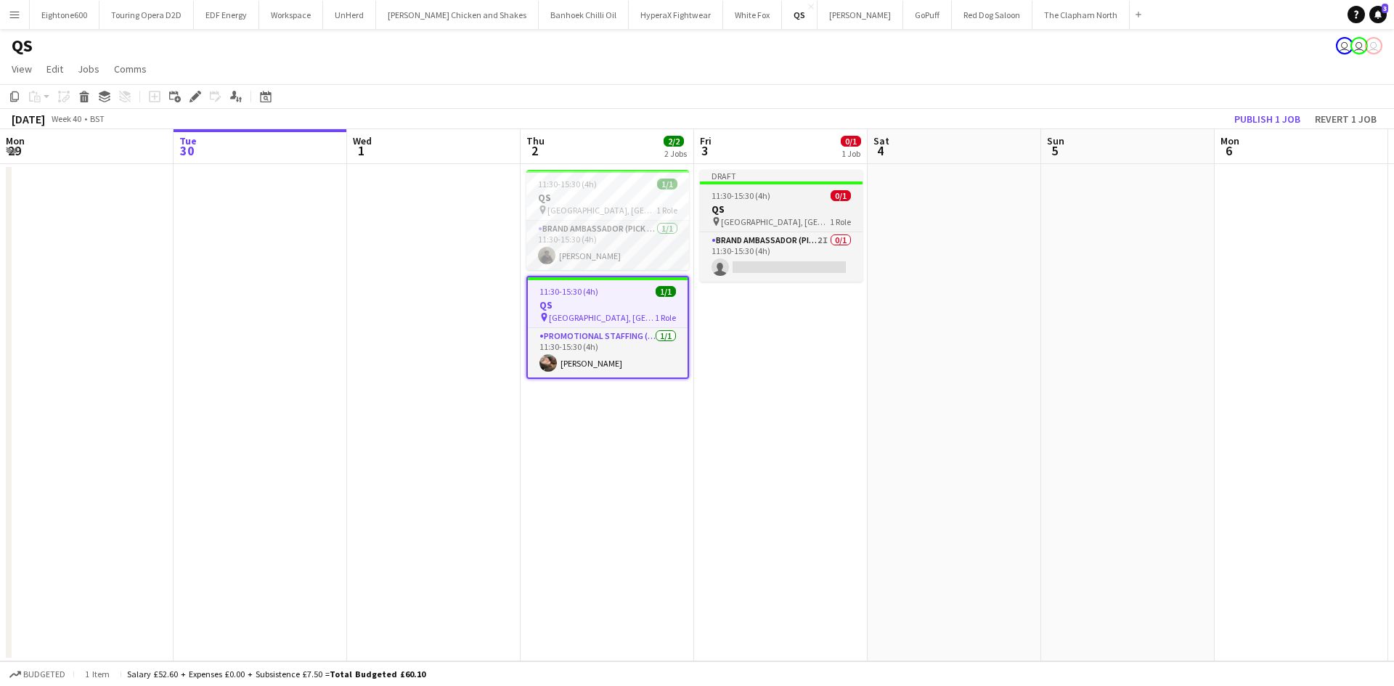
click at [735, 197] on span "11:30-15:30 (4h)" at bounding box center [740, 195] width 59 height 11
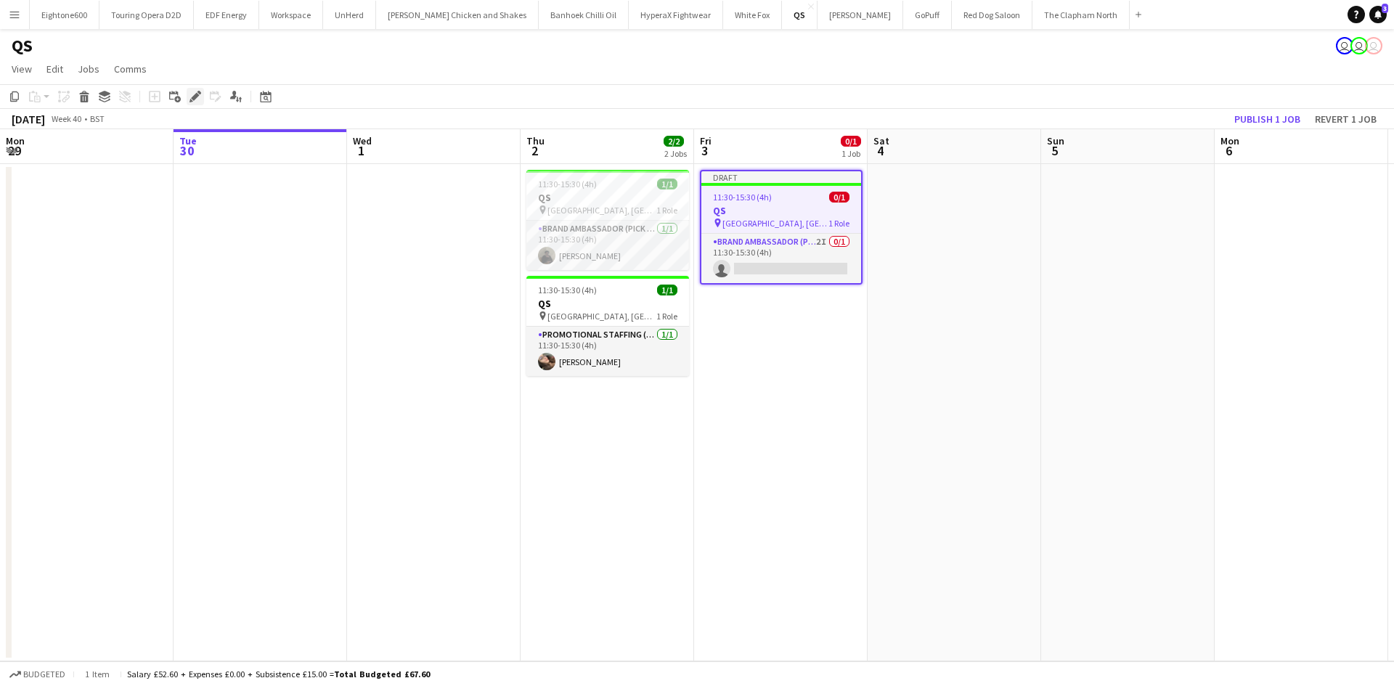
click at [197, 93] on icon "Edit" at bounding box center [195, 97] width 12 height 12
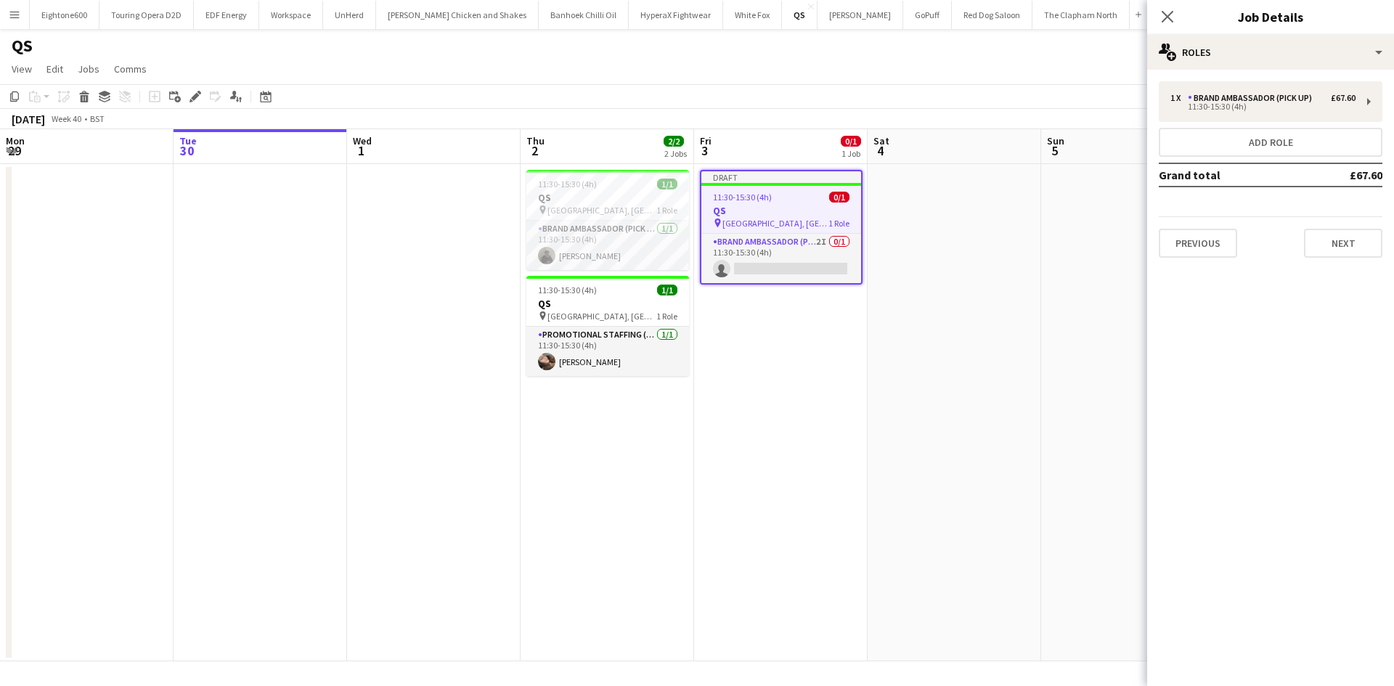
click at [1346, 258] on div "1 x Brand Ambassador (Pick up) £67.60 11:30-15:30 (4h) Add role Grand total £67…" at bounding box center [1270, 170] width 247 height 200
click at [1339, 248] on button "Next" at bounding box center [1343, 243] width 78 height 29
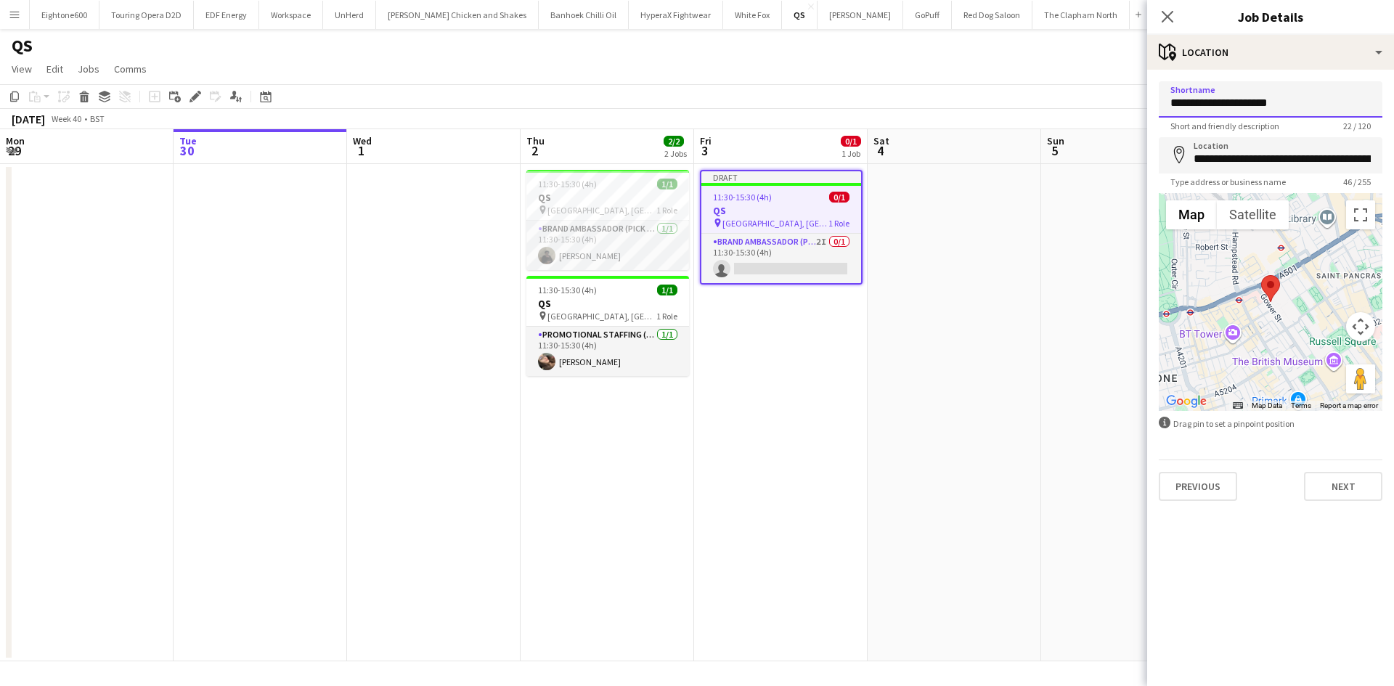
drag, startPoint x: 1316, startPoint y: 107, endPoint x: 1187, endPoint y: 126, distance: 130.6
click at [1187, 126] on app-form-group "**********" at bounding box center [1271, 106] width 224 height 50
type input "*"
type input "**********"
click at [1294, 158] on input "**********" at bounding box center [1271, 155] width 224 height 36
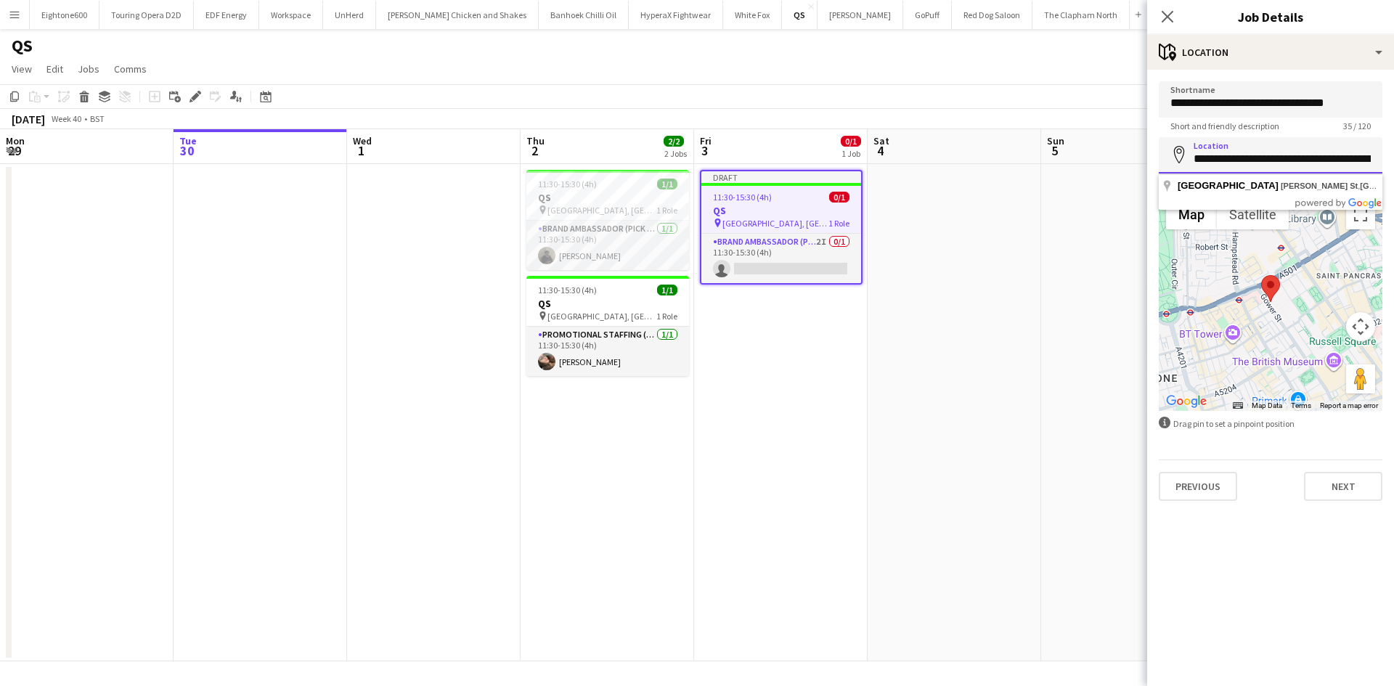
scroll to position [0, 72]
drag, startPoint x: 1214, startPoint y: 155, endPoint x: 1393, endPoint y: 163, distance: 179.5
click at [1393, 163] on form "**********" at bounding box center [1270, 291] width 247 height 420
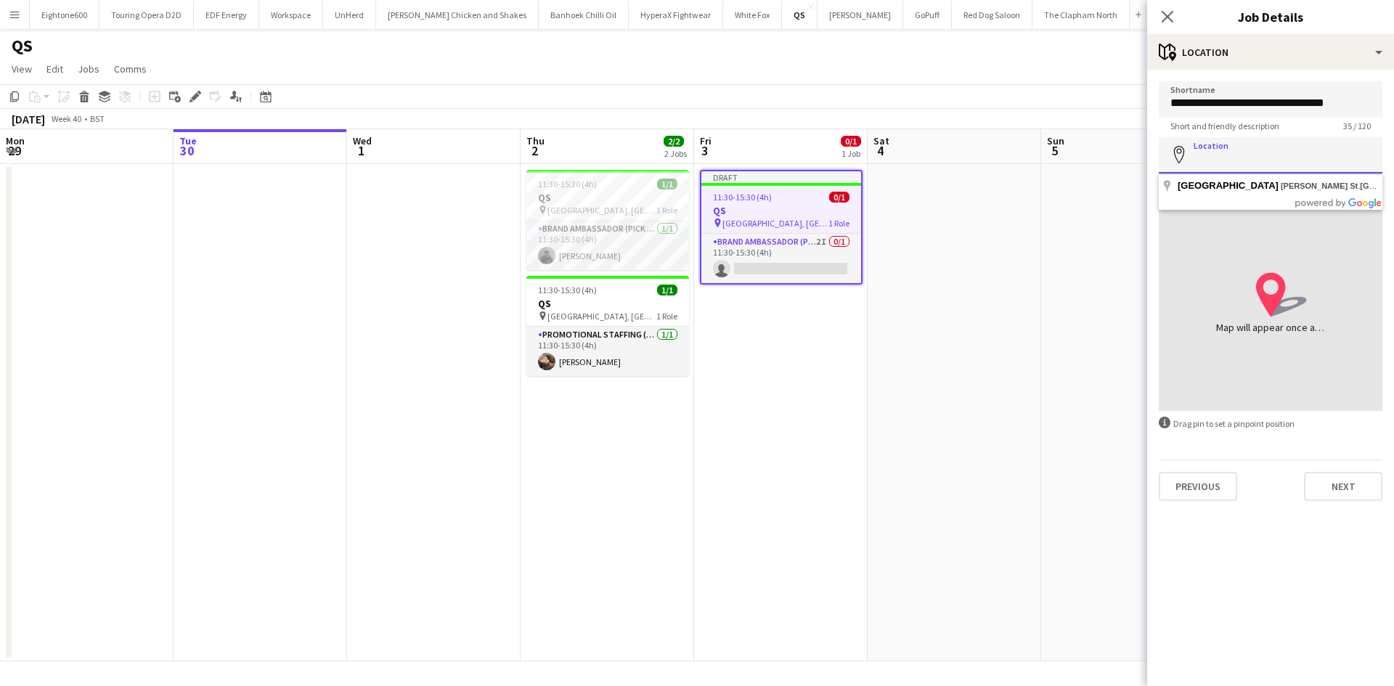
scroll to position [0, 0]
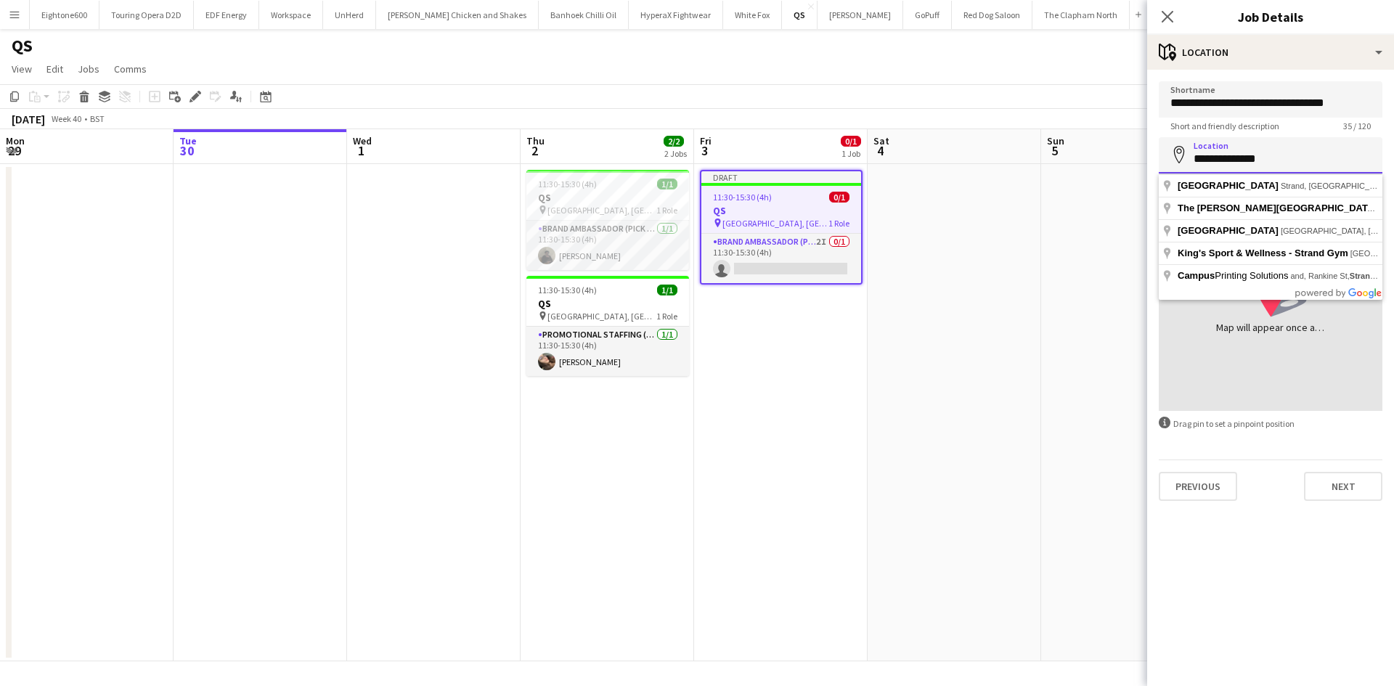
drag, startPoint x: 1301, startPoint y: 166, endPoint x: 1047, endPoint y: 189, distance: 255.2
click at [1047, 189] on body "Menu Boards Boards Boards All jobs Status Workforce Workforce My Workforce Recr…" at bounding box center [697, 343] width 1394 height 686
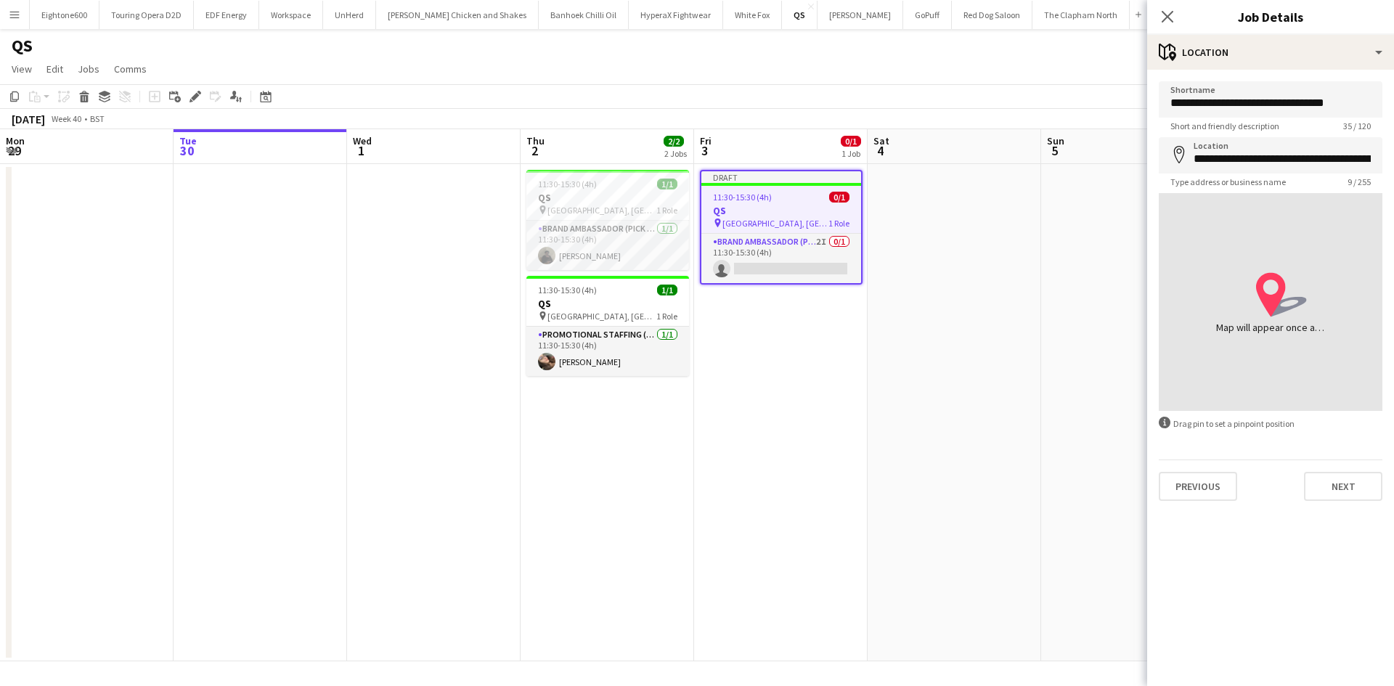
type input "**********"
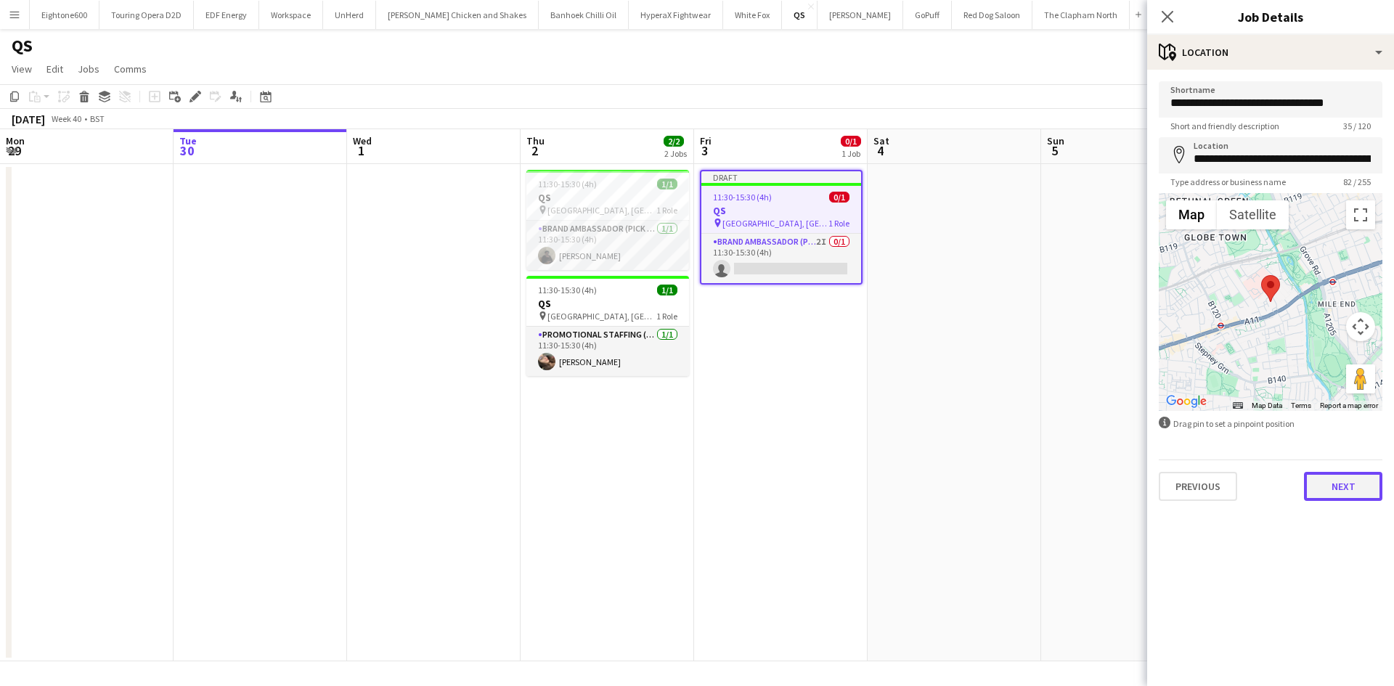
click at [1351, 477] on button "Next" at bounding box center [1343, 486] width 78 height 29
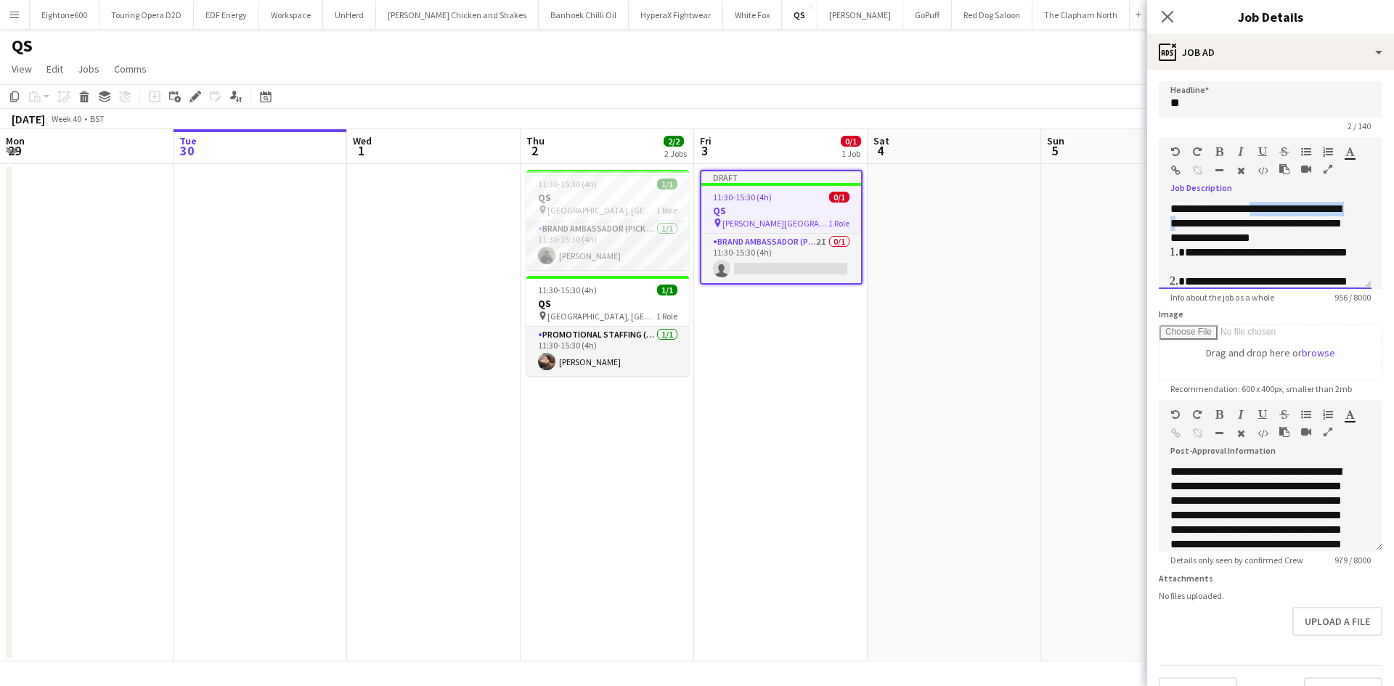
drag, startPoint x: 1226, startPoint y: 221, endPoint x: 1254, endPoint y: 169, distance: 58.8
click at [1254, 169] on div "**********" at bounding box center [1271, 213] width 224 height 152
click at [1247, 214] on div "**********" at bounding box center [1259, 224] width 179 height 44
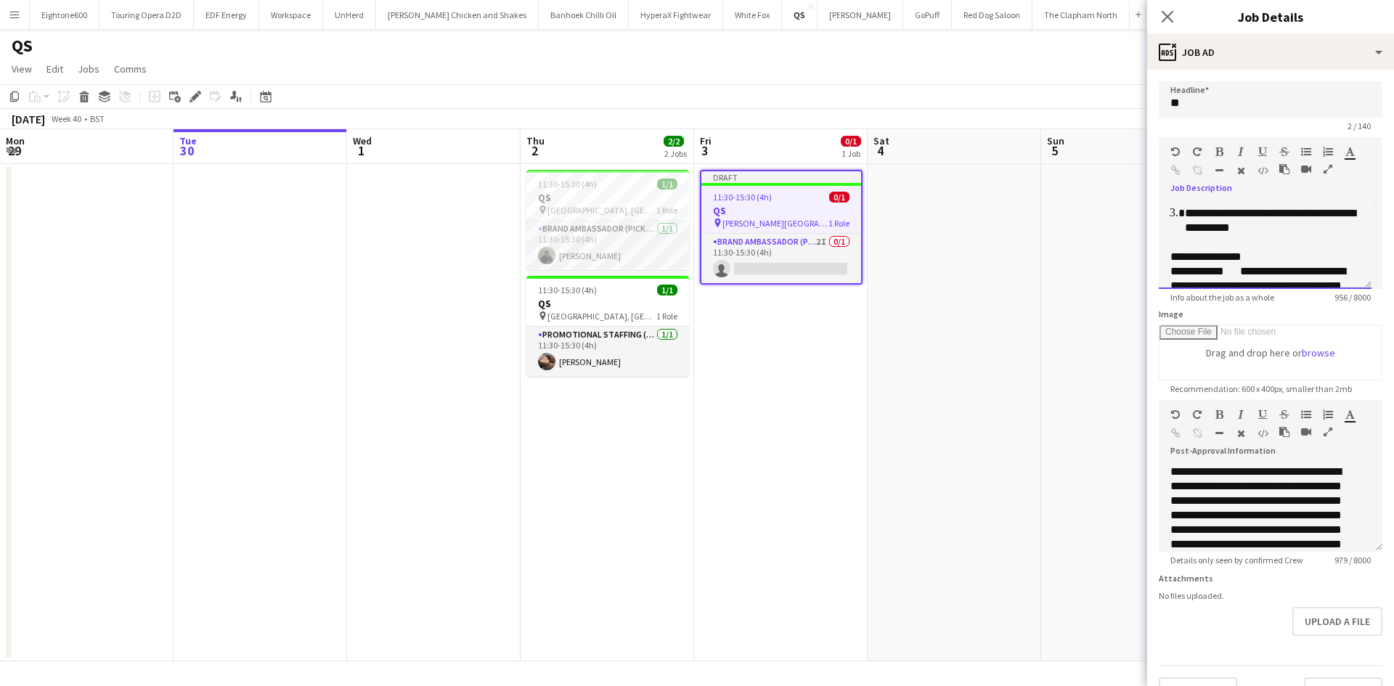
scroll to position [85, 0]
drag, startPoint x: 1297, startPoint y: 237, endPoint x: 1175, endPoint y: 217, distance: 123.6
click at [1175, 217] on ol "**********" at bounding box center [1264, 196] width 189 height 73
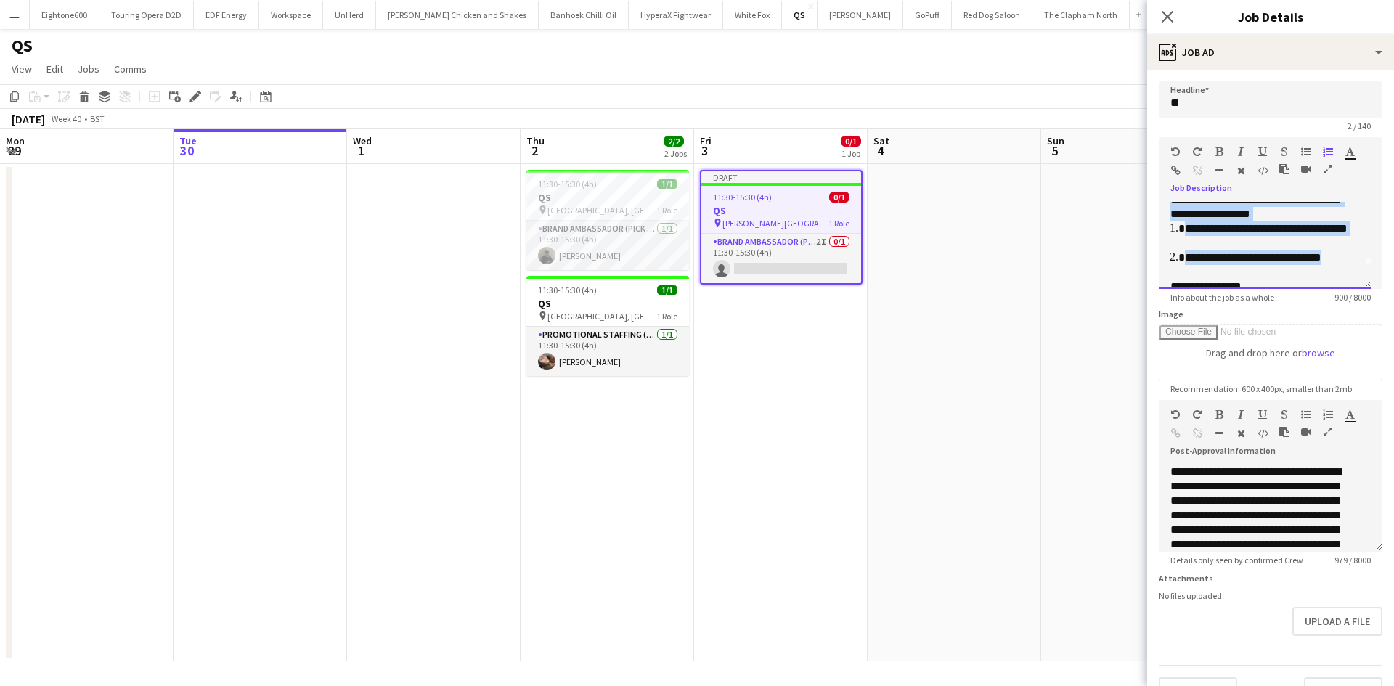
scroll to position [0, 0]
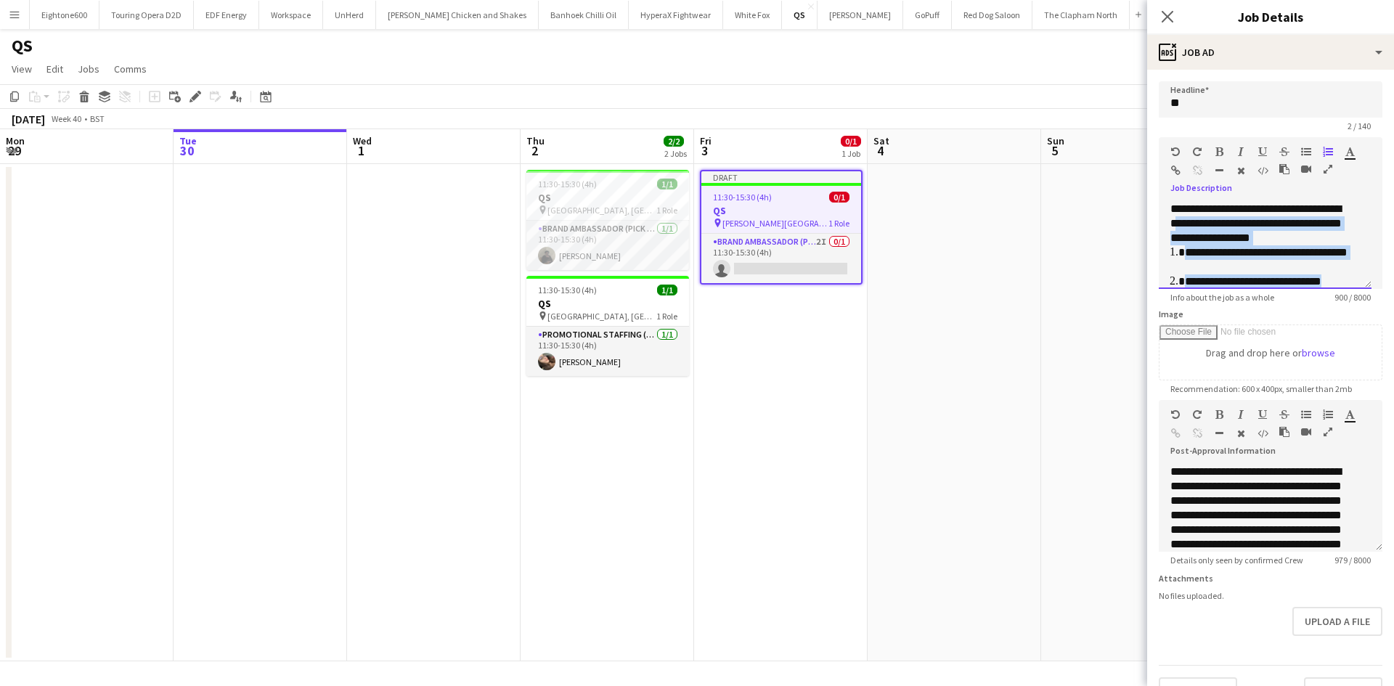
drag, startPoint x: 1179, startPoint y: 208, endPoint x: 1224, endPoint y: 227, distance: 49.1
click at [1224, 227] on div "**********" at bounding box center [1264, 253] width 189 height 102
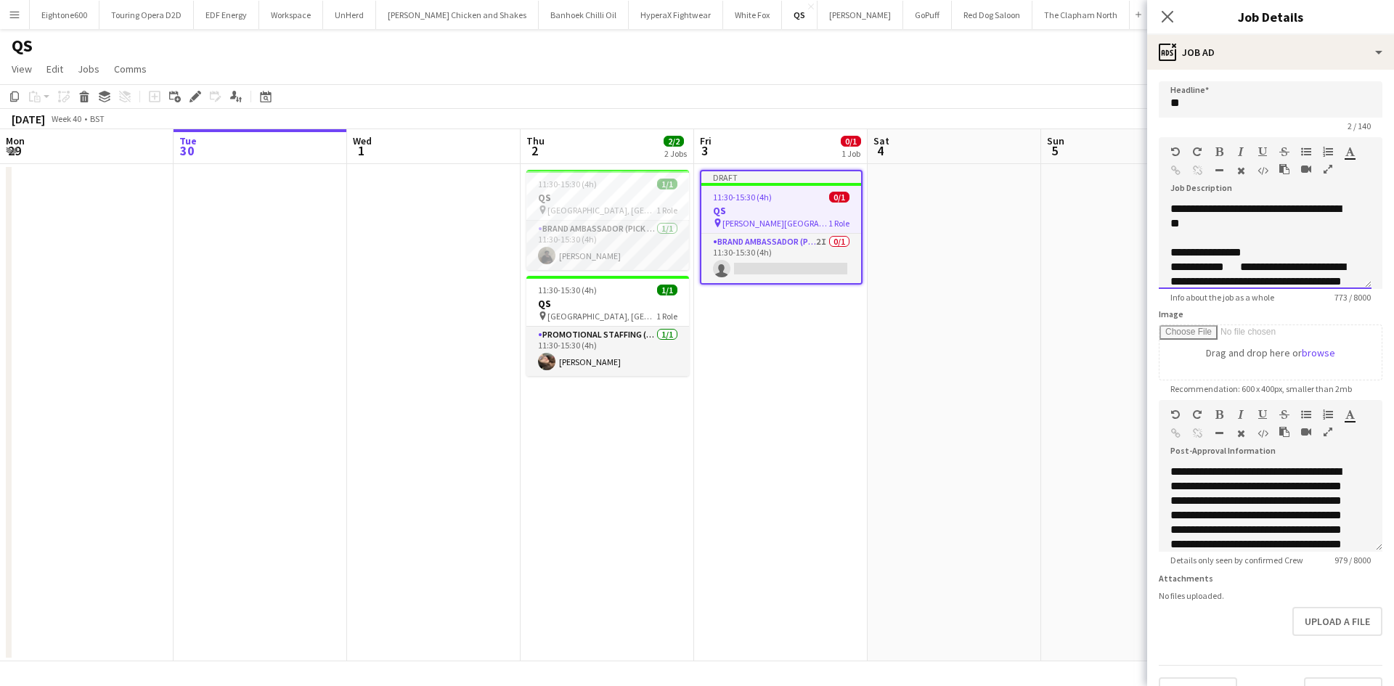
click at [1243, 224] on div "**********" at bounding box center [1259, 216] width 179 height 29
click at [1230, 240] on div "**********" at bounding box center [1259, 224] width 179 height 44
drag, startPoint x: 1237, startPoint y: 239, endPoint x: 1236, endPoint y: 203, distance: 35.6
click at [1236, 203] on div "**********" at bounding box center [1259, 224] width 179 height 44
click at [1266, 225] on div "**********" at bounding box center [1259, 224] width 179 height 44
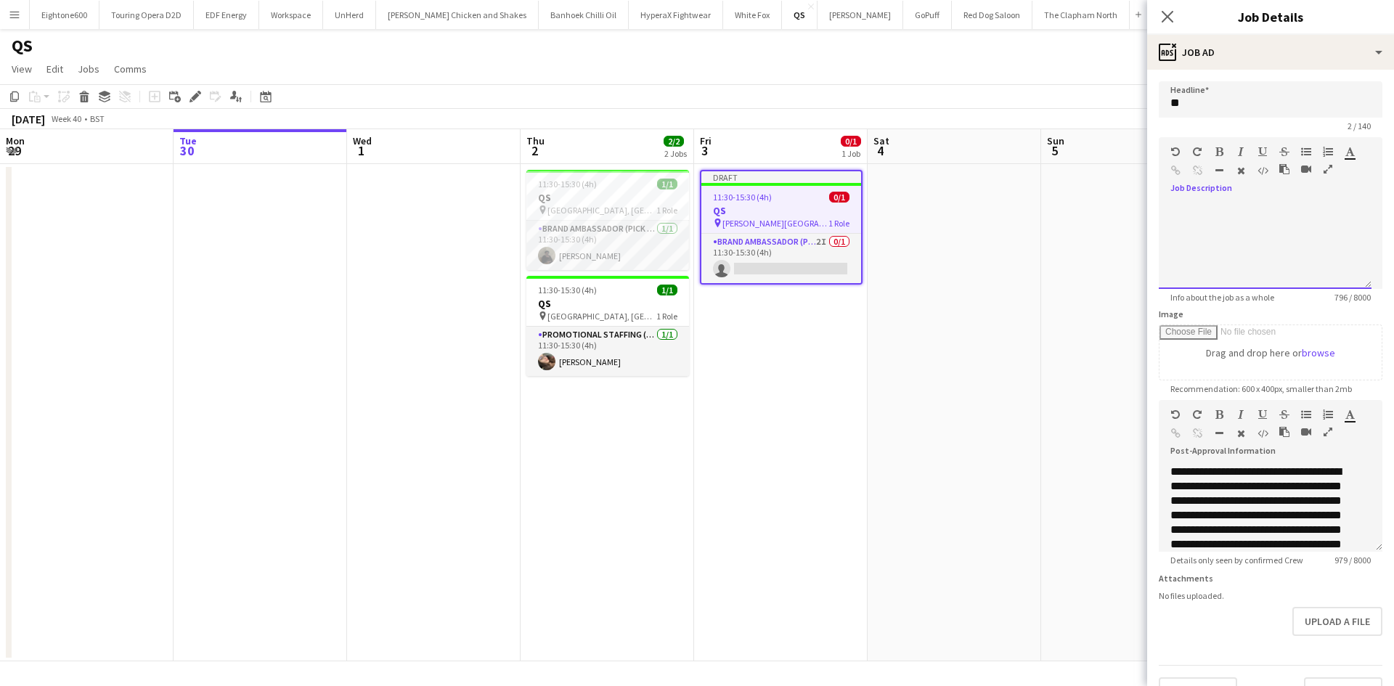
scroll to position [43, 0]
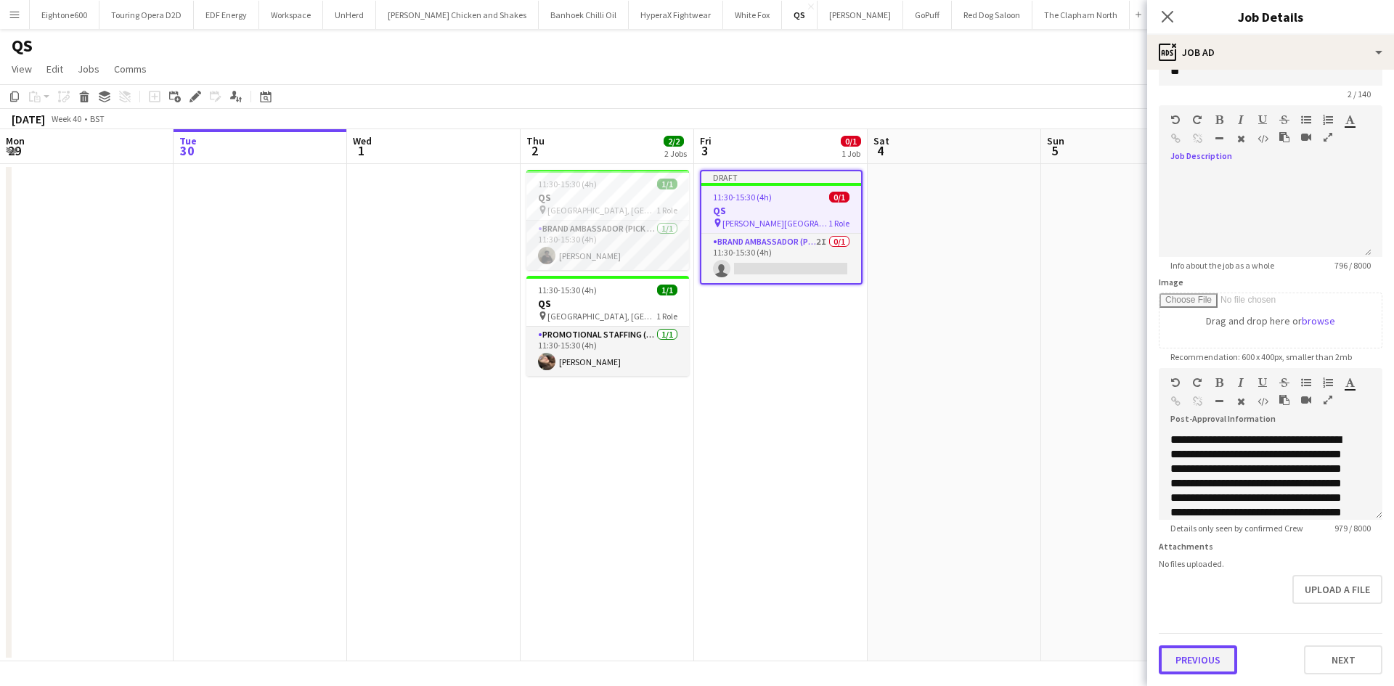
click at [1222, 667] on button "Previous" at bounding box center [1198, 659] width 78 height 29
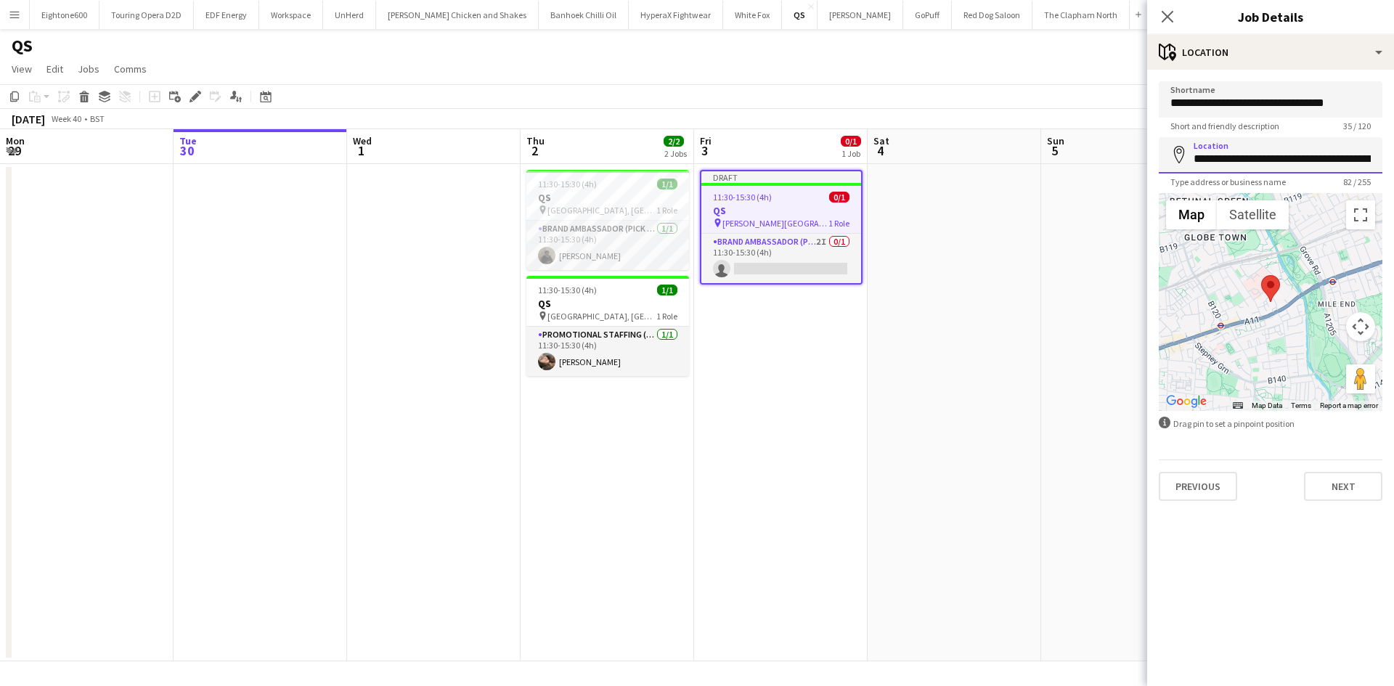
scroll to position [0, 237]
drag, startPoint x: 1194, startPoint y: 160, endPoint x: 1393, endPoint y: 208, distance: 204.8
click at [1393, 208] on form "**********" at bounding box center [1270, 291] width 247 height 420
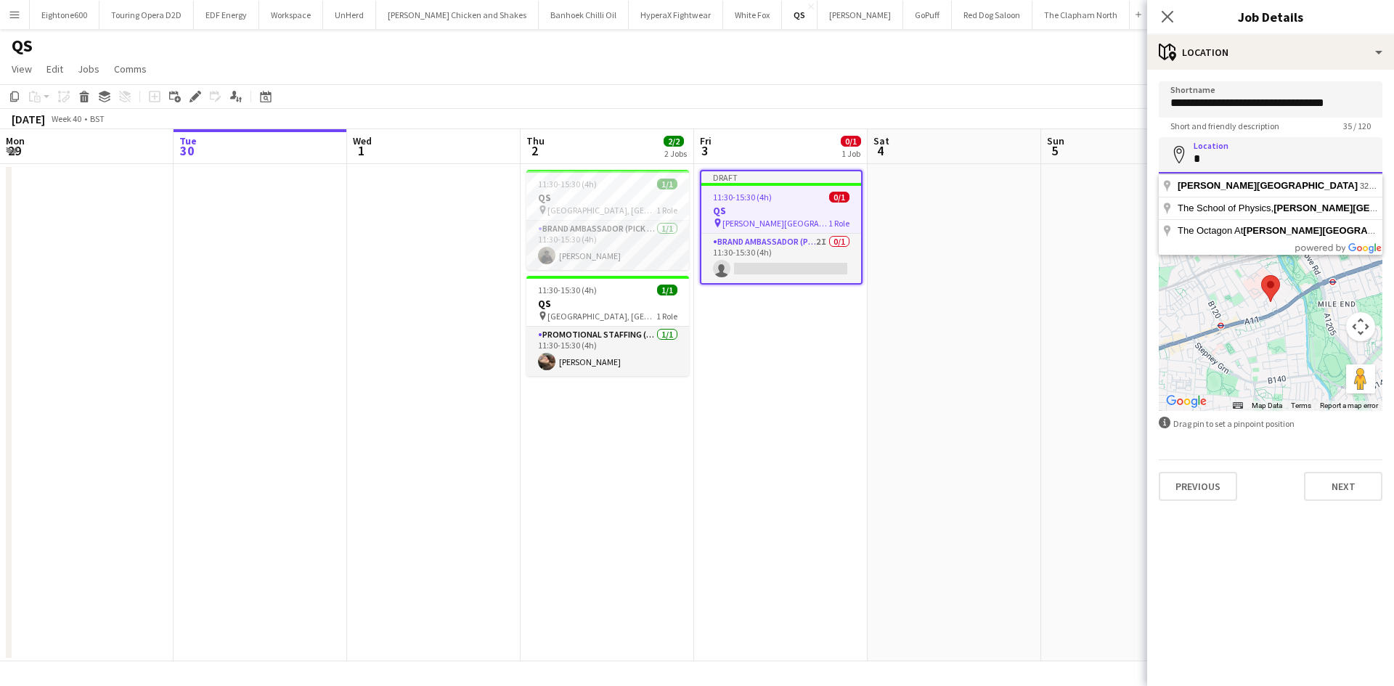
scroll to position [0, 0]
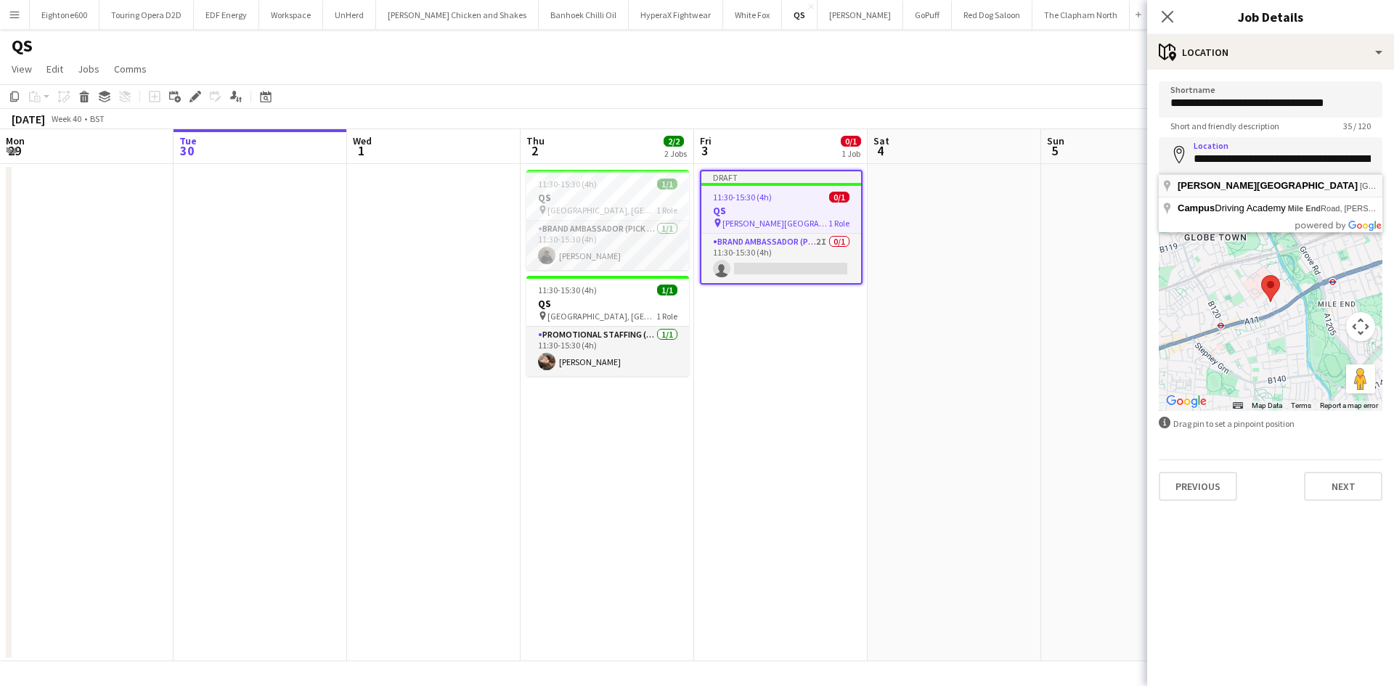
type input "**********"
click at [1342, 473] on button "Next" at bounding box center [1343, 486] width 78 height 29
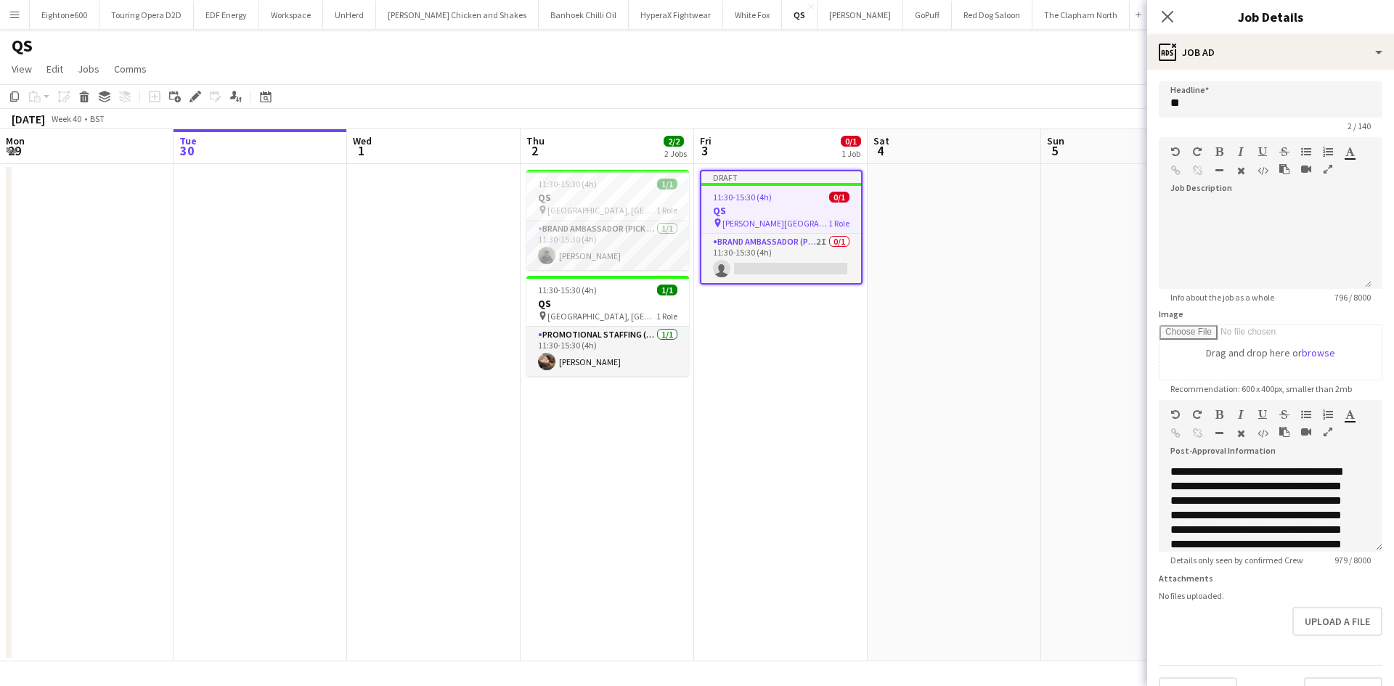
scroll to position [43, 0]
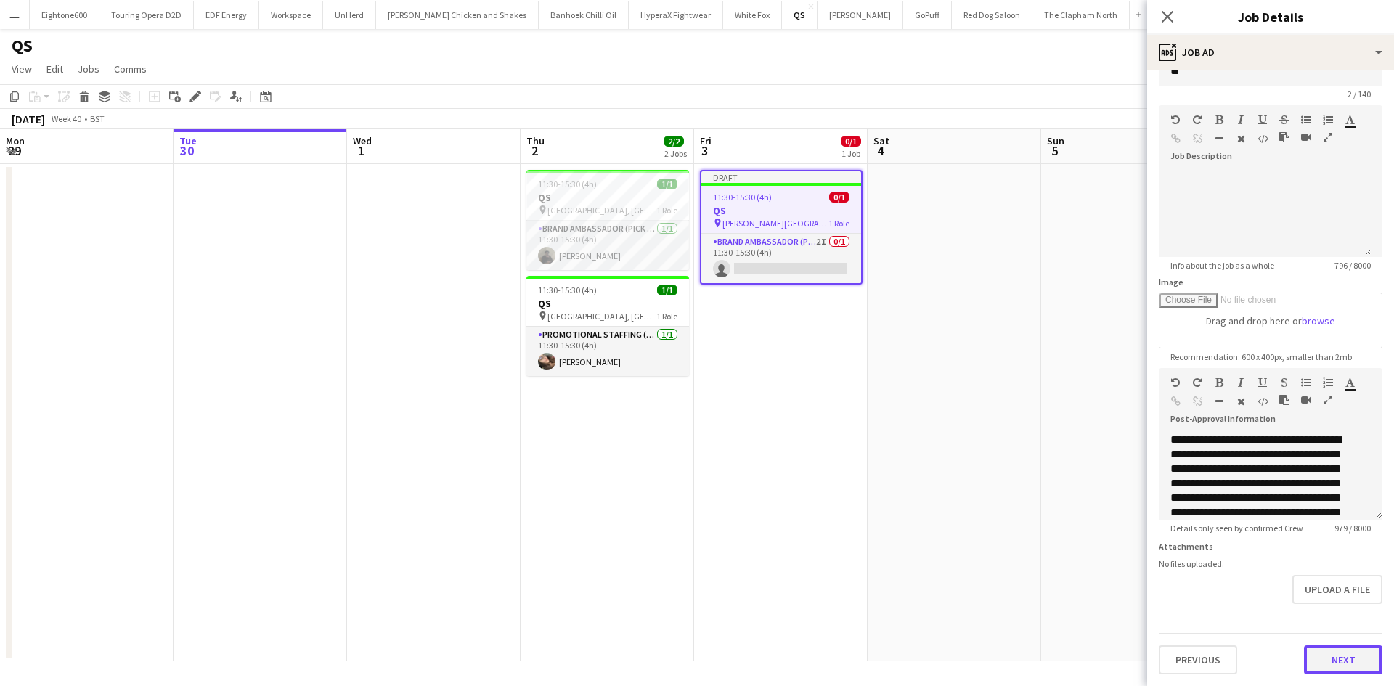
click at [1342, 661] on button "Next" at bounding box center [1343, 659] width 78 height 29
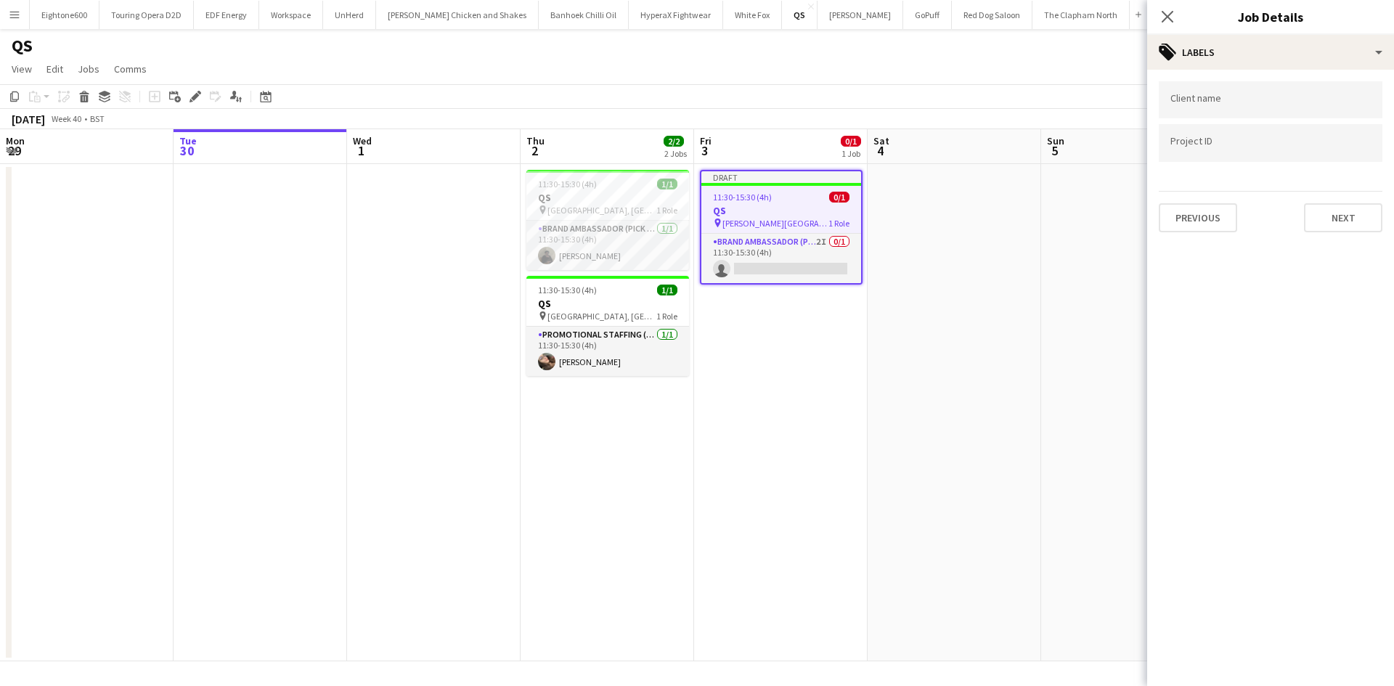
scroll to position [0, 0]
click at [1328, 215] on button "Next" at bounding box center [1343, 217] width 78 height 29
click at [1018, 271] on app-date-cell at bounding box center [953, 412] width 173 height 497
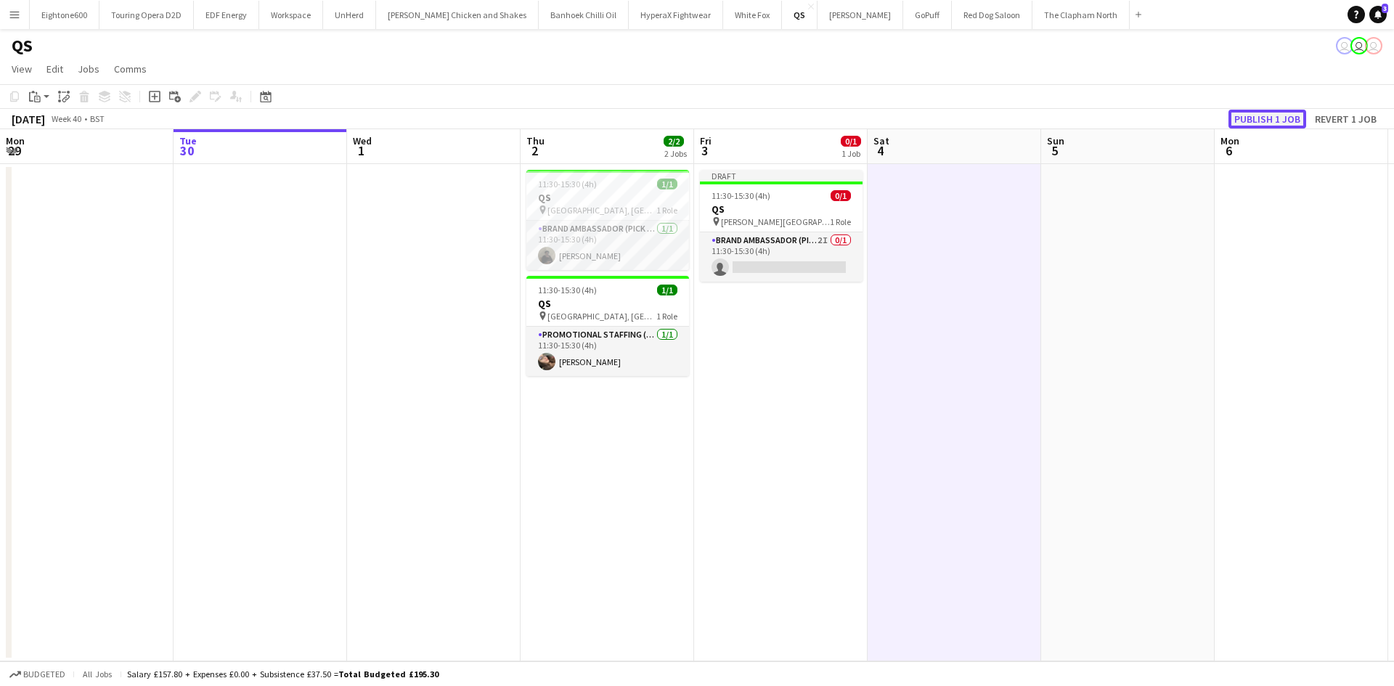
click at [1273, 118] on button "Publish 1 job" at bounding box center [1267, 119] width 78 height 19
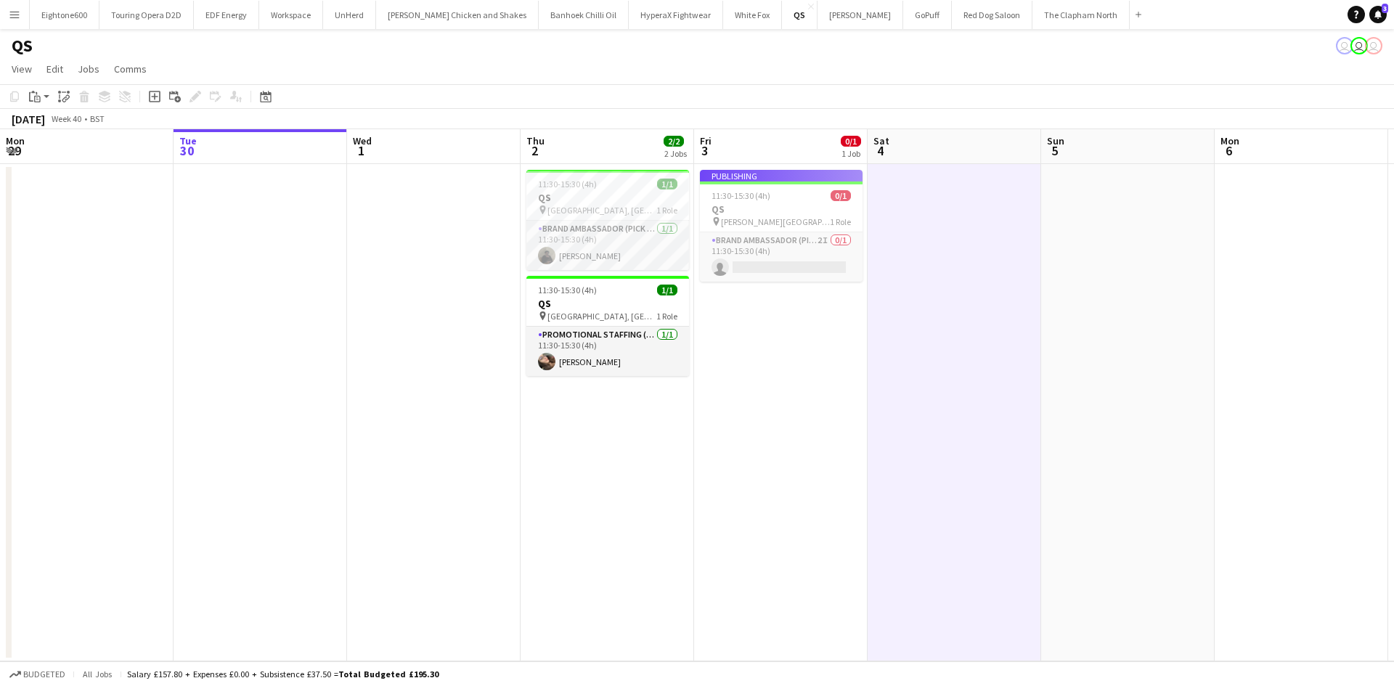
click at [739, 309] on app-date-cell "Publishing 11:30-15:30 (4h) 0/1 QS pin Queen Mary University Strand Campus 1 Ro…" at bounding box center [780, 412] width 173 height 497
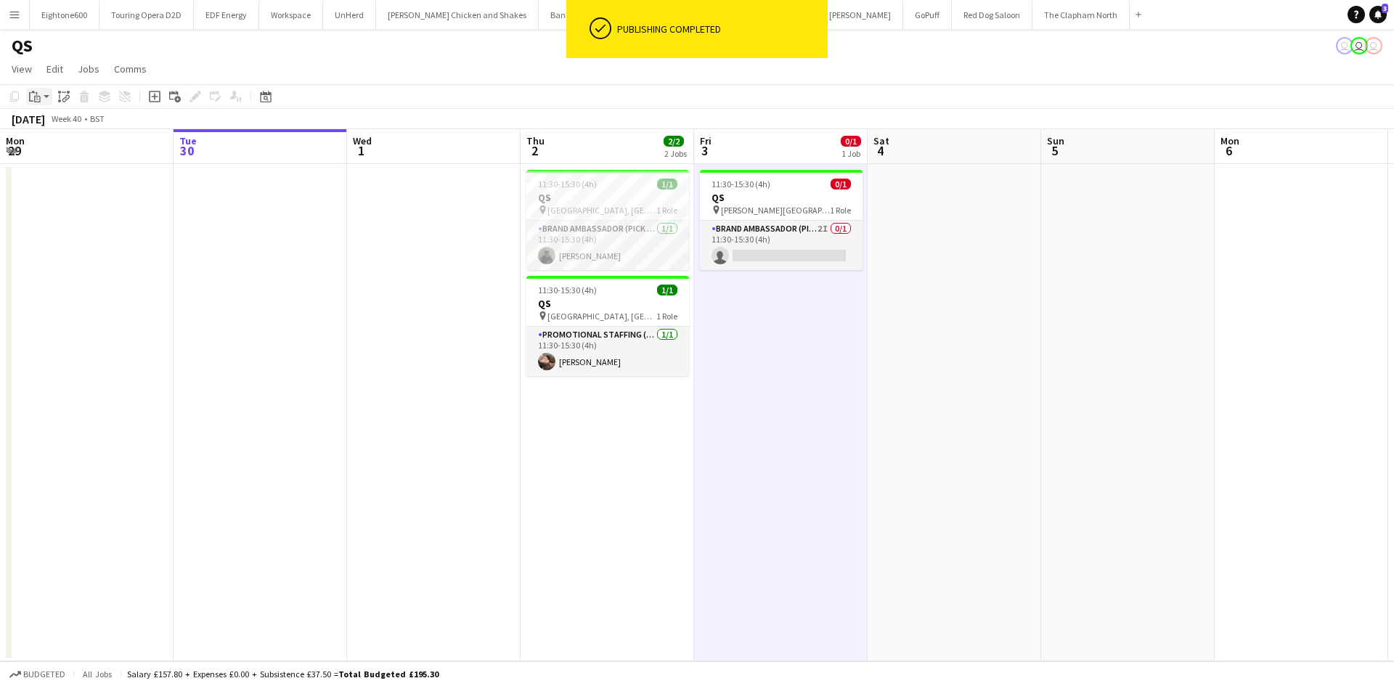
click at [44, 101] on app-action-btn "Paste" at bounding box center [39, 96] width 26 height 17
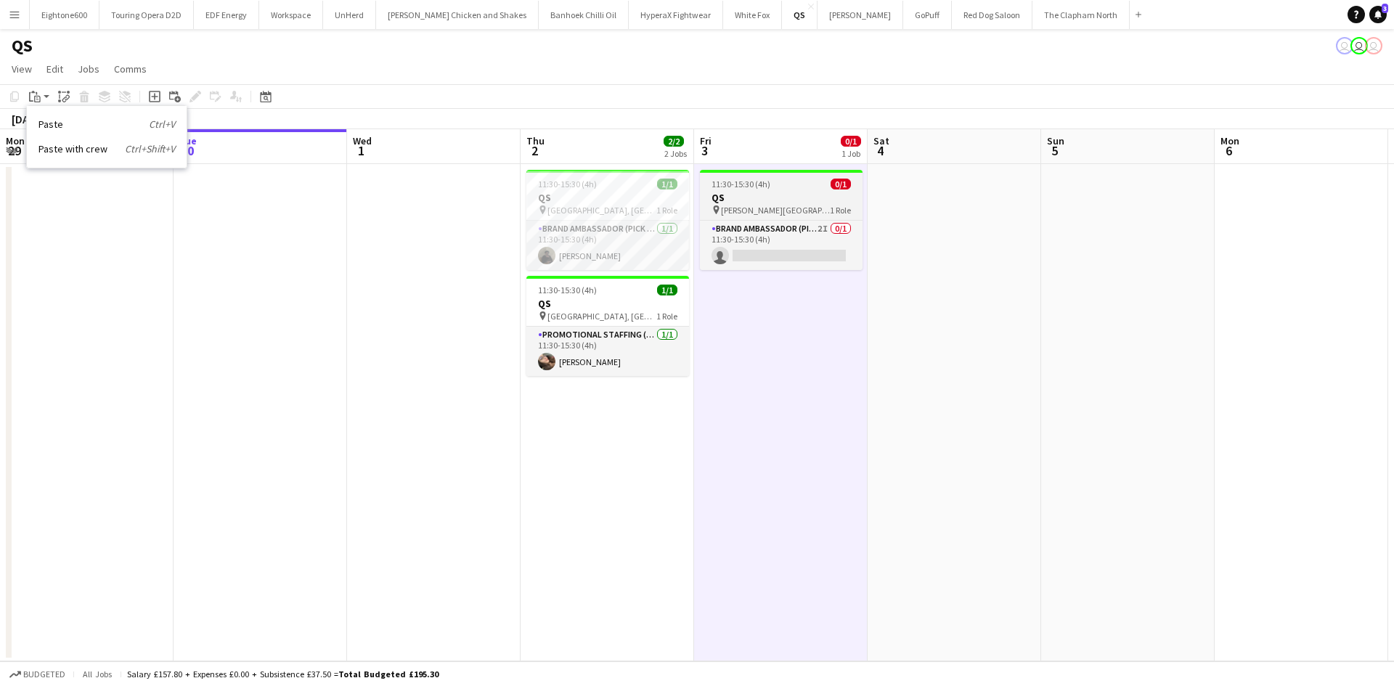
click at [764, 199] on h3 "QS" at bounding box center [781, 197] width 163 height 13
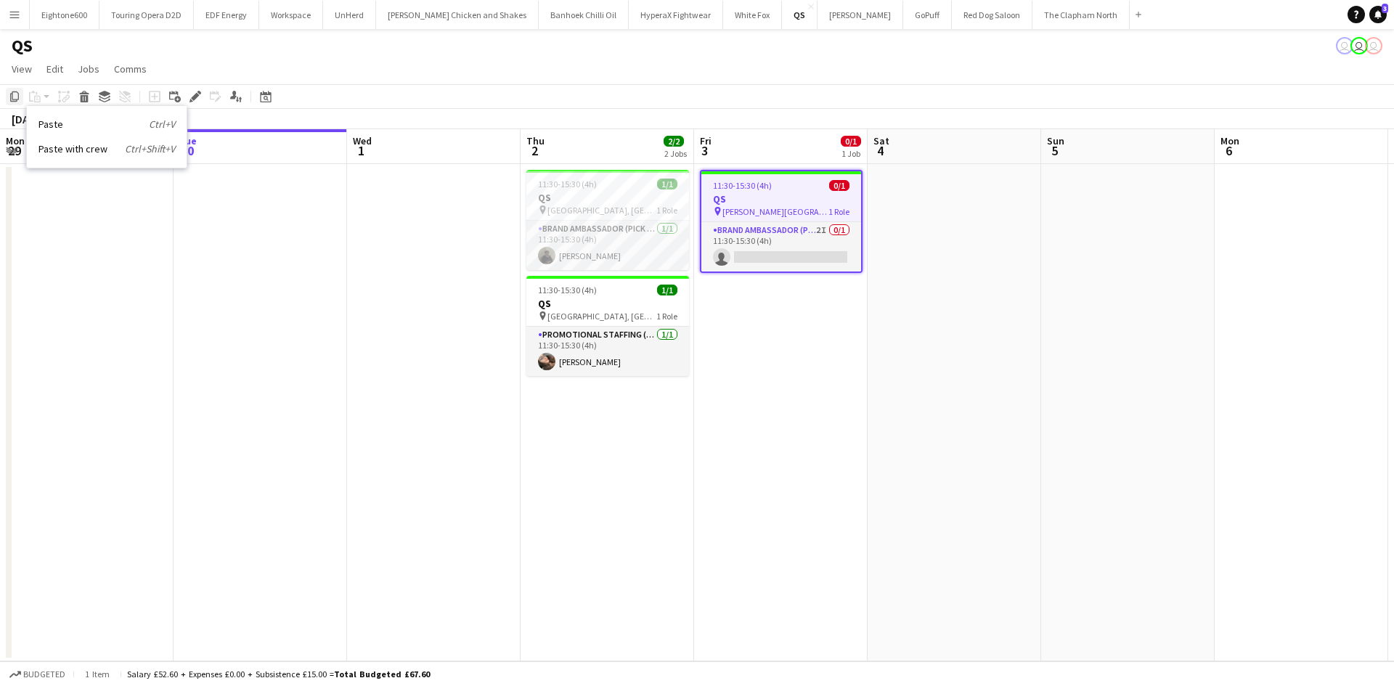
click at [15, 96] on icon "Copy" at bounding box center [15, 97] width 12 height 12
click at [777, 347] on app-date-cell "11:30-15:30 (4h) 0/1 QS pin Queen Mary University Strand Campus 1 Role Brand Am…" at bounding box center [780, 412] width 173 height 497
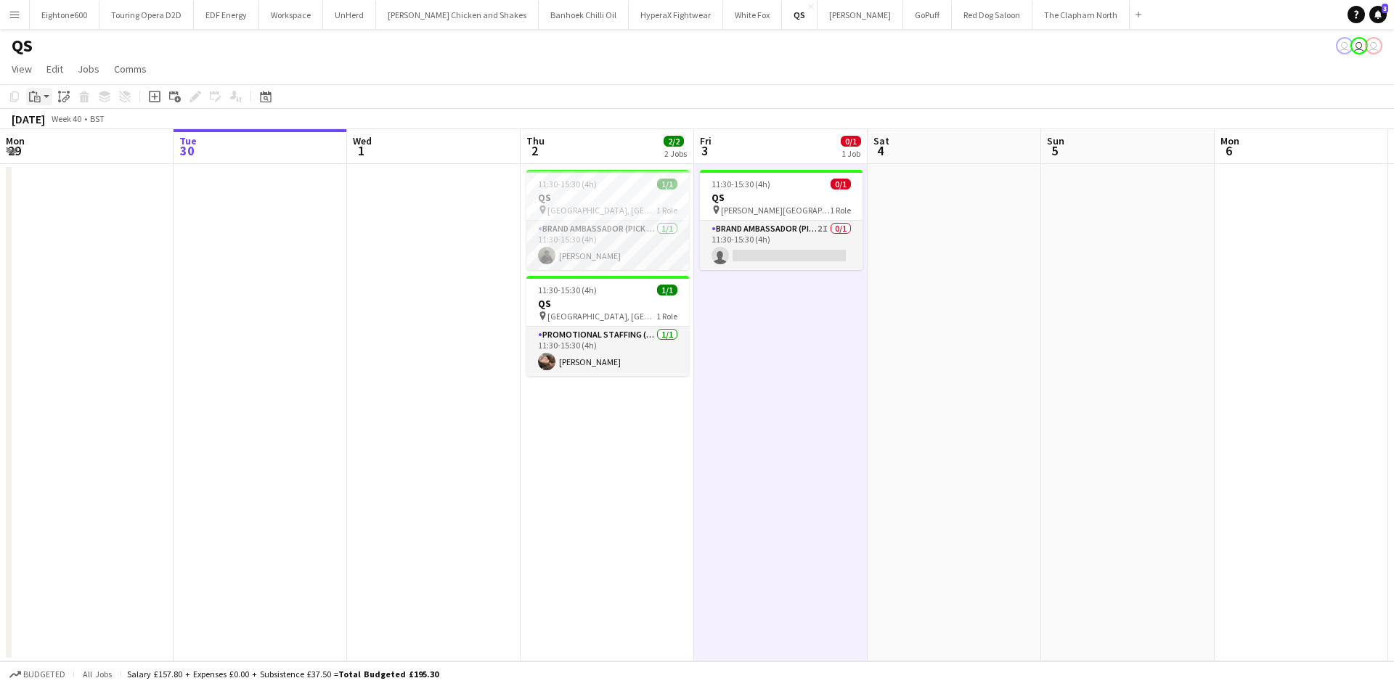
click at [48, 97] on app-action-btn "Paste" at bounding box center [39, 96] width 26 height 17
click at [80, 152] on link "Paste with crew Ctrl+Shift+V" at bounding box center [106, 148] width 136 height 13
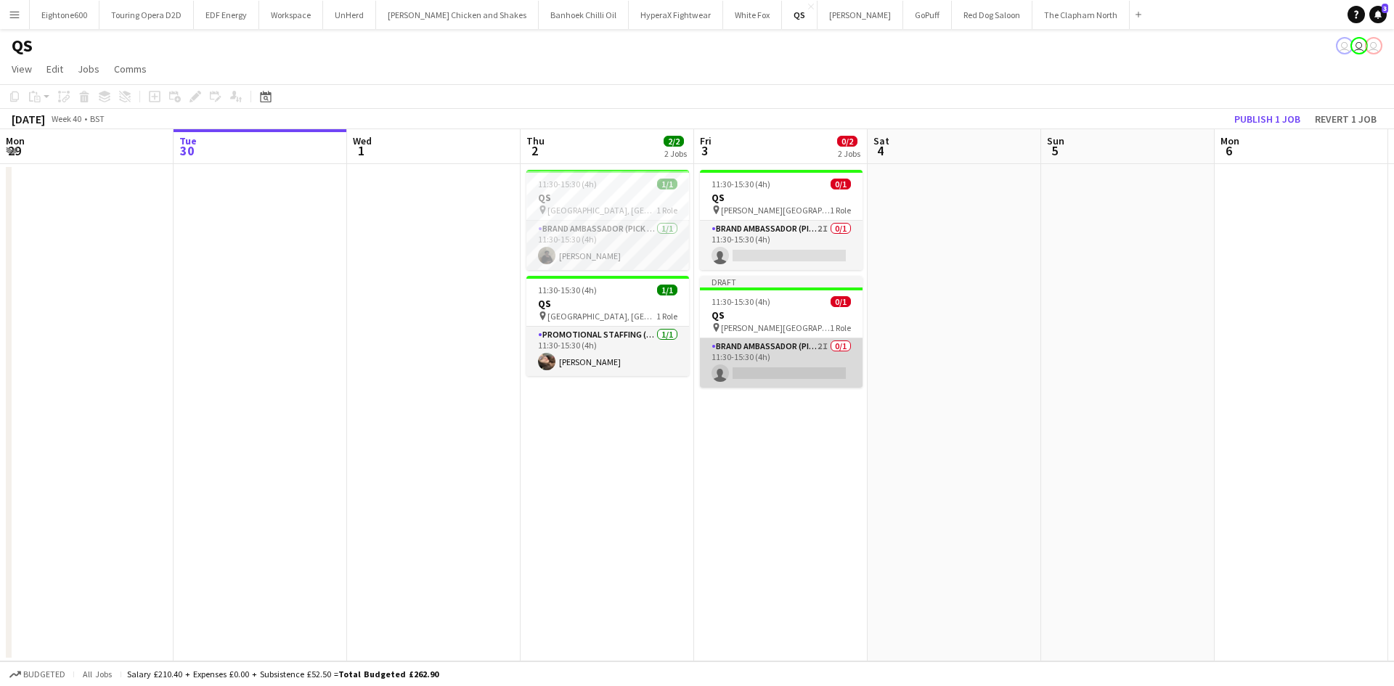
click at [764, 345] on app-card-role "Brand Ambassador (Pick up) 2I 0/1 11:30-15:30 (4h) single-neutral-actions" at bounding box center [781, 362] width 163 height 49
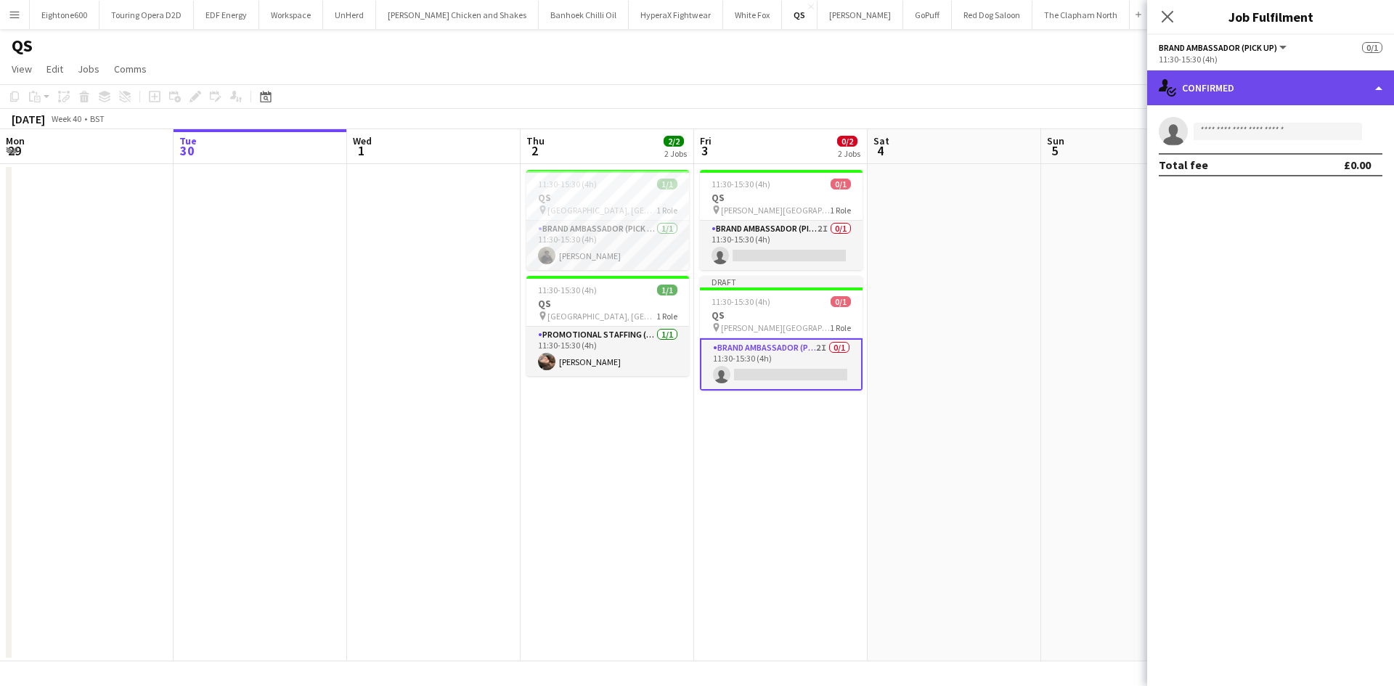
click at [1232, 96] on div "single-neutral-actions-check-2 Confirmed" at bounding box center [1270, 87] width 247 height 35
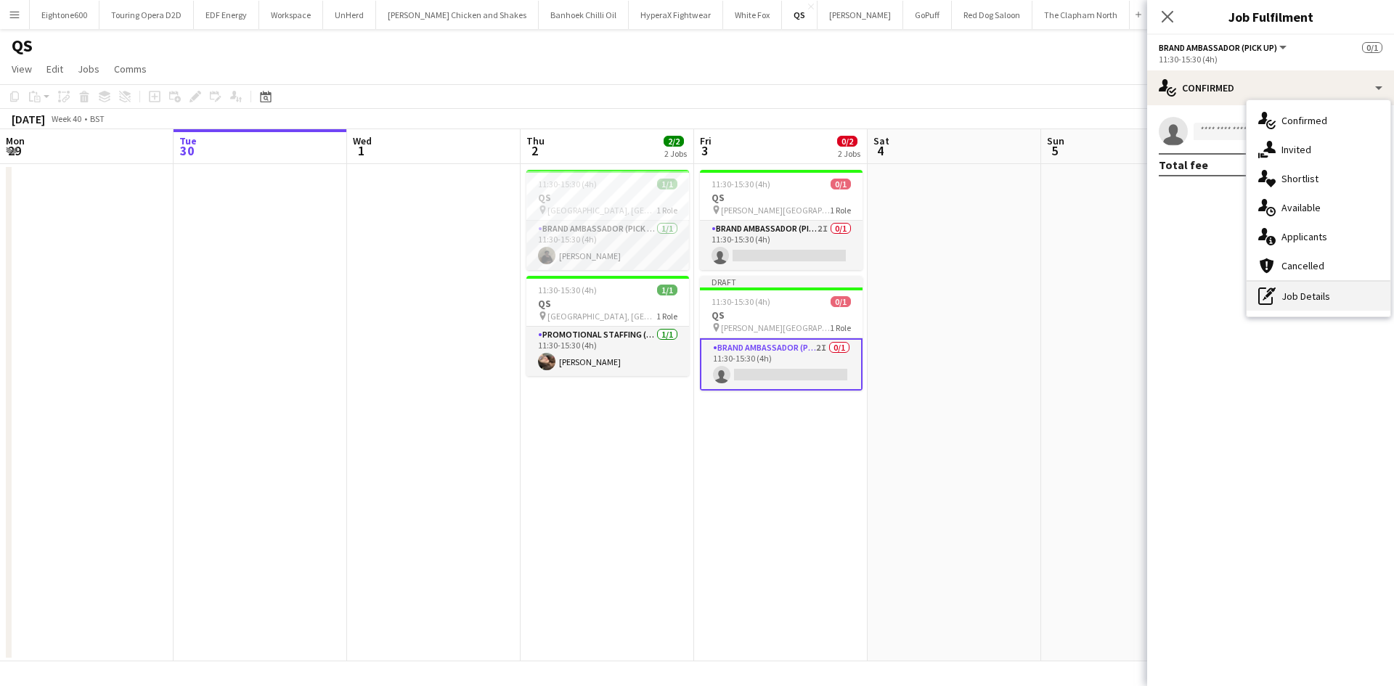
click at [1318, 296] on div "pen-write Job Details" at bounding box center [1318, 296] width 144 height 29
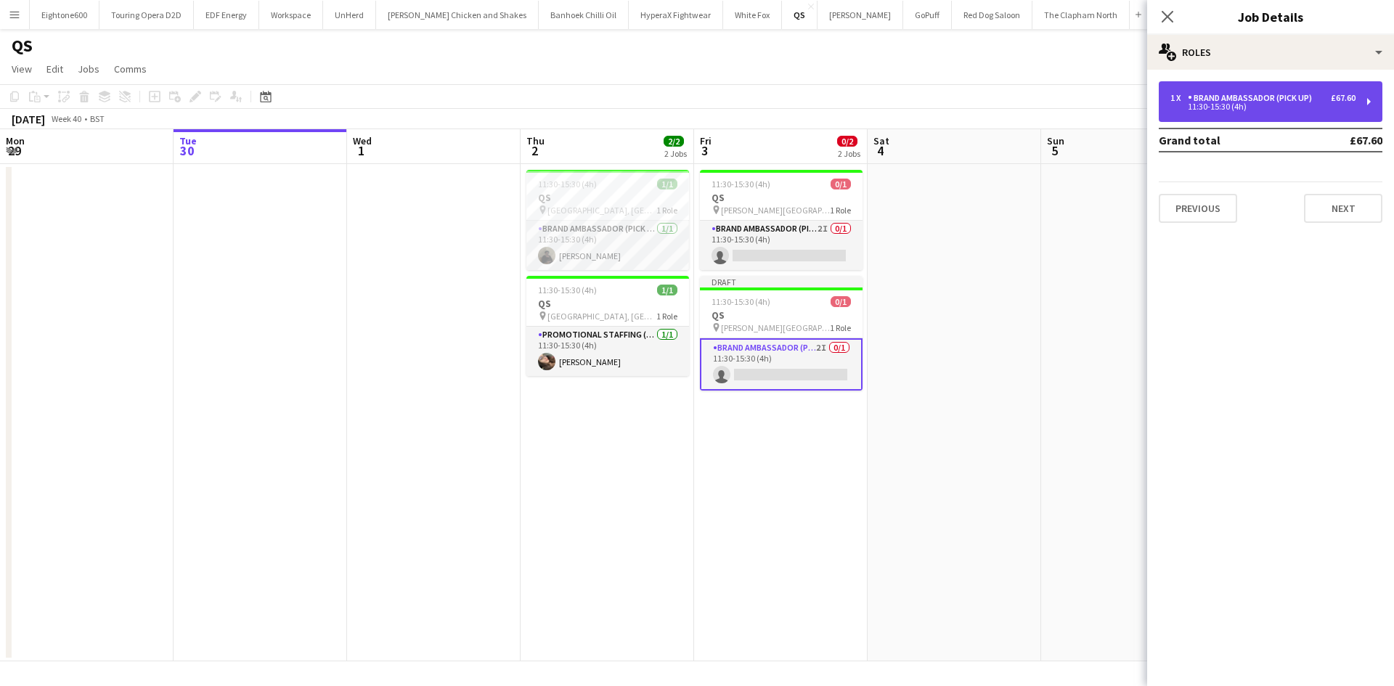
click at [1259, 94] on div "Brand Ambassador (Pick up)" at bounding box center [1253, 98] width 130 height 10
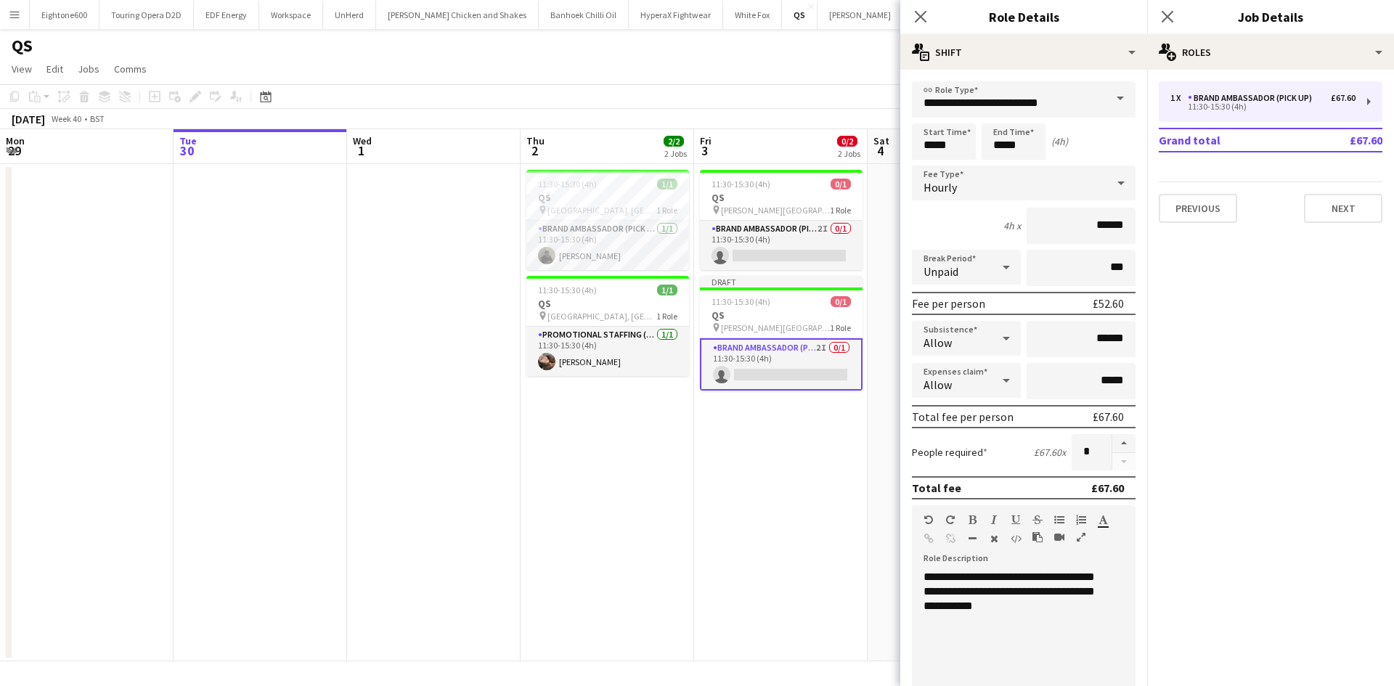
click at [1357, 288] on mat-expansion-panel "pencil3 General details 1 x Brand Ambassador (Pick up) £67.60 11:30-15:30 (4h) …" at bounding box center [1270, 378] width 247 height 616
click at [1347, 214] on button "Next" at bounding box center [1343, 208] width 78 height 29
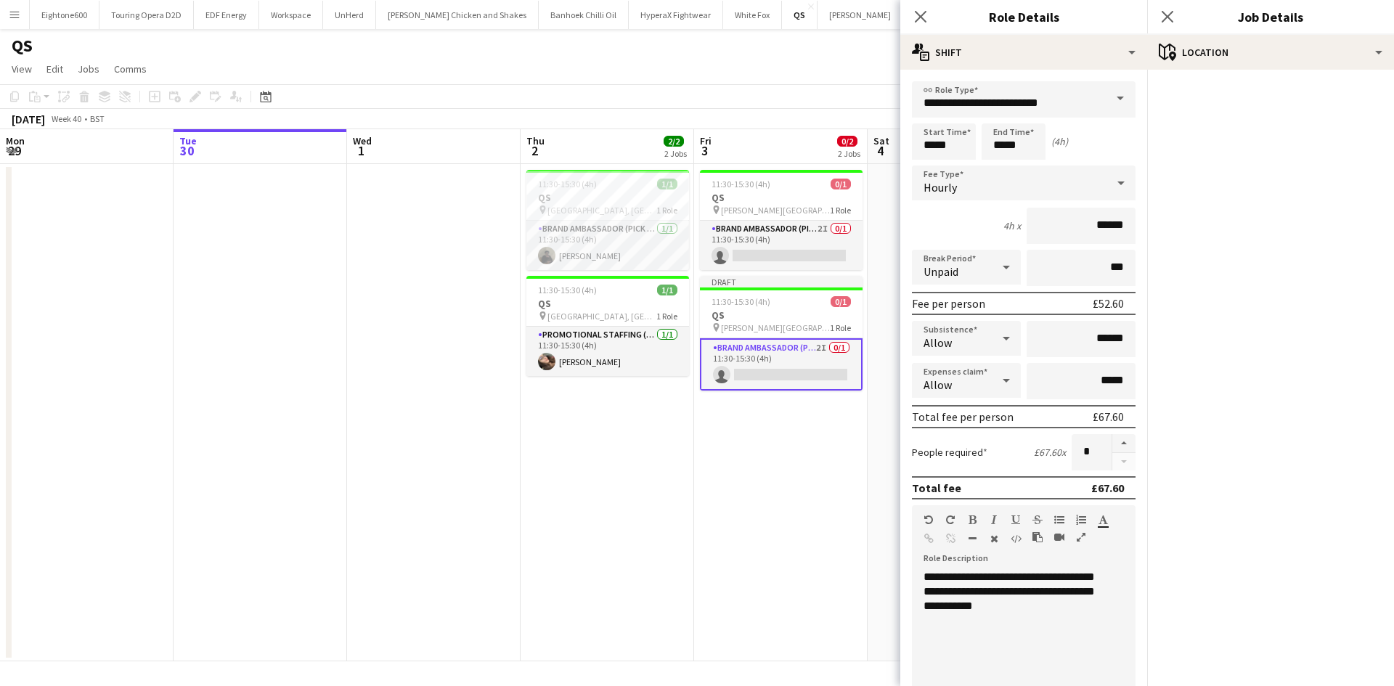
click at [775, 509] on app-date-cell "11:30-15:30 (4h) 0/1 QS pin Queen Mary University Strand Campus 1 Role Brand Am…" at bounding box center [780, 412] width 173 height 497
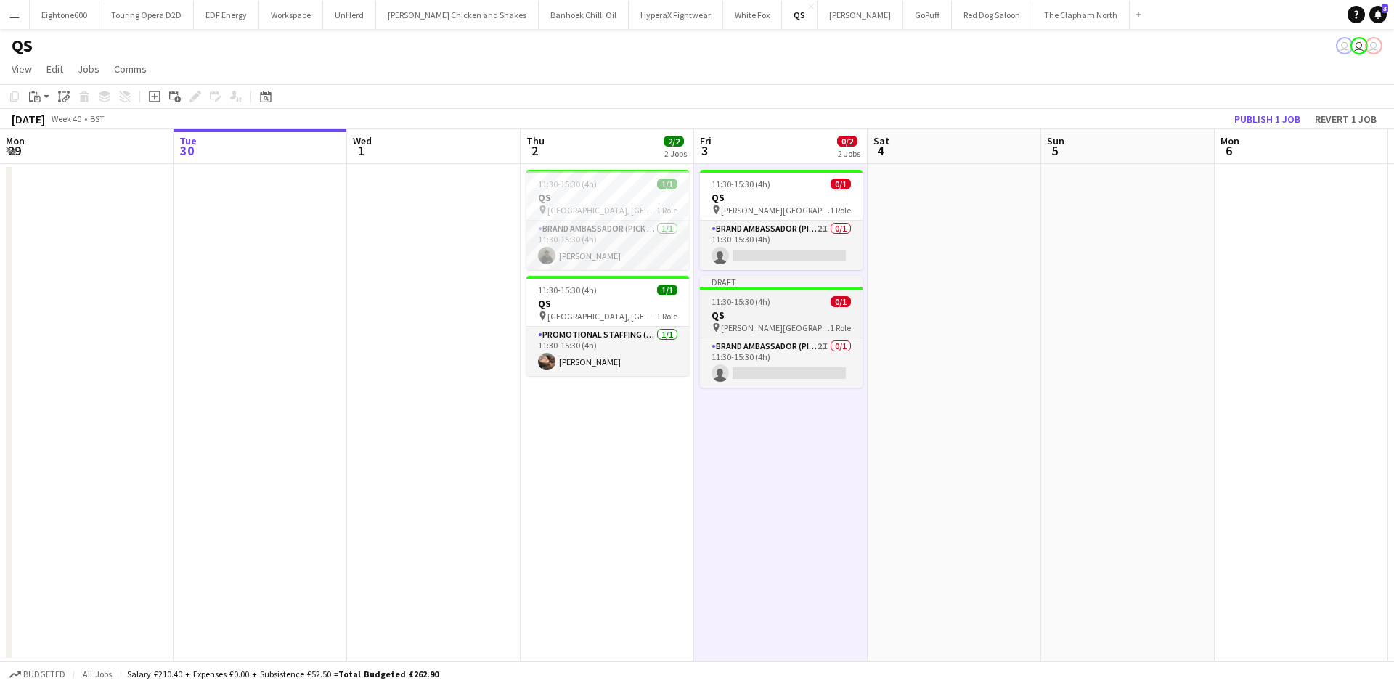
click at [782, 291] on app-job-card "Draft 11:30-15:30 (4h) 0/1 QS pin Queen Mary University Strand Campus 1 Role Br…" at bounding box center [781, 332] width 163 height 112
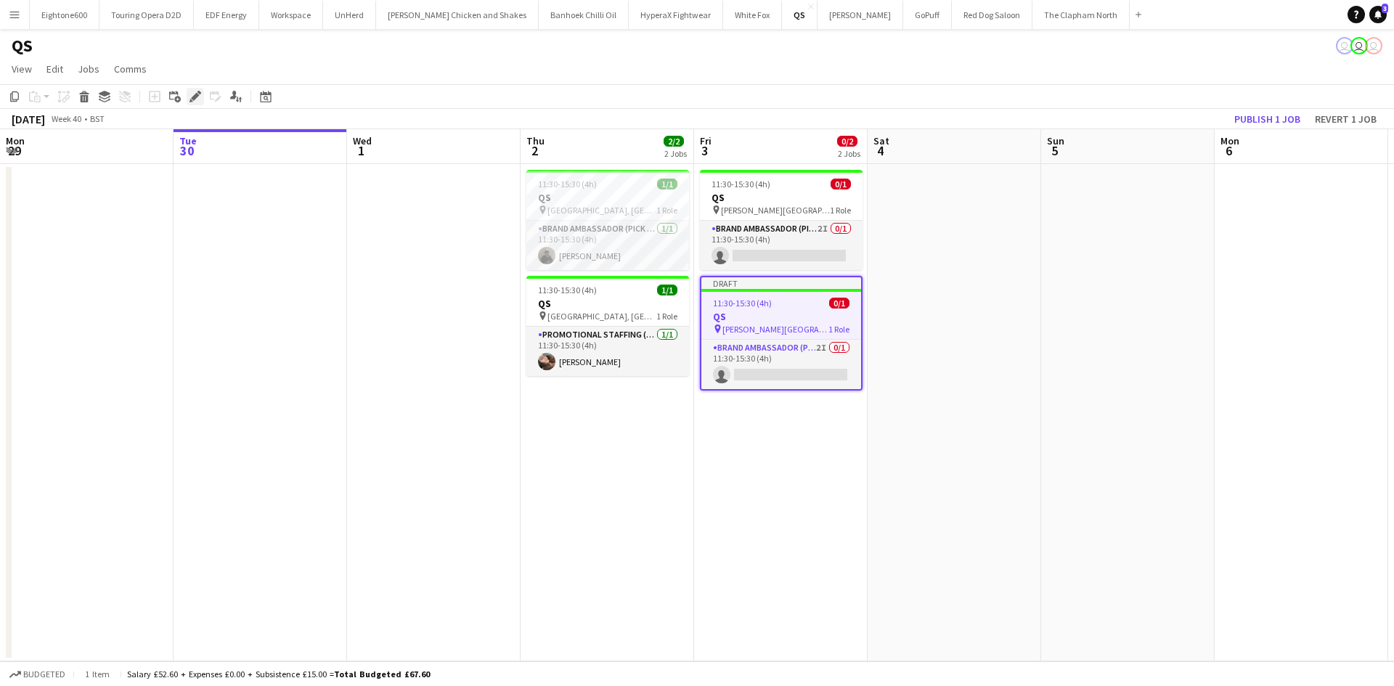
click at [196, 93] on icon "Edit" at bounding box center [195, 97] width 12 height 12
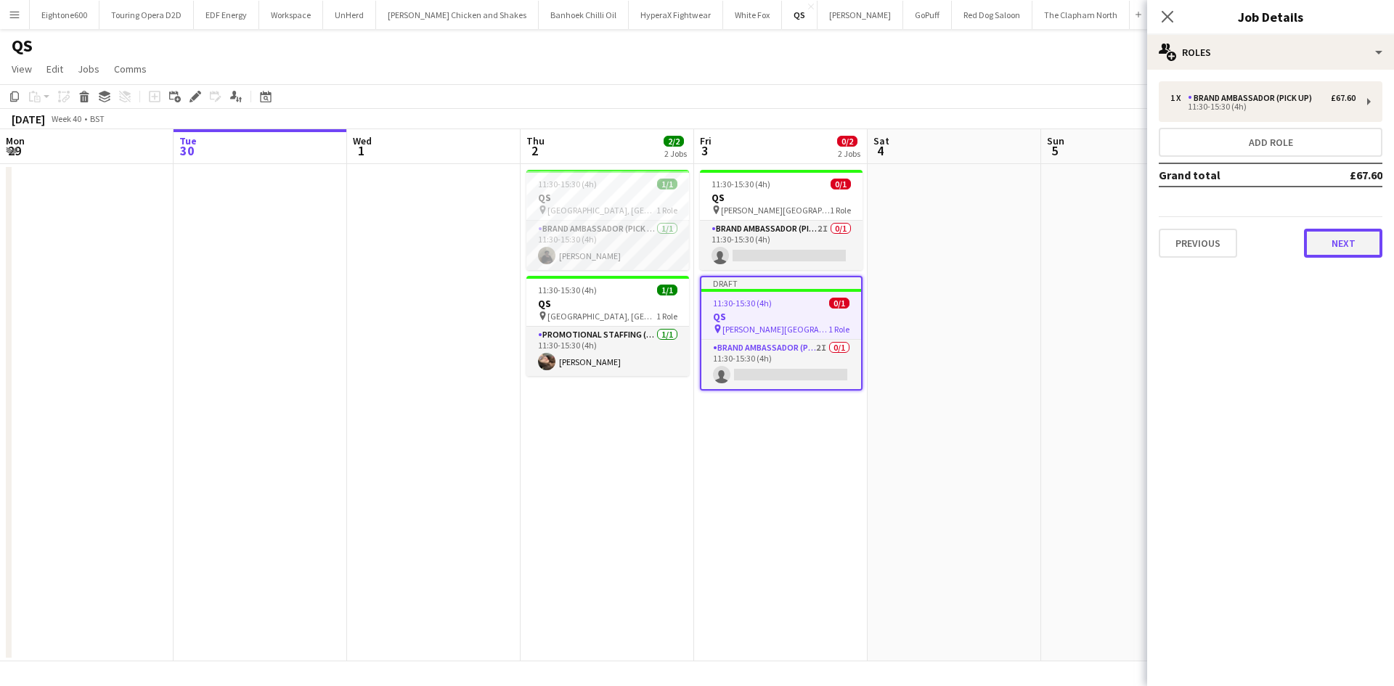
click at [1360, 234] on button "Next" at bounding box center [1343, 243] width 78 height 29
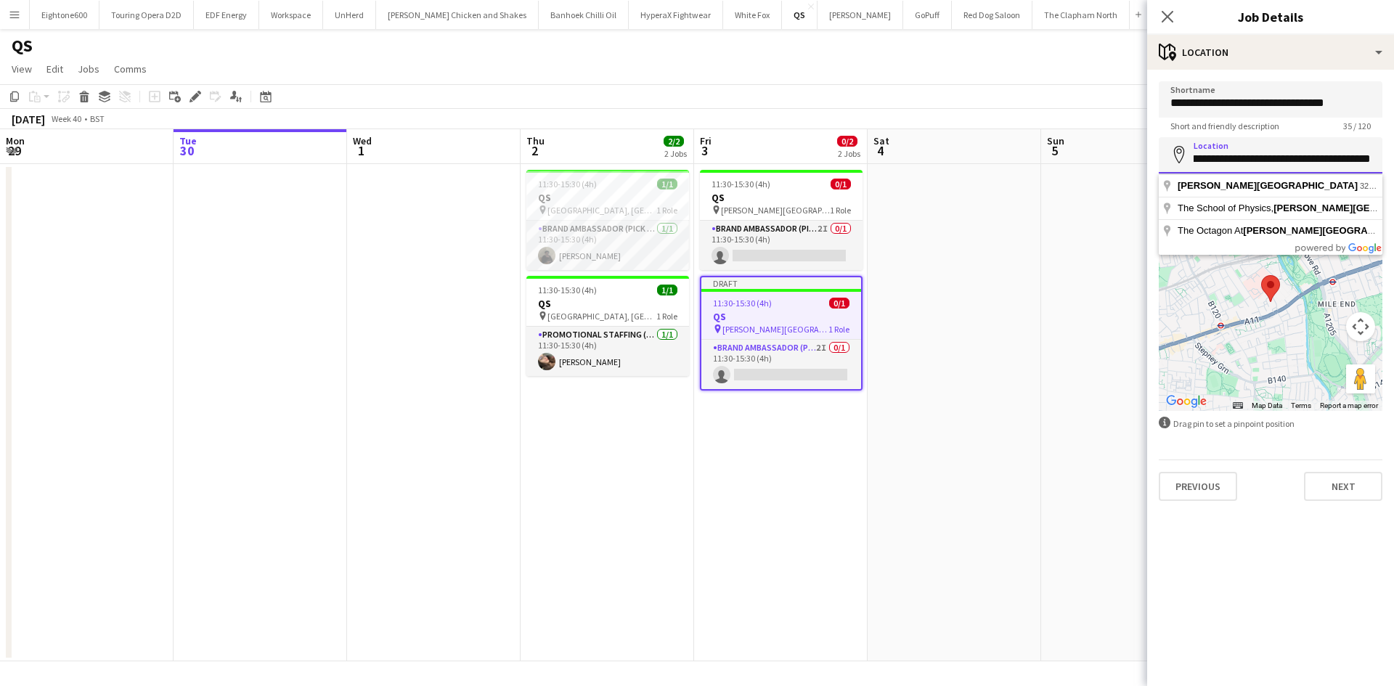
scroll to position [0, 237]
drag, startPoint x: 1360, startPoint y: 163, endPoint x: 1393, endPoint y: 191, distance: 43.3
click at [1393, 191] on form "**********" at bounding box center [1270, 291] width 247 height 420
type input "*"
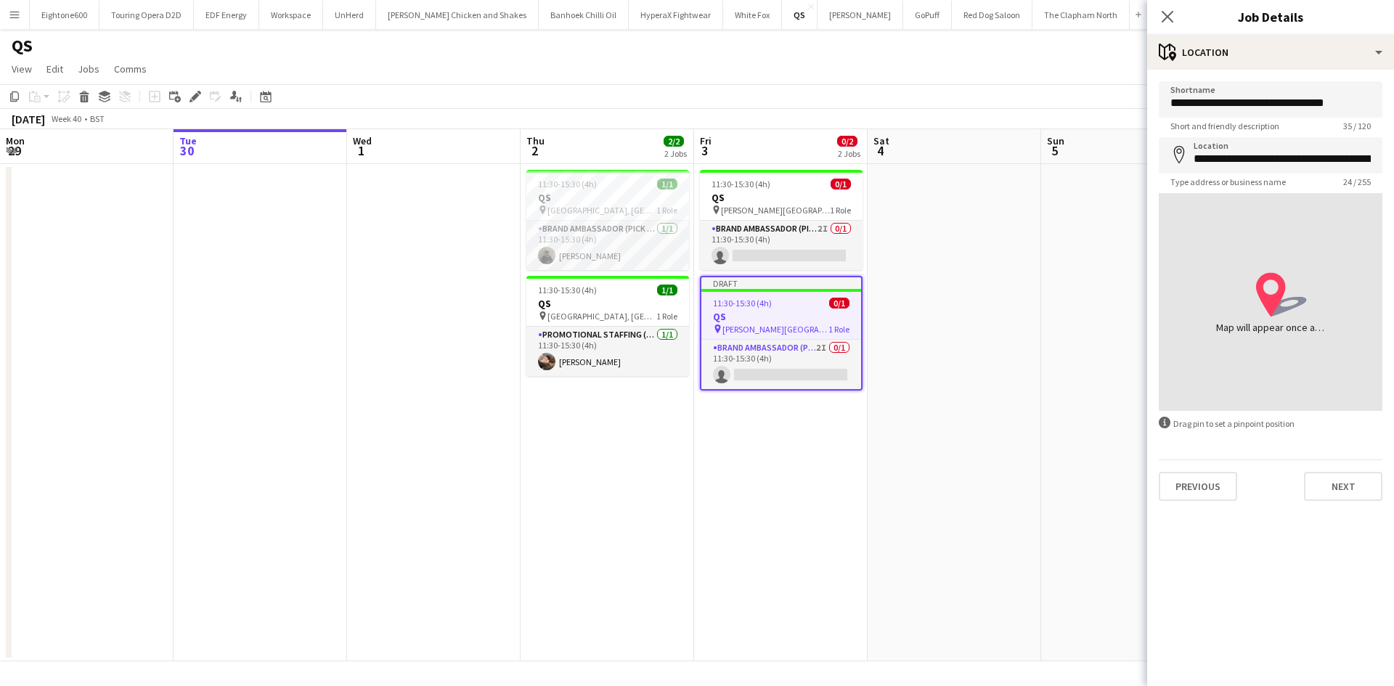
type input "**********"
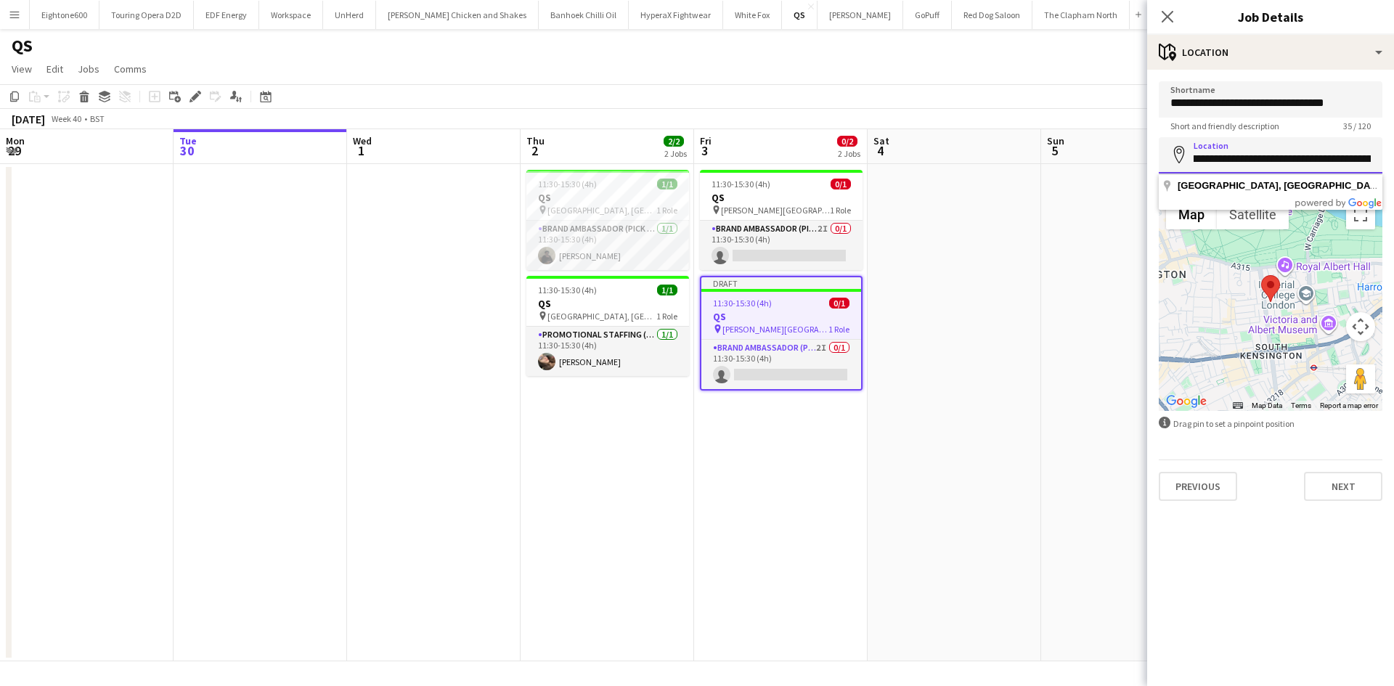
scroll to position [0, 224]
drag, startPoint x: 1194, startPoint y: 161, endPoint x: 1222, endPoint y: 171, distance: 29.2
click at [1222, 171] on input "**********" at bounding box center [1271, 155] width 224 height 36
drag, startPoint x: 1363, startPoint y: 97, endPoint x: 1035, endPoint y: 120, distance: 328.2
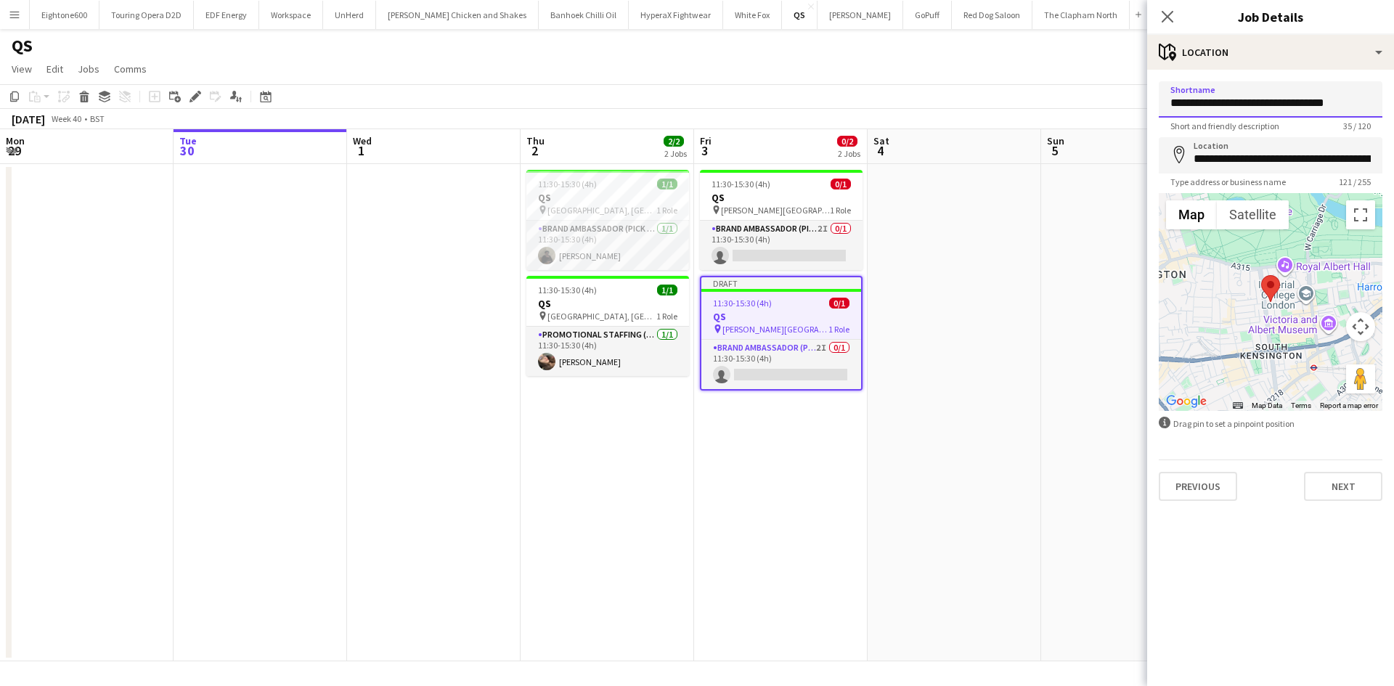
click at [1035, 120] on body "Menu Boards Boards Boards All jobs Status Workforce Workforce My Workforce Recr…" at bounding box center [697, 343] width 1394 height 686
paste input "**********"
type input "**********"
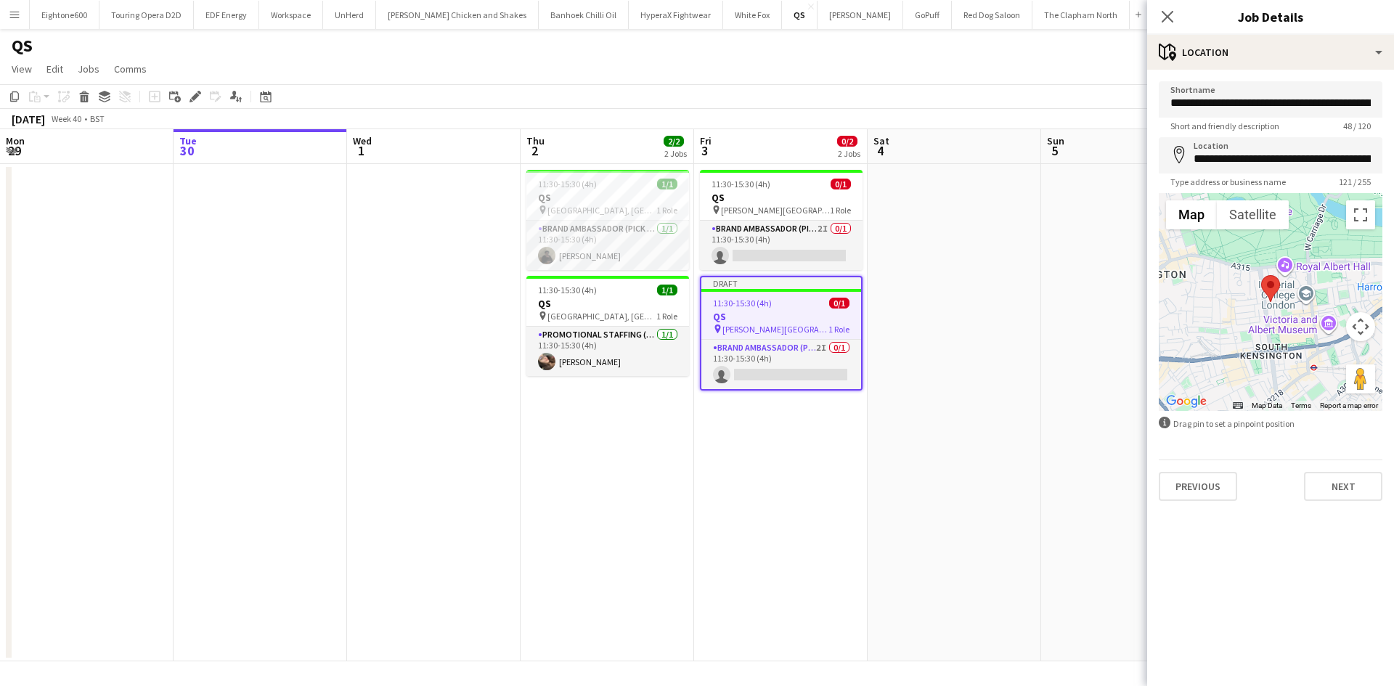
click at [1087, 124] on div "September 2025 Week 40 • BST Publish 1 job Revert 1 job" at bounding box center [697, 119] width 1394 height 20
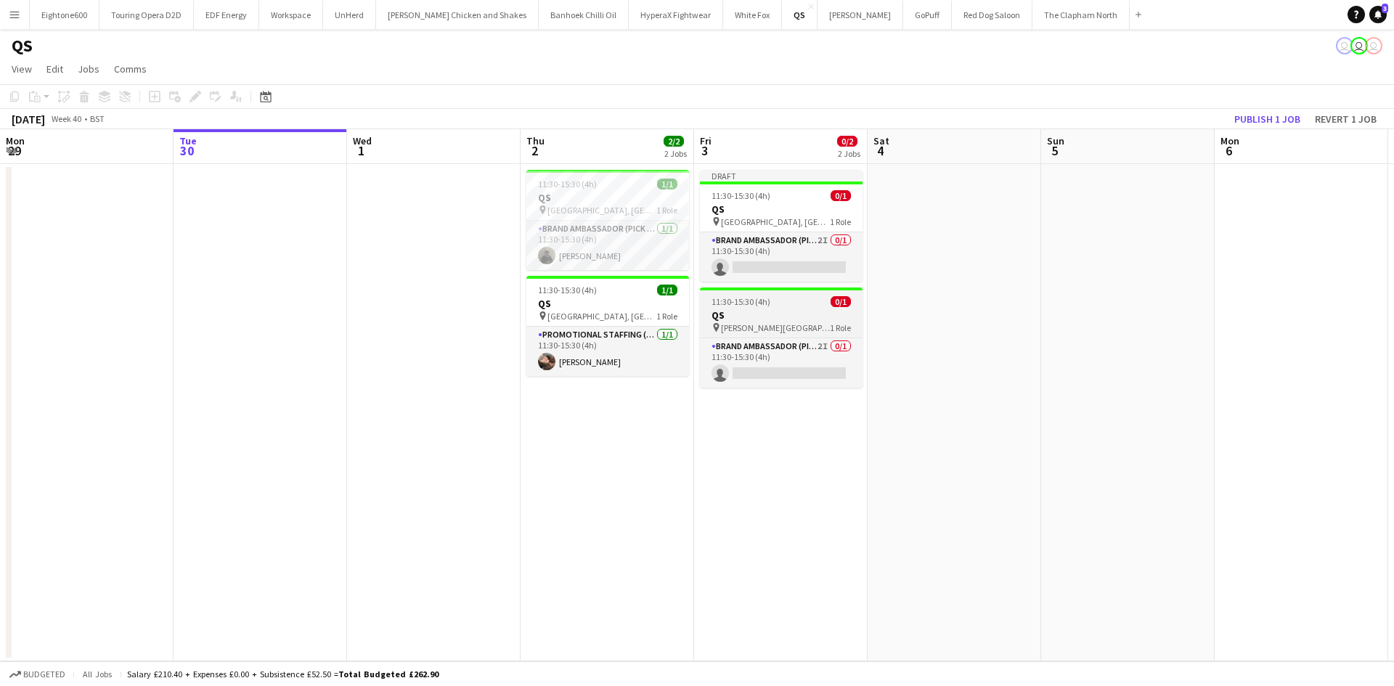
click at [739, 316] on h3 "QS" at bounding box center [781, 315] width 163 height 13
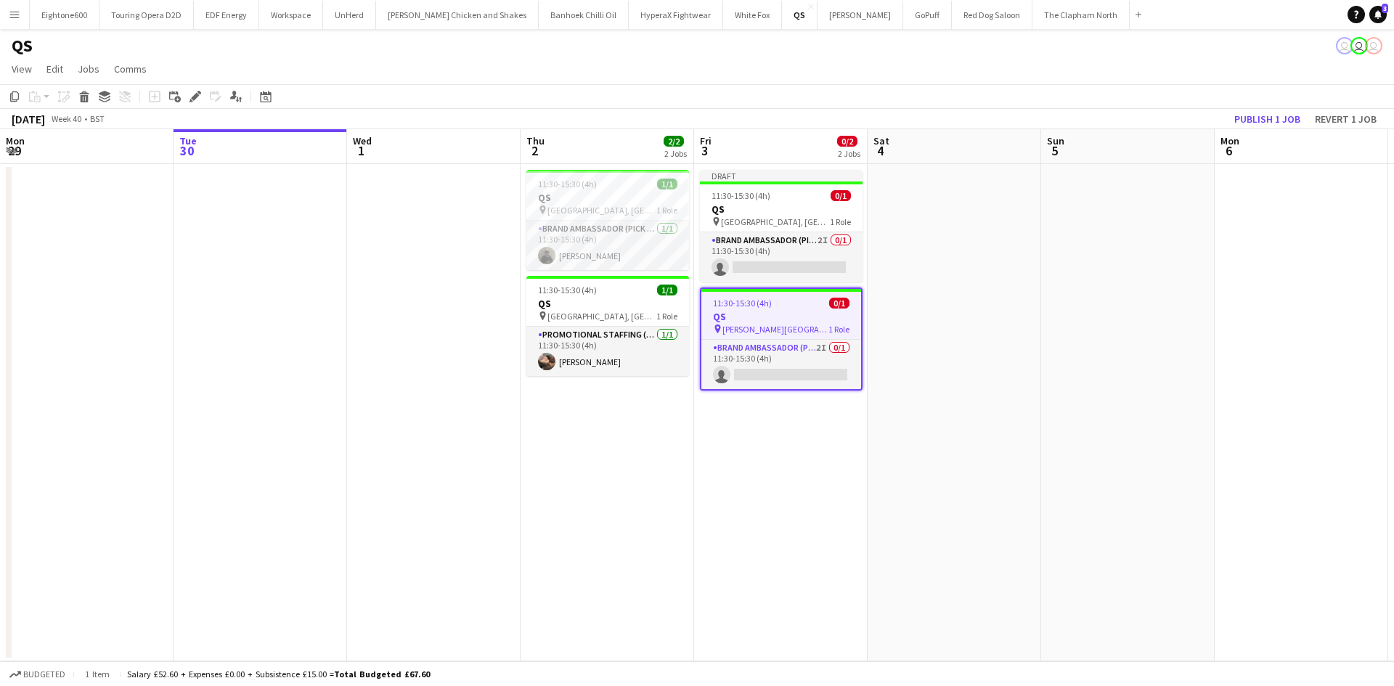
click at [985, 282] on app-date-cell at bounding box center [953, 412] width 173 height 497
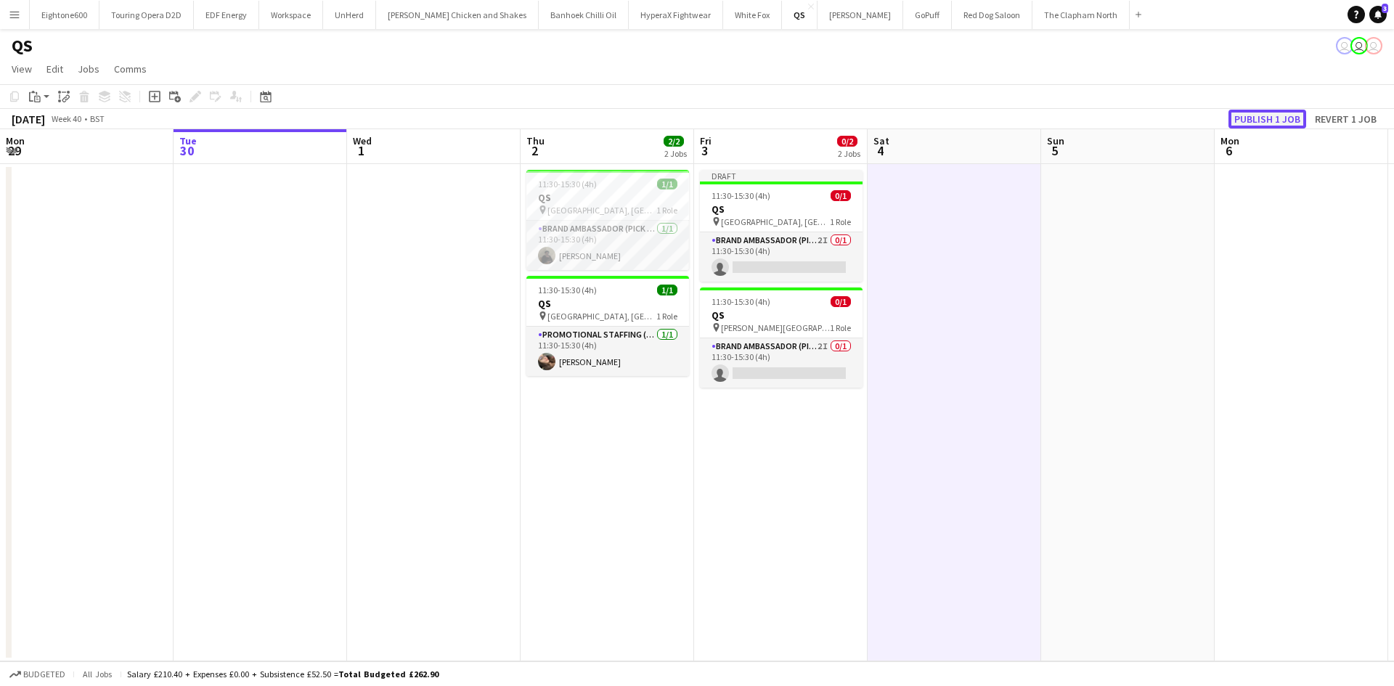
click at [1253, 116] on button "Publish 1 job" at bounding box center [1267, 119] width 78 height 19
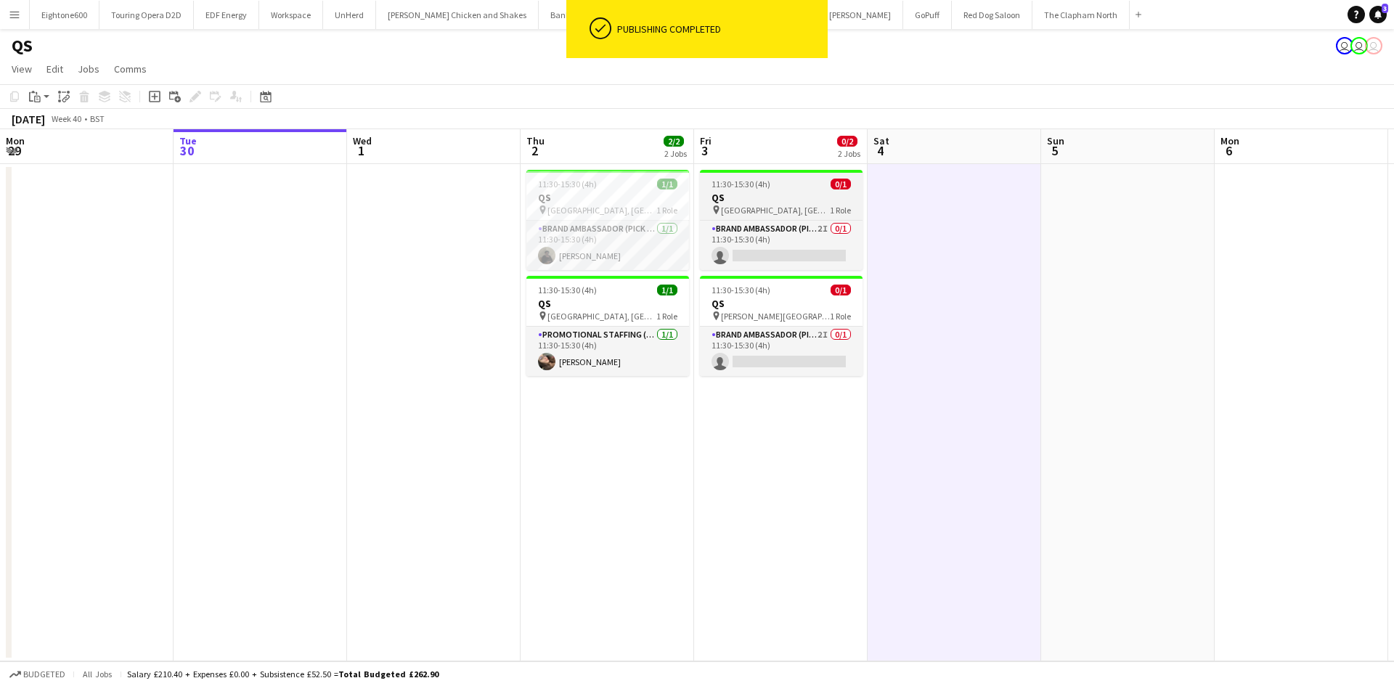
click at [792, 203] on h3 "QS" at bounding box center [781, 197] width 163 height 13
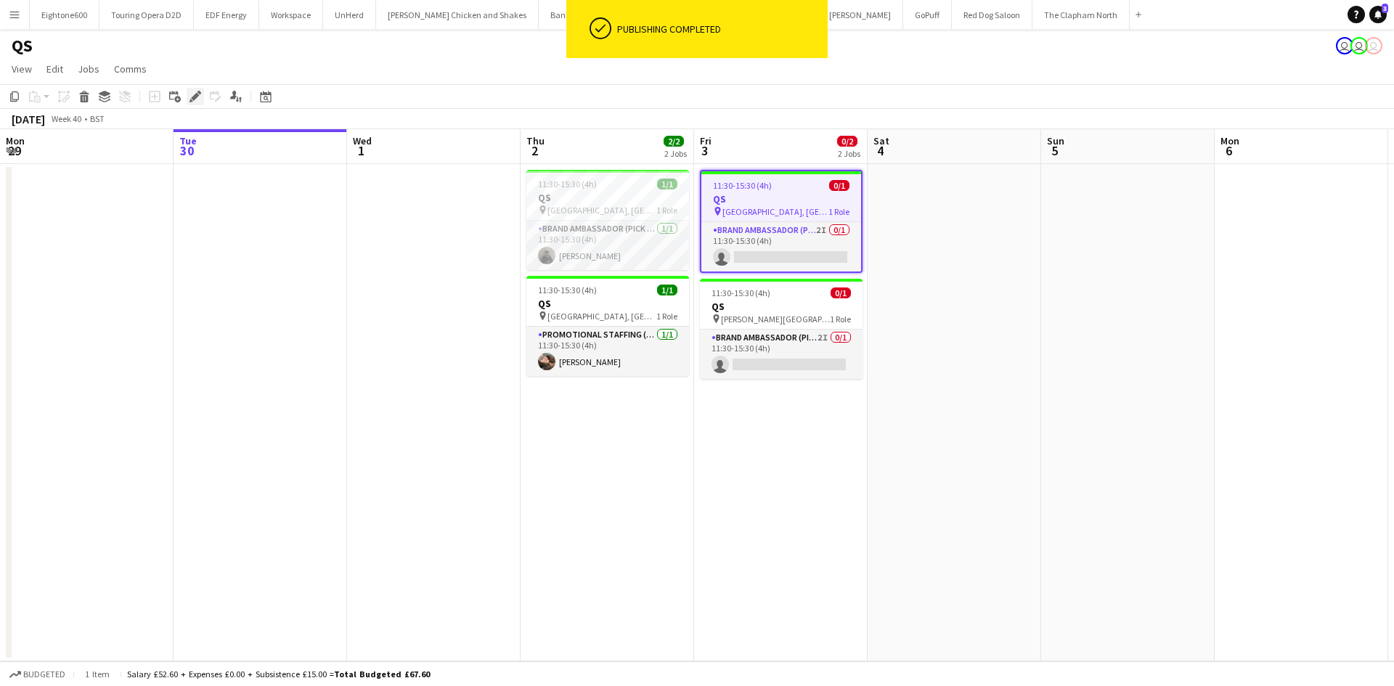
click at [201, 100] on div "Edit" at bounding box center [195, 96] width 17 height 17
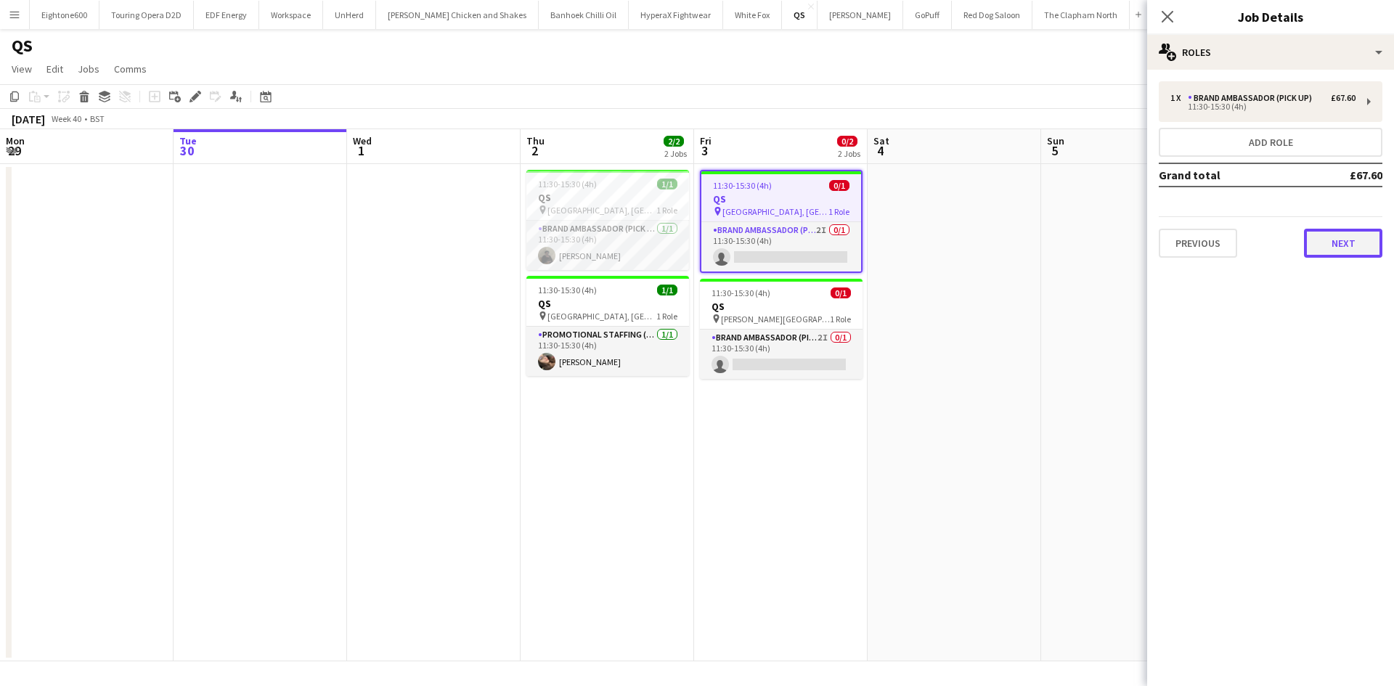
click at [1341, 248] on button "Next" at bounding box center [1343, 243] width 78 height 29
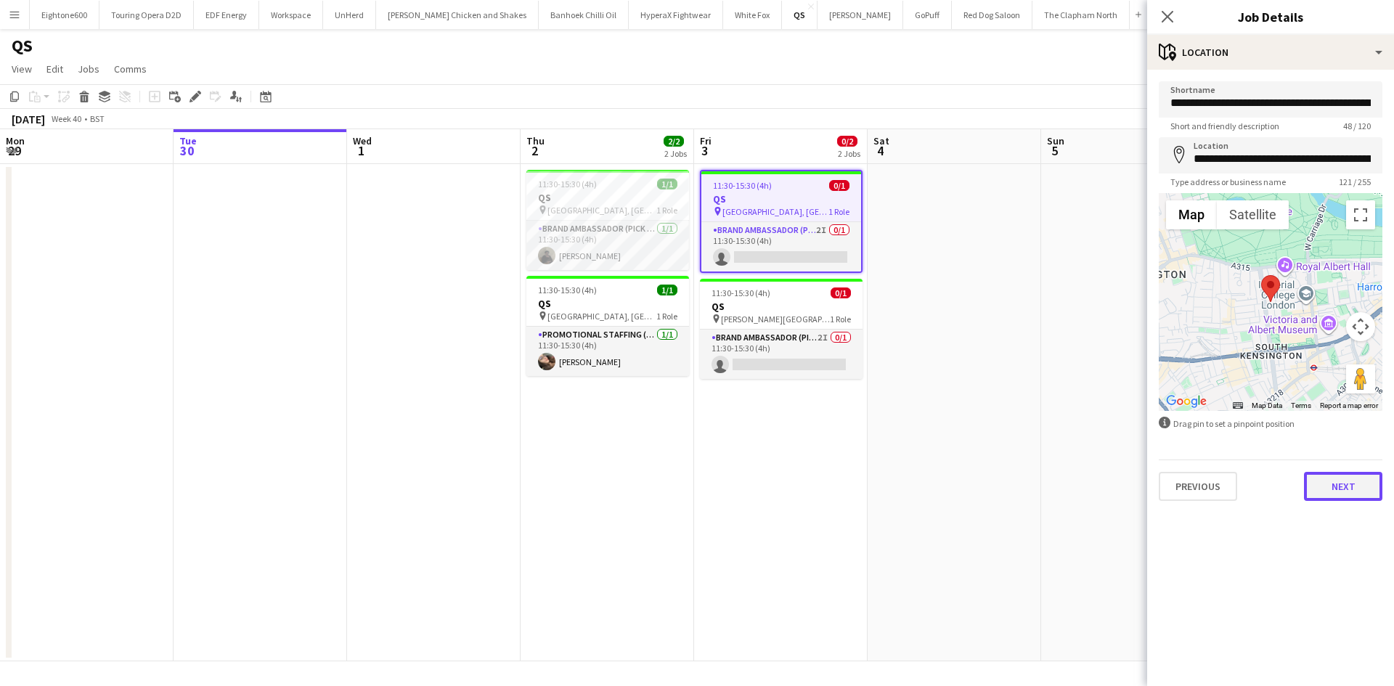
click at [1349, 486] on button "Next" at bounding box center [1343, 486] width 78 height 29
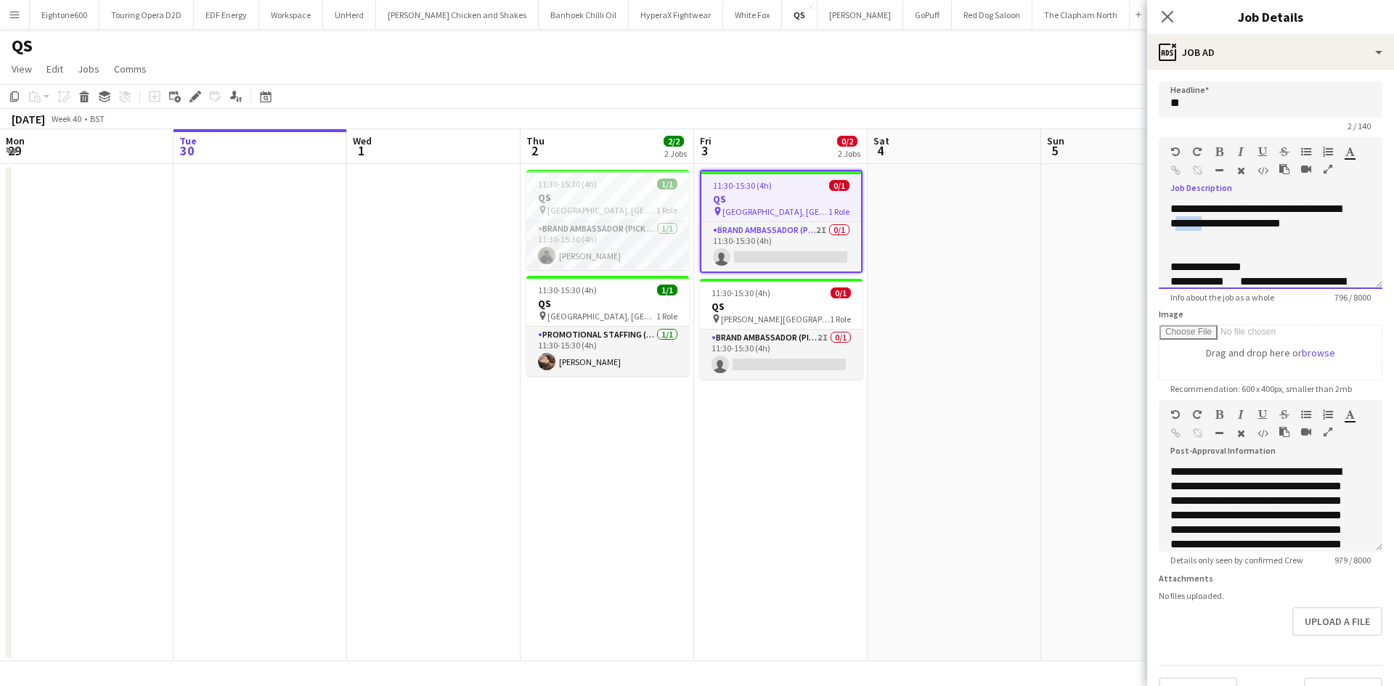
drag, startPoint x: 1229, startPoint y: 230, endPoint x: 1262, endPoint y: 216, distance: 35.5
click at [1262, 216] on div "**********" at bounding box center [1259, 224] width 179 height 44
drag, startPoint x: 1223, startPoint y: 243, endPoint x: 1255, endPoint y: 206, distance: 48.9
click at [1255, 206] on div "**********" at bounding box center [1259, 224] width 179 height 44
paste div
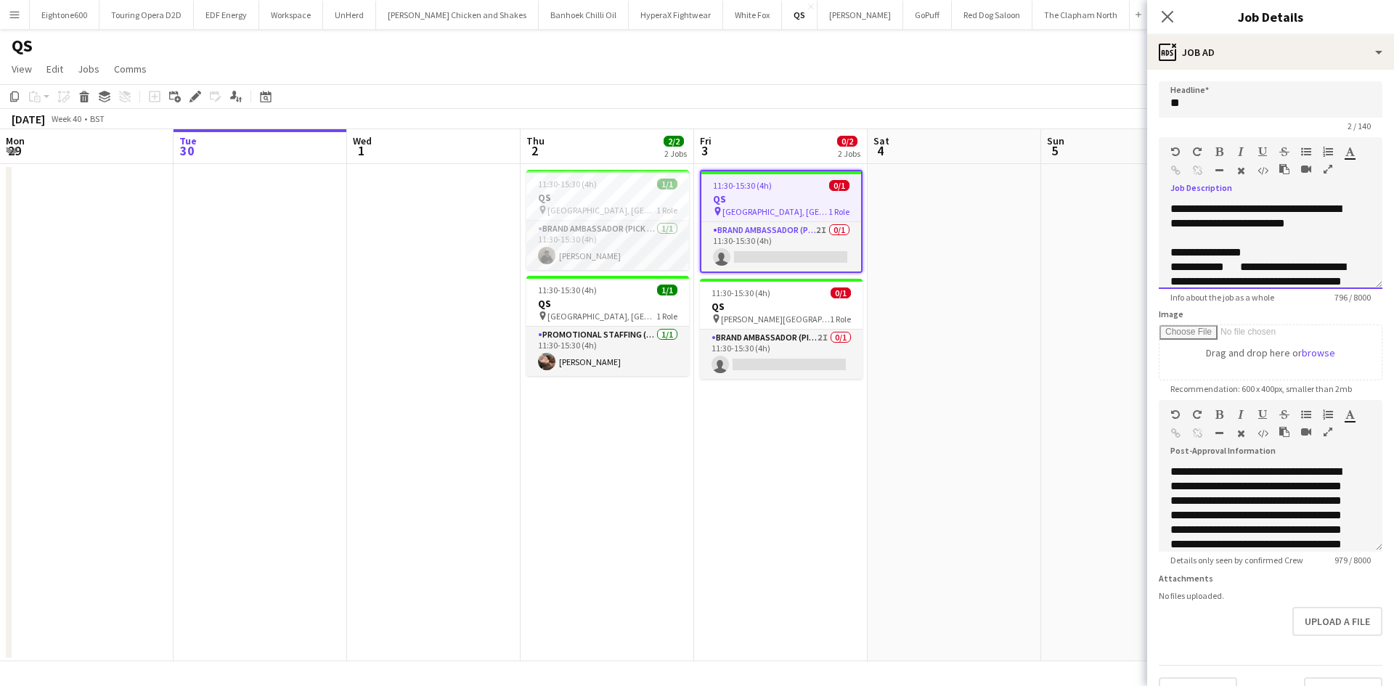
click at [1206, 254] on div "**********" at bounding box center [1259, 252] width 179 height 15
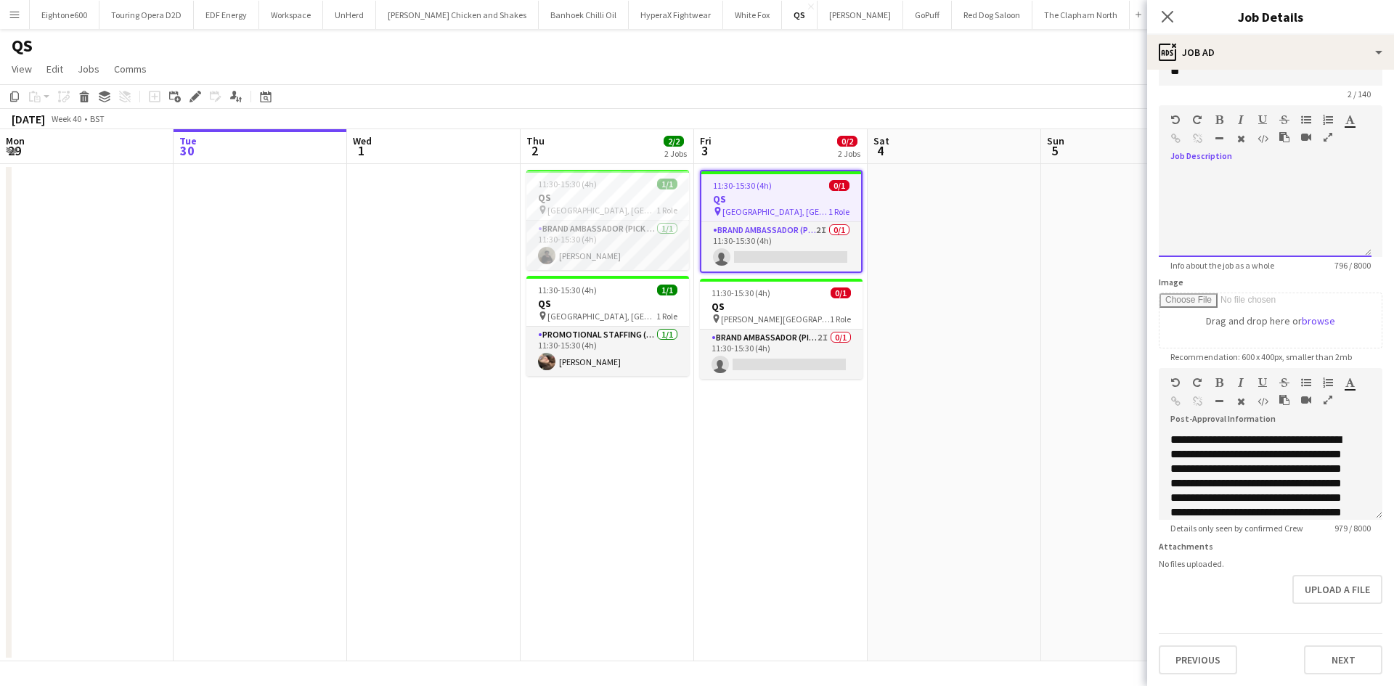
scroll to position [389, 0]
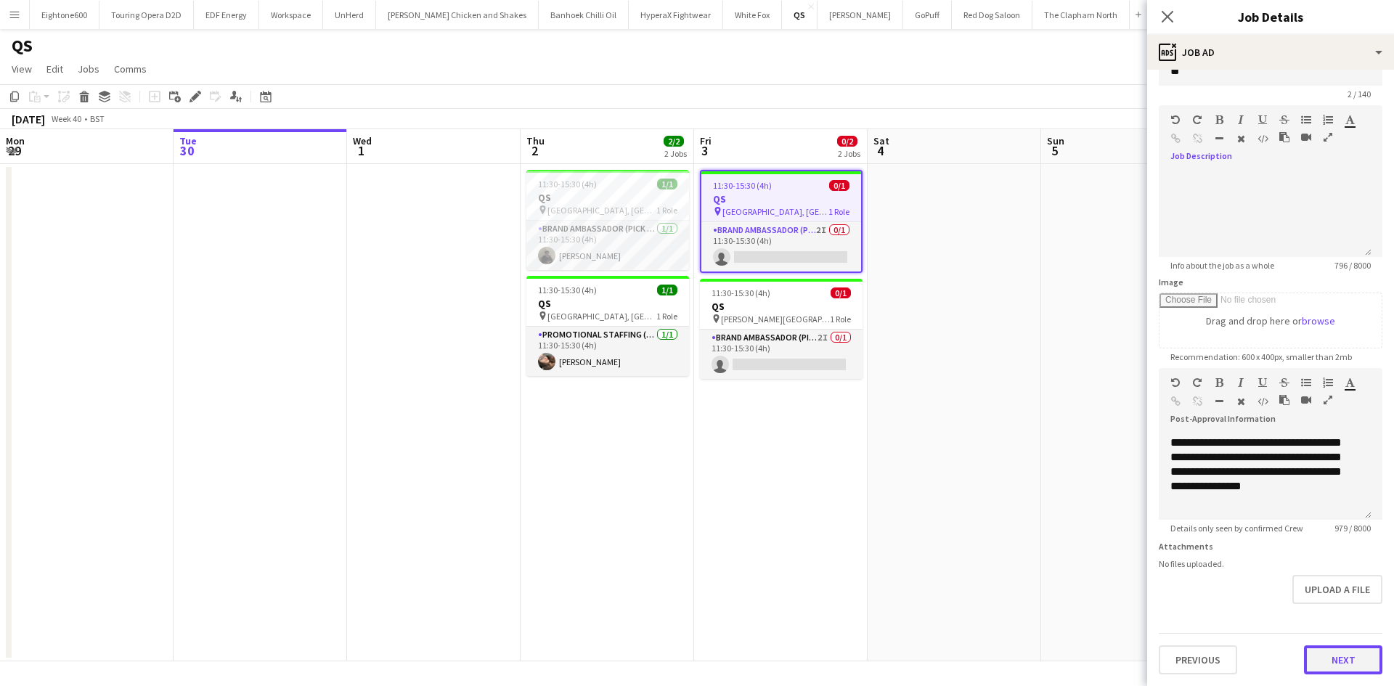
click at [1320, 654] on button "Next" at bounding box center [1343, 659] width 78 height 29
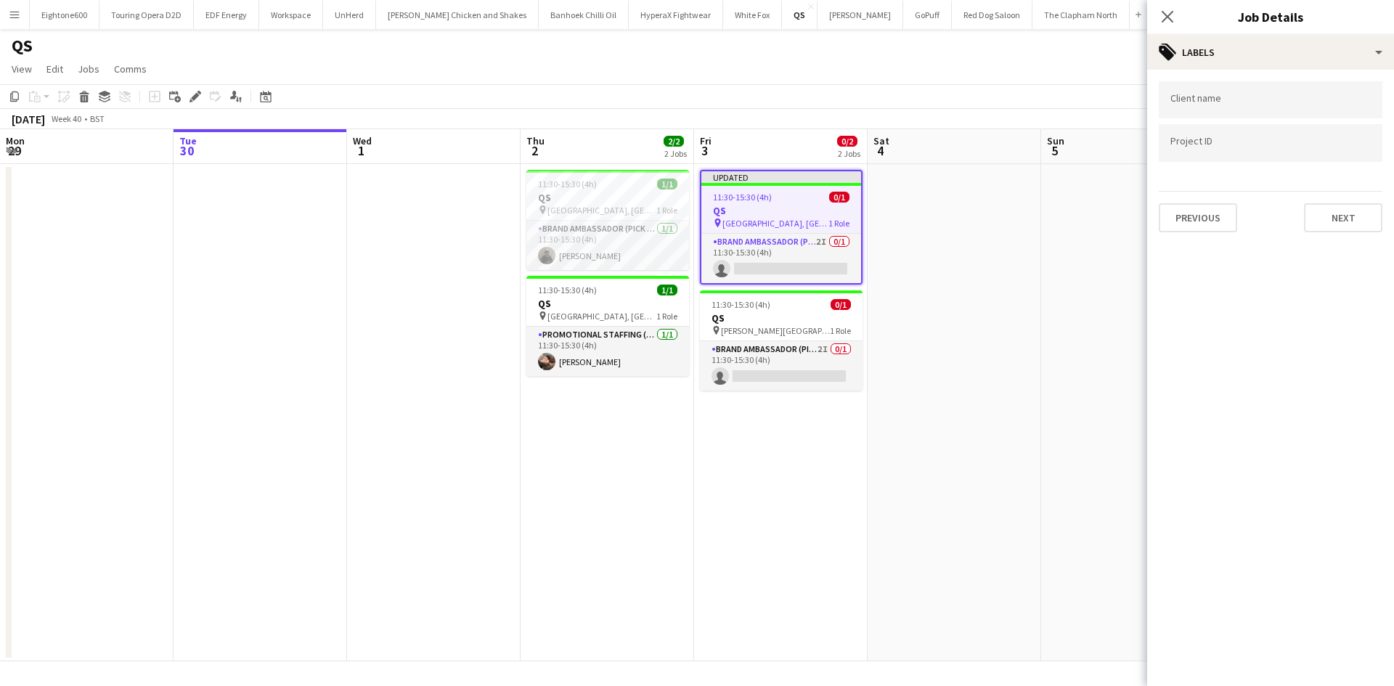
scroll to position [0, 0]
click at [1345, 234] on div "Client name Project ID Previous Next" at bounding box center [1270, 157] width 247 height 174
click at [1347, 223] on button "Next" at bounding box center [1343, 217] width 78 height 29
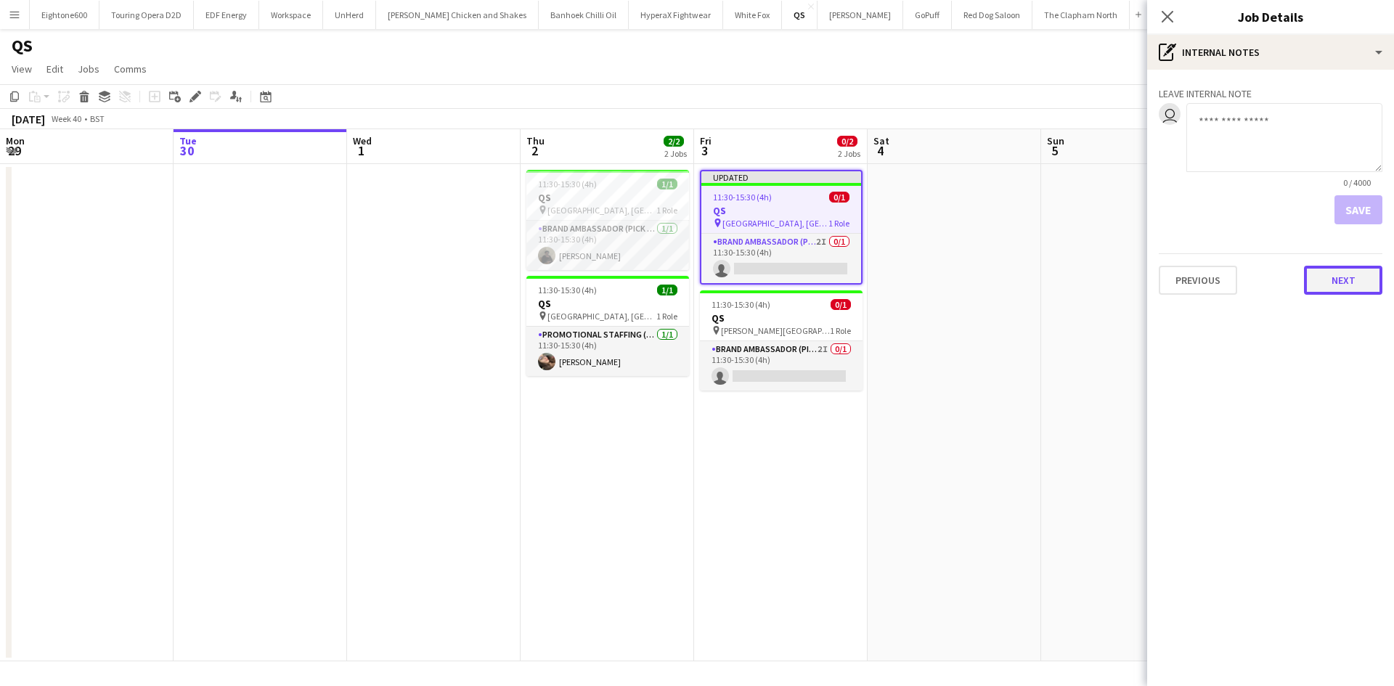
click at [1345, 283] on button "Next" at bounding box center [1343, 280] width 78 height 29
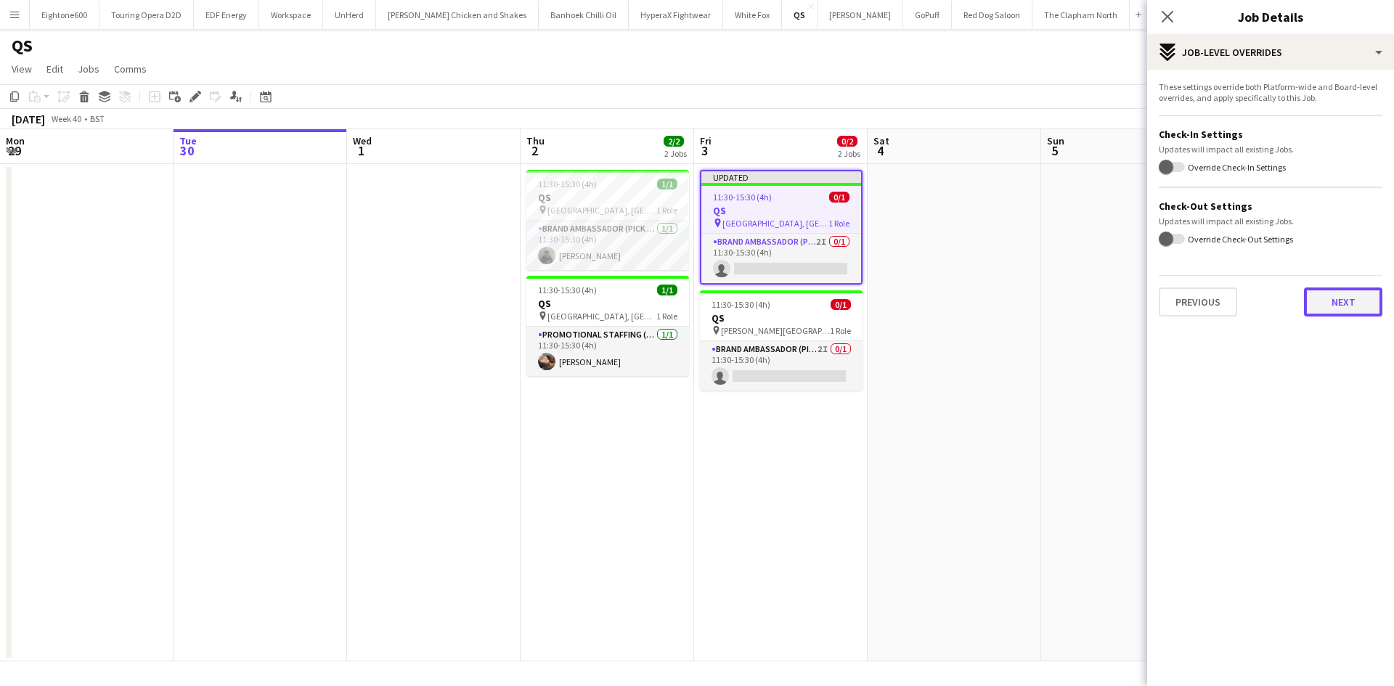
click at [1326, 316] on button "Next" at bounding box center [1343, 301] width 78 height 29
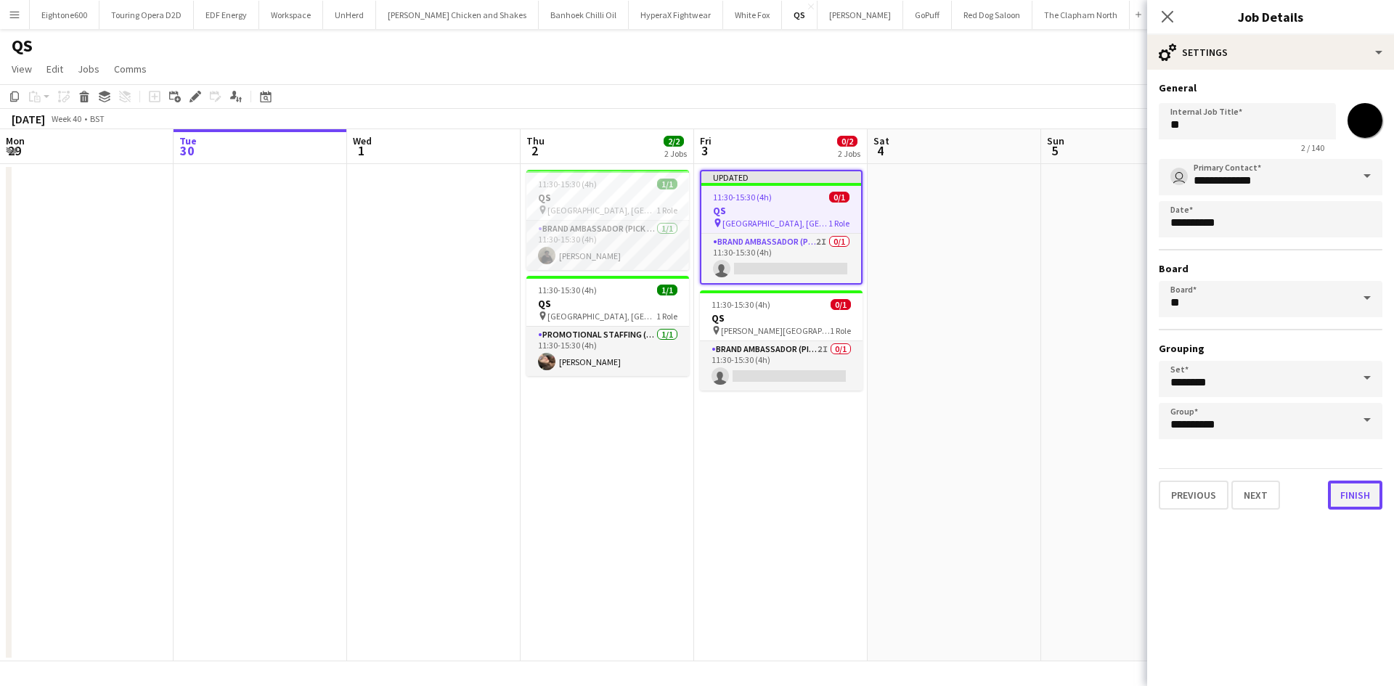
click at [1342, 491] on button "Finish" at bounding box center [1355, 495] width 54 height 29
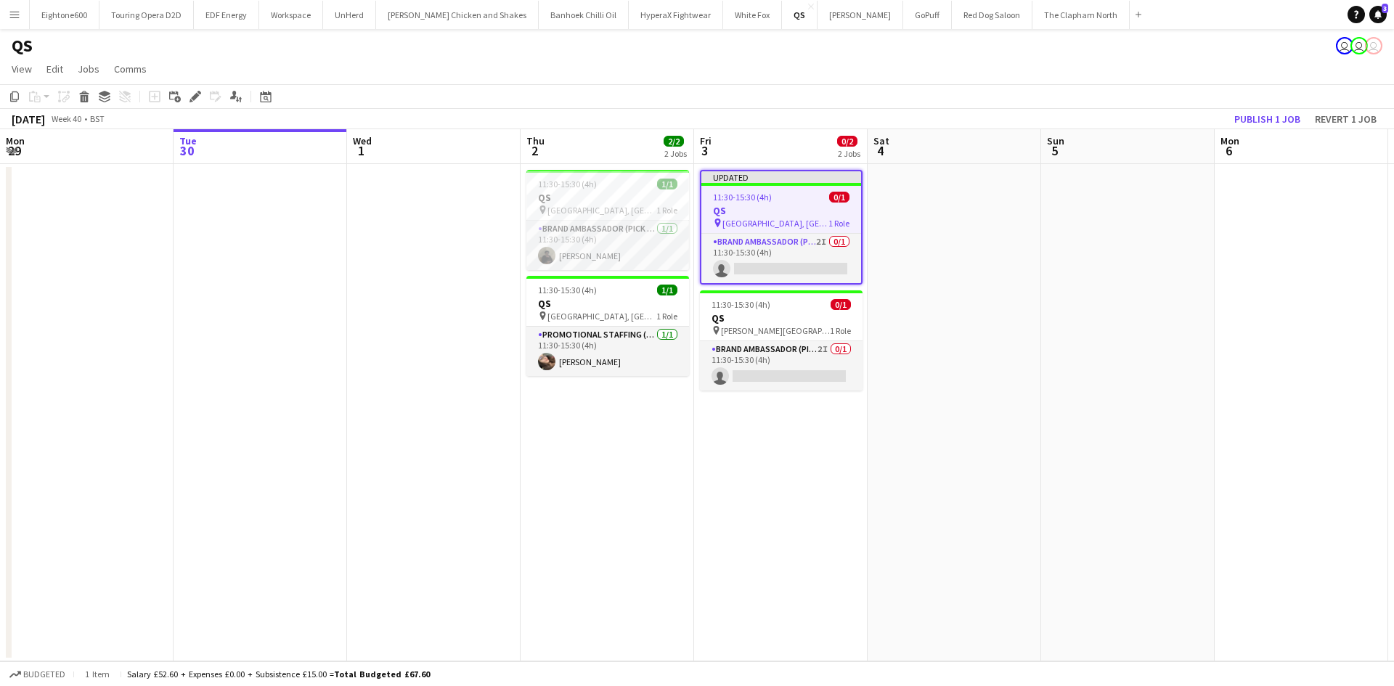
click at [1008, 412] on app-date-cell at bounding box center [953, 412] width 173 height 497
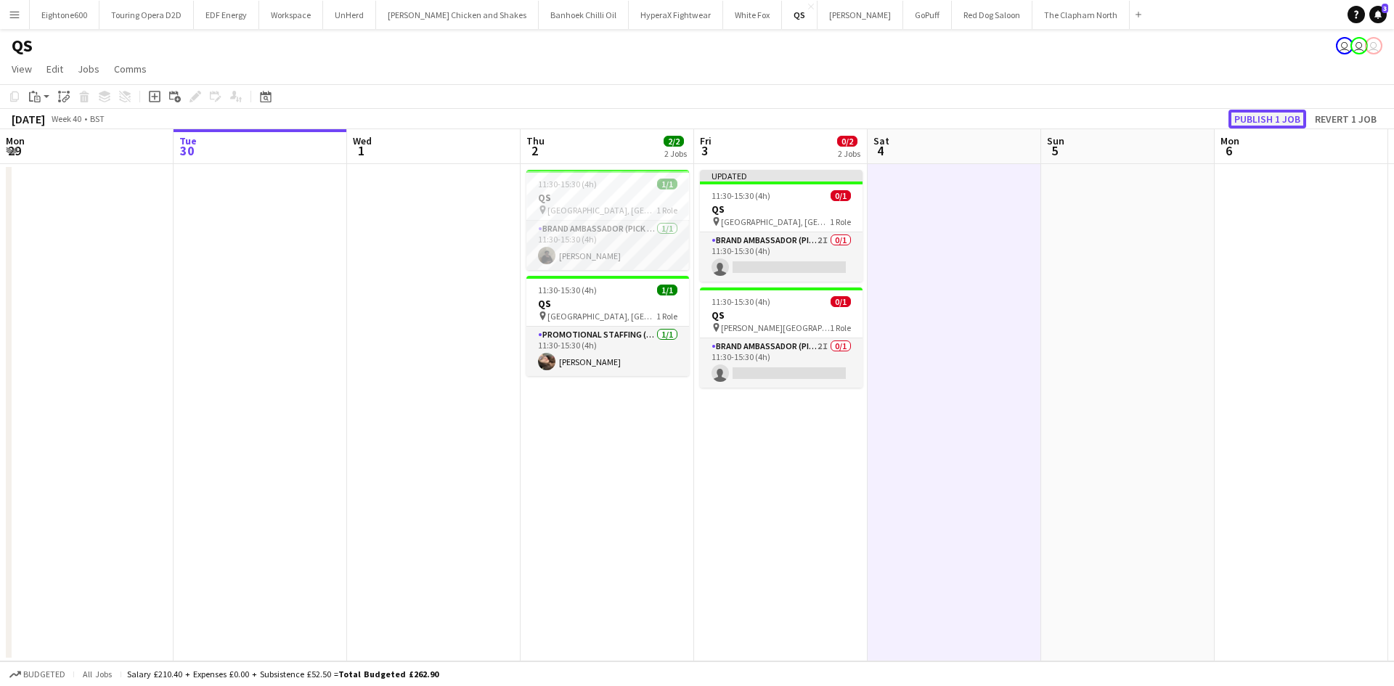
click at [1266, 114] on button "Publish 1 job" at bounding box center [1267, 119] width 78 height 19
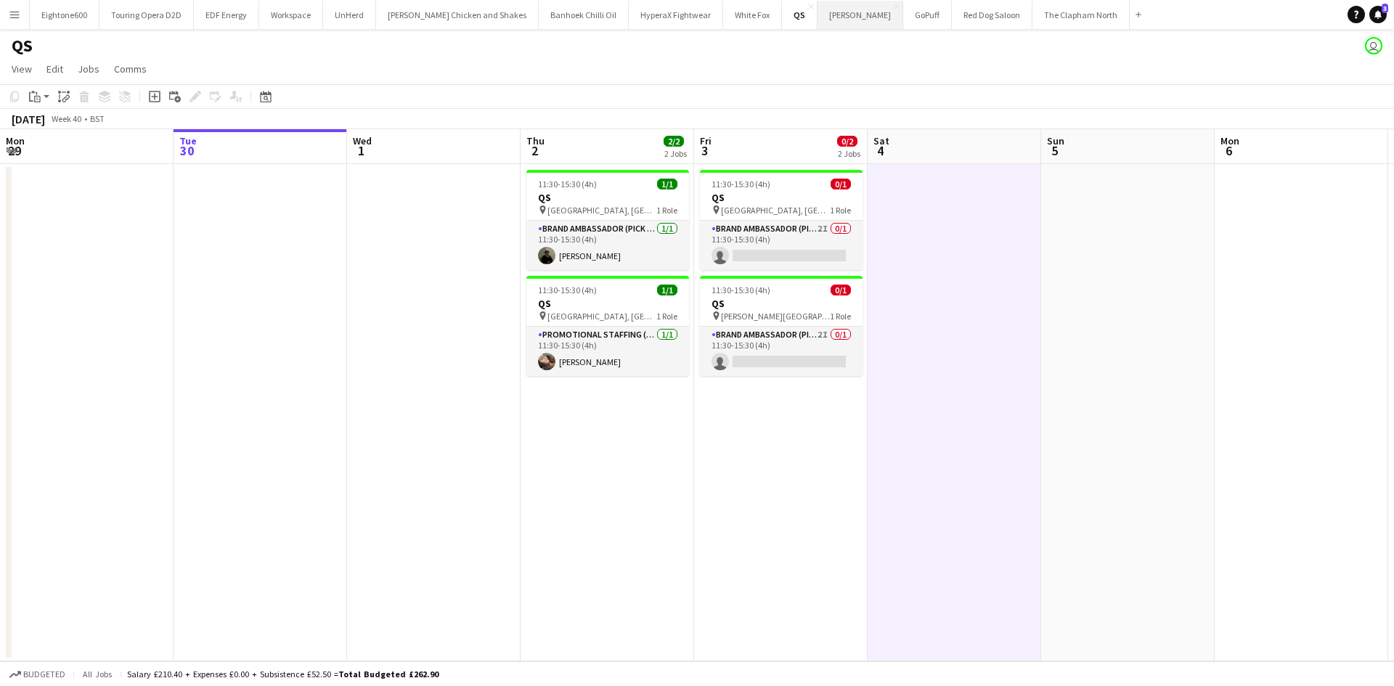
click at [817, 7] on button "Knight Frank Close" at bounding box center [860, 15] width 86 height 28
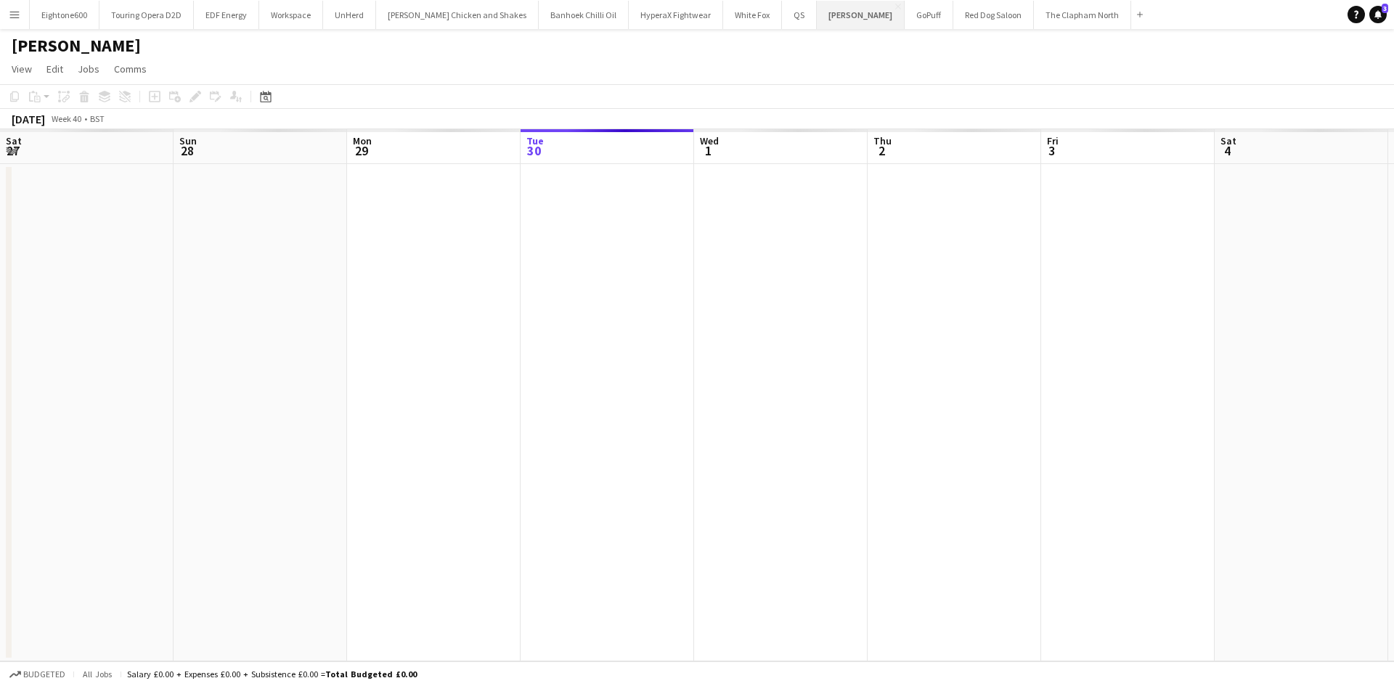
scroll to position [0, 347]
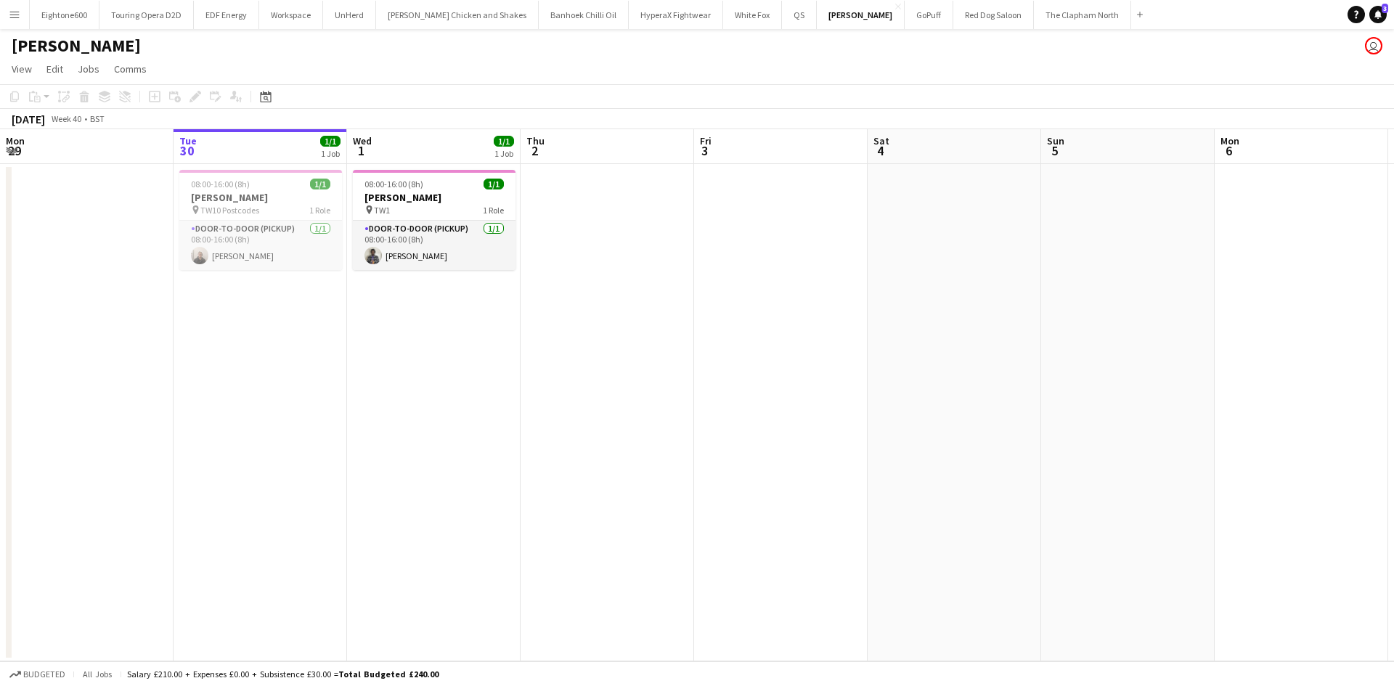
click at [12, 8] on button "Menu" at bounding box center [14, 14] width 29 height 29
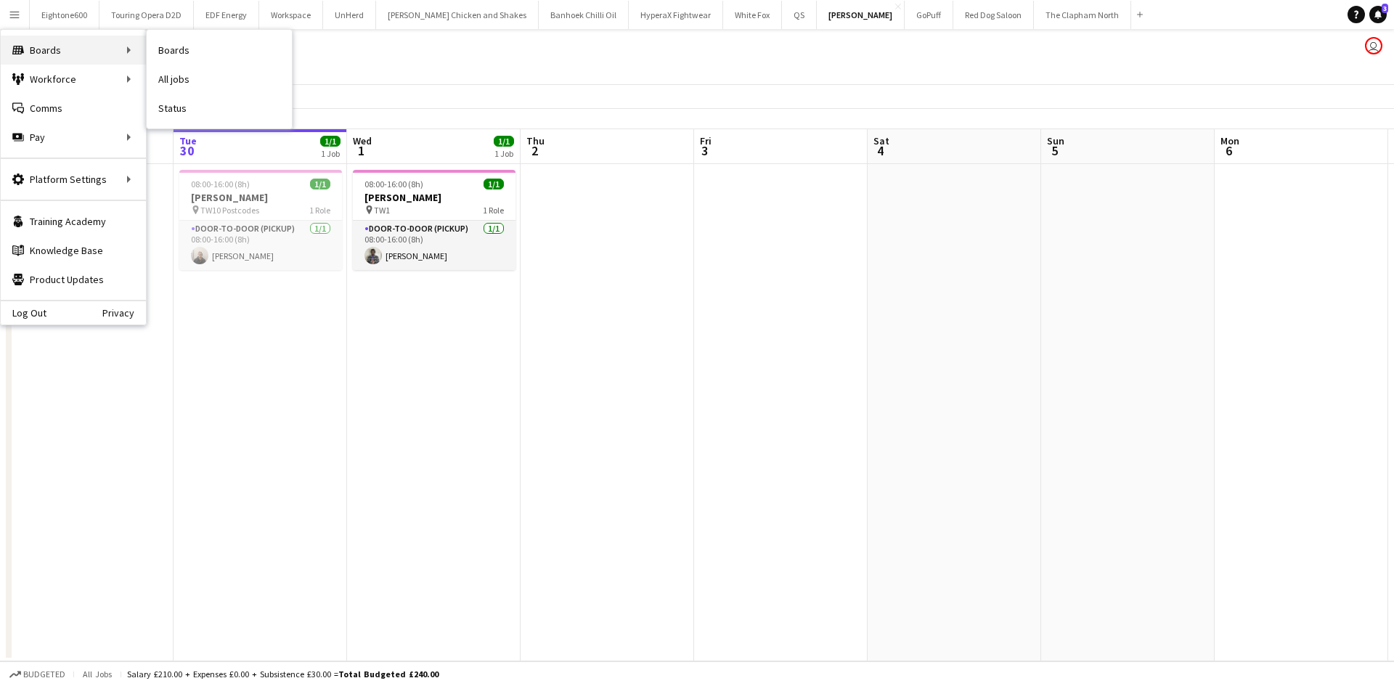
click at [88, 48] on div "Boards Boards" at bounding box center [73, 50] width 145 height 29
click at [209, 83] on link "All jobs" at bounding box center [219, 79] width 145 height 29
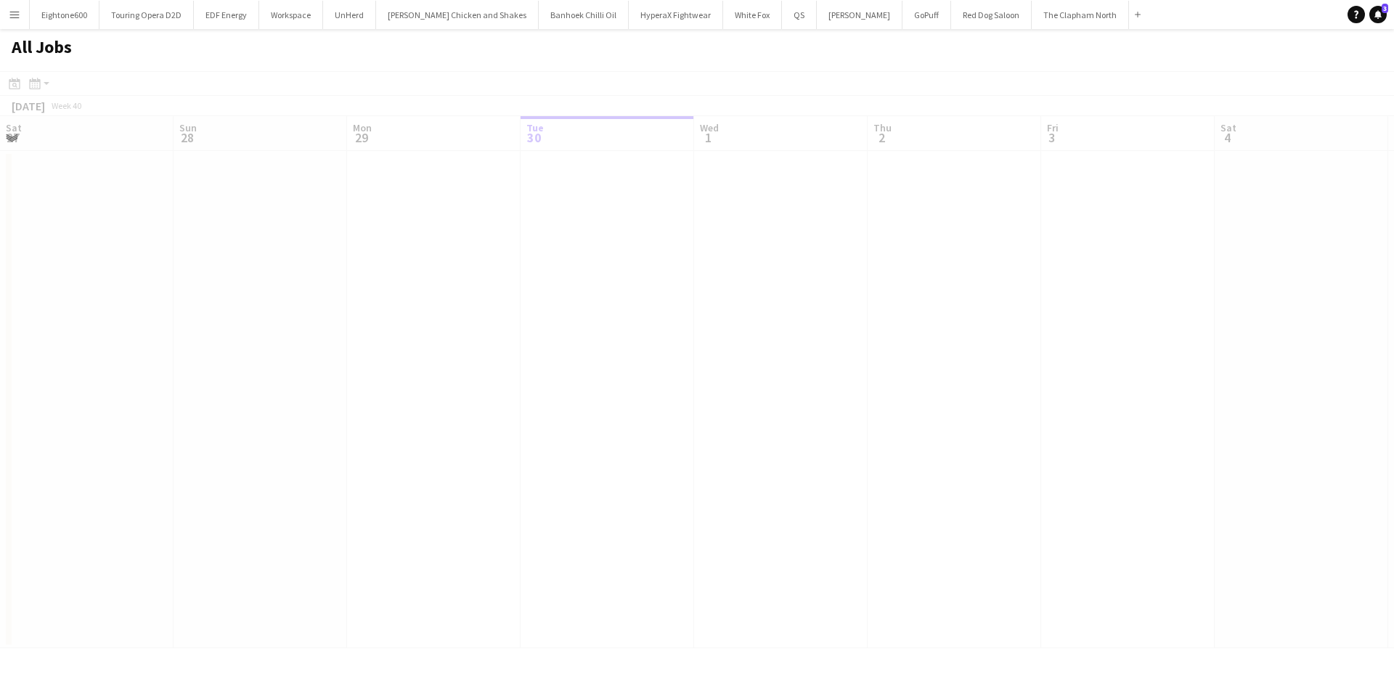
scroll to position [0, 347]
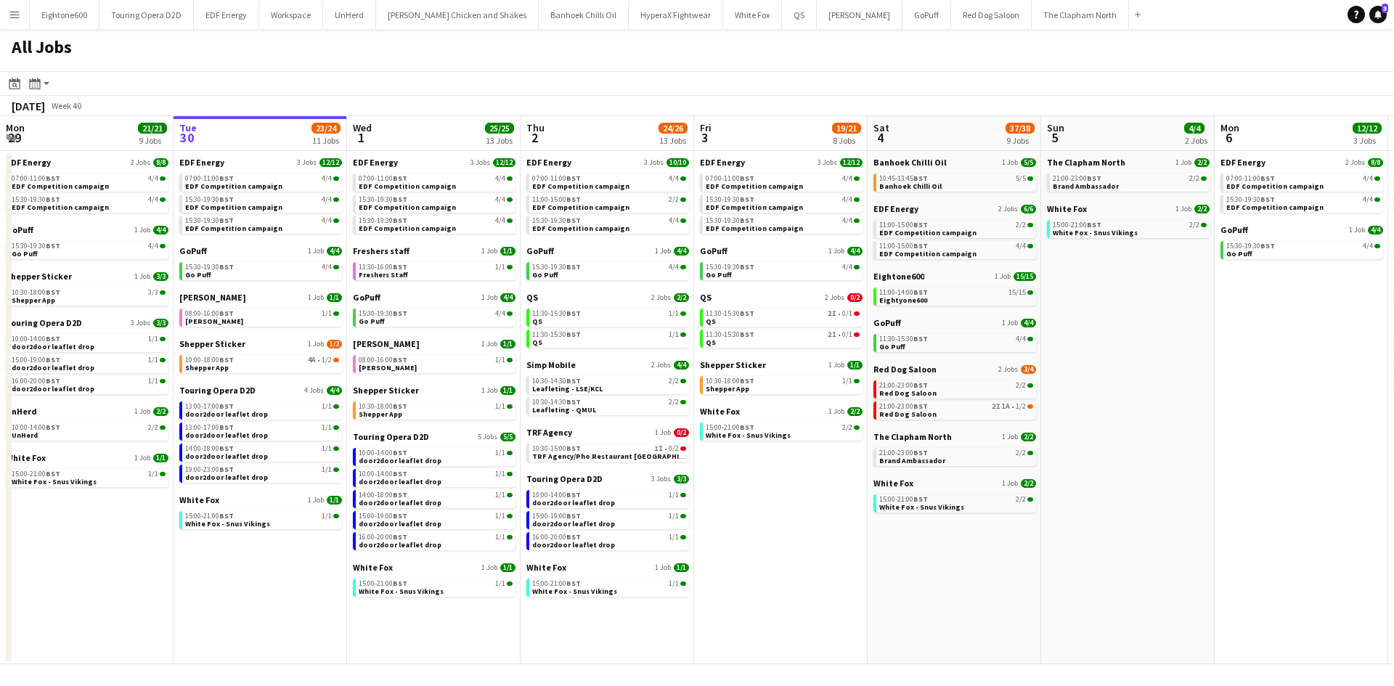
click at [19, 9] on app-icon "Menu" at bounding box center [15, 15] width 12 height 12
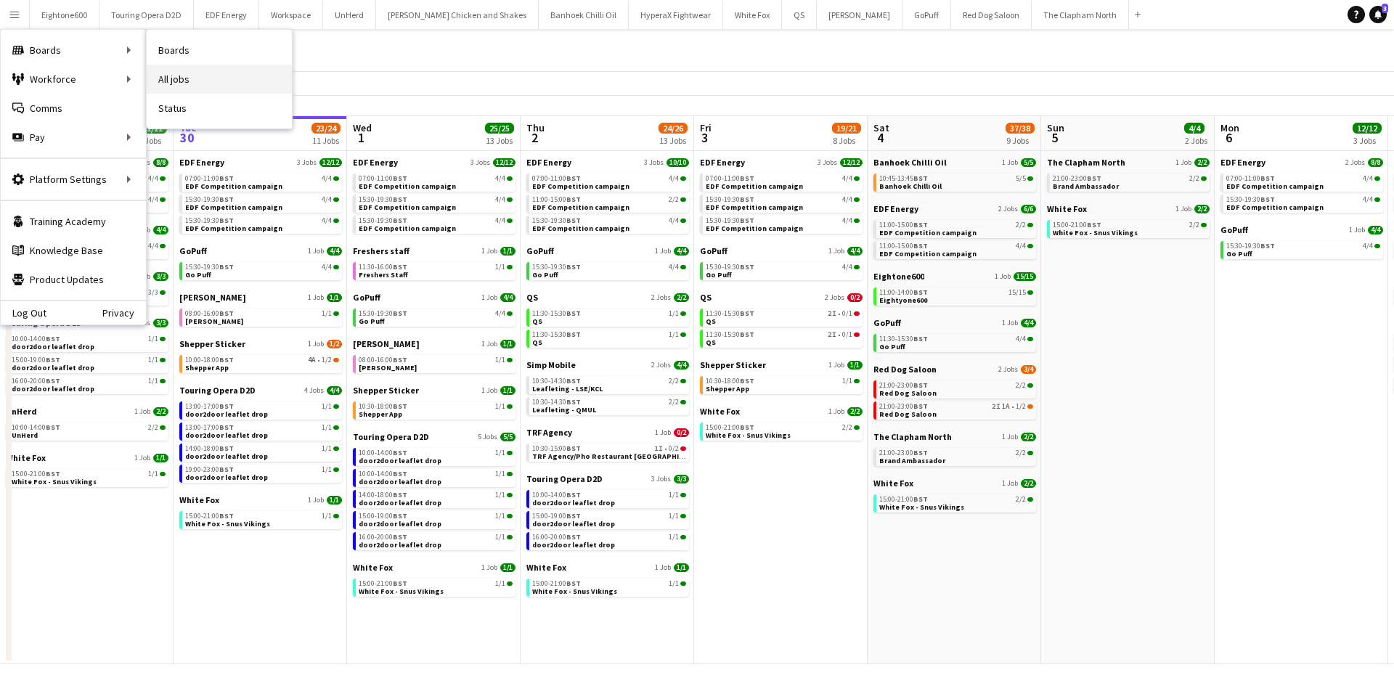
click at [176, 75] on link "All jobs" at bounding box center [219, 79] width 145 height 29
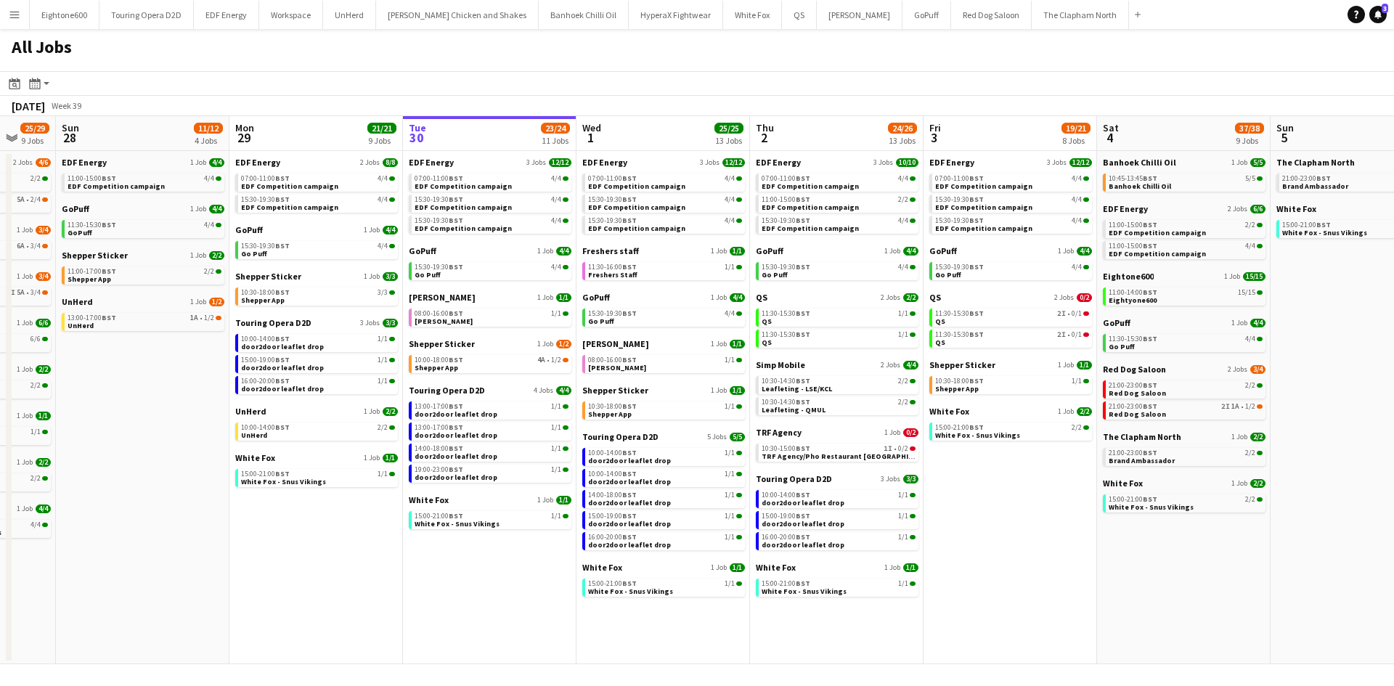
scroll to position [0, 464]
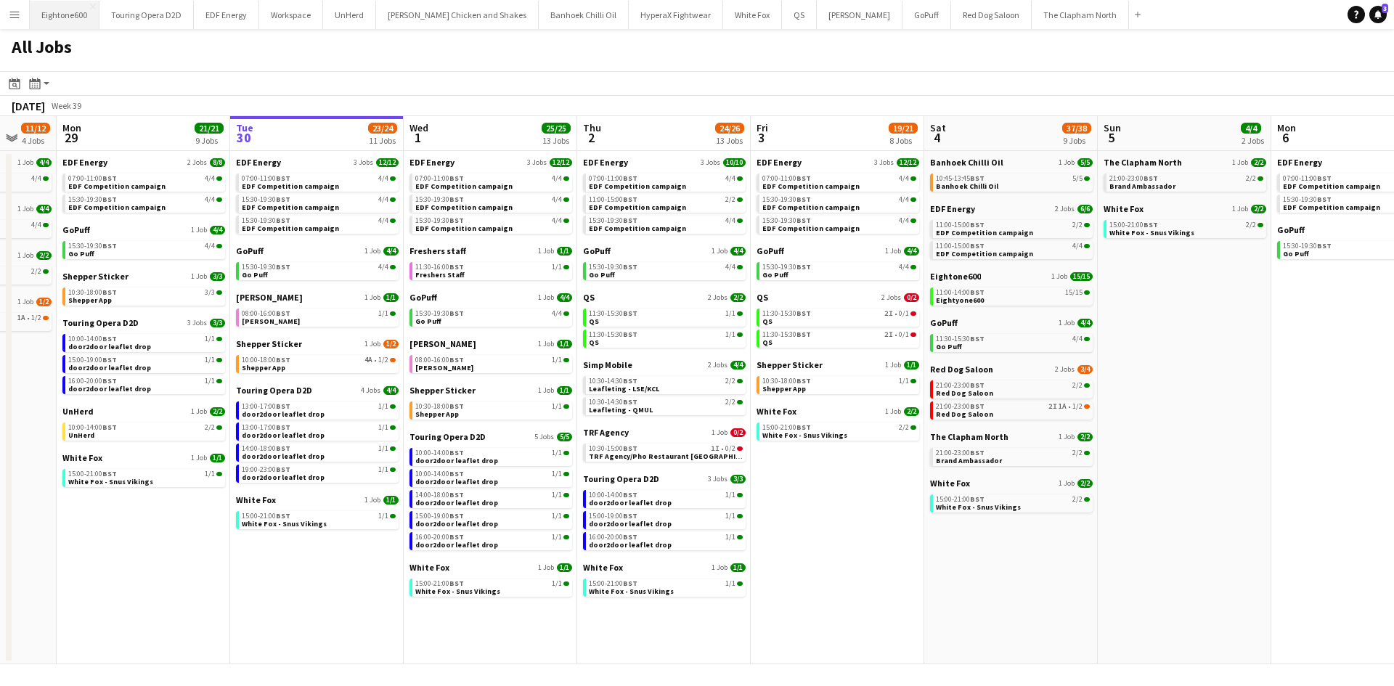
click at [38, 17] on button "Eightone600 Close" at bounding box center [65, 15] width 70 height 28
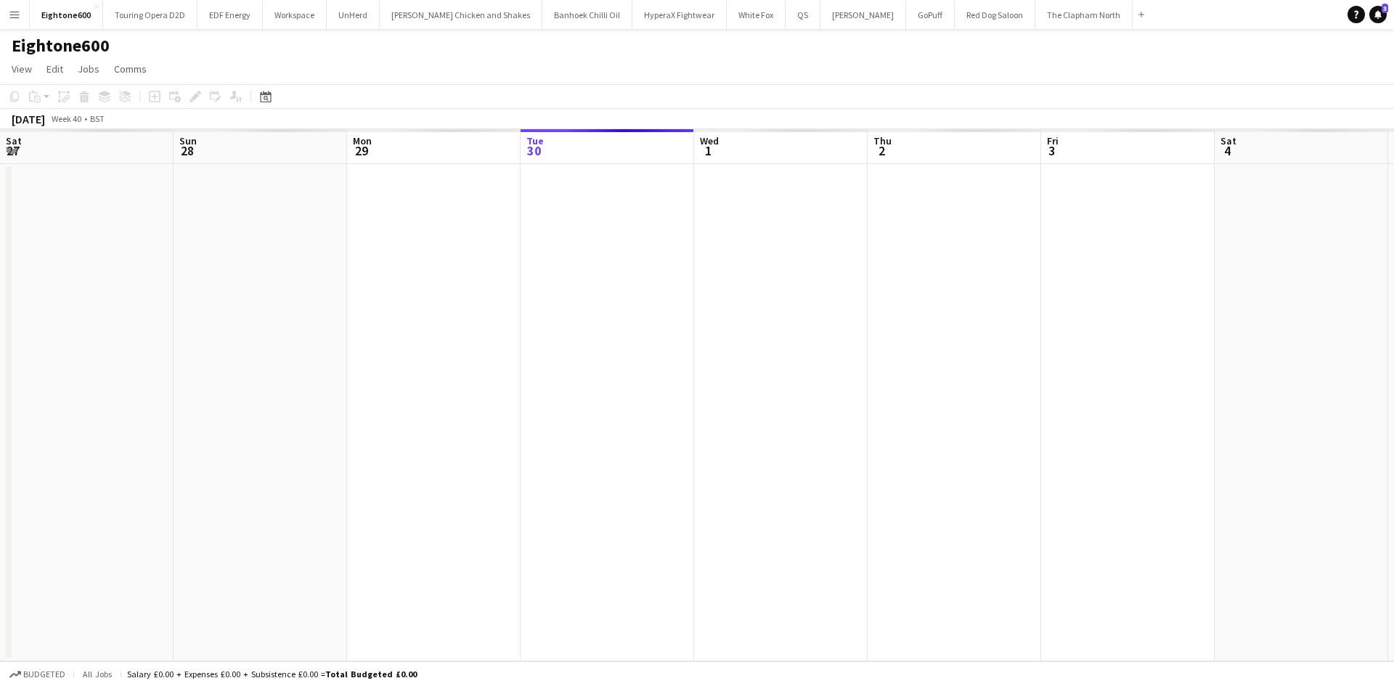
click at [17, 12] on app-icon "Menu" at bounding box center [15, 15] width 12 height 12
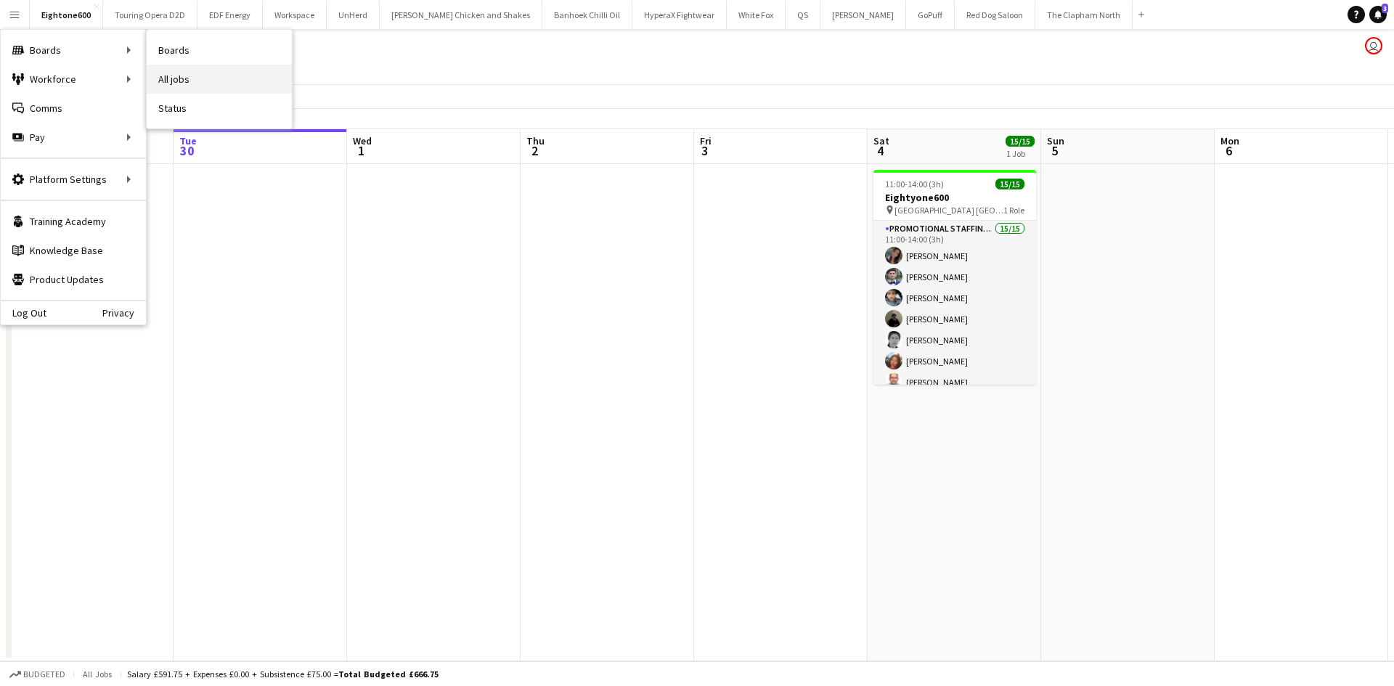
click at [192, 78] on link "All jobs" at bounding box center [219, 79] width 145 height 29
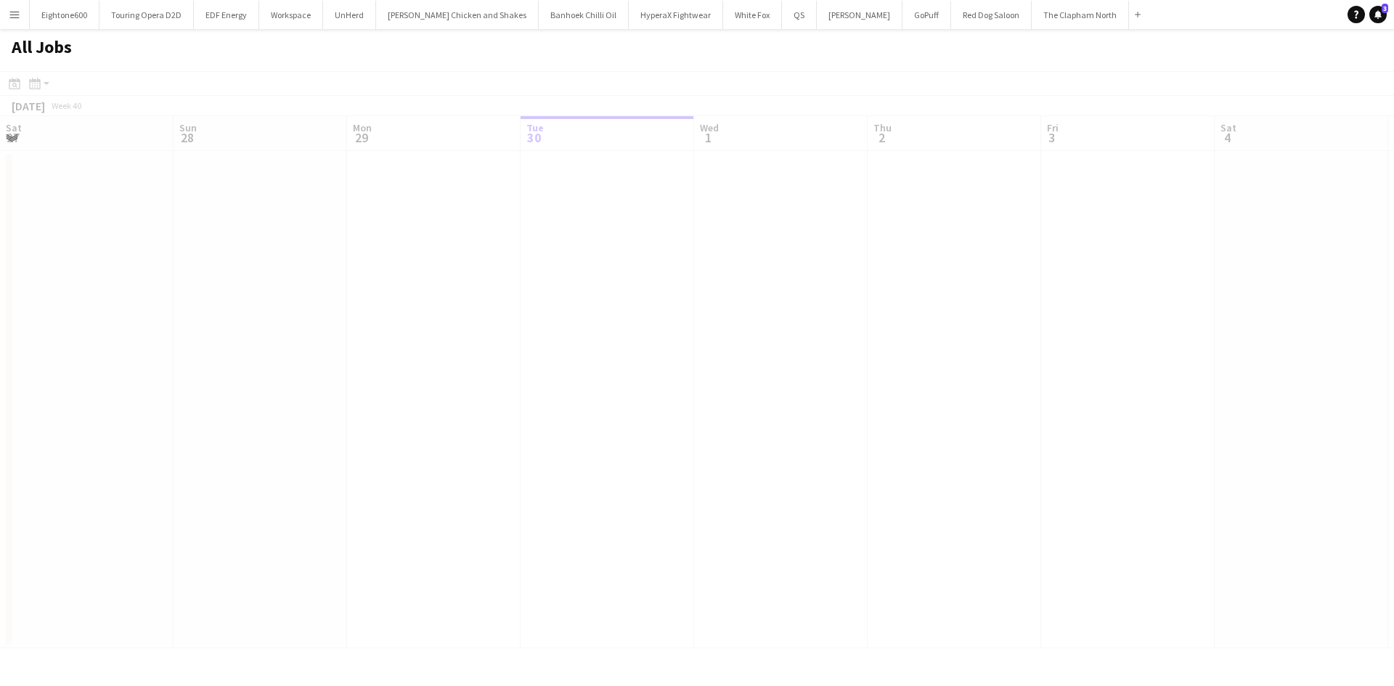
scroll to position [0, 347]
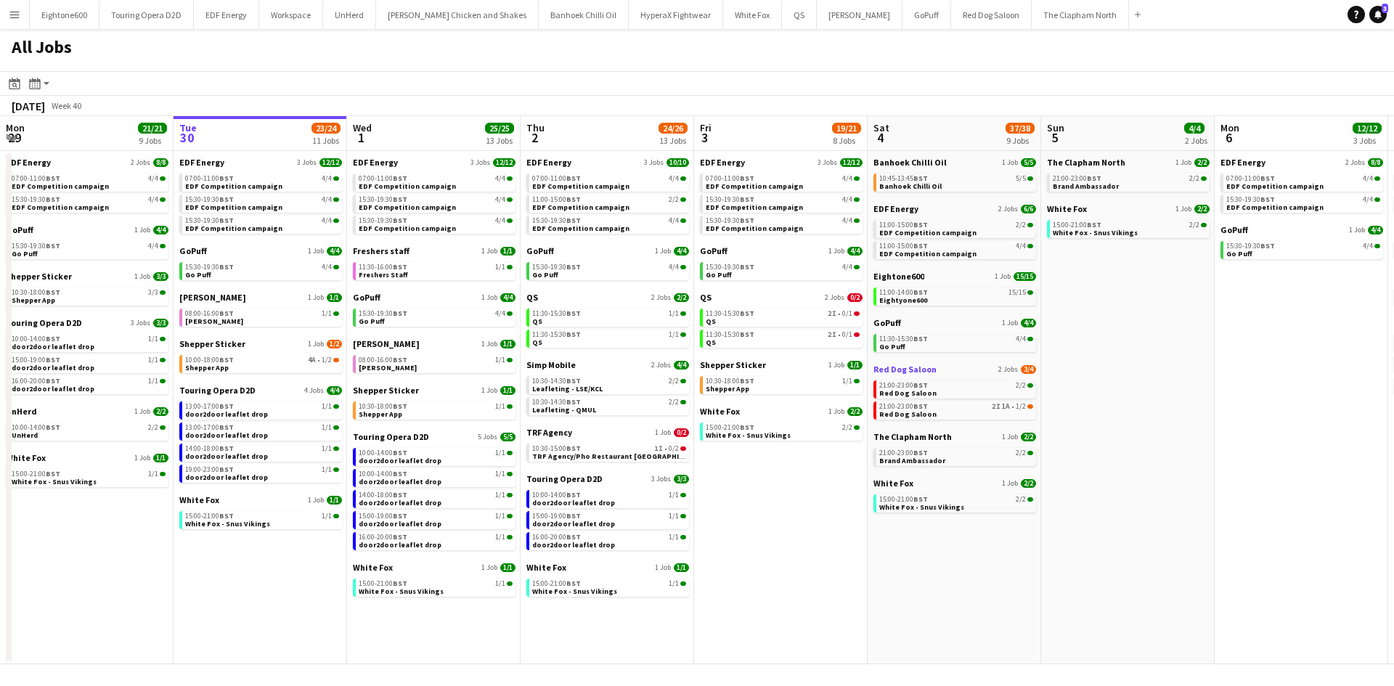
click at [891, 370] on span "Red Dog Saloon" at bounding box center [904, 369] width 63 height 11
click at [83, 10] on button "Eightone600 Close" at bounding box center [65, 15] width 70 height 28
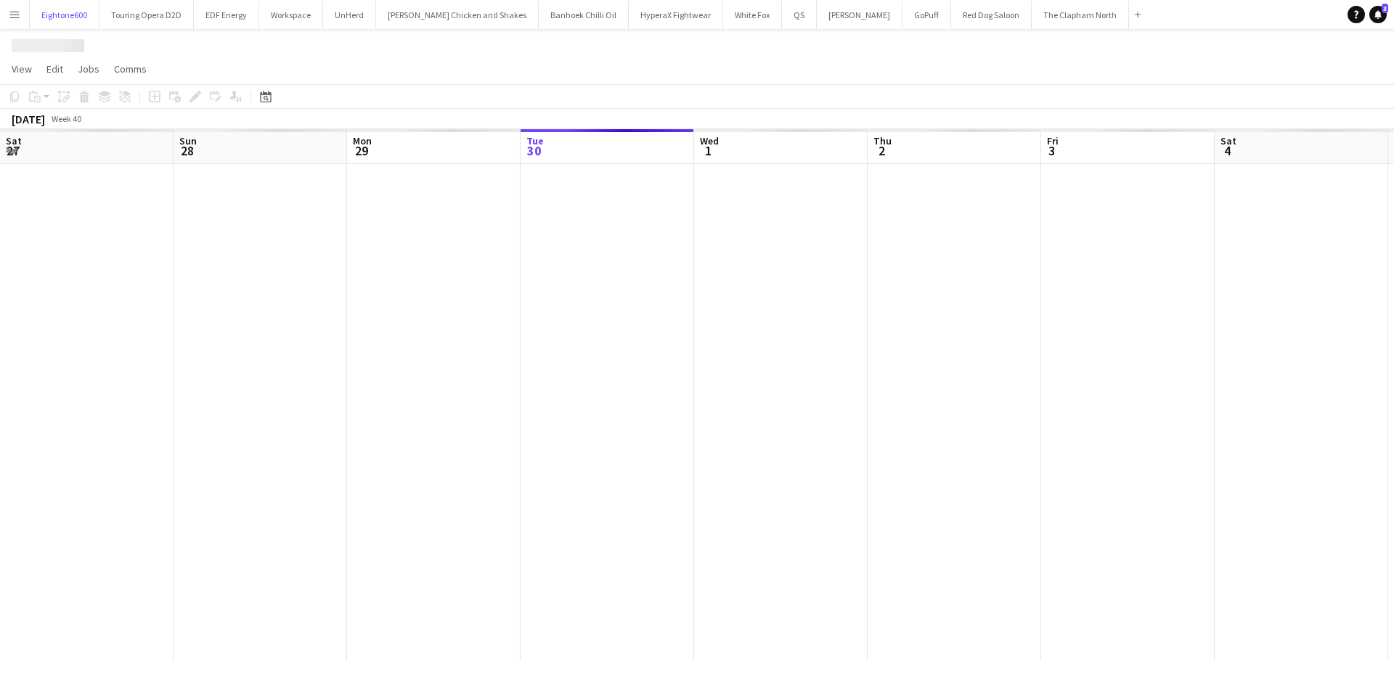
scroll to position [0, 347]
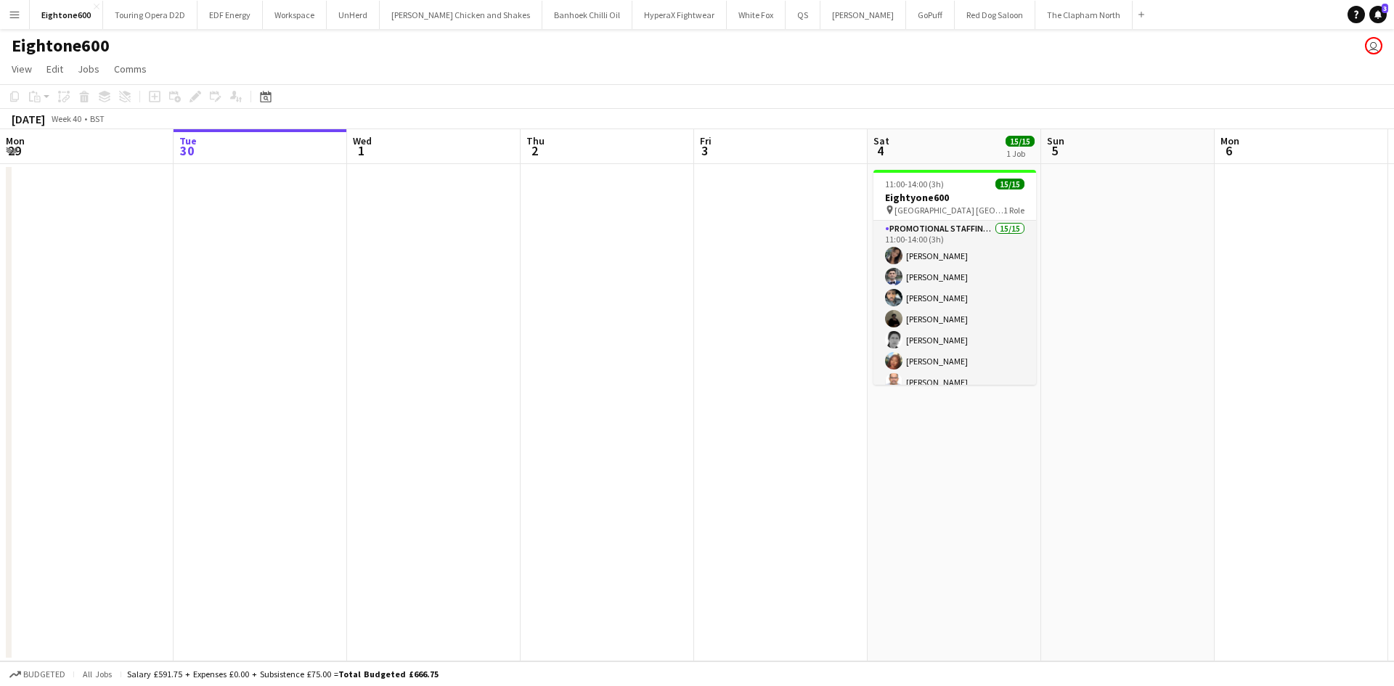
click at [19, 17] on app-icon "Menu" at bounding box center [15, 15] width 12 height 12
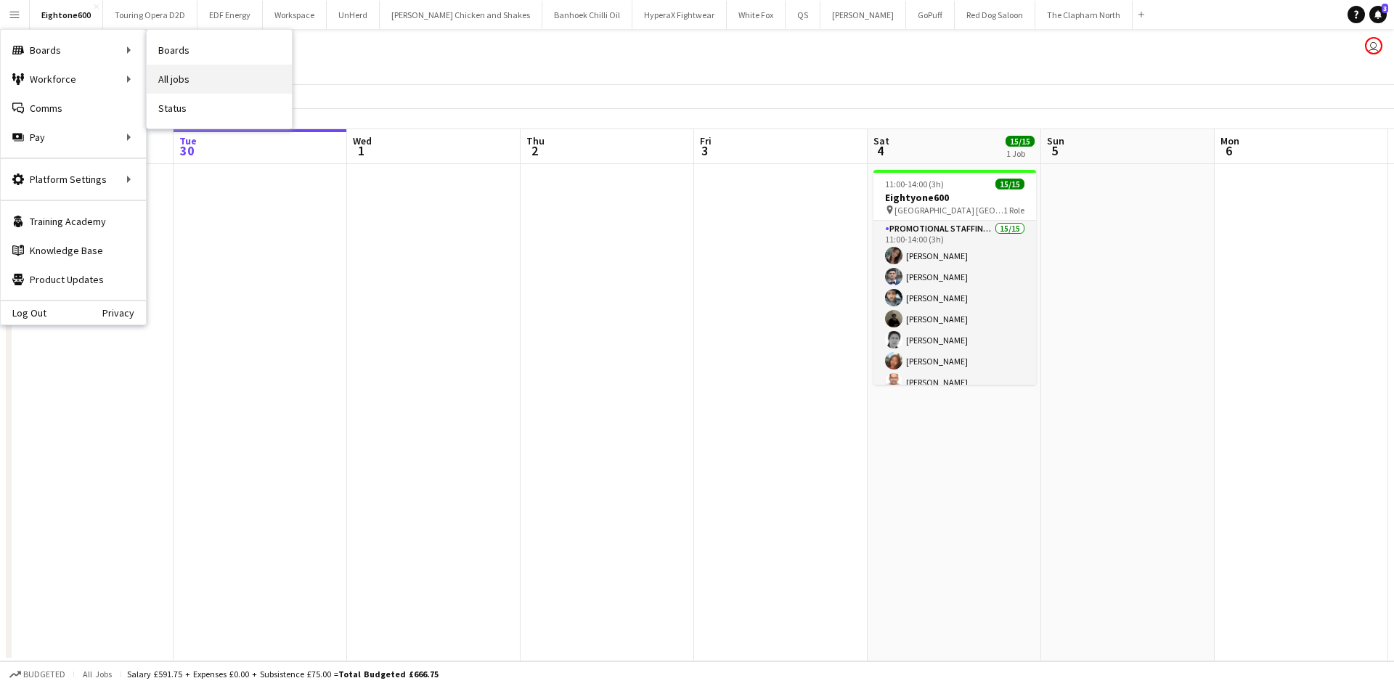
click at [205, 80] on link "All jobs" at bounding box center [219, 79] width 145 height 29
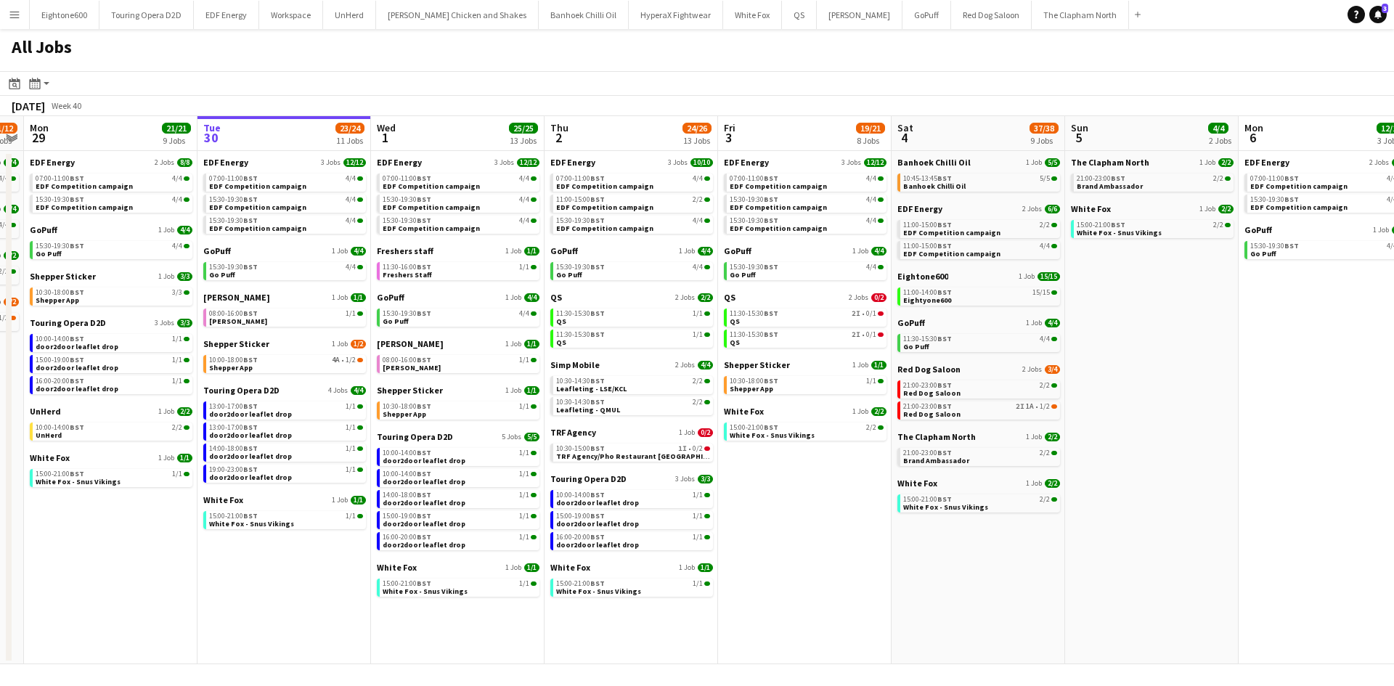
scroll to position [0, 375]
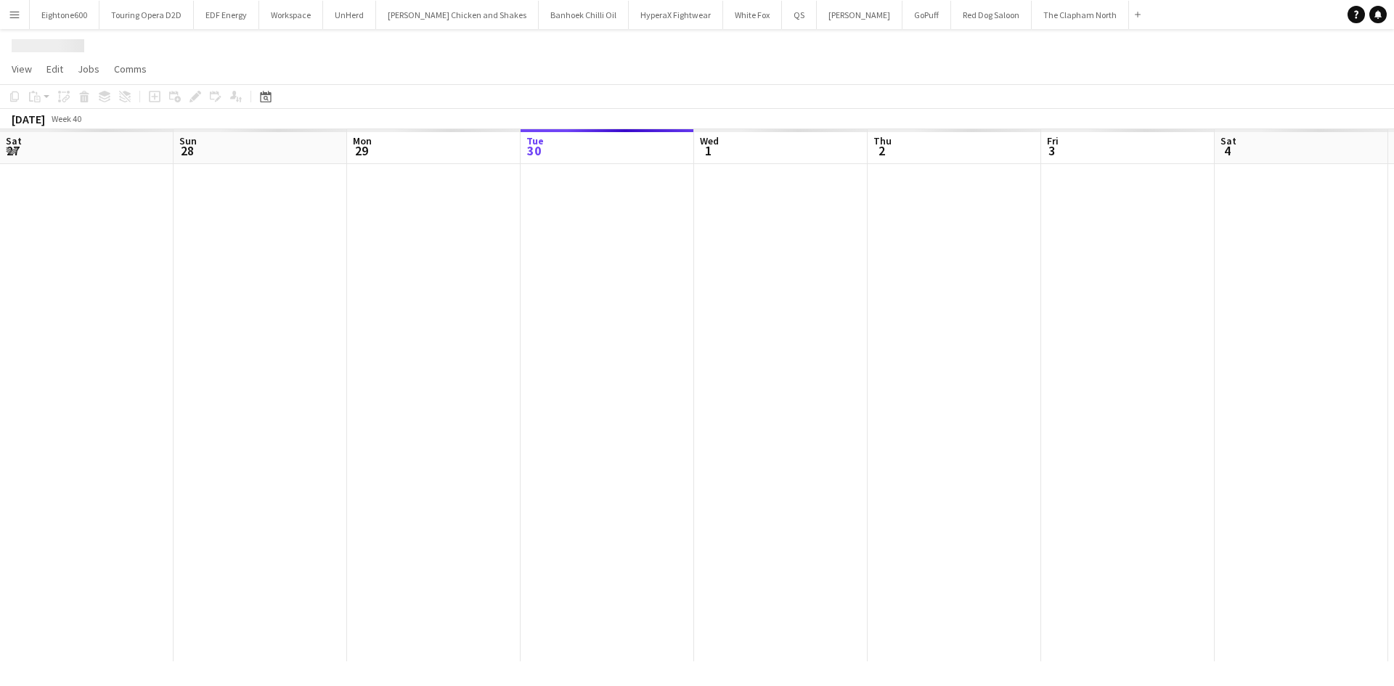
scroll to position [0, 347]
